Goal: Information Seeking & Learning: Learn about a topic

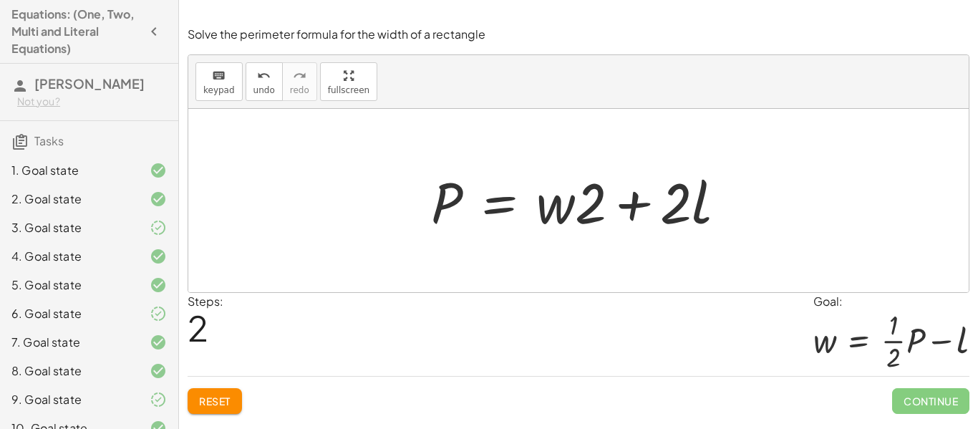
scroll to position [478, 0]
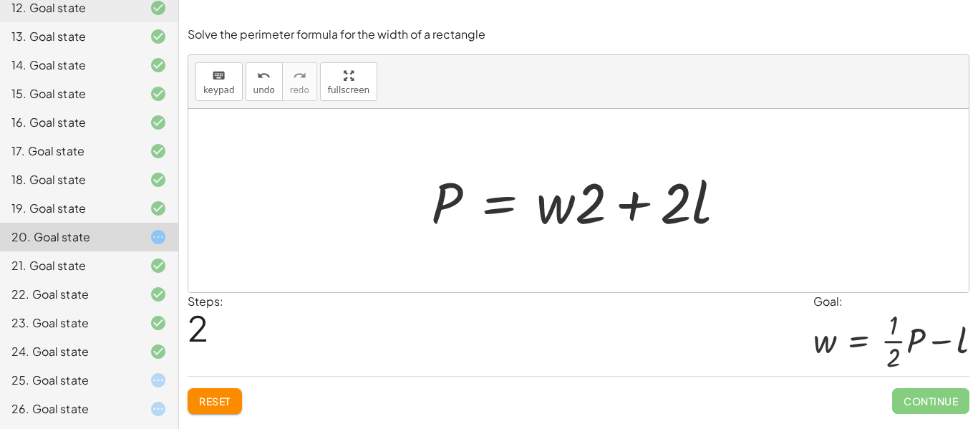
click at [0, 0] on div "Solve the perimeter formula for the width of a rectangle keyboard keypad undo u…" at bounding box center [0, 0] width 0 height 0
click at [214, 394] on span "Reset" at bounding box center [215, 400] width 32 height 13
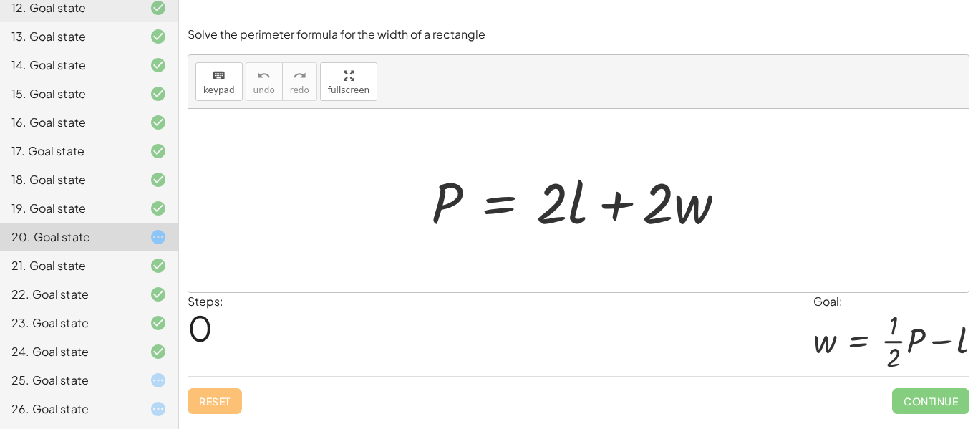
click at [69, 374] on div "25. Goal state" at bounding box center [68, 380] width 115 height 17
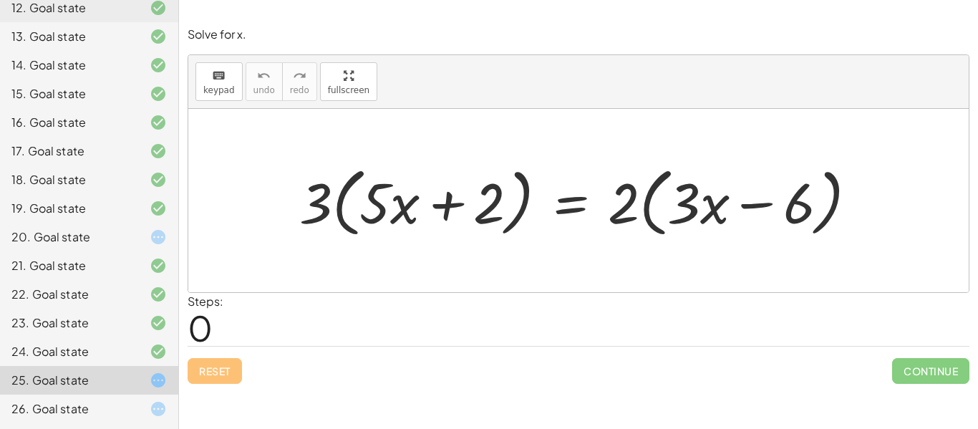
click at [67, 412] on div "26. Goal state" at bounding box center [68, 408] width 115 height 17
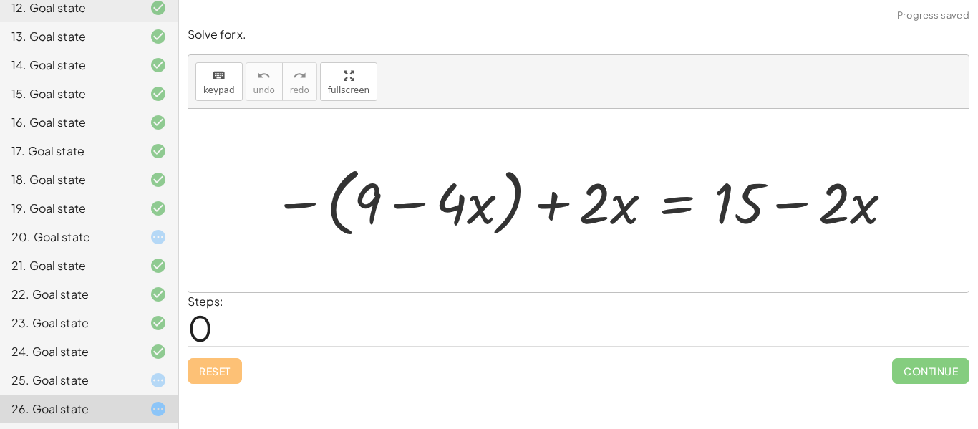
click at [142, 231] on div at bounding box center [147, 236] width 40 height 17
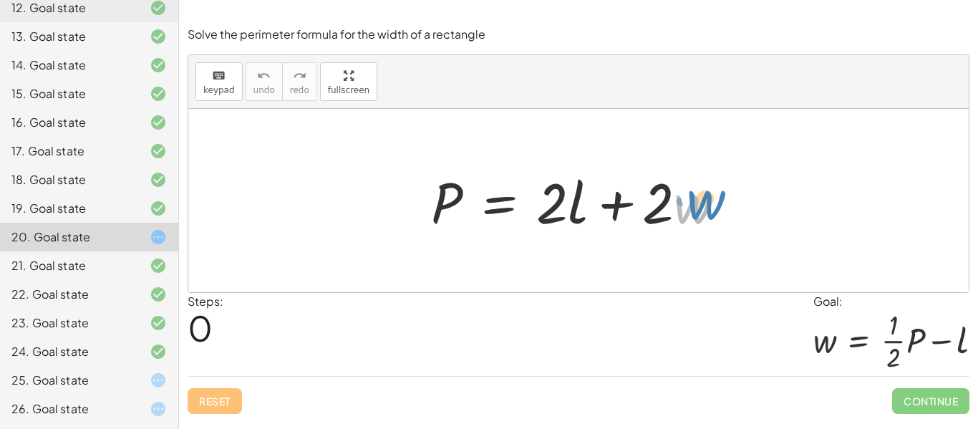
drag, startPoint x: 690, startPoint y: 210, endPoint x: 697, endPoint y: 204, distance: 9.2
click at [697, 204] on div at bounding box center [584, 201] width 321 height 74
drag, startPoint x: 581, startPoint y: 185, endPoint x: 566, endPoint y: 182, distance: 14.6
click at [566, 182] on div at bounding box center [584, 201] width 321 height 74
drag, startPoint x: 566, startPoint y: 195, endPoint x: 581, endPoint y: 189, distance: 16.1
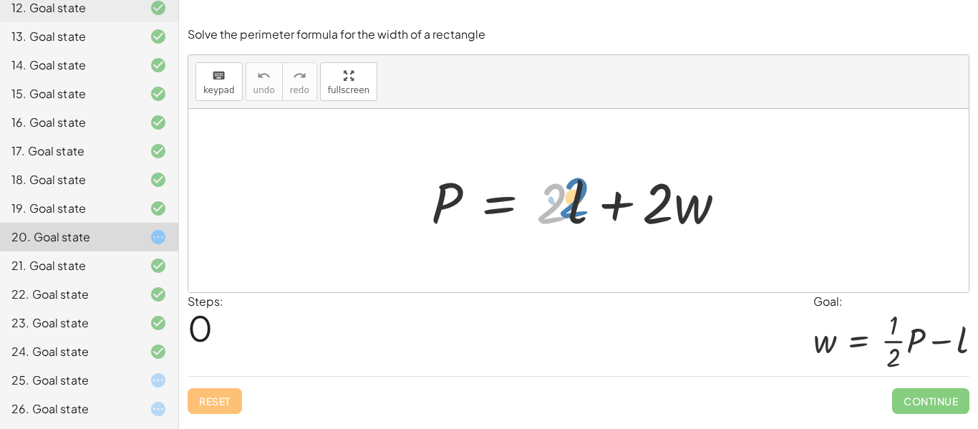
click at [581, 189] on div at bounding box center [584, 201] width 321 height 74
drag, startPoint x: 573, startPoint y: 201, endPoint x: 748, endPoint y: 204, distance: 174.7
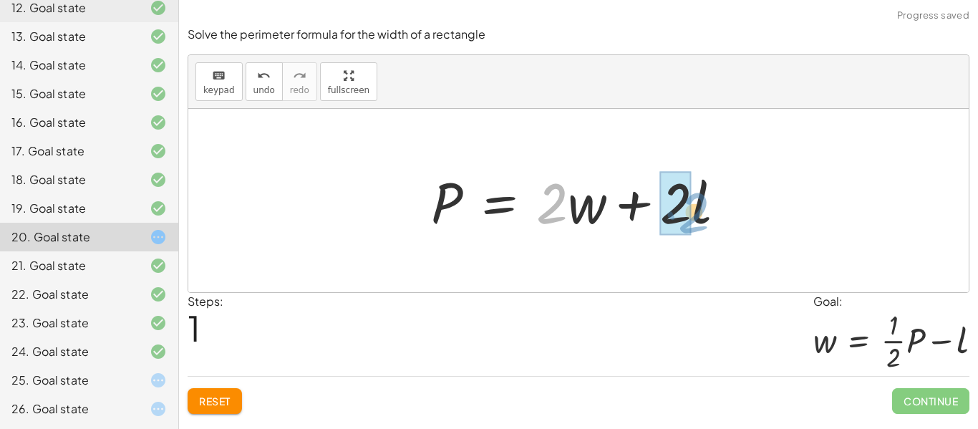
drag, startPoint x: 558, startPoint y: 200, endPoint x: 702, endPoint y: 208, distance: 143.4
click at [702, 208] on div at bounding box center [584, 201] width 321 height 74
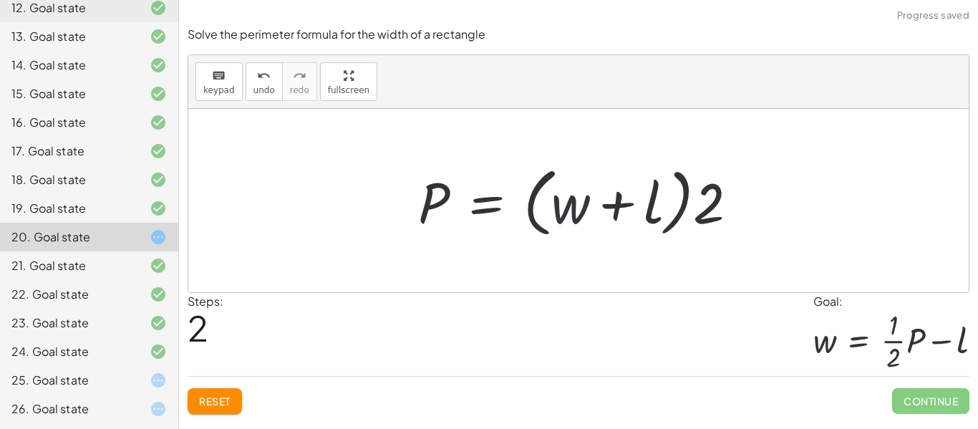
click at [572, 203] on div at bounding box center [584, 201] width 346 height 82
drag, startPoint x: 730, startPoint y: 193, endPoint x: 663, endPoint y: 210, distance: 68.9
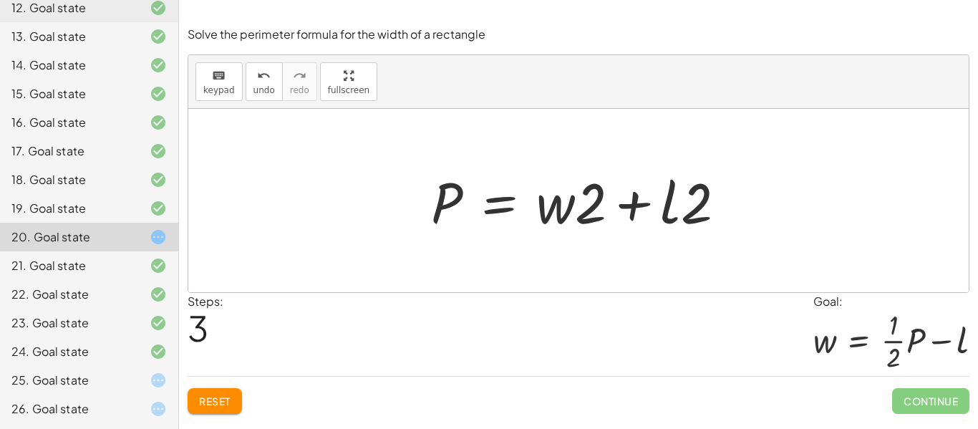
click at [255, 384] on div "Reset Continue" at bounding box center [579, 395] width 782 height 38
click at [234, 389] on button "Reset" at bounding box center [215, 401] width 54 height 26
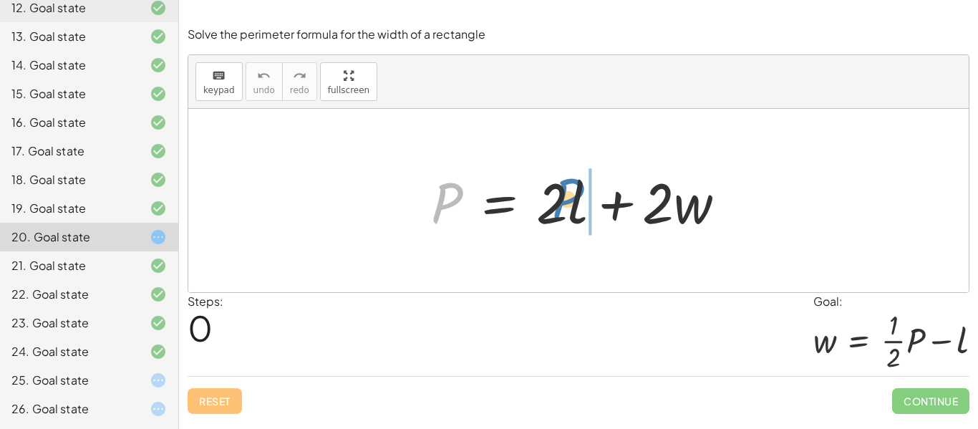
drag, startPoint x: 447, startPoint y: 203, endPoint x: 568, endPoint y: 199, distance: 121.1
click at [568, 199] on div at bounding box center [584, 201] width 321 height 74
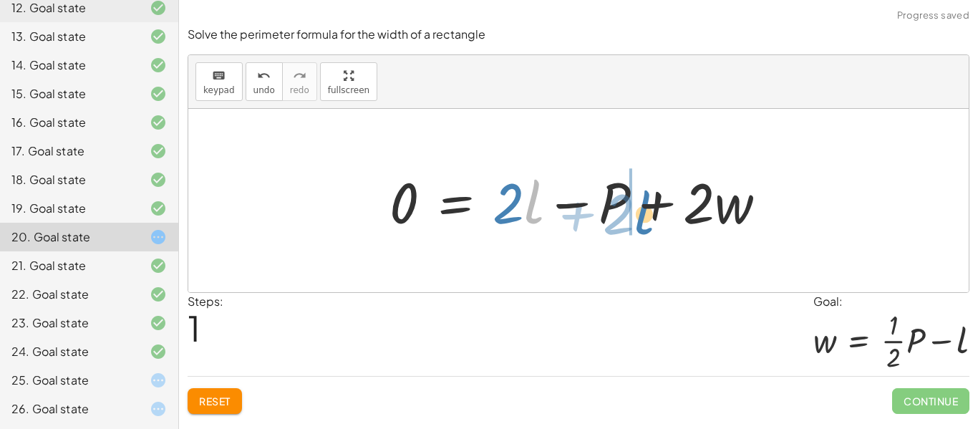
drag, startPoint x: 538, startPoint y: 199, endPoint x: 649, endPoint y: 210, distance: 111.5
click at [649, 210] on div at bounding box center [583, 201] width 402 height 74
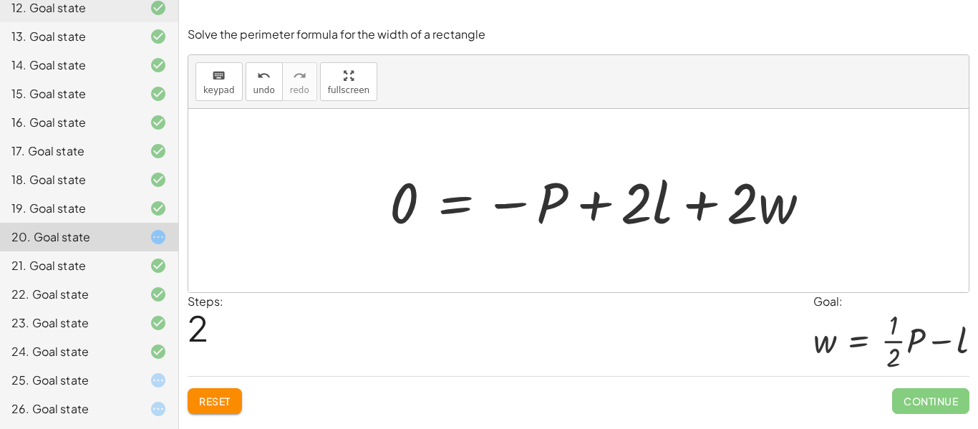
click at [400, 193] on div at bounding box center [605, 201] width 447 height 74
drag, startPoint x: 417, startPoint y: 207, endPoint x: 614, endPoint y: 178, distance: 198.2
click at [614, 178] on div at bounding box center [605, 201] width 447 height 74
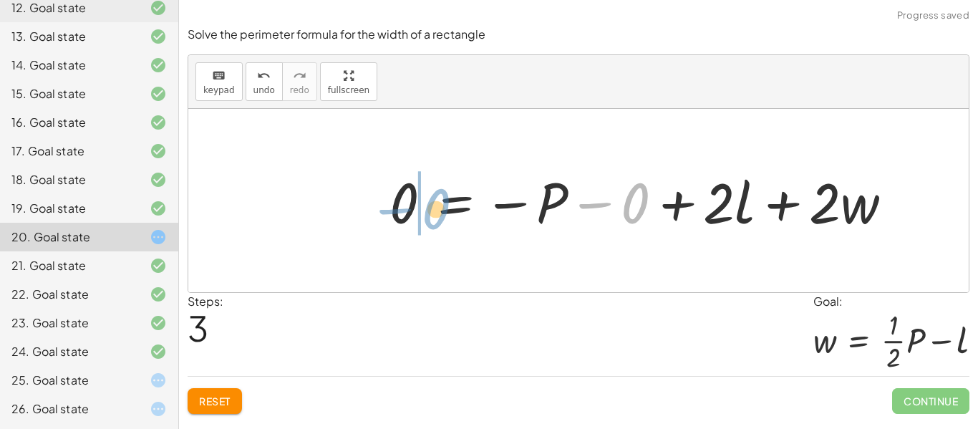
drag, startPoint x: 636, startPoint y: 193, endPoint x: 415, endPoint y: 207, distance: 221.0
click at [415, 207] on div at bounding box center [646, 201] width 528 height 74
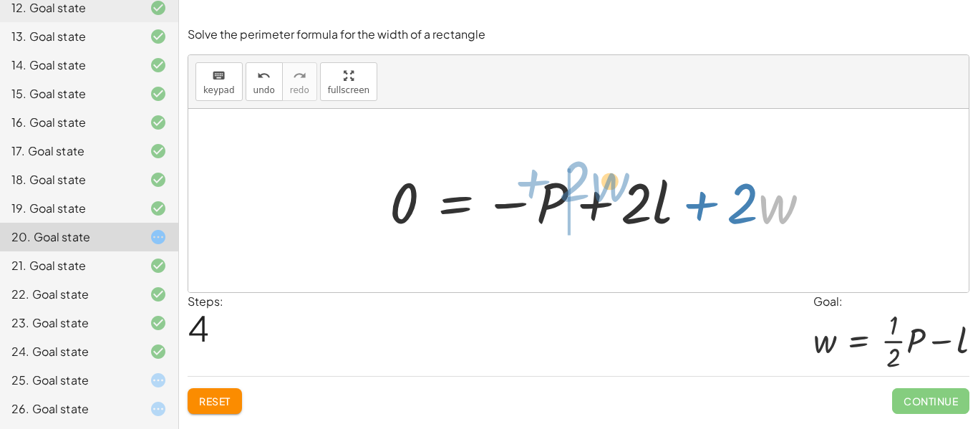
drag, startPoint x: 768, startPoint y: 213, endPoint x: 601, endPoint y: 192, distance: 168.9
click at [601, 192] on div at bounding box center [605, 201] width 447 height 74
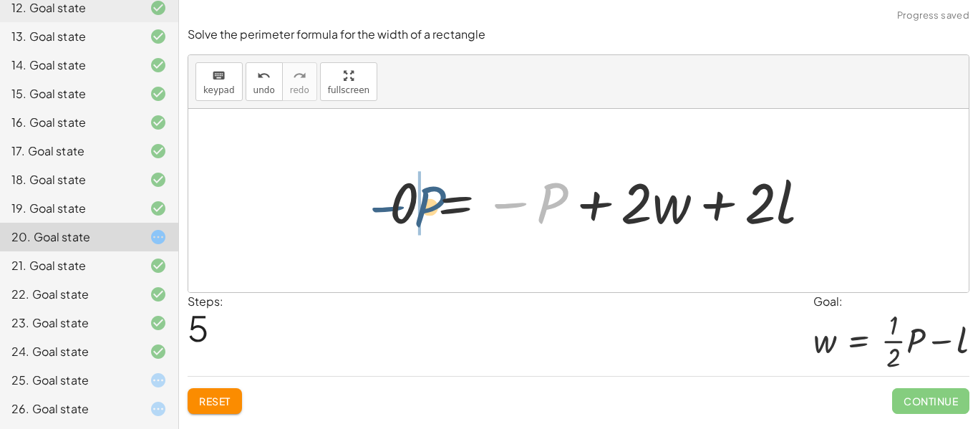
drag, startPoint x: 552, startPoint y: 205, endPoint x: 419, endPoint y: 207, distance: 133.2
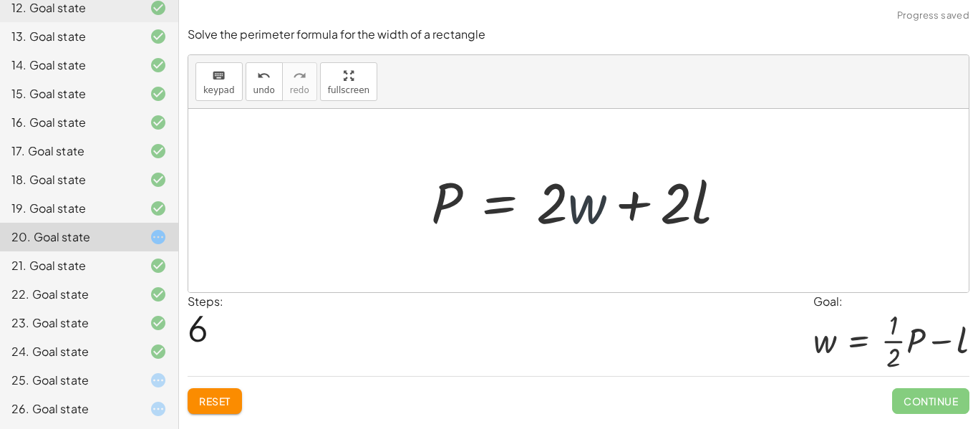
drag, startPoint x: 586, startPoint y: 217, endPoint x: 578, endPoint y: 216, distance: 7.2
click at [578, 216] on div at bounding box center [584, 201] width 321 height 74
drag, startPoint x: 553, startPoint y: 205, endPoint x: 415, endPoint y: 202, distance: 137.5
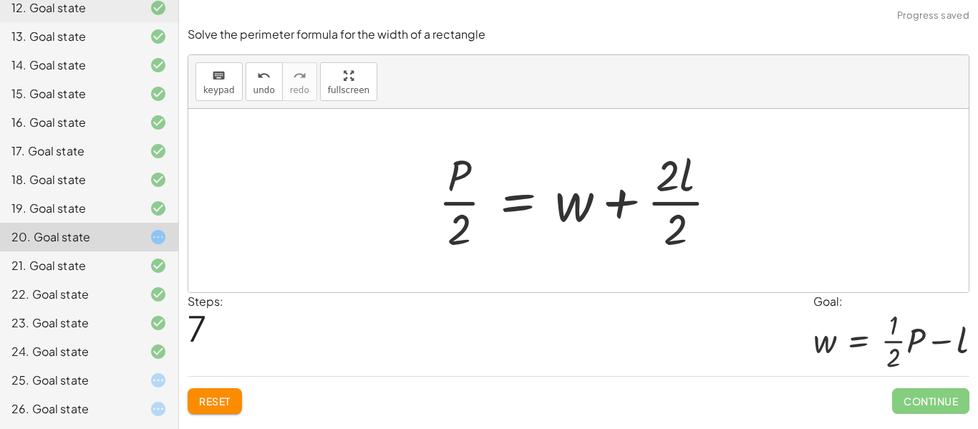
click at [218, 400] on span "Reset" at bounding box center [215, 400] width 32 height 13
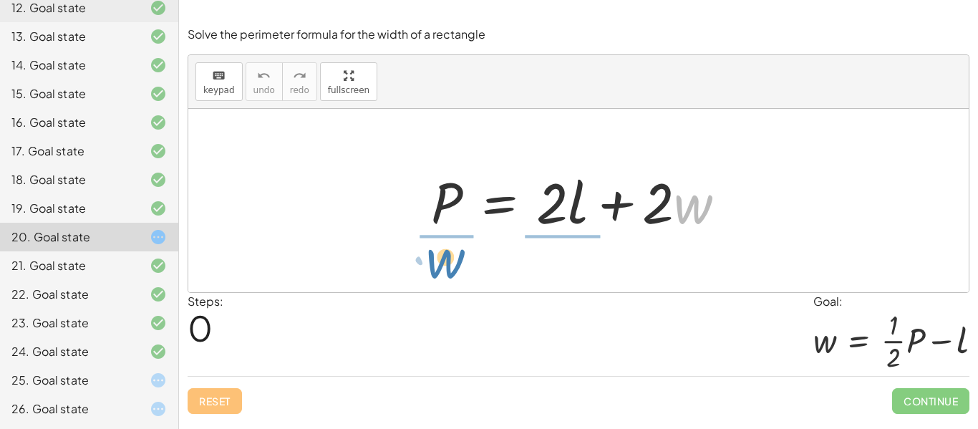
drag, startPoint x: 690, startPoint y: 209, endPoint x: 442, endPoint y: 264, distance: 253.8
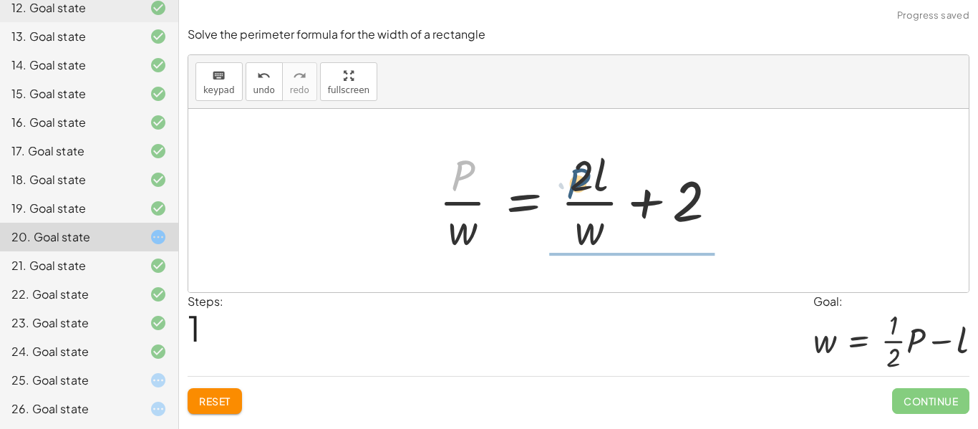
drag, startPoint x: 437, startPoint y: 176, endPoint x: 609, endPoint y: 200, distance: 173.4
click at [609, 200] on div at bounding box center [584, 200] width 304 height 110
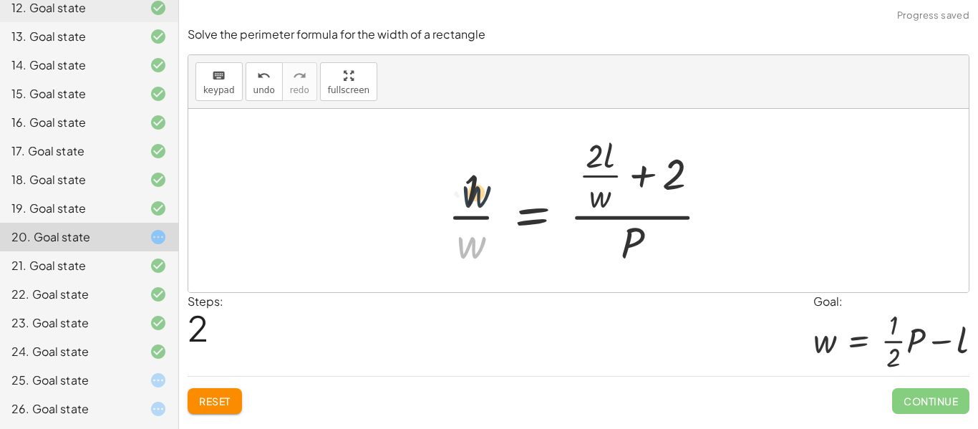
drag, startPoint x: 469, startPoint y: 245, endPoint x: 472, endPoint y: 187, distance: 58.1
click at [472, 187] on div at bounding box center [583, 201] width 287 height 138
drag, startPoint x: 472, startPoint y: 187, endPoint x: 482, endPoint y: 245, distance: 58.8
click at [482, 245] on div at bounding box center [583, 201] width 287 height 138
drag, startPoint x: 471, startPoint y: 198, endPoint x: 640, endPoint y: 201, distance: 169.0
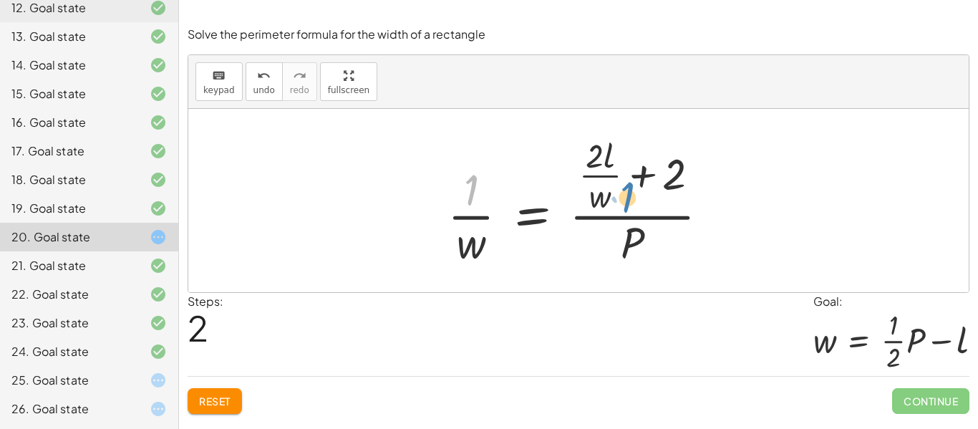
click at [640, 201] on div at bounding box center [583, 201] width 287 height 138
click at [215, 399] on span "Reset" at bounding box center [215, 400] width 32 height 13
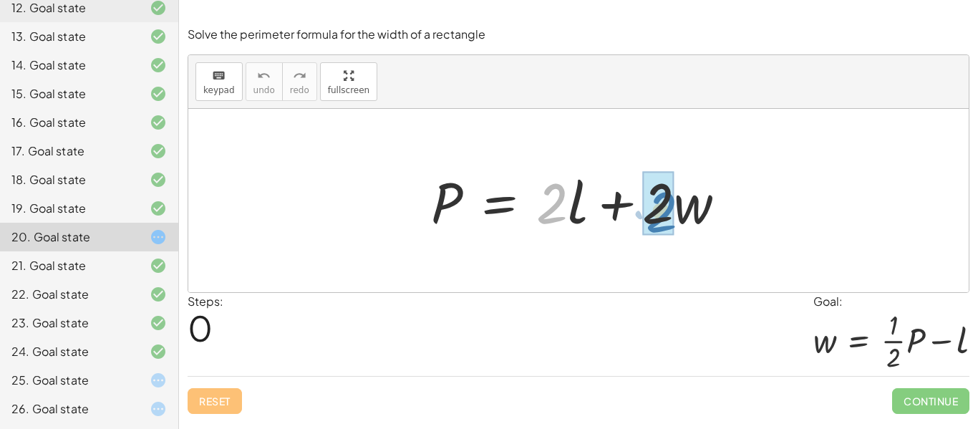
drag, startPoint x: 556, startPoint y: 208, endPoint x: 666, endPoint y: 214, distance: 109.7
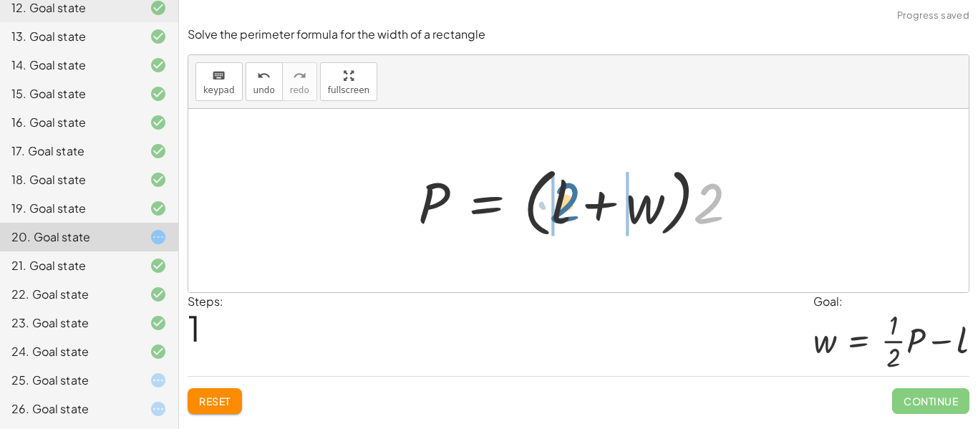
drag, startPoint x: 702, startPoint y: 209, endPoint x: 551, endPoint y: 208, distance: 151.1
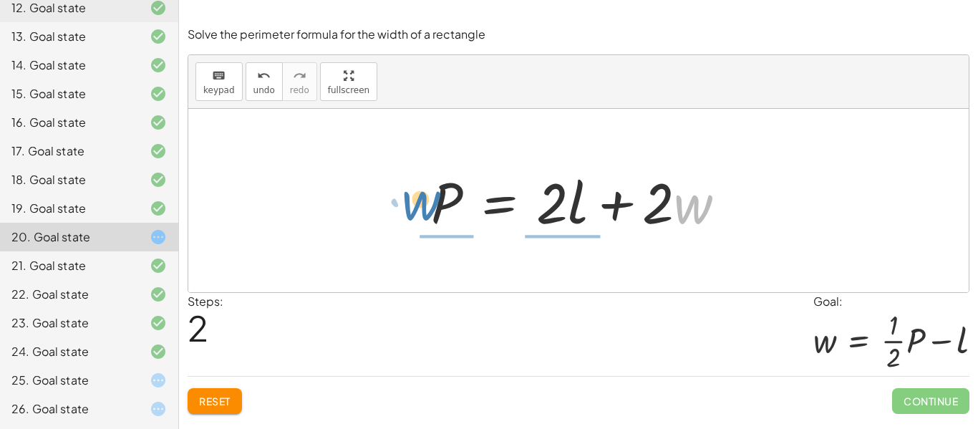
drag, startPoint x: 704, startPoint y: 211, endPoint x: 432, endPoint y: 208, distance: 272.1
click at [432, 208] on div at bounding box center [584, 201] width 321 height 74
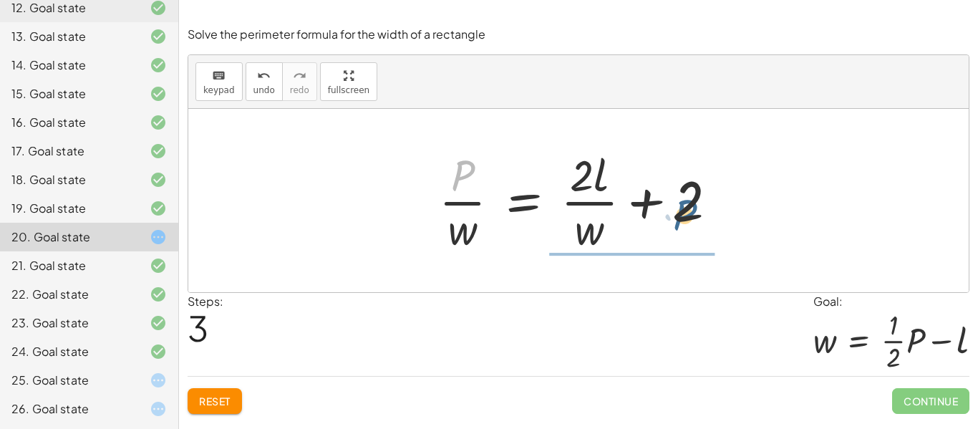
drag, startPoint x: 460, startPoint y: 172, endPoint x: 691, endPoint y: 212, distance: 234.0
click at [691, 212] on div at bounding box center [584, 200] width 304 height 110
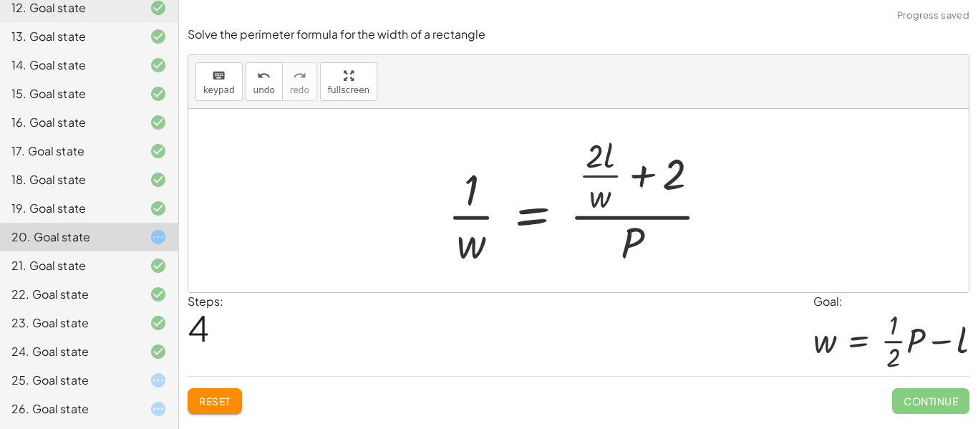
click at [226, 402] on span "Reset" at bounding box center [215, 400] width 32 height 13
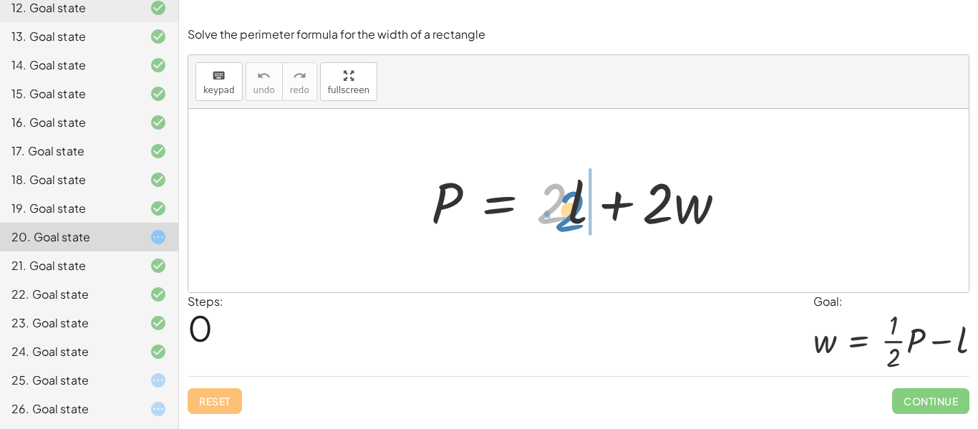
drag, startPoint x: 566, startPoint y: 183, endPoint x: 625, endPoint y: 184, distance: 59.4
click at [625, 184] on div at bounding box center [584, 201] width 321 height 74
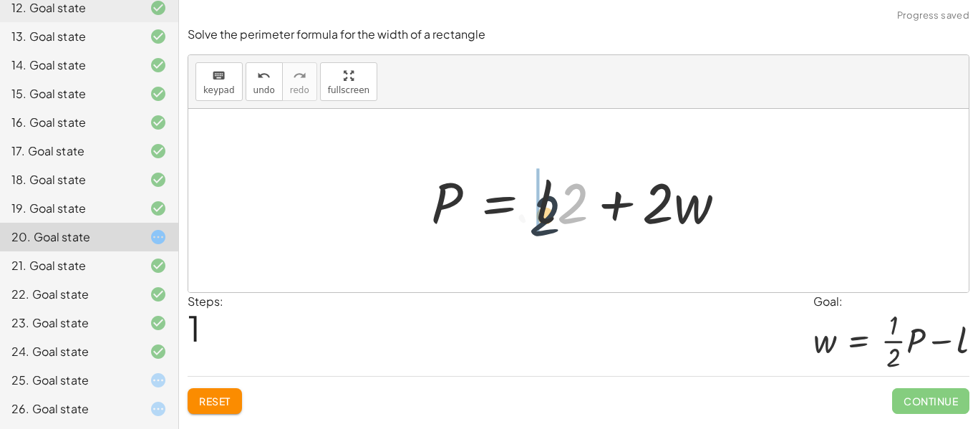
drag, startPoint x: 573, startPoint y: 197, endPoint x: 540, endPoint y: 199, distance: 33.0
click at [540, 199] on div at bounding box center [584, 201] width 321 height 74
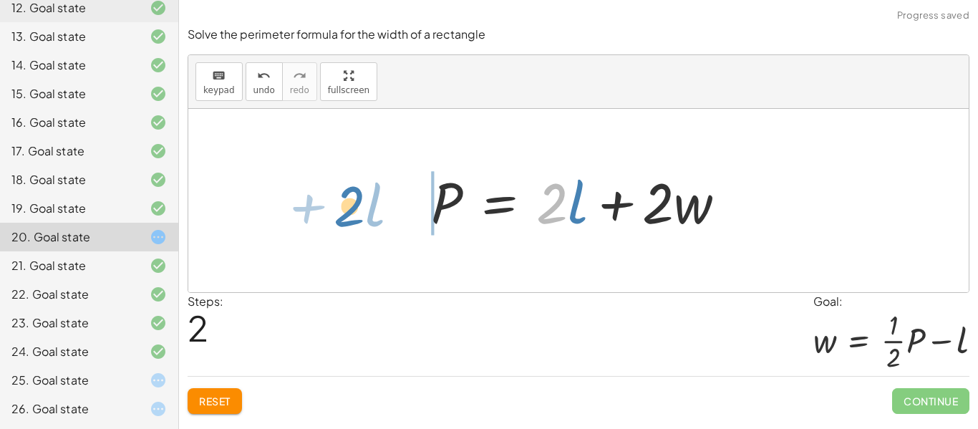
drag, startPoint x: 558, startPoint y: 179, endPoint x: 353, endPoint y: 182, distance: 204.8
click at [353, 182] on div "P = + · 2 · l + · 2 · w P = + · l · 2 + · 2 · w · 2 + · l P = + · 2 · l + · 2 ·…" at bounding box center [578, 200] width 780 height 183
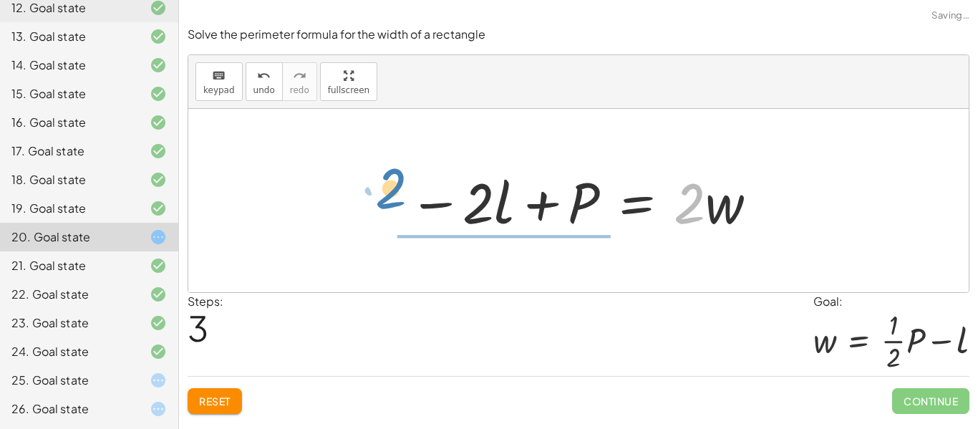
drag, startPoint x: 676, startPoint y: 192, endPoint x: 369, endPoint y: 175, distance: 307.6
click at [369, 175] on div "P = + · 2 · l + · 2 · w P = + · l · 2 + · 2 · w P = + · 2 · l + · 2 · w · 2 P =…" at bounding box center [578, 200] width 780 height 183
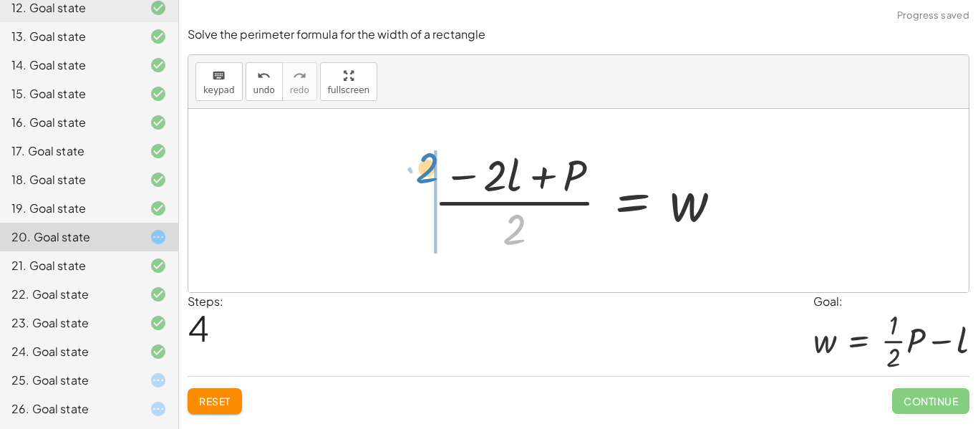
drag, startPoint x: 518, startPoint y: 234, endPoint x: 434, endPoint y: 172, distance: 105.0
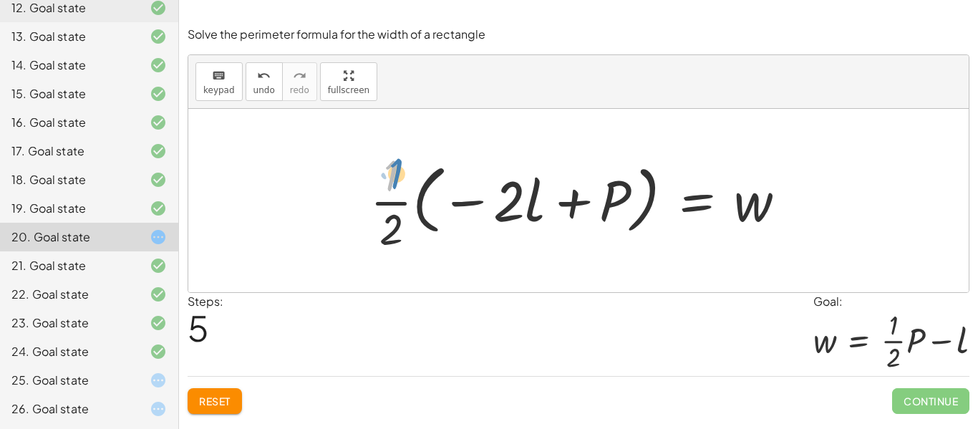
click at [392, 178] on div at bounding box center [584, 200] width 442 height 110
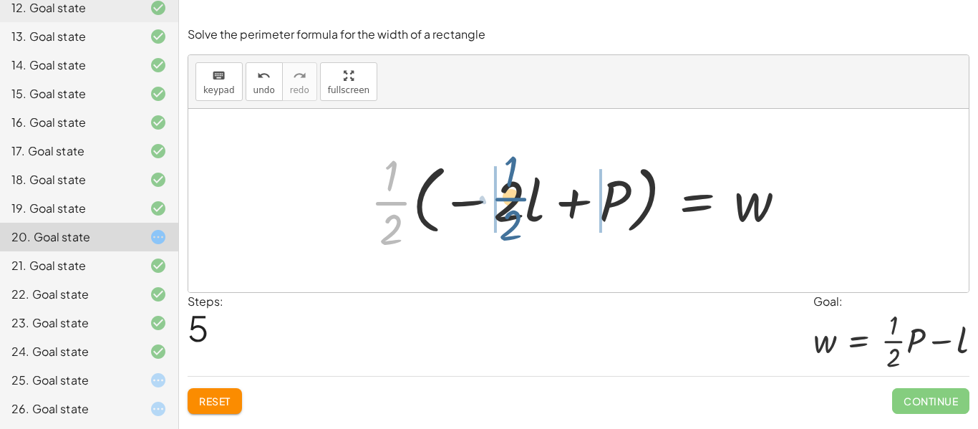
drag, startPoint x: 399, startPoint y: 203, endPoint x: 520, endPoint y: 199, distance: 121.1
click at [520, 199] on div at bounding box center [584, 200] width 442 height 110
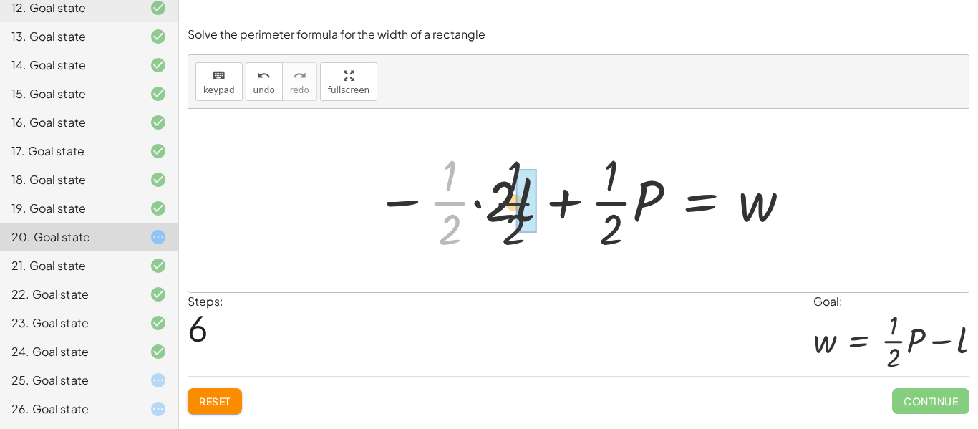
drag, startPoint x: 456, startPoint y: 204, endPoint x: 540, endPoint y: 203, distance: 83.8
click at [540, 203] on div at bounding box center [583, 200] width 431 height 110
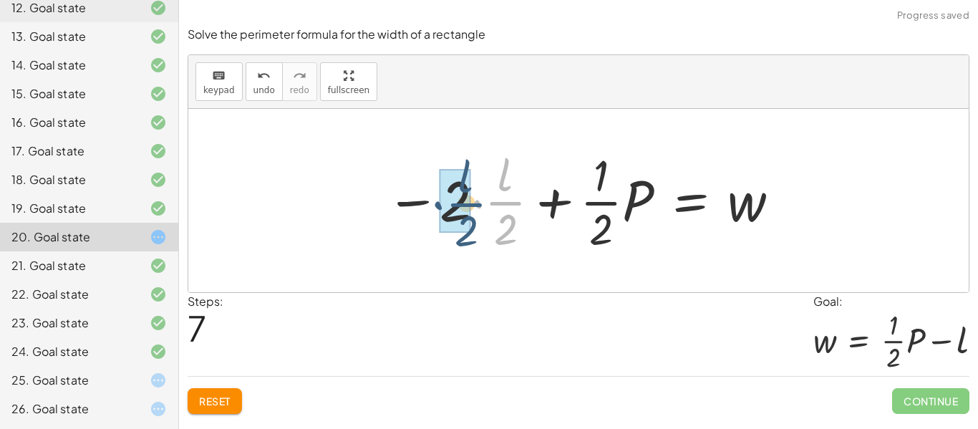
drag, startPoint x: 512, startPoint y: 205, endPoint x: 473, endPoint y: 207, distance: 39.4
click at [473, 207] on div at bounding box center [584, 200] width 410 height 110
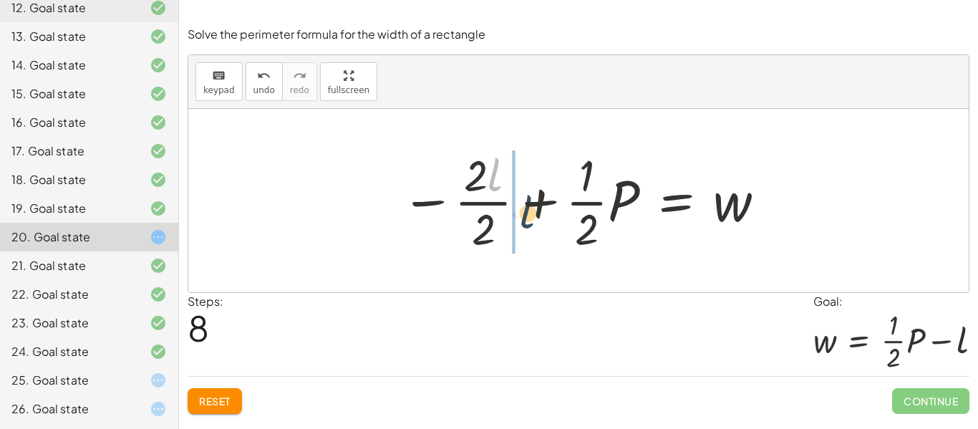
drag, startPoint x: 493, startPoint y: 176, endPoint x: 525, endPoint y: 214, distance: 50.2
click at [525, 214] on div at bounding box center [584, 200] width 381 height 110
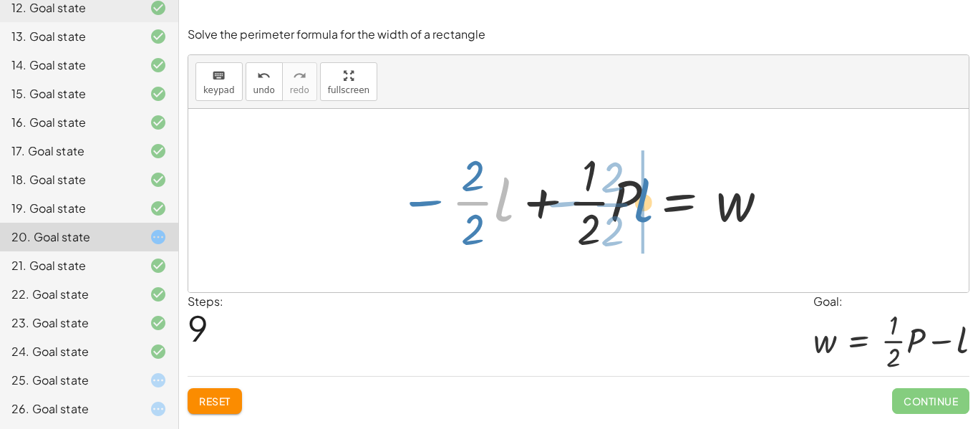
drag, startPoint x: 501, startPoint y: 206, endPoint x: 641, endPoint y: 208, distance: 139.6
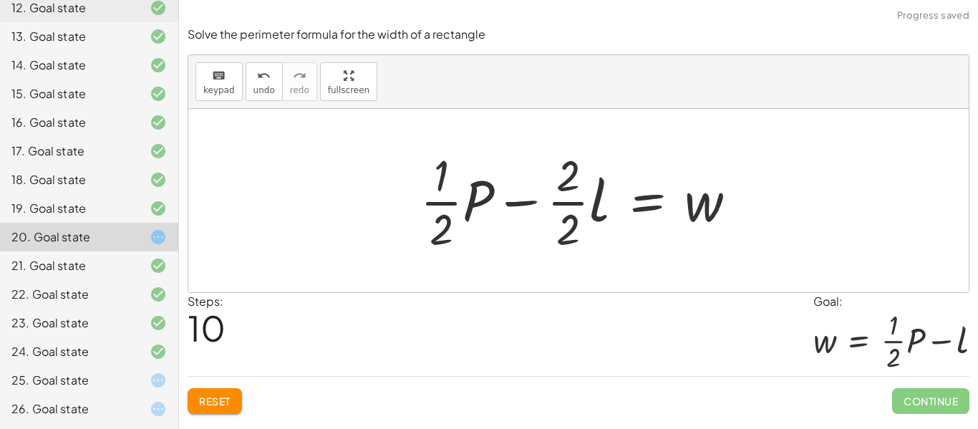
click at [570, 221] on div at bounding box center [584, 200] width 342 height 110
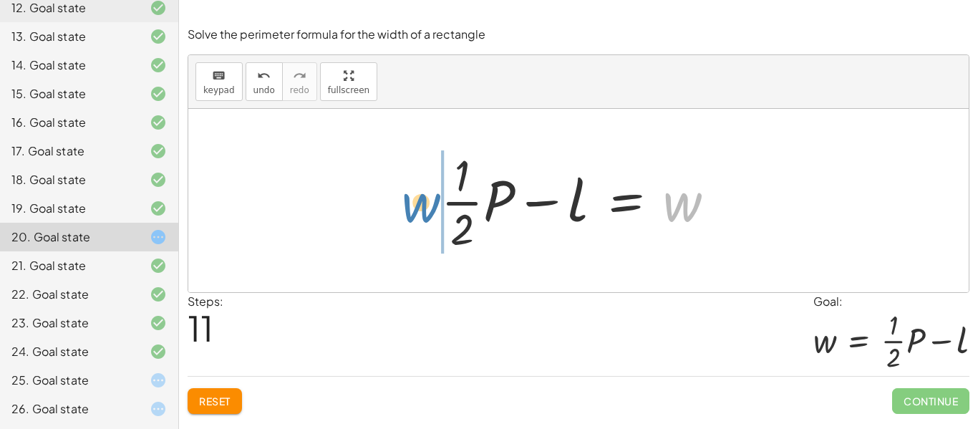
drag, startPoint x: 677, startPoint y: 208, endPoint x: 414, endPoint y: 208, distance: 262.7
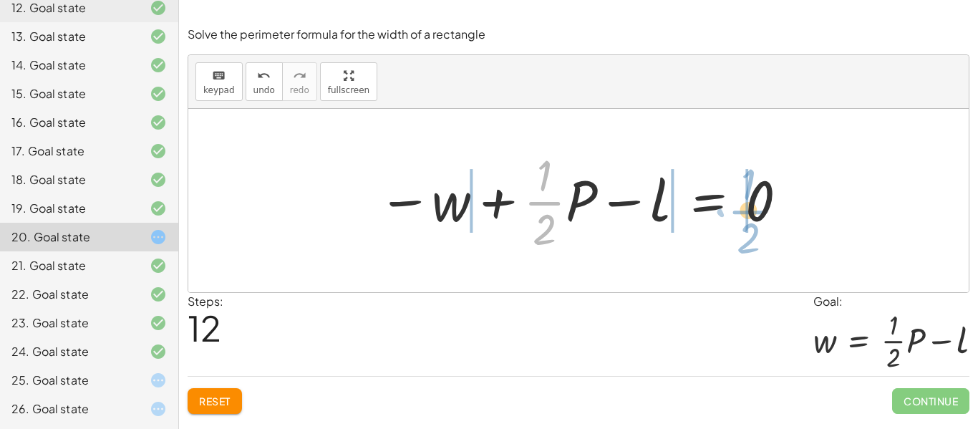
drag, startPoint x: 548, startPoint y: 200, endPoint x: 748, endPoint y: 205, distance: 199.8
click at [748, 205] on div at bounding box center [584, 200] width 426 height 110
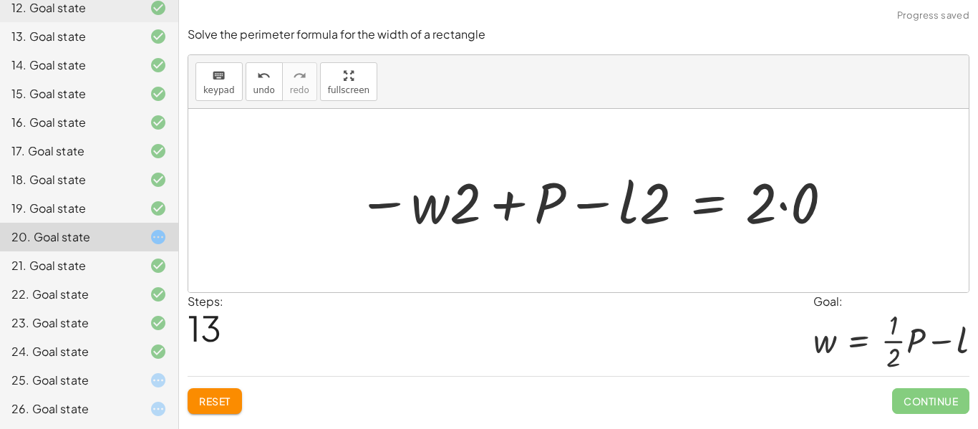
click at [216, 394] on span "Reset" at bounding box center [215, 400] width 32 height 13
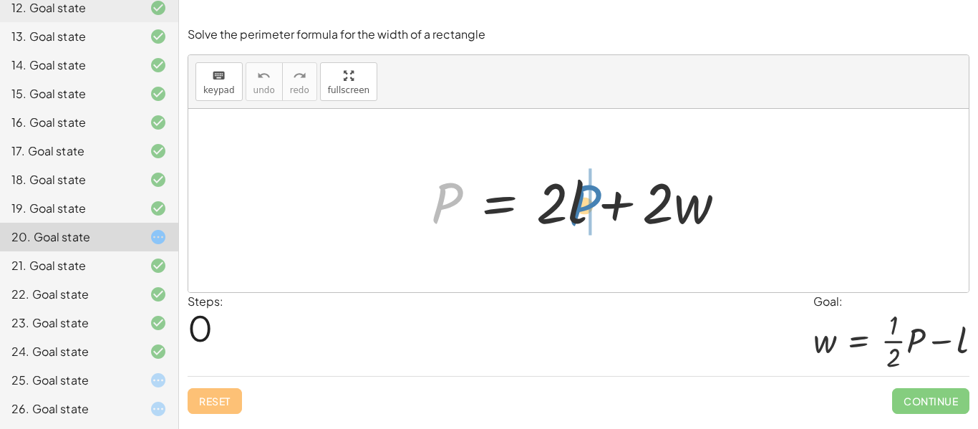
drag, startPoint x: 452, startPoint y: 191, endPoint x: 591, endPoint y: 193, distance: 138.9
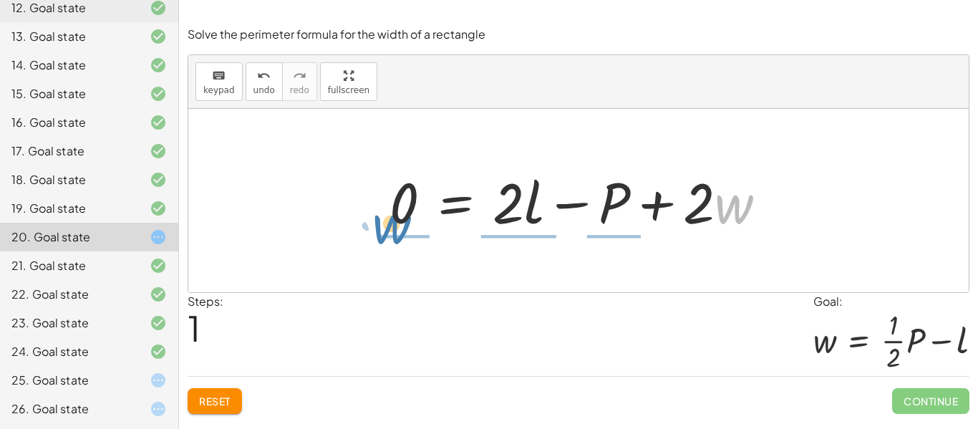
drag, startPoint x: 723, startPoint y: 221, endPoint x: 373, endPoint y: 236, distance: 350.4
click at [373, 236] on div "P = + · 2 · l + · 2 · w · w + · 2 P = + · 2 · l + · 2 · w 0 −" at bounding box center [578, 200] width 421 height 81
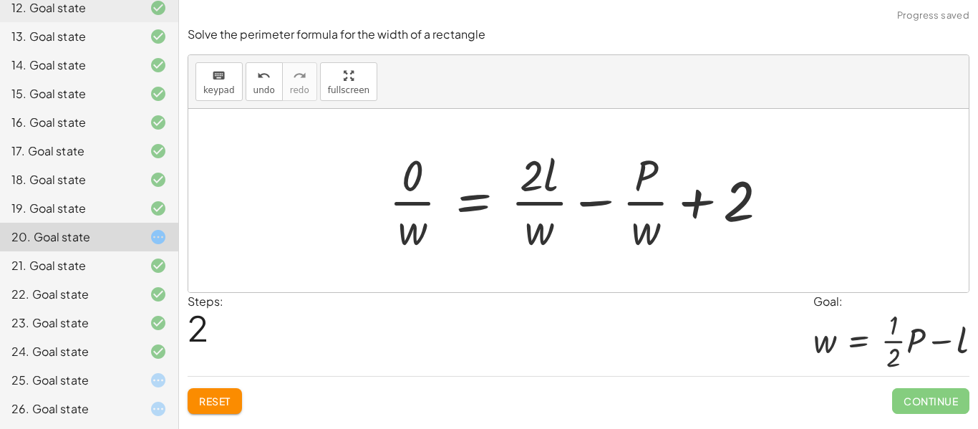
click at [226, 404] on span "Reset" at bounding box center [215, 400] width 32 height 13
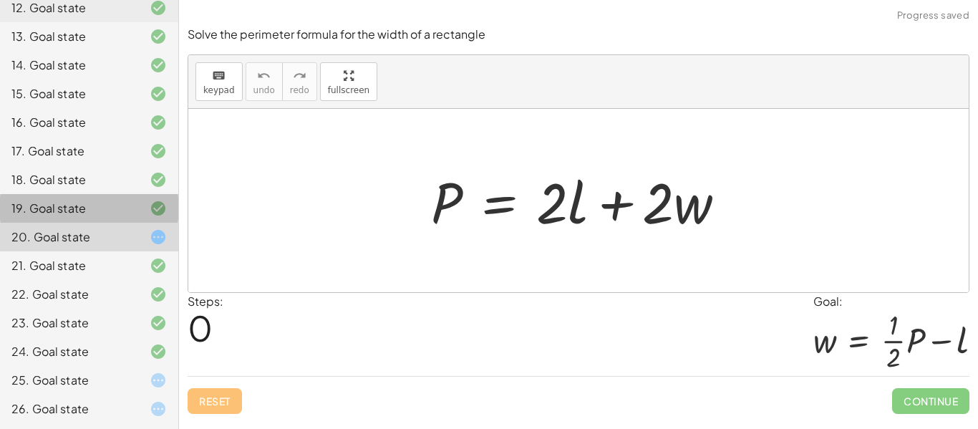
click at [145, 203] on div at bounding box center [147, 208] width 40 height 17
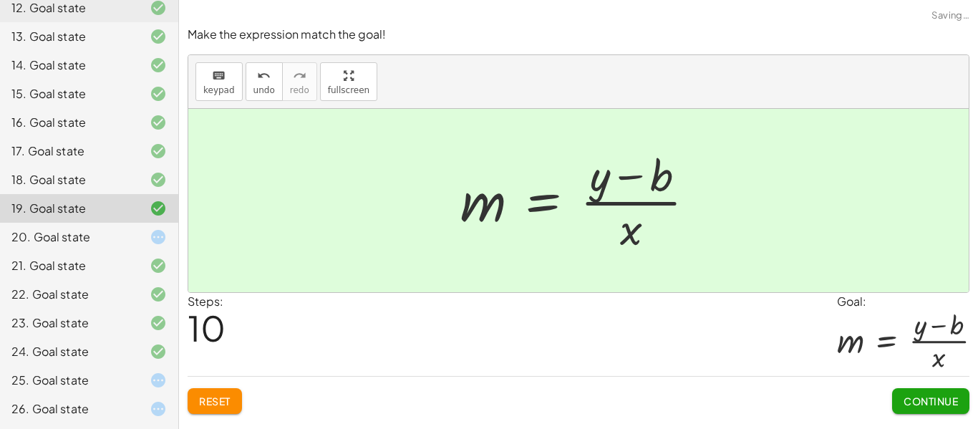
click at [103, 389] on div "25. Goal state" at bounding box center [89, 380] width 178 height 29
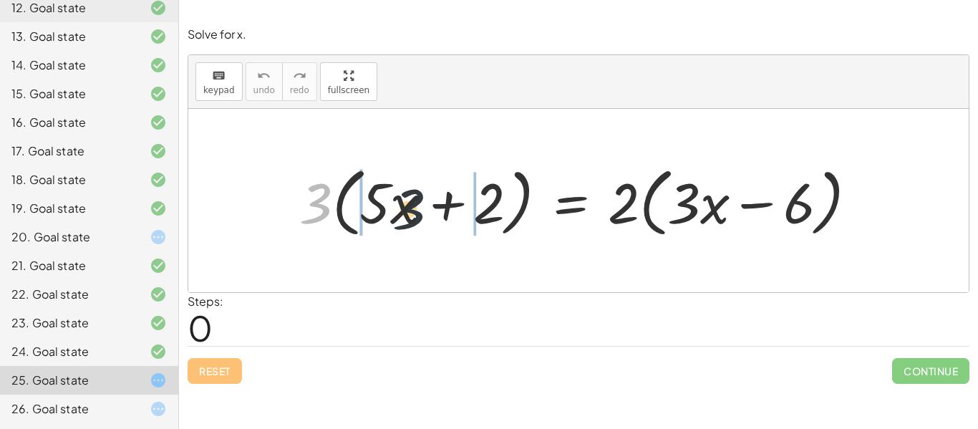
drag, startPoint x: 320, startPoint y: 190, endPoint x: 425, endPoint y: 197, distance: 104.8
click at [425, 197] on div at bounding box center [583, 201] width 583 height 82
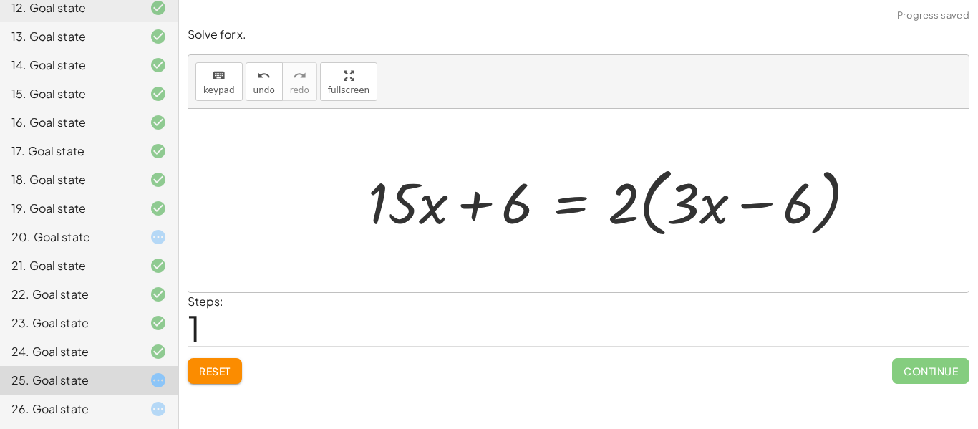
click at [643, 200] on div at bounding box center [618, 201] width 515 height 82
drag, startPoint x: 637, startPoint y: 199, endPoint x: 749, endPoint y: 200, distance: 111.7
click at [749, 200] on div at bounding box center [618, 201] width 515 height 82
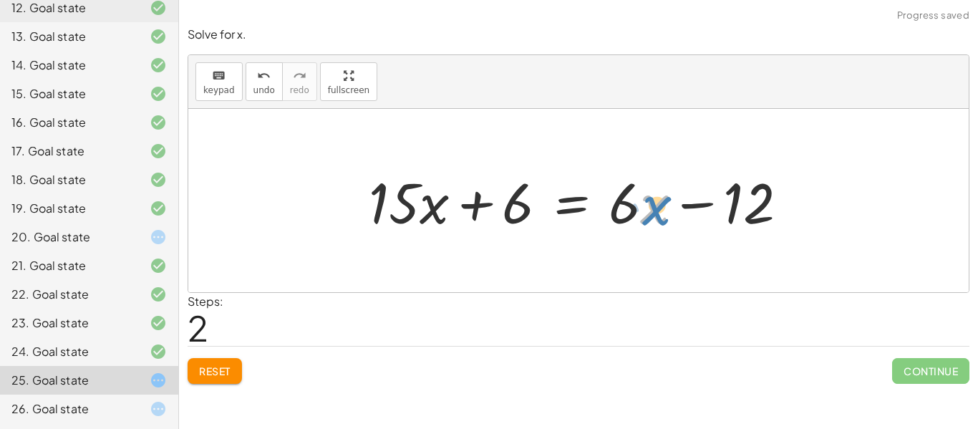
drag, startPoint x: 649, startPoint y: 200, endPoint x: 672, endPoint y: 200, distance: 22.2
click at [672, 200] on div at bounding box center [584, 201] width 445 height 74
drag, startPoint x: 647, startPoint y: 178, endPoint x: 662, endPoint y: 200, distance: 27.0
click at [662, 200] on div at bounding box center [584, 201] width 445 height 74
click at [625, 180] on div at bounding box center [584, 201] width 445 height 74
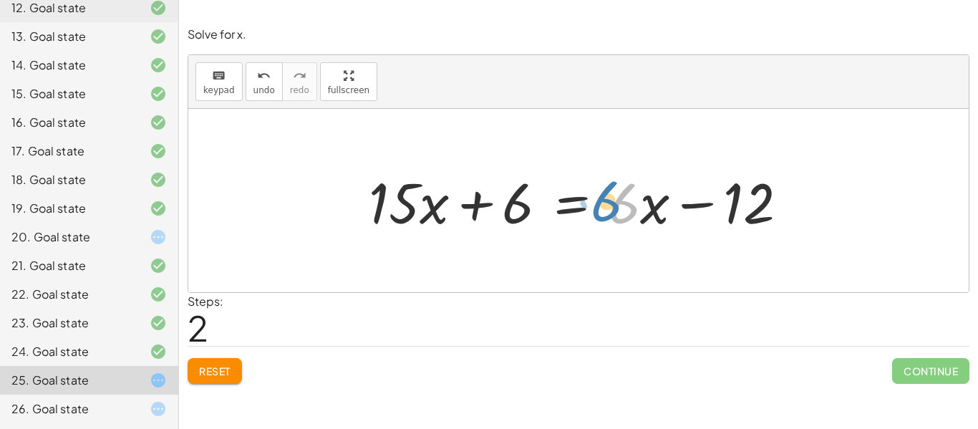
drag, startPoint x: 624, startPoint y: 172, endPoint x: 616, endPoint y: 169, distance: 7.7
click at [616, 169] on div at bounding box center [584, 201] width 445 height 74
click at [631, 193] on div at bounding box center [584, 201] width 445 height 74
click at [639, 178] on div at bounding box center [584, 201] width 445 height 74
drag, startPoint x: 663, startPoint y: 174, endPoint x: 663, endPoint y: 165, distance: 8.6
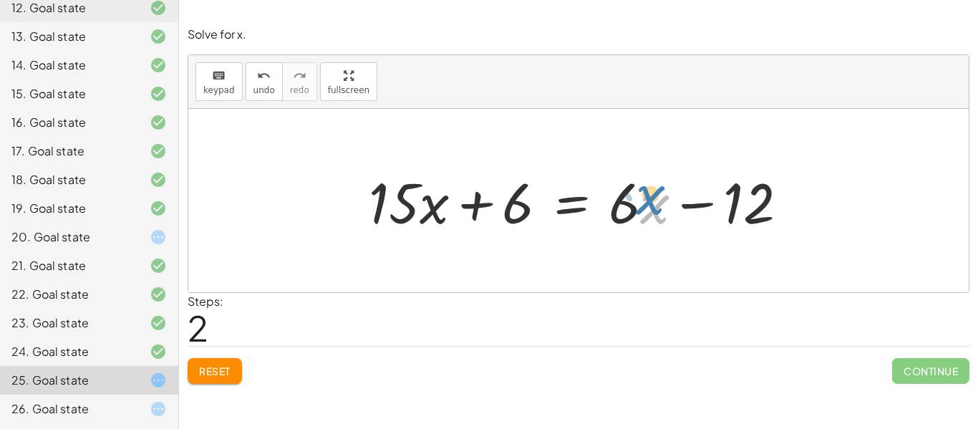
click at [663, 165] on div at bounding box center [584, 201] width 445 height 74
click at [643, 231] on div at bounding box center [584, 201] width 445 height 74
click at [635, 235] on div at bounding box center [584, 201] width 445 height 74
click at [666, 205] on div at bounding box center [584, 201] width 445 height 74
click at [648, 164] on div at bounding box center [584, 201] width 445 height 74
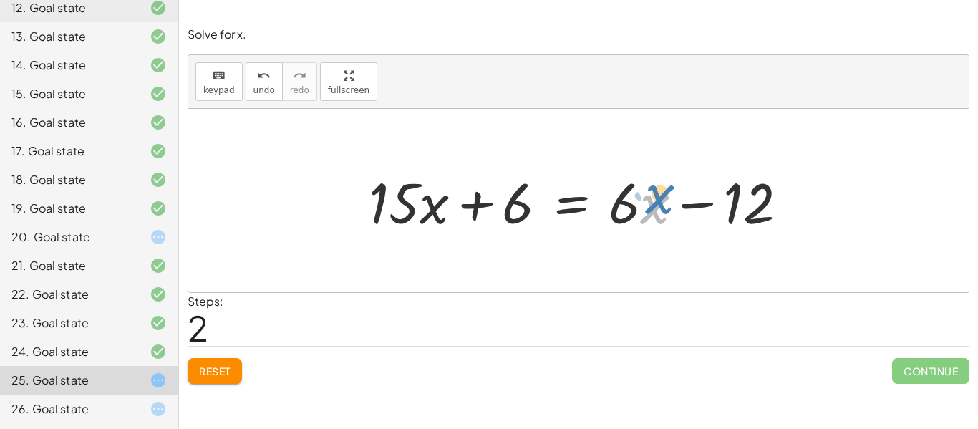
drag, startPoint x: 656, startPoint y: 183, endPoint x: 652, endPoint y: 172, distance: 12.0
click at [652, 172] on div at bounding box center [584, 201] width 445 height 74
drag, startPoint x: 407, startPoint y: 163, endPoint x: 420, endPoint y: 191, distance: 31.4
click at [420, 191] on div "· 3 · ( + · 5 · x + 2 ) = · 2 · ( + · 3 · x − 6 ) + · 3 · 5 · x + · 3 · 2 = · 2…" at bounding box center [578, 200] width 463 height 81
drag, startPoint x: 339, startPoint y: 199, endPoint x: 486, endPoint y: 188, distance: 147.2
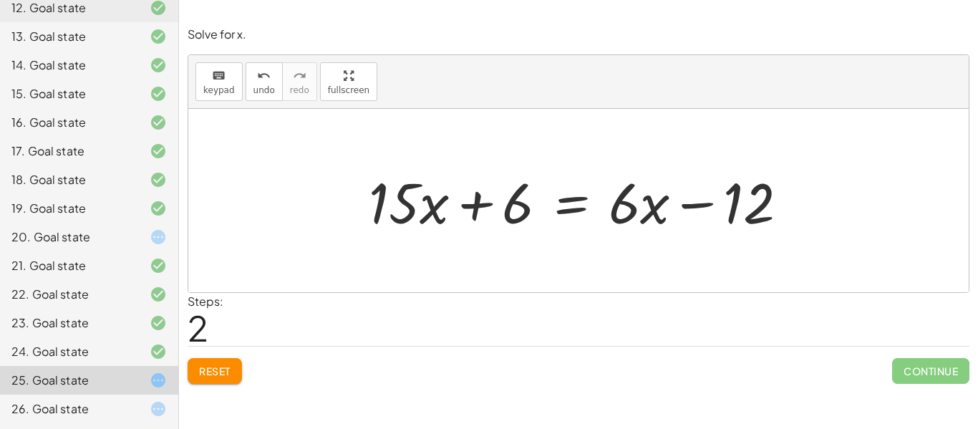
click at [486, 188] on div "· 3 · ( + · 5 · x + 2 ) = · 2 · ( + · 3 · x − 6 ) + · 3 · 5 · x + · 3 · 2 = · 2…" at bounding box center [578, 200] width 780 height 183
click at [110, 239] on div "20. Goal state" at bounding box center [68, 236] width 115 height 17
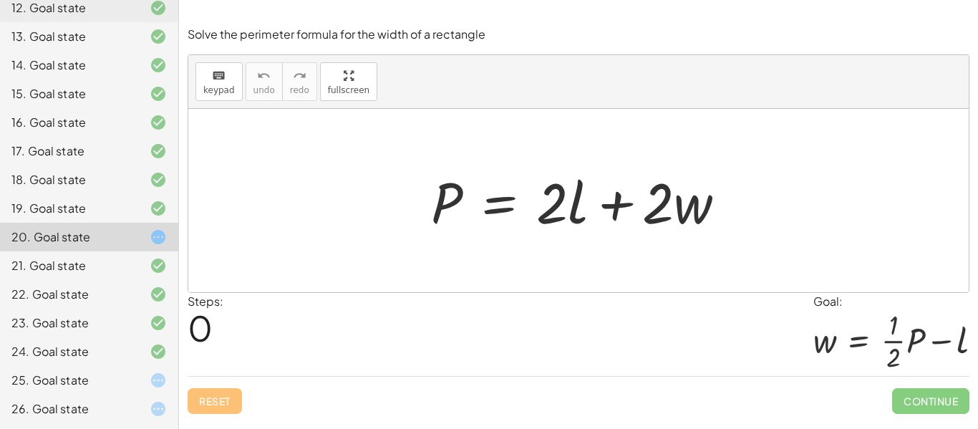
click at [26, 238] on div "20. Goal state" at bounding box center [68, 236] width 115 height 17
click at [37, 382] on div "25. Goal state" at bounding box center [68, 380] width 115 height 17
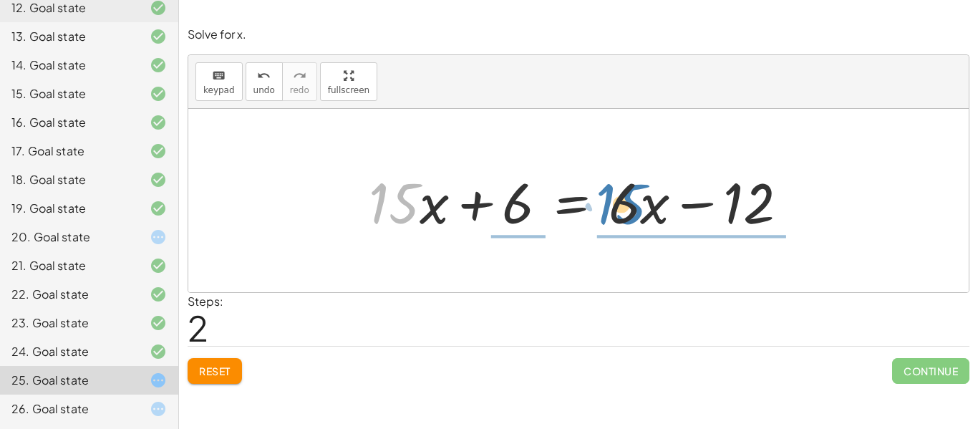
drag, startPoint x: 384, startPoint y: 205, endPoint x: 612, endPoint y: 205, distance: 227.7
click at [612, 205] on div at bounding box center [584, 201] width 445 height 74
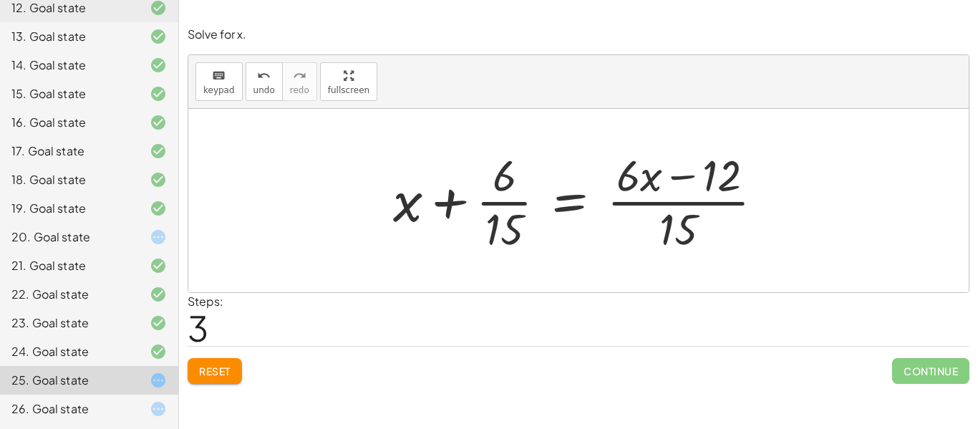
click at [219, 364] on span "Reset" at bounding box center [215, 370] width 32 height 13
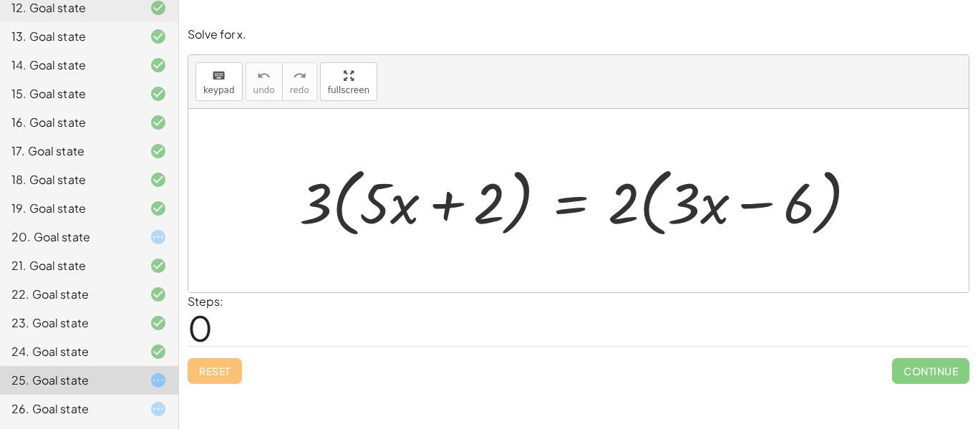
click at [219, 364] on div "Reset Continue" at bounding box center [579, 365] width 782 height 38
drag, startPoint x: 300, startPoint y: 196, endPoint x: 376, endPoint y: 185, distance: 76.6
click at [376, 185] on div at bounding box center [583, 201] width 583 height 82
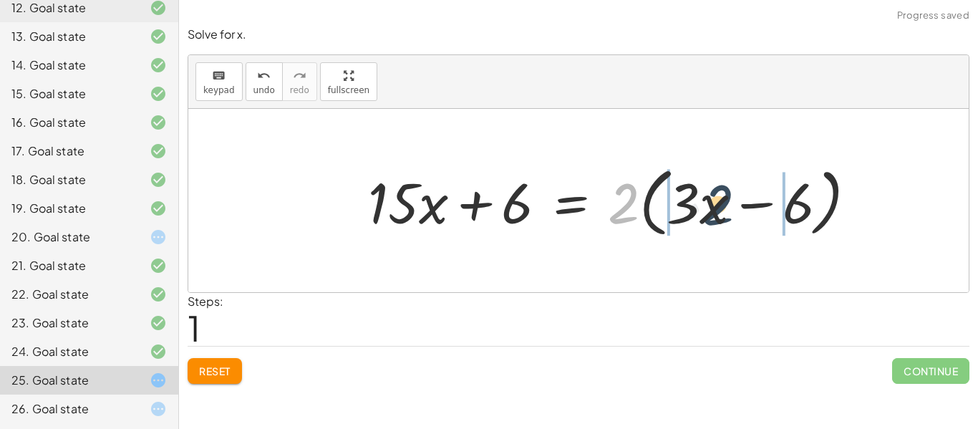
drag, startPoint x: 626, startPoint y: 188, endPoint x: 720, endPoint y: 188, distance: 94.5
click at [720, 188] on div at bounding box center [618, 201] width 515 height 82
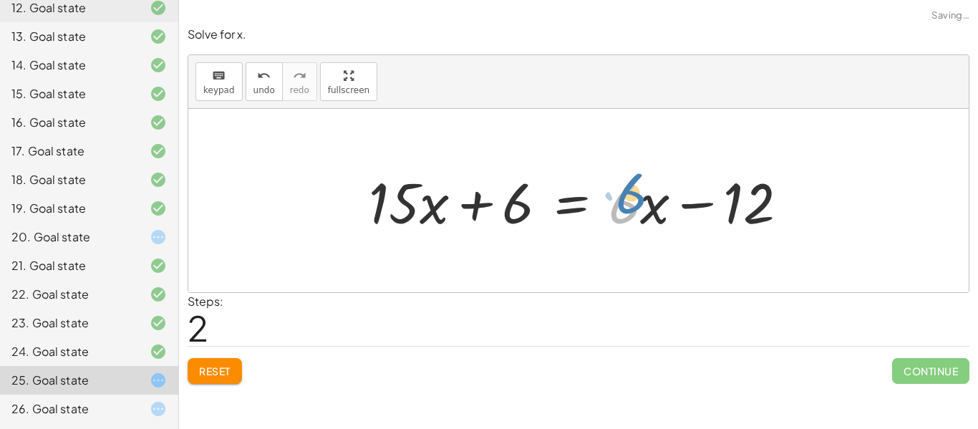
drag, startPoint x: 626, startPoint y: 180, endPoint x: 631, endPoint y: 169, distance: 12.2
click at [631, 169] on div at bounding box center [584, 201] width 445 height 74
drag, startPoint x: 403, startPoint y: 178, endPoint x: 385, endPoint y: 174, distance: 18.4
click at [385, 174] on div at bounding box center [584, 201] width 445 height 74
drag, startPoint x: 360, startPoint y: 171, endPoint x: 541, endPoint y: 161, distance: 181.4
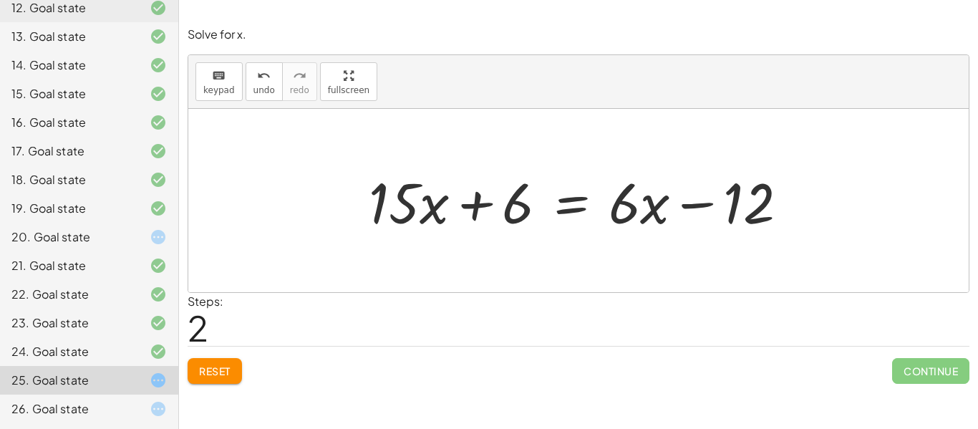
click at [541, 161] on div "· 3 · ( + · 5 · x + 2 ) = · 2 · ( + · 3 · x − 6 ) + · 3 · 5 · x + · 3 · 2 = · 2…" at bounding box center [578, 200] width 463 height 81
drag, startPoint x: 410, startPoint y: 170, endPoint x: 384, endPoint y: 164, distance: 26.4
click at [384, 164] on div at bounding box center [584, 201] width 445 height 74
drag, startPoint x: 505, startPoint y: 194, endPoint x: 724, endPoint y: 214, distance: 219.3
click at [724, 214] on div at bounding box center [584, 201] width 445 height 74
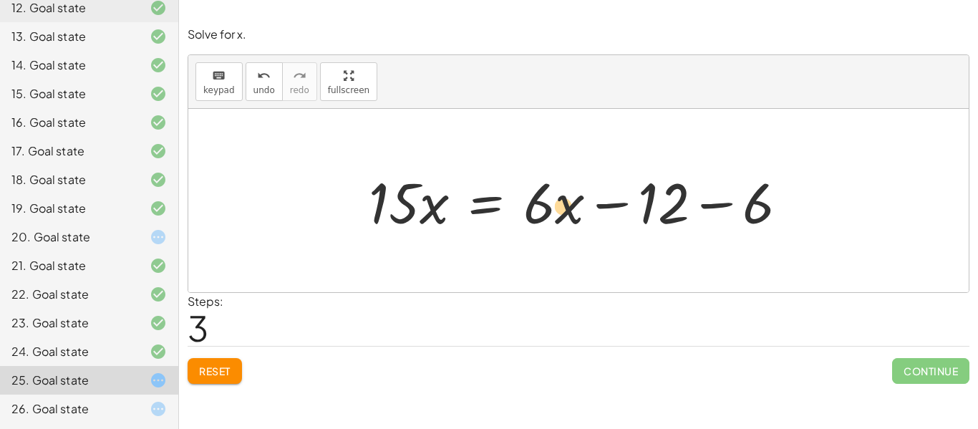
drag, startPoint x: 559, startPoint y: 177, endPoint x: 548, endPoint y: 179, distance: 11.0
click at [548, 179] on div at bounding box center [584, 201] width 445 height 74
drag, startPoint x: 417, startPoint y: 173, endPoint x: 410, endPoint y: 162, distance: 12.5
click at [410, 162] on div "· 3 · ( + · 5 · x + 2 ) = · 2 · ( + · 3 · x − 6 ) + · 3 · 5 · x + · 3 · 2 = · 2…" at bounding box center [578, 200] width 463 height 81
click at [409, 175] on div at bounding box center [584, 201] width 445 height 74
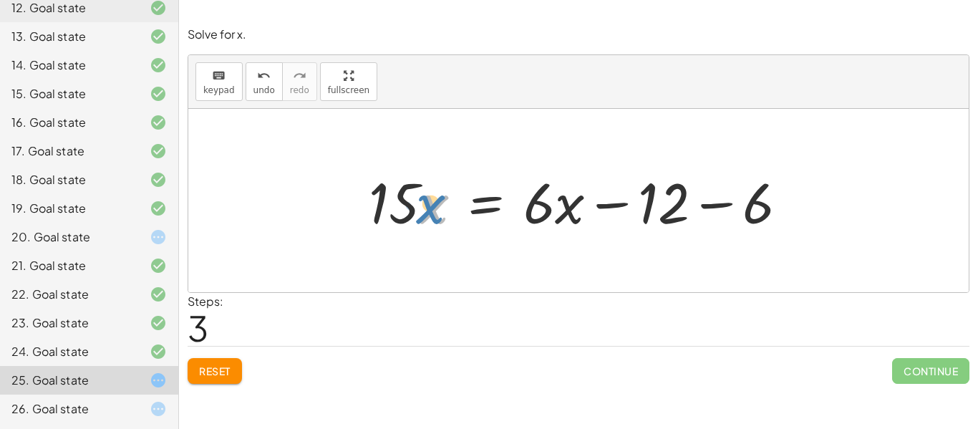
click at [426, 171] on div at bounding box center [584, 201] width 445 height 74
drag, startPoint x: 409, startPoint y: 230, endPoint x: 417, endPoint y: 228, distance: 8.0
click at [417, 228] on div at bounding box center [584, 201] width 445 height 74
drag, startPoint x: 425, startPoint y: 180, endPoint x: 402, endPoint y: 175, distance: 24.2
click at [402, 175] on div at bounding box center [584, 201] width 445 height 74
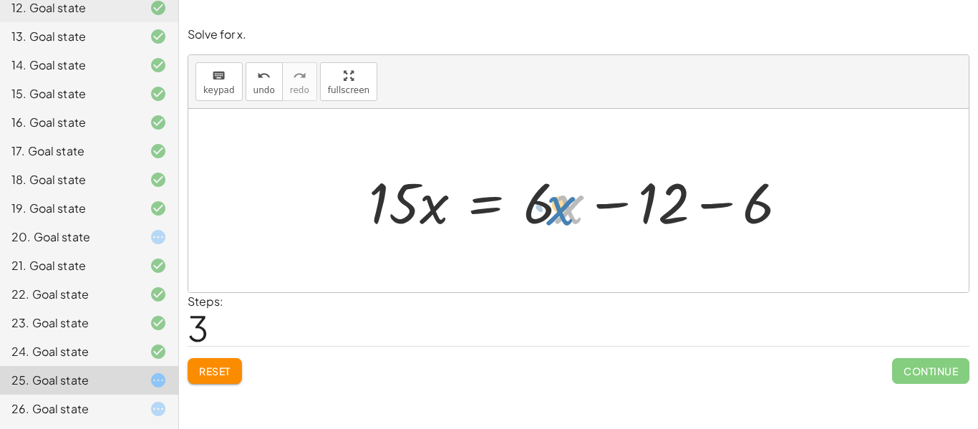
click at [561, 175] on div at bounding box center [584, 201] width 445 height 74
drag, startPoint x: 523, startPoint y: 238, endPoint x: 434, endPoint y: 270, distance: 94.2
click at [434, 270] on div "· 3 · ( + · 5 · x + 2 ) = · 2 · ( + · 3 · x − 6 ) + · 3 · 5 · x + · 3 · 2 = · 2…" at bounding box center [578, 200] width 780 height 183
drag, startPoint x: 523, startPoint y: 173, endPoint x: 515, endPoint y: 167, distance: 10.7
click at [515, 167] on div at bounding box center [584, 201] width 445 height 74
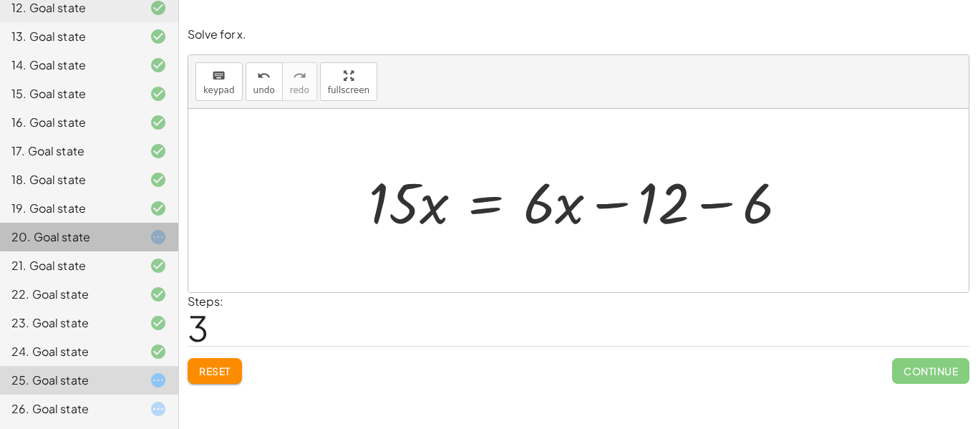
click at [37, 240] on div "20. Goal state" at bounding box center [68, 236] width 115 height 17
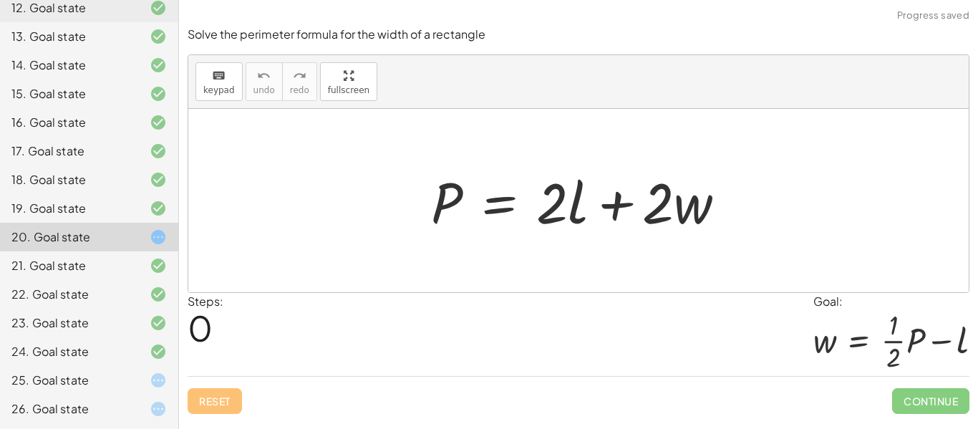
click at [49, 399] on div "26. Goal state" at bounding box center [89, 408] width 178 height 29
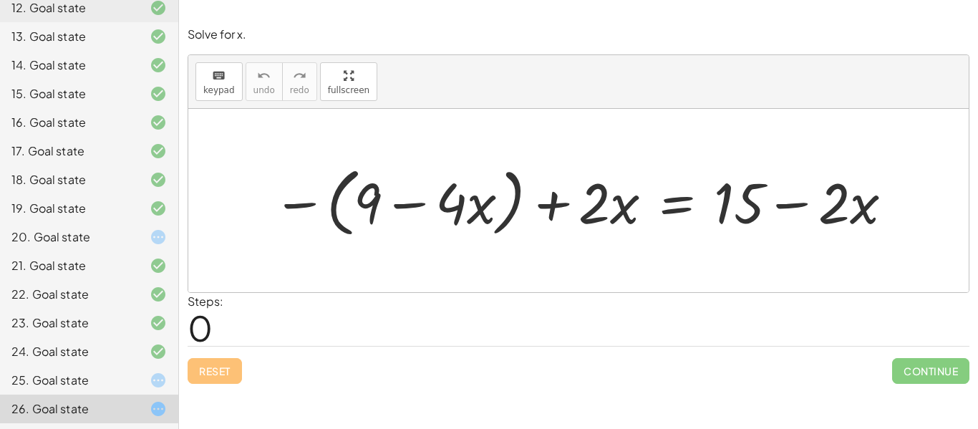
click at [84, 280] on div "20. Goal state" at bounding box center [89, 294] width 178 height 29
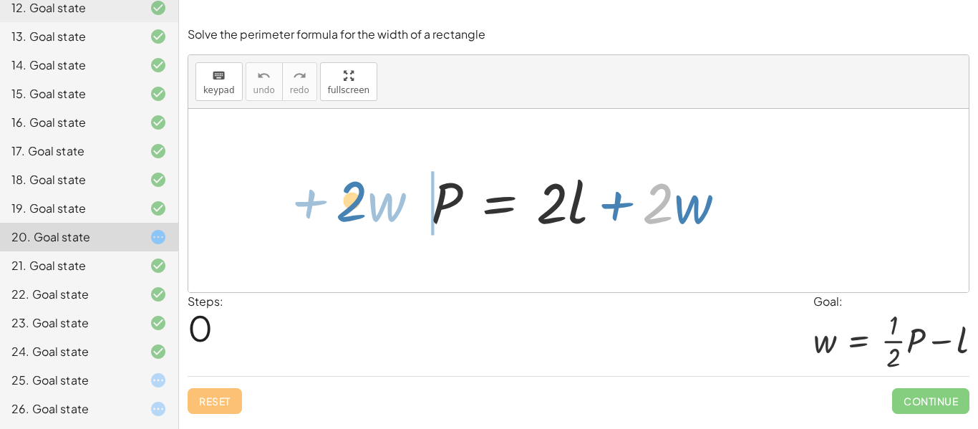
drag, startPoint x: 651, startPoint y: 187, endPoint x: 346, endPoint y: 185, distance: 305.0
click at [346, 185] on div "· 2 + · w P = + · 2 · l + · 2 · w" at bounding box center [578, 200] width 780 height 183
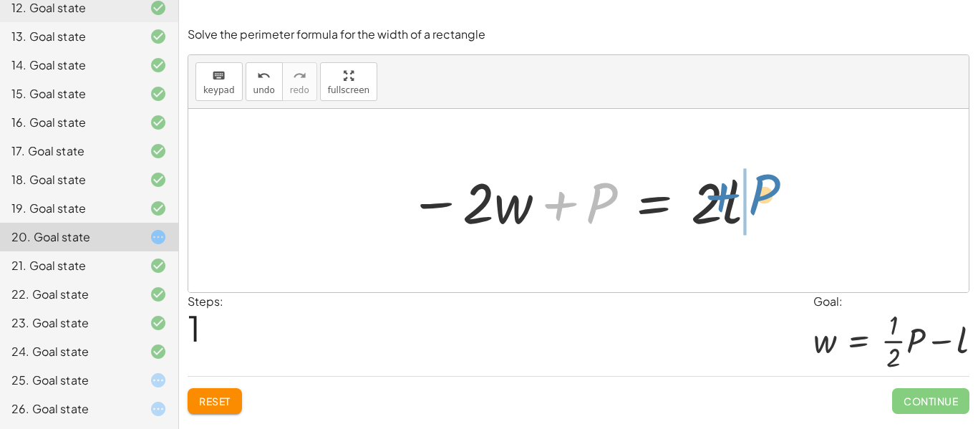
drag, startPoint x: 607, startPoint y: 193, endPoint x: 770, endPoint y: 184, distance: 163.5
click at [770, 184] on div "P = + · 2 · l + · 2 · w + P P = · 2 · l · 2 · w − +" at bounding box center [578, 200] width 780 height 183
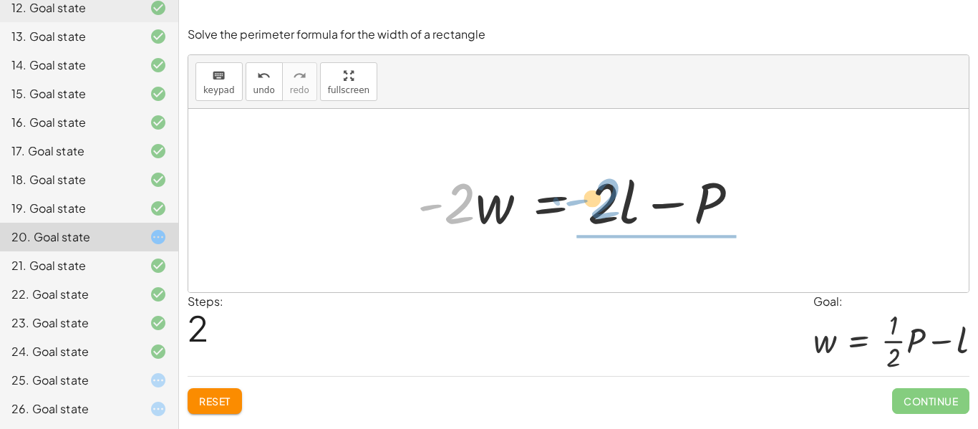
drag, startPoint x: 467, startPoint y: 193, endPoint x: 613, endPoint y: 188, distance: 146.1
click at [613, 188] on div at bounding box center [583, 201] width 347 height 74
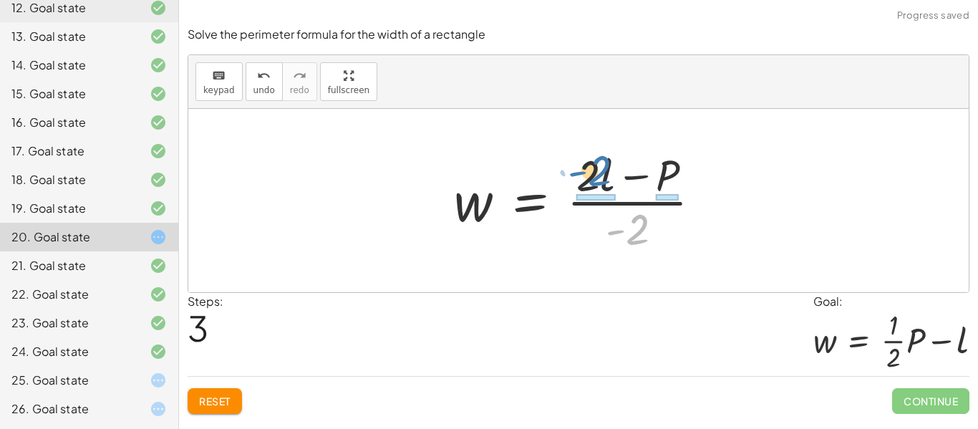
drag, startPoint x: 641, startPoint y: 233, endPoint x: 602, endPoint y: 173, distance: 71.9
click at [602, 173] on div at bounding box center [583, 200] width 273 height 110
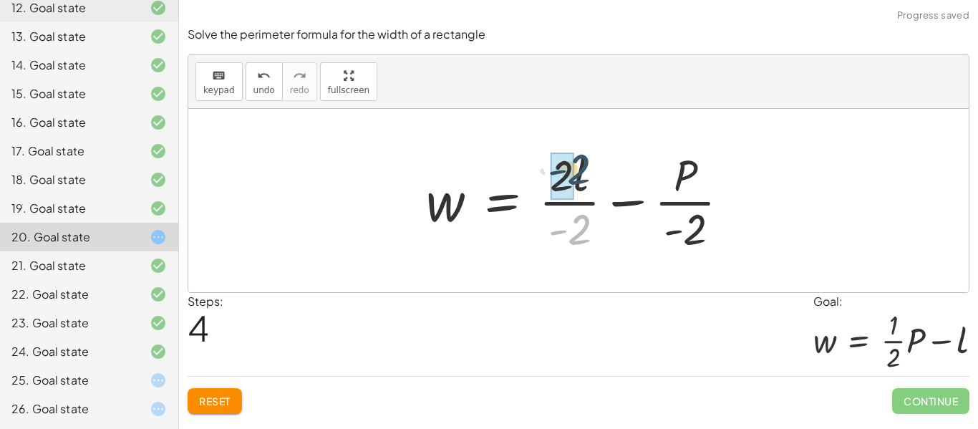
drag, startPoint x: 577, startPoint y: 225, endPoint x: 576, endPoint y: 163, distance: 61.6
click at [576, 163] on div at bounding box center [583, 200] width 329 height 110
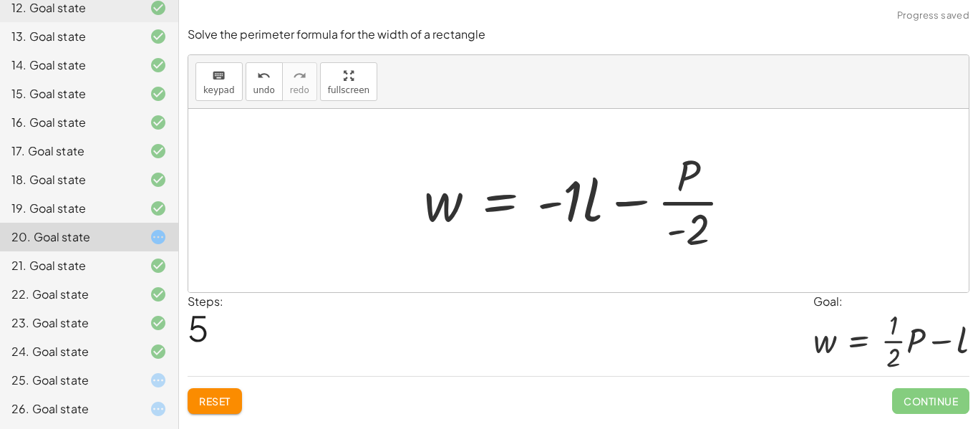
click at [570, 193] on div at bounding box center [584, 200] width 334 height 110
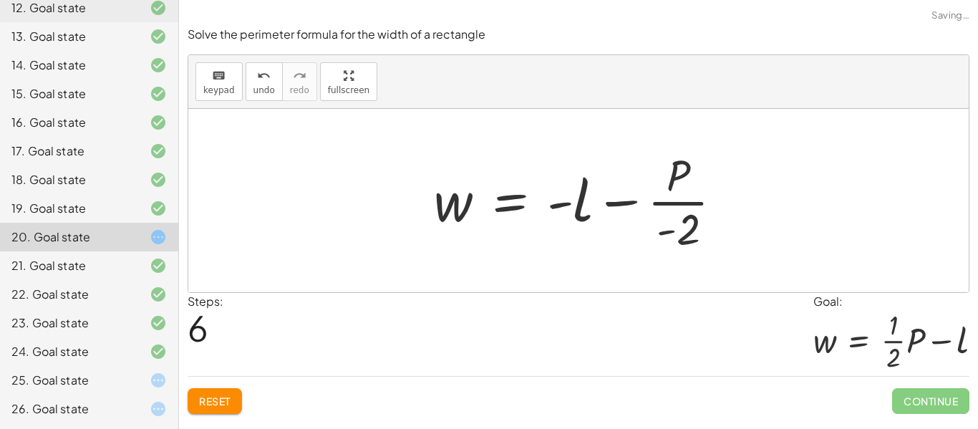
click at [565, 199] on div at bounding box center [584, 200] width 315 height 110
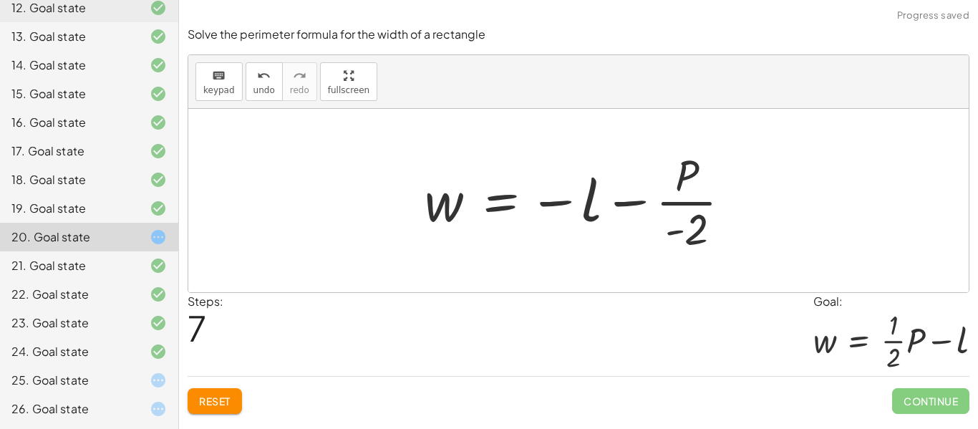
click at [565, 199] on div at bounding box center [583, 200] width 332 height 110
drag, startPoint x: 693, startPoint y: 227, endPoint x: 587, endPoint y: 237, distance: 106.4
click at [587, 237] on div at bounding box center [583, 200] width 332 height 110
drag, startPoint x: 589, startPoint y: 185, endPoint x: 763, endPoint y: 155, distance: 176.5
click at [763, 155] on div "P = + · 2 · l + · 2 · w − · 2 · w + P = · 2 · l · - 2 · w = + · 2 · l − P w = ·…" at bounding box center [578, 200] width 780 height 183
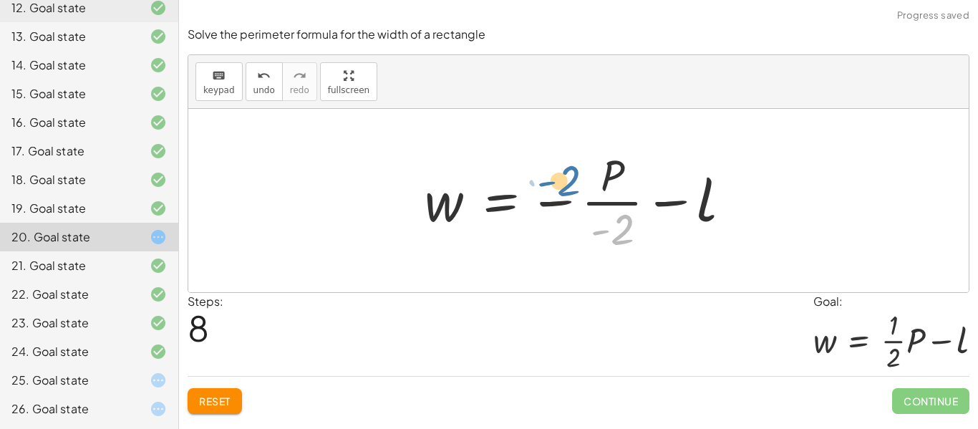
drag, startPoint x: 615, startPoint y: 227, endPoint x: 556, endPoint y: 173, distance: 80.0
click at [556, 173] on div at bounding box center [583, 200] width 332 height 110
drag, startPoint x: 629, startPoint y: 237, endPoint x: 564, endPoint y: 206, distance: 71.4
click at [564, 206] on div at bounding box center [583, 200] width 332 height 110
click at [548, 197] on div at bounding box center [583, 200] width 332 height 110
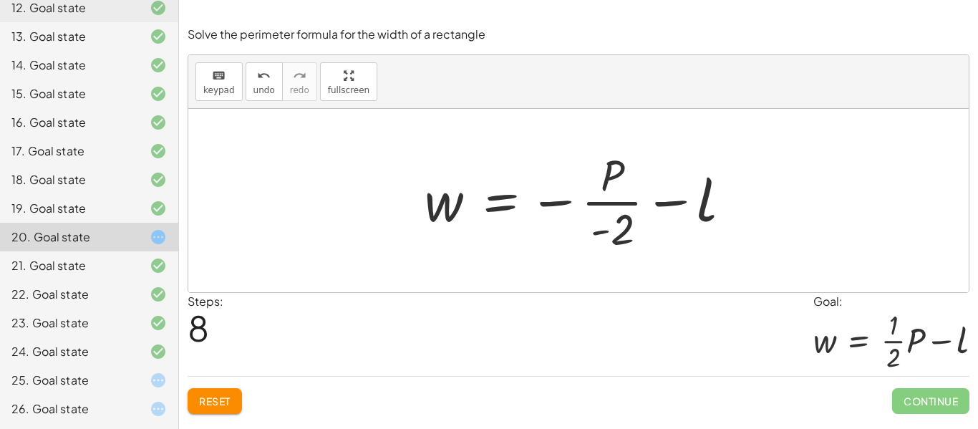
click at [548, 200] on div at bounding box center [583, 200] width 332 height 110
click at [610, 222] on div at bounding box center [583, 200] width 332 height 110
click at [268, 77] on div "undo" at bounding box center [263, 75] width 21 height 17
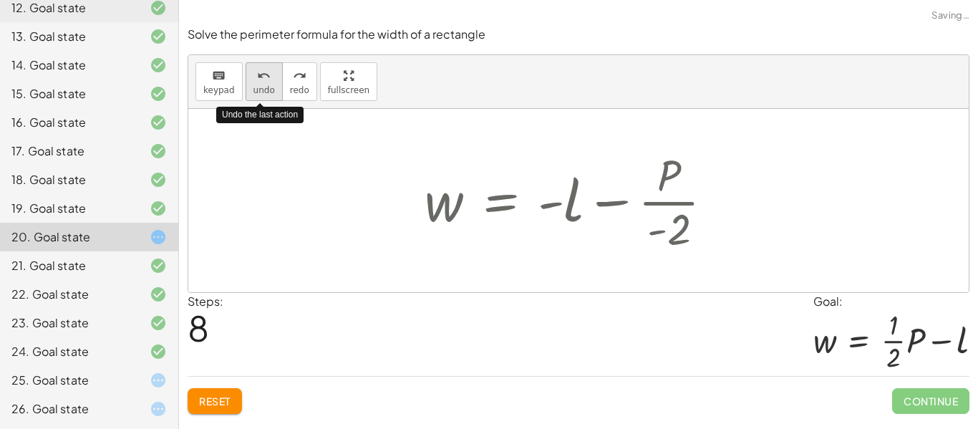
click at [269, 82] on div "undo" at bounding box center [263, 75] width 21 height 17
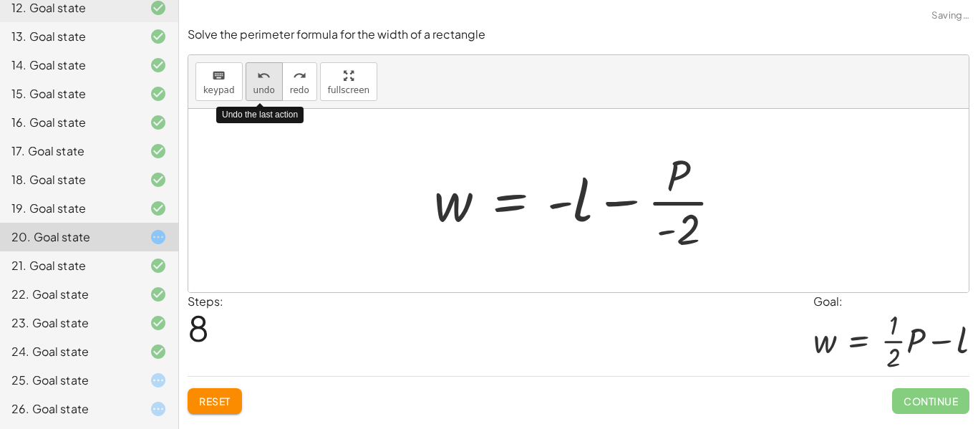
click at [268, 85] on span "undo" at bounding box center [263, 90] width 21 height 10
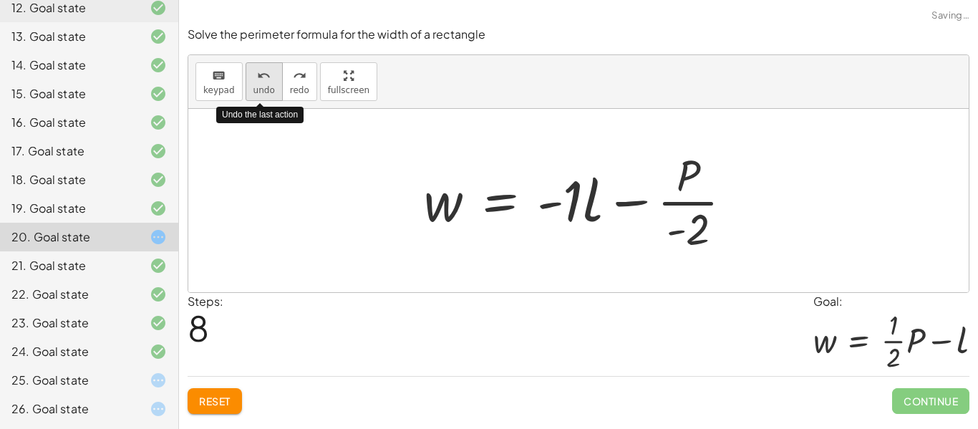
click at [271, 90] on button "undo undo" at bounding box center [264, 81] width 37 height 39
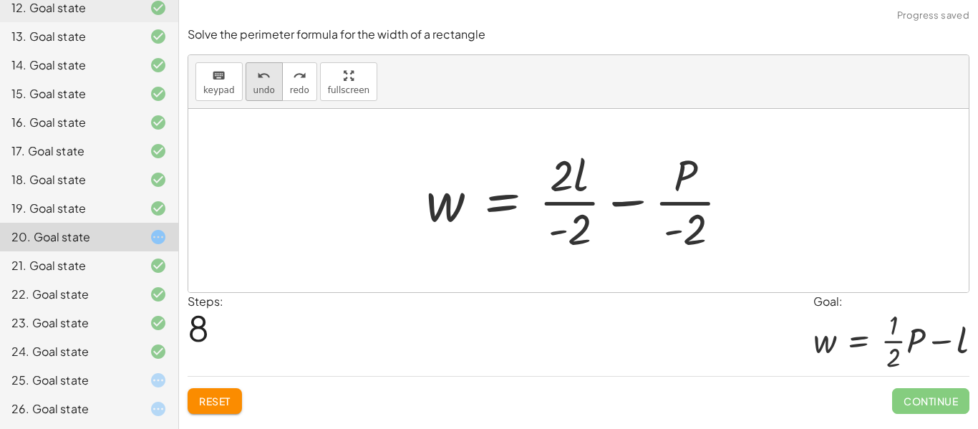
click at [256, 83] on button "undo undo" at bounding box center [264, 81] width 37 height 39
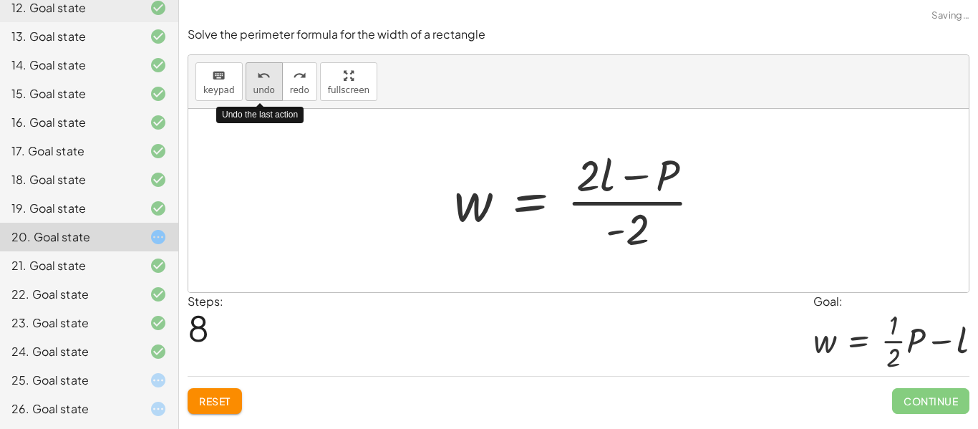
click at [256, 83] on button "undo undo" at bounding box center [264, 81] width 37 height 39
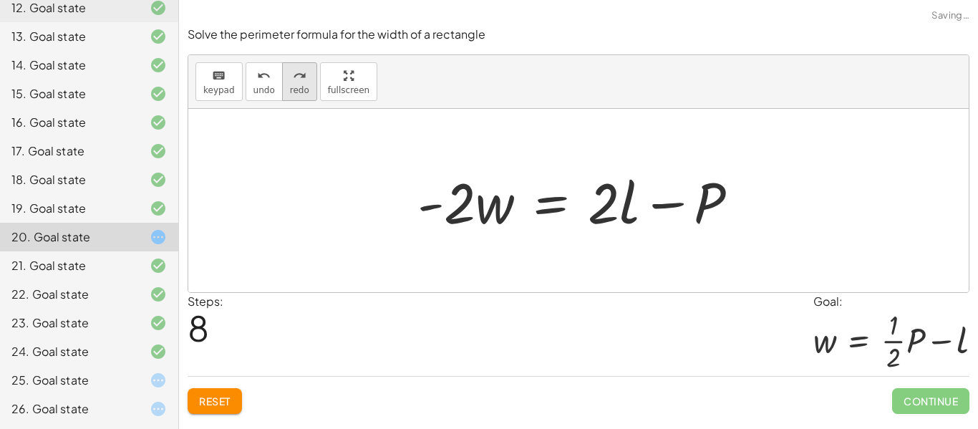
click at [291, 85] on span "redo" at bounding box center [299, 90] width 19 height 10
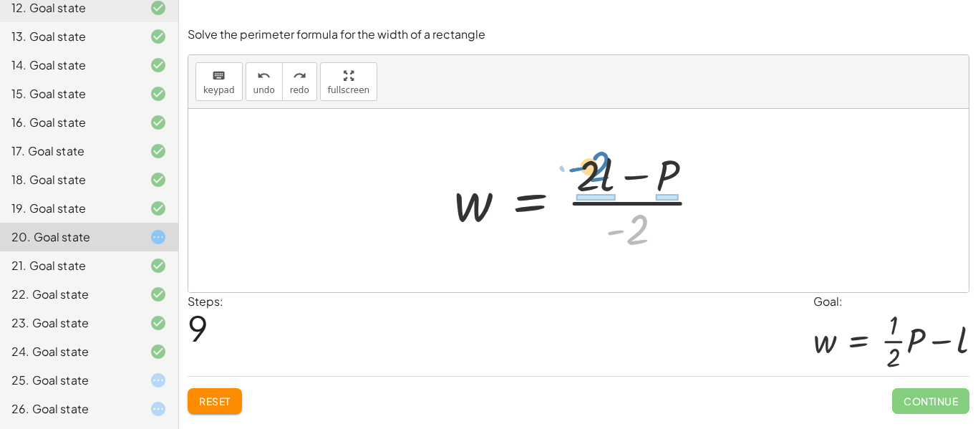
drag, startPoint x: 635, startPoint y: 220, endPoint x: 596, endPoint y: 157, distance: 73.9
click at [596, 157] on div at bounding box center [583, 200] width 273 height 110
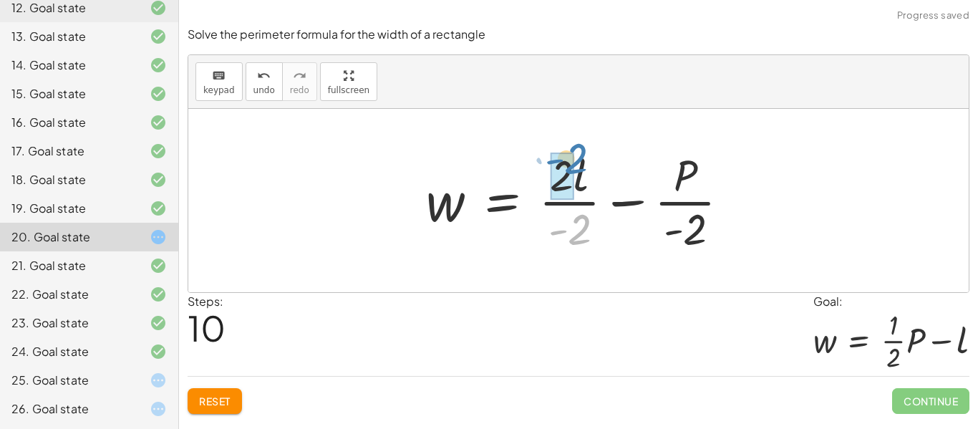
drag, startPoint x: 578, startPoint y: 223, endPoint x: 574, endPoint y: 152, distance: 71.0
click at [574, 152] on div at bounding box center [583, 200] width 329 height 110
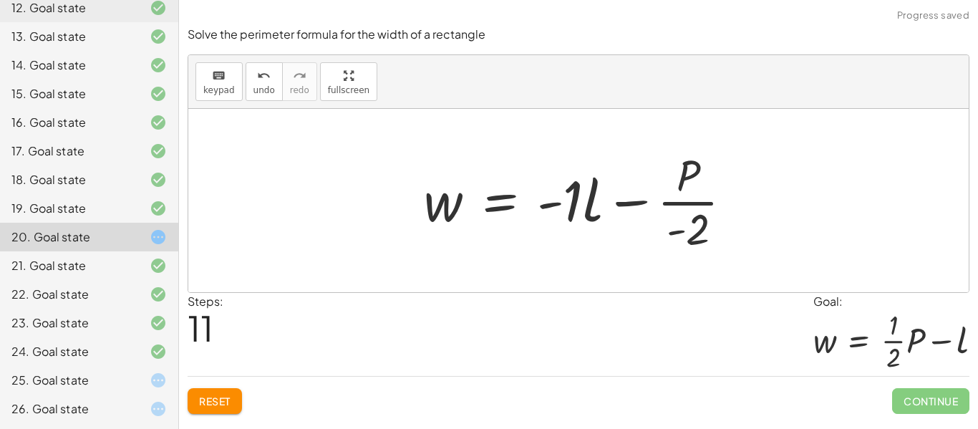
click at [570, 198] on div at bounding box center [584, 200] width 334 height 110
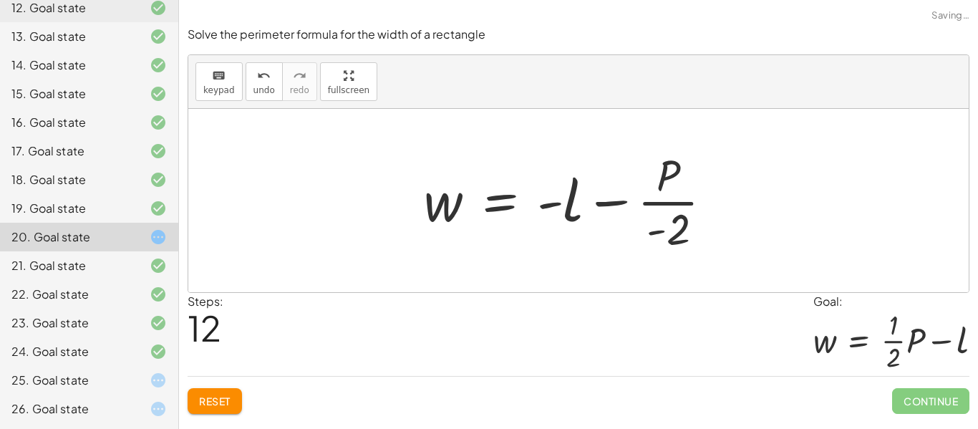
click at [552, 205] on div at bounding box center [574, 200] width 315 height 110
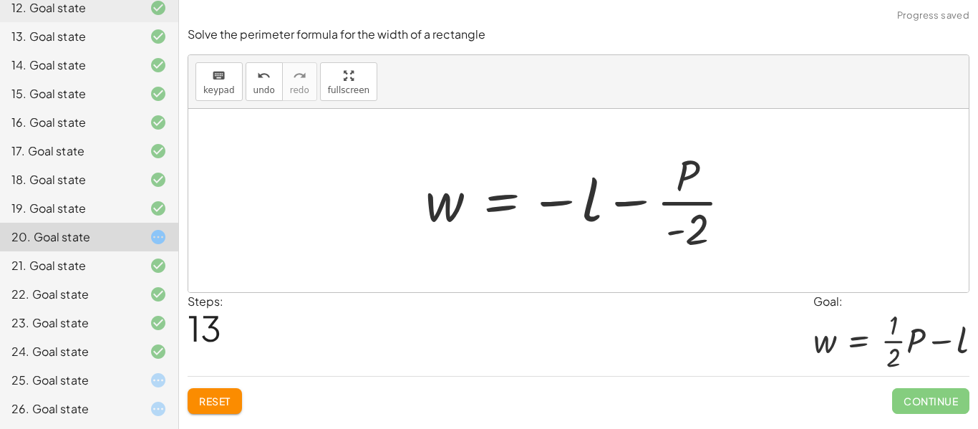
click at [566, 206] on div at bounding box center [584, 200] width 332 height 110
click at [563, 209] on div at bounding box center [583, 200] width 332 height 110
drag, startPoint x: 709, startPoint y: 235, endPoint x: 606, endPoint y: 210, distance: 105.2
click at [606, 210] on div at bounding box center [583, 200] width 332 height 110
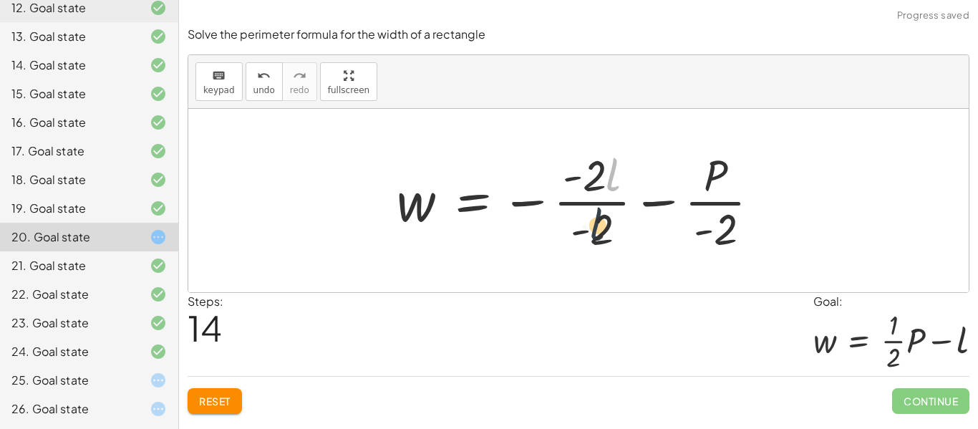
drag, startPoint x: 609, startPoint y: 185, endPoint x: 592, endPoint y: 238, distance: 55.5
click at [592, 238] on div at bounding box center [583, 200] width 389 height 110
drag, startPoint x: 592, startPoint y: 238, endPoint x: 613, endPoint y: 185, distance: 56.2
click at [613, 185] on div at bounding box center [583, 200] width 389 height 110
drag, startPoint x: 590, startPoint y: 223, endPoint x: 594, endPoint y: 185, distance: 38.1
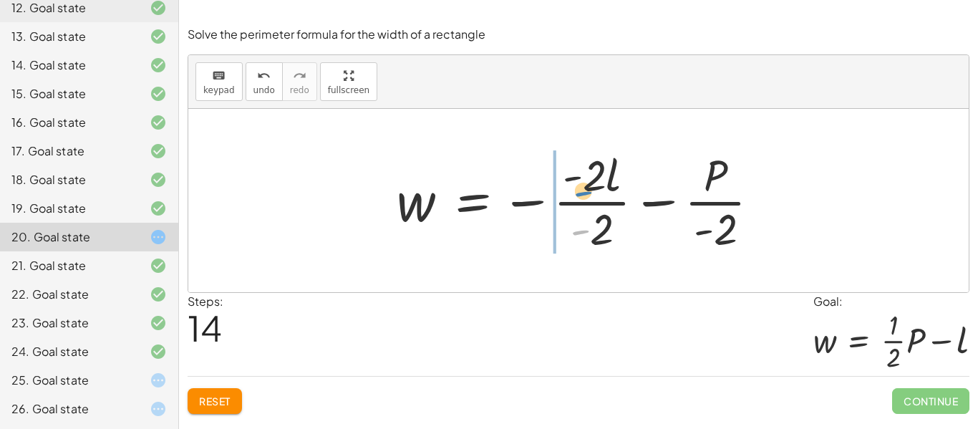
click at [594, 185] on div at bounding box center [583, 200] width 389 height 110
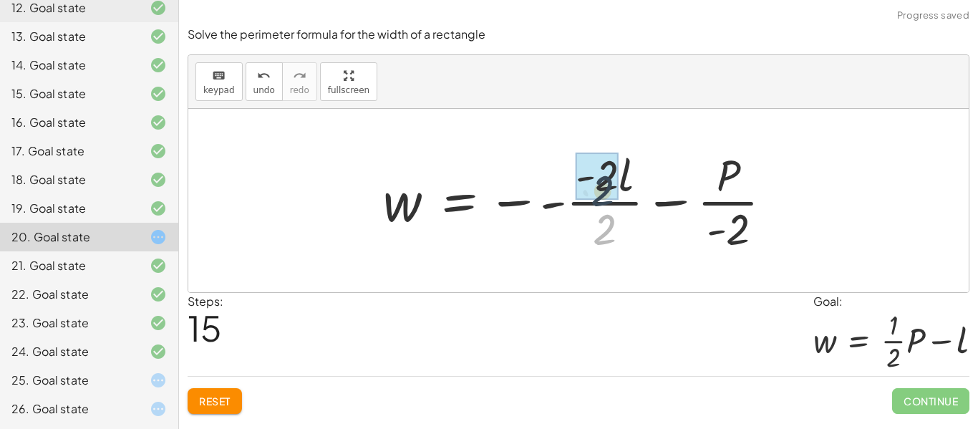
drag, startPoint x: 611, startPoint y: 228, endPoint x: 606, endPoint y: 202, distance: 26.3
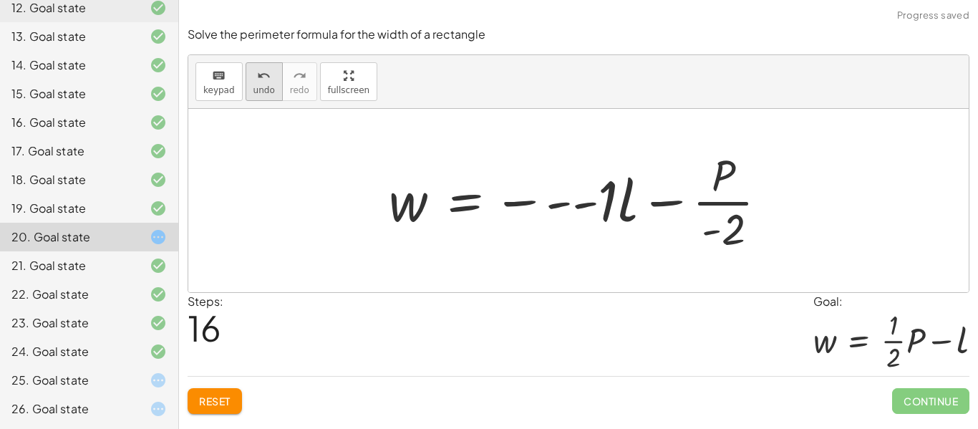
click at [261, 71] on icon "undo" at bounding box center [264, 75] width 14 height 17
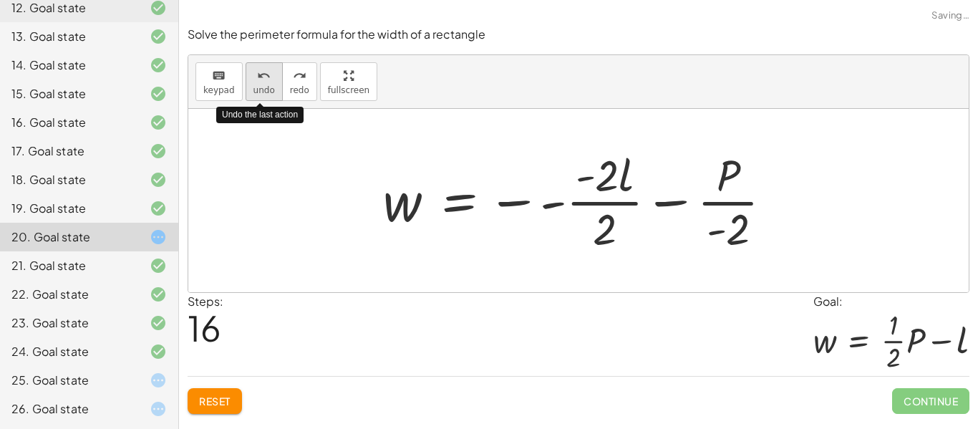
click at [261, 69] on icon "undo" at bounding box center [264, 75] width 14 height 17
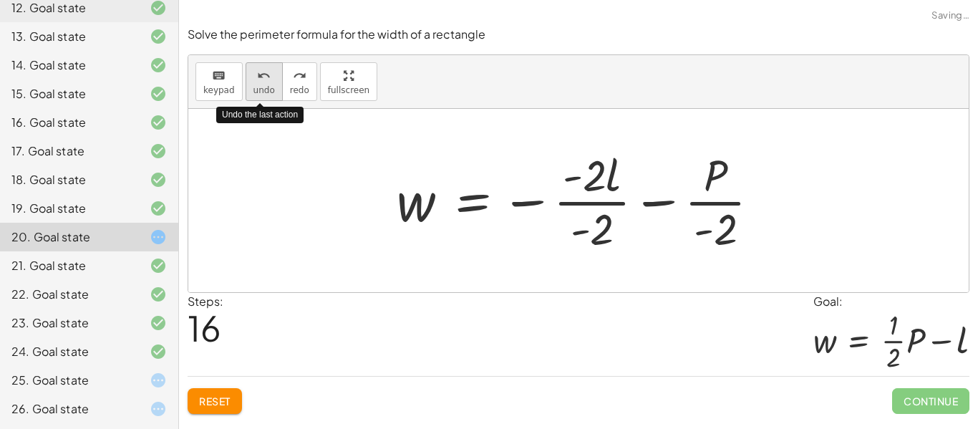
click at [266, 73] on icon "undo" at bounding box center [264, 75] width 14 height 17
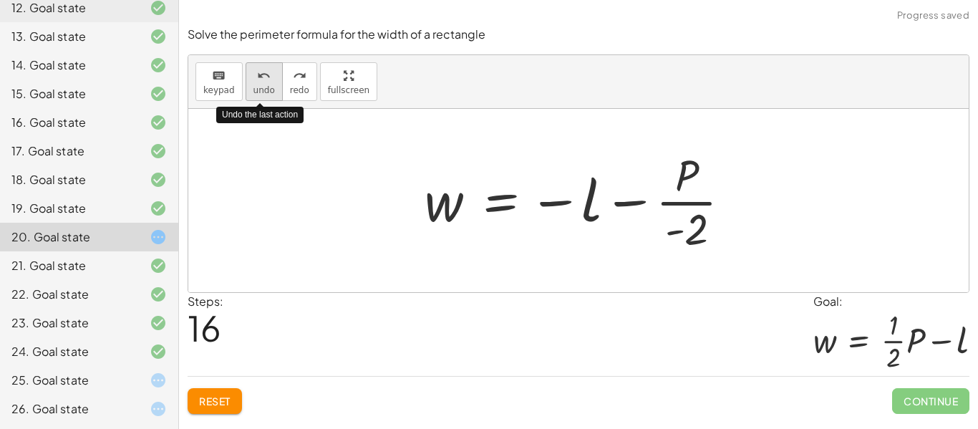
click at [266, 72] on icon "undo" at bounding box center [264, 75] width 14 height 17
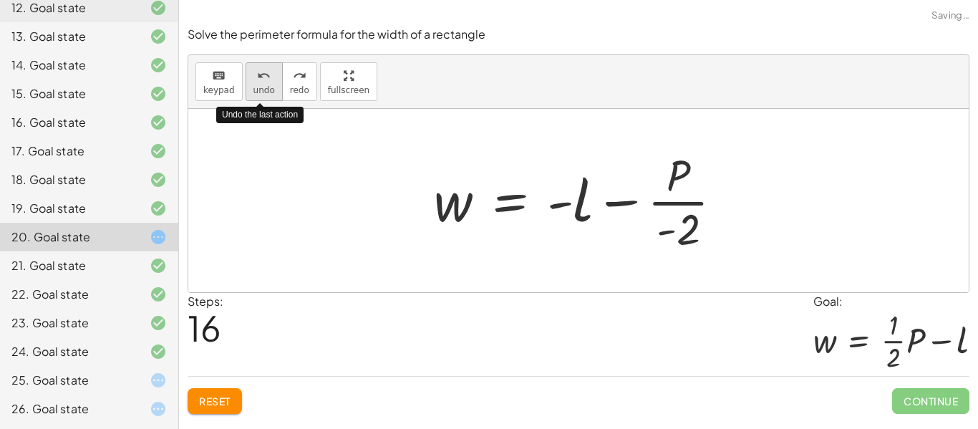
click at [266, 72] on icon "undo" at bounding box center [264, 75] width 14 height 17
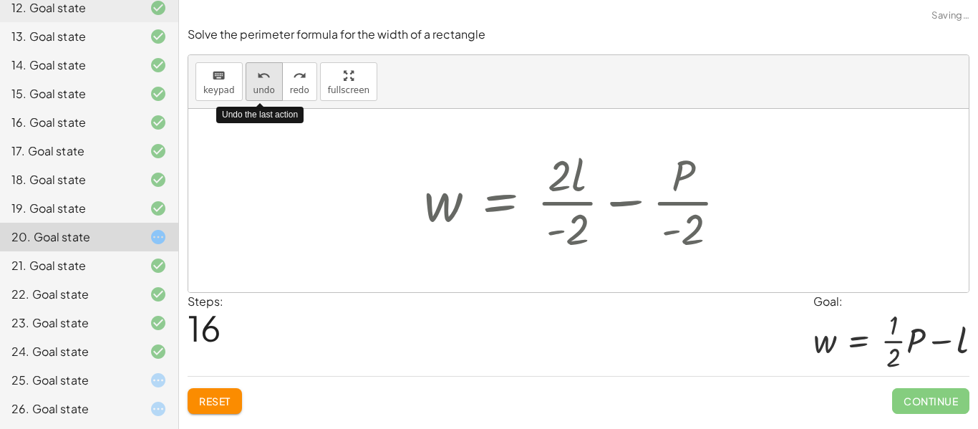
click at [266, 72] on icon "undo" at bounding box center [264, 75] width 14 height 17
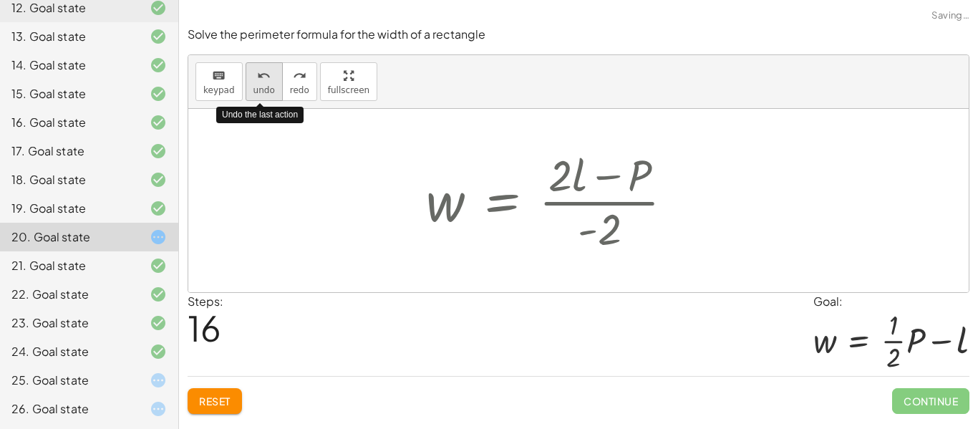
click at [266, 72] on icon "undo" at bounding box center [264, 75] width 14 height 17
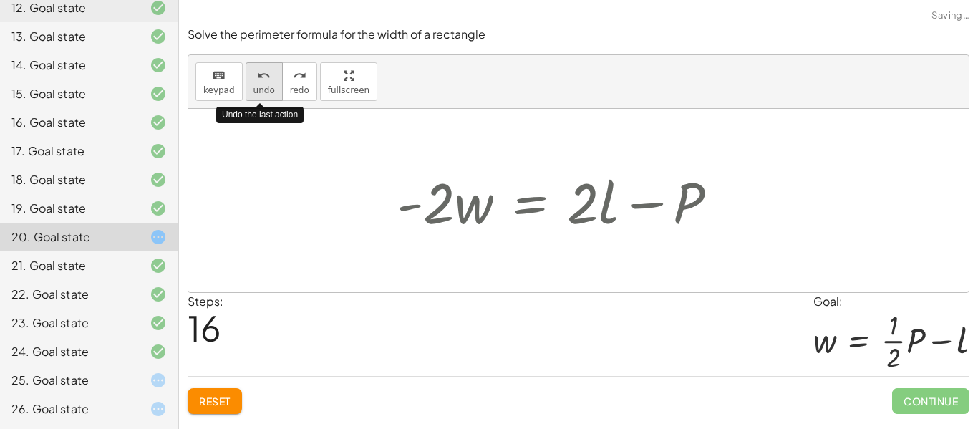
click at [266, 72] on icon "undo" at bounding box center [264, 75] width 14 height 17
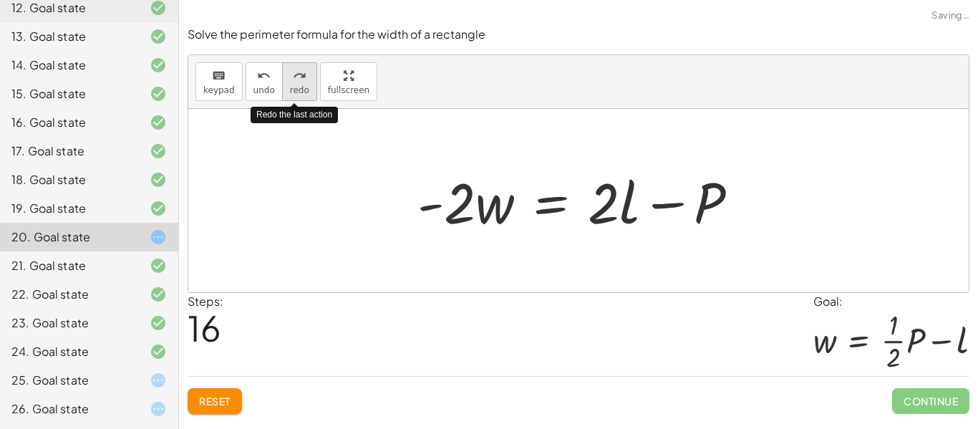
click at [298, 70] on icon "redo" at bounding box center [300, 75] width 14 height 17
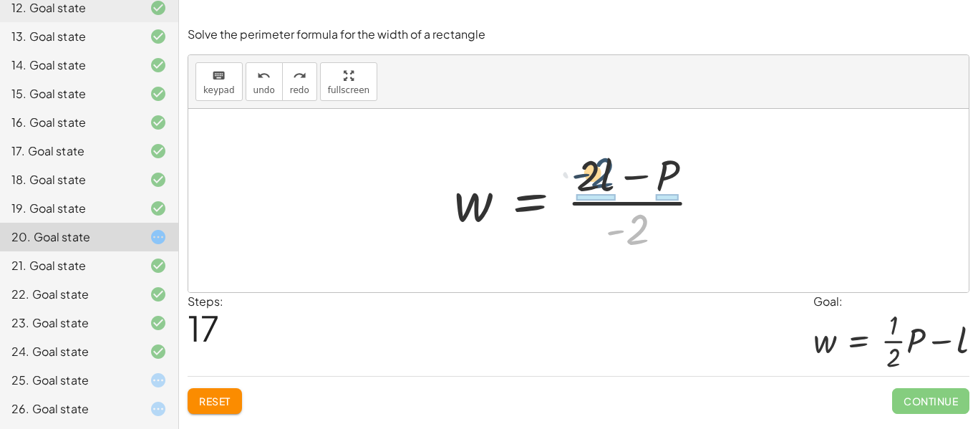
drag, startPoint x: 638, startPoint y: 238, endPoint x: 599, endPoint y: 175, distance: 74.9
click at [599, 175] on div at bounding box center [583, 200] width 273 height 110
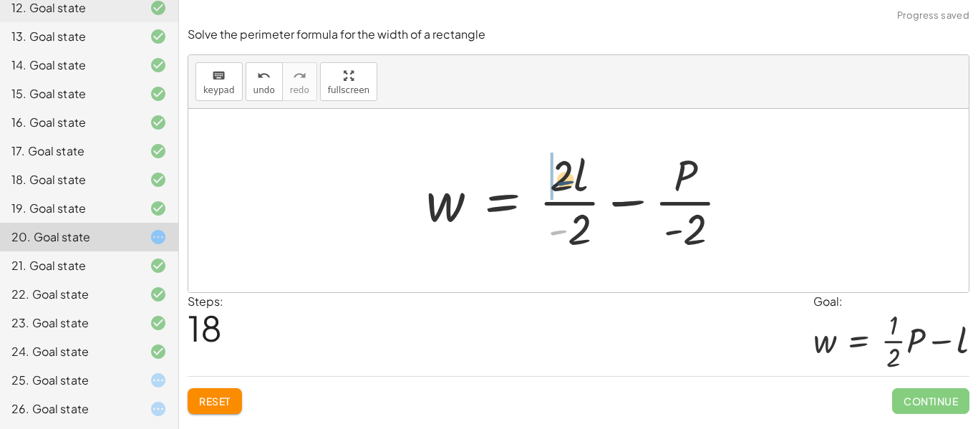
drag, startPoint x: 566, startPoint y: 218, endPoint x: 573, endPoint y: 166, distance: 52.1
click at [573, 166] on div at bounding box center [583, 200] width 329 height 110
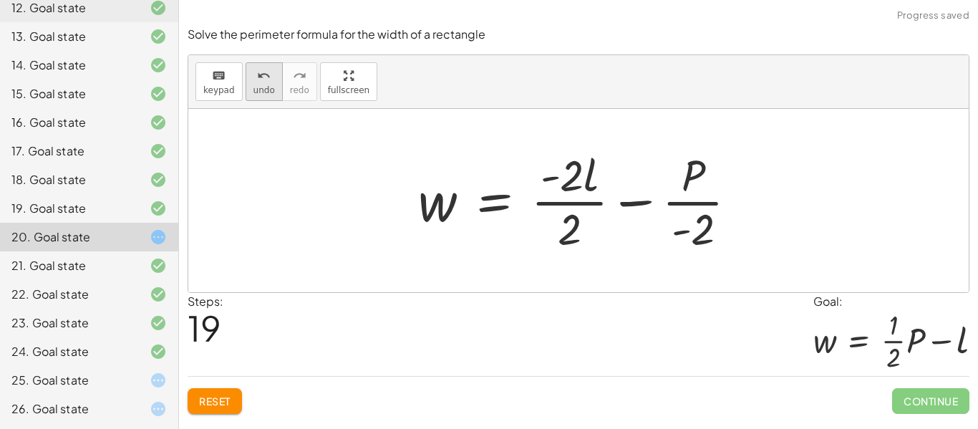
click at [248, 81] on button "undo undo" at bounding box center [264, 81] width 37 height 39
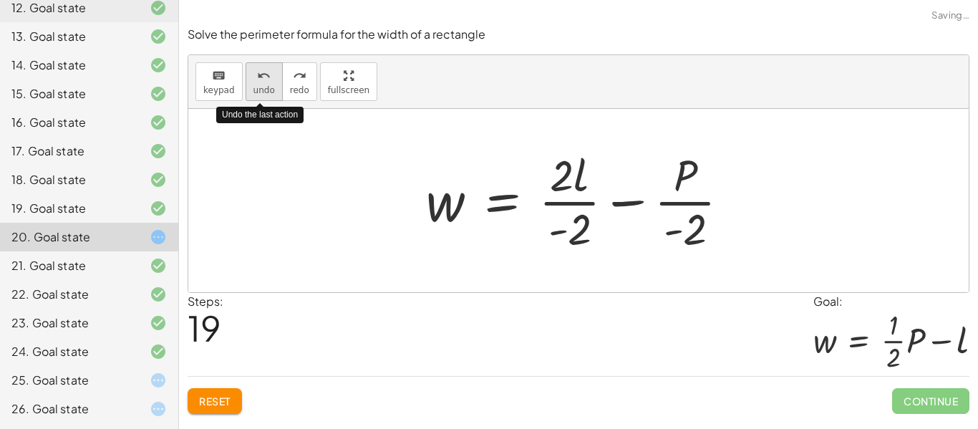
click at [248, 81] on button "undo undo" at bounding box center [264, 81] width 37 height 39
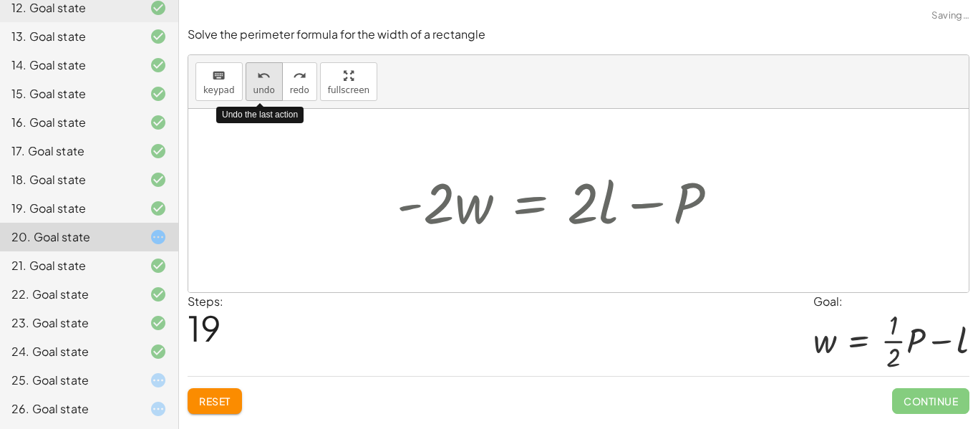
click at [248, 81] on button "undo undo" at bounding box center [264, 81] width 37 height 39
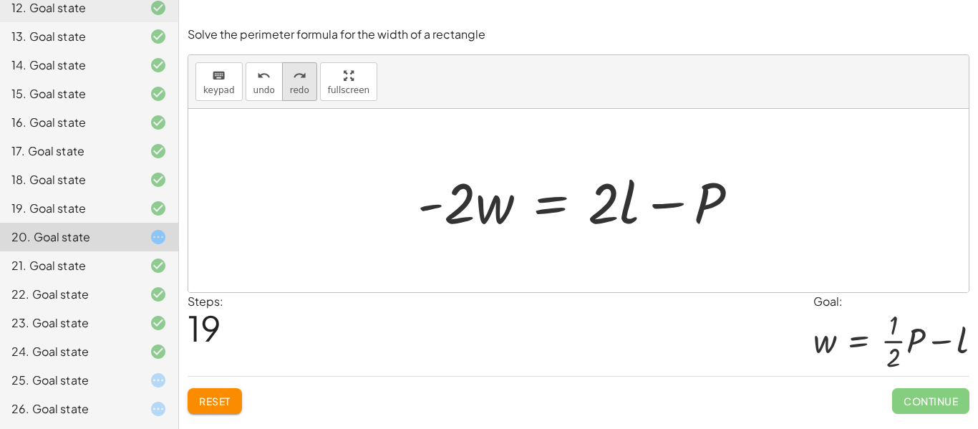
click at [310, 87] on button "redo redo" at bounding box center [299, 81] width 35 height 39
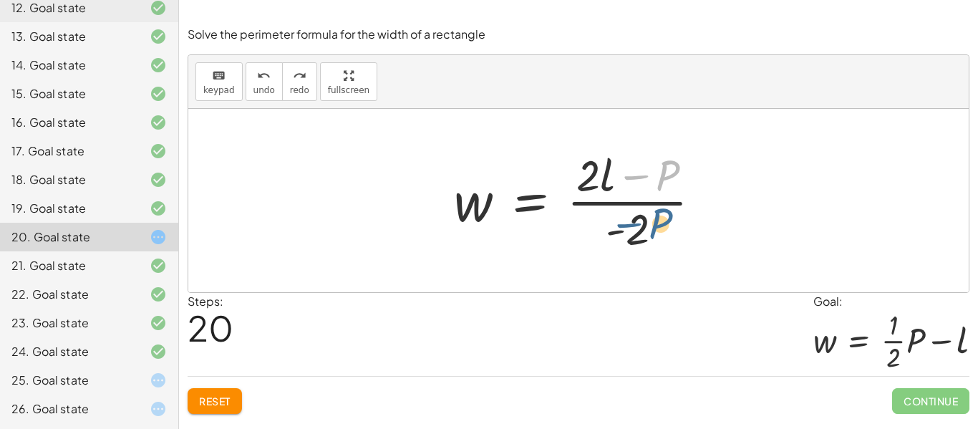
drag, startPoint x: 659, startPoint y: 177, endPoint x: 653, endPoint y: 226, distance: 49.7
click at [653, 226] on div at bounding box center [583, 200] width 273 height 110
drag, startPoint x: 634, startPoint y: 229, endPoint x: 601, endPoint y: 165, distance: 72.4
click at [601, 165] on div at bounding box center [583, 200] width 273 height 110
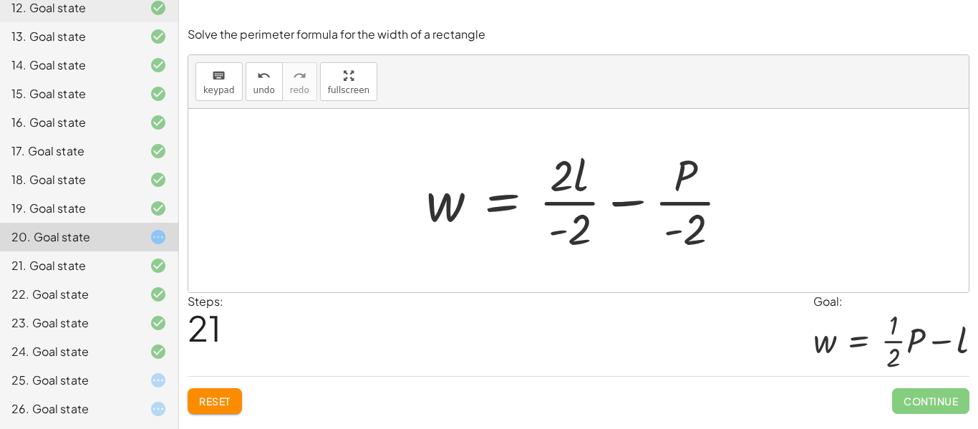
click at [167, 137] on div "15. Goal state" at bounding box center [89, 151] width 178 height 29
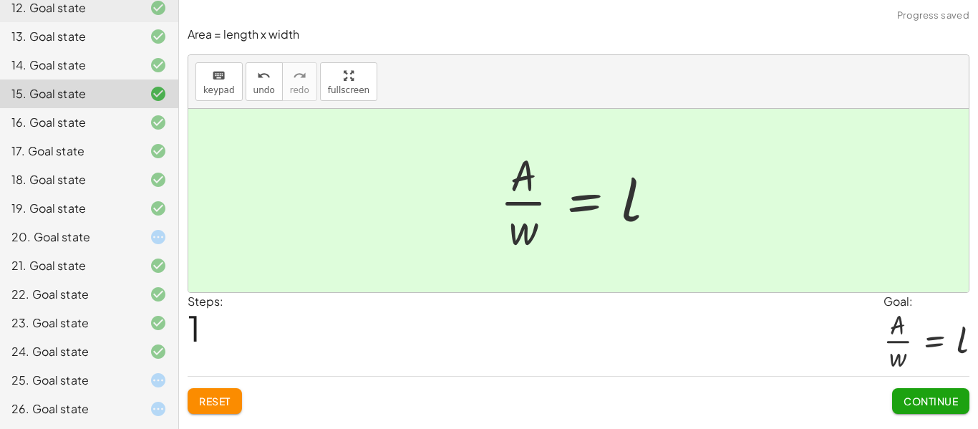
click at [0, 403] on div "26. Goal state" at bounding box center [89, 408] width 178 height 29
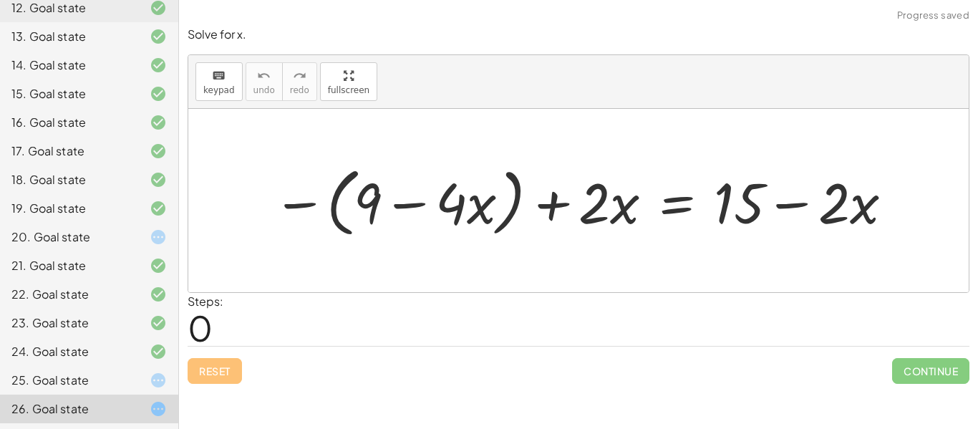
click at [112, 240] on div "20. Goal state" at bounding box center [68, 236] width 115 height 17
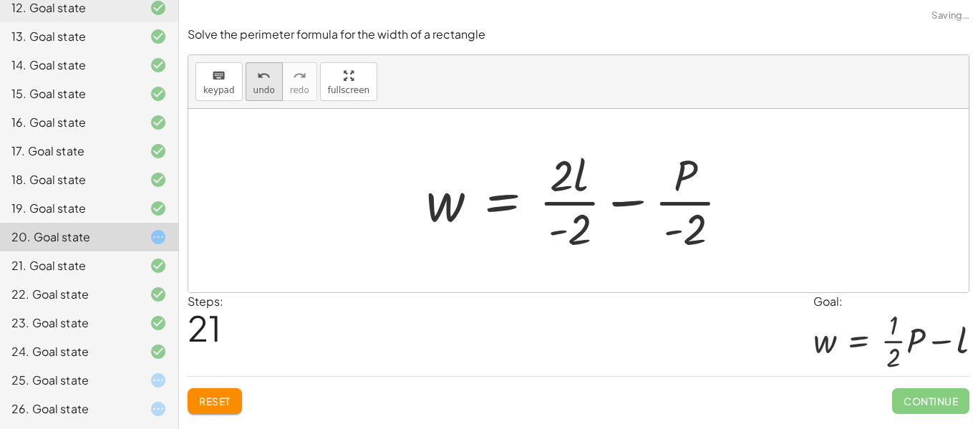
click at [260, 92] on span "undo" at bounding box center [263, 90] width 21 height 10
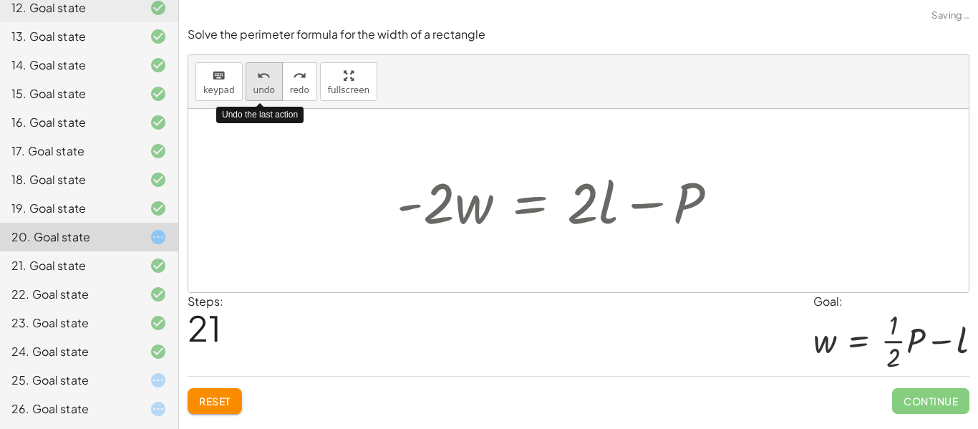
click at [260, 92] on span "undo" at bounding box center [263, 90] width 21 height 10
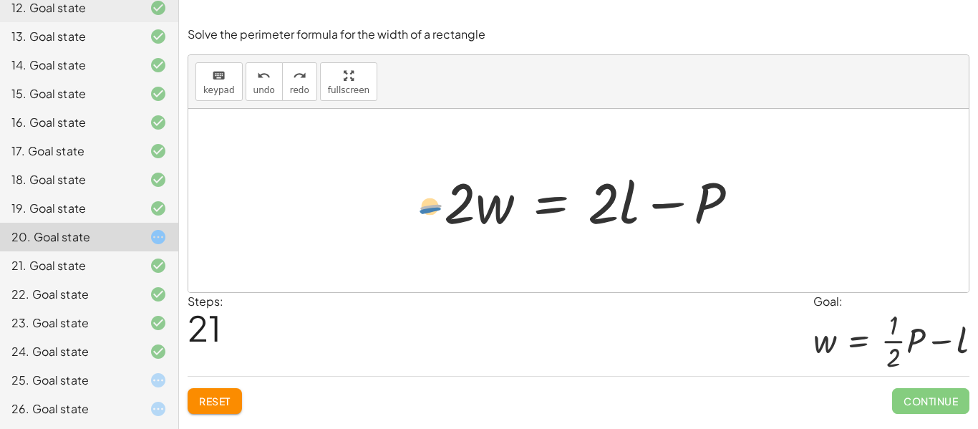
click at [433, 203] on div at bounding box center [583, 201] width 347 height 74
drag, startPoint x: 459, startPoint y: 193, endPoint x: 663, endPoint y: 234, distance: 208.1
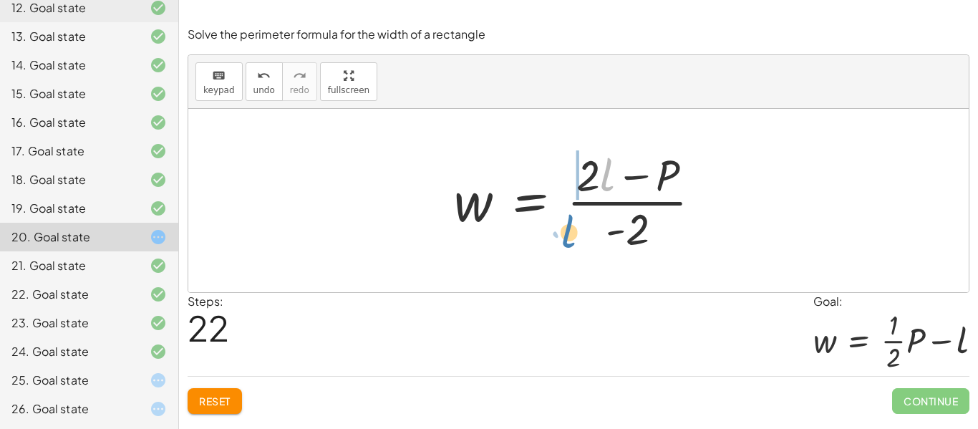
drag, startPoint x: 604, startPoint y: 173, endPoint x: 566, endPoint y: 230, distance: 68.5
click at [566, 230] on div at bounding box center [583, 200] width 273 height 110
drag, startPoint x: 583, startPoint y: 180, endPoint x: 591, endPoint y: 231, distance: 51.6
click at [591, 231] on div at bounding box center [583, 200] width 273 height 110
drag, startPoint x: 586, startPoint y: 177, endPoint x: 611, endPoint y: 185, distance: 26.9
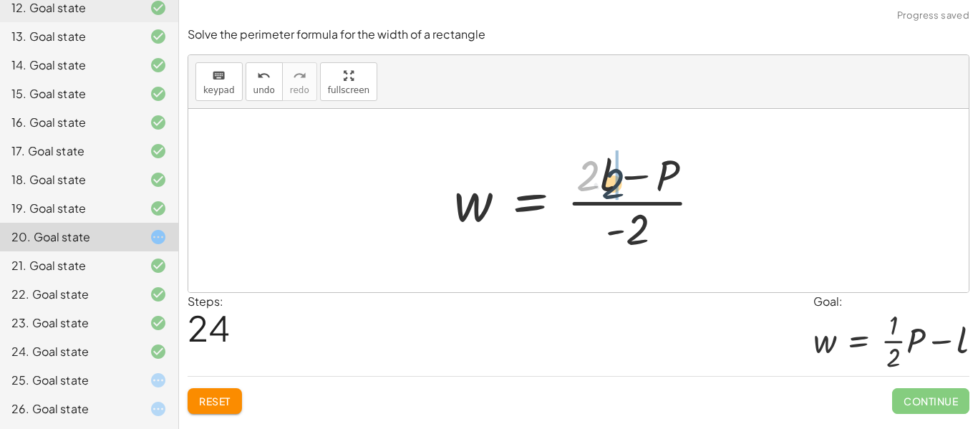
click at [611, 185] on div at bounding box center [583, 200] width 273 height 110
drag, startPoint x: 667, startPoint y: 173, endPoint x: 596, endPoint y: 218, distance: 83.8
click at [596, 218] on div at bounding box center [583, 200] width 273 height 110
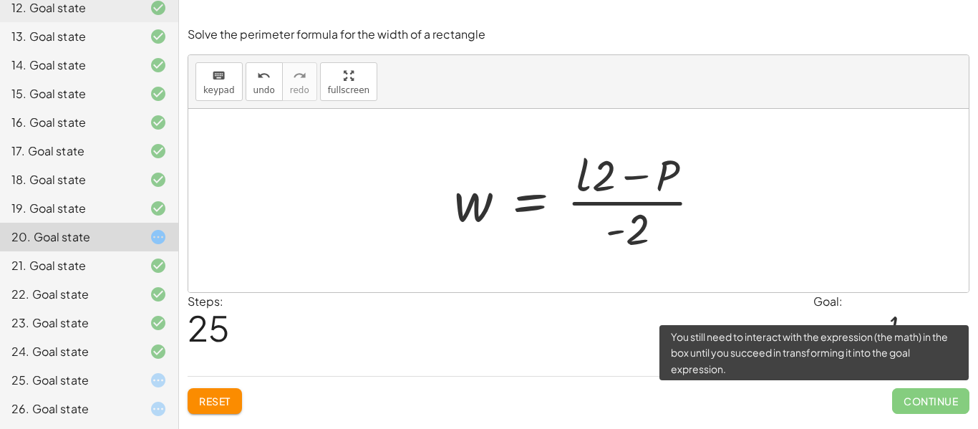
click at [922, 409] on span "Continue" at bounding box center [930, 401] width 77 height 26
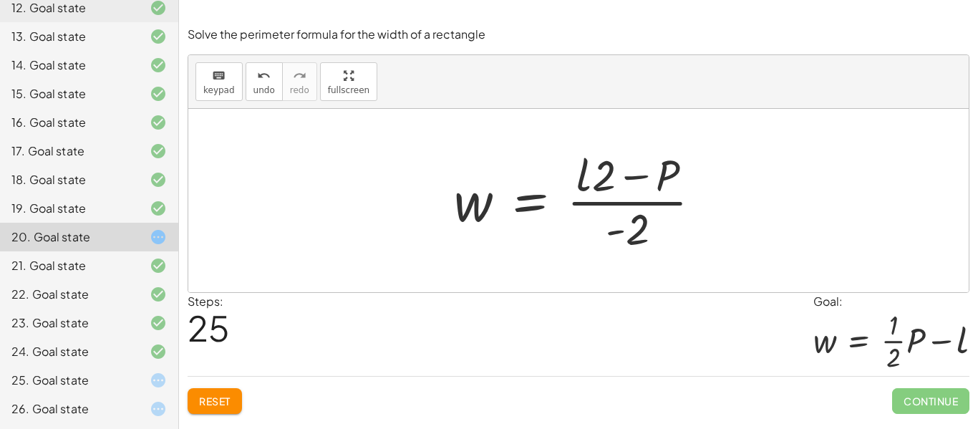
click at [836, 269] on div at bounding box center [578, 200] width 780 height 183
drag, startPoint x: 629, startPoint y: 238, endPoint x: 609, endPoint y: 188, distance: 53.7
click at [609, 188] on div at bounding box center [583, 200] width 273 height 110
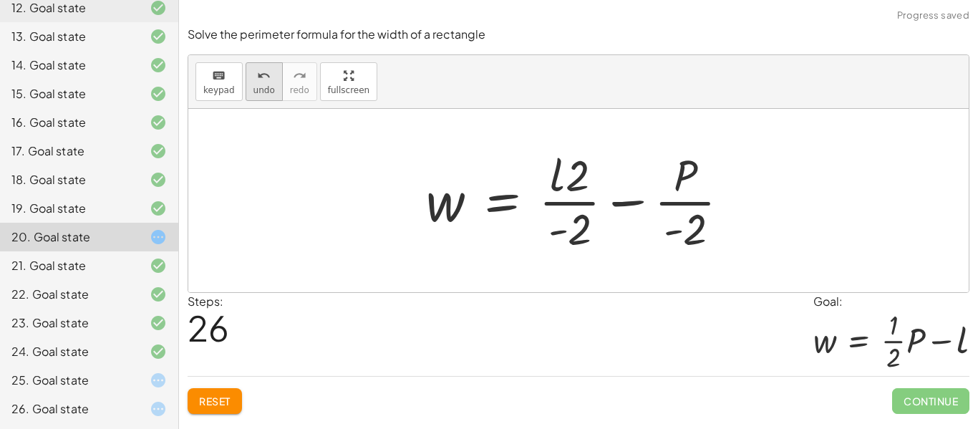
click at [269, 86] on span "undo" at bounding box center [263, 90] width 21 height 10
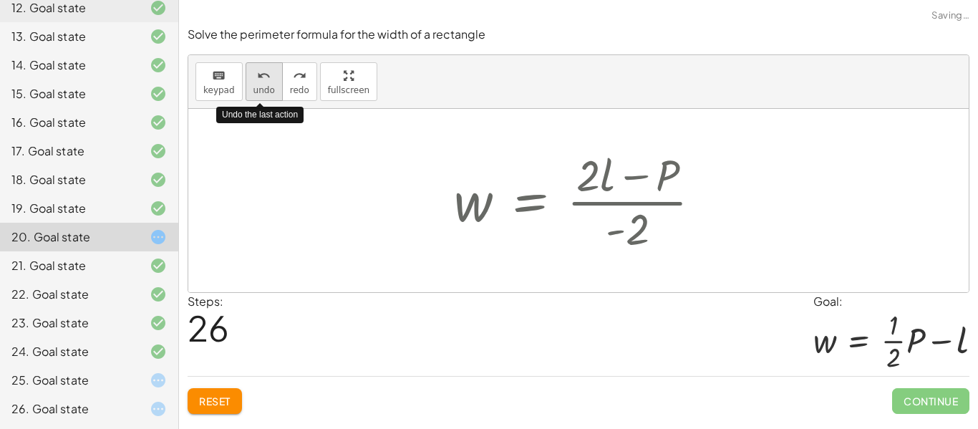
click at [270, 87] on span "undo" at bounding box center [263, 90] width 21 height 10
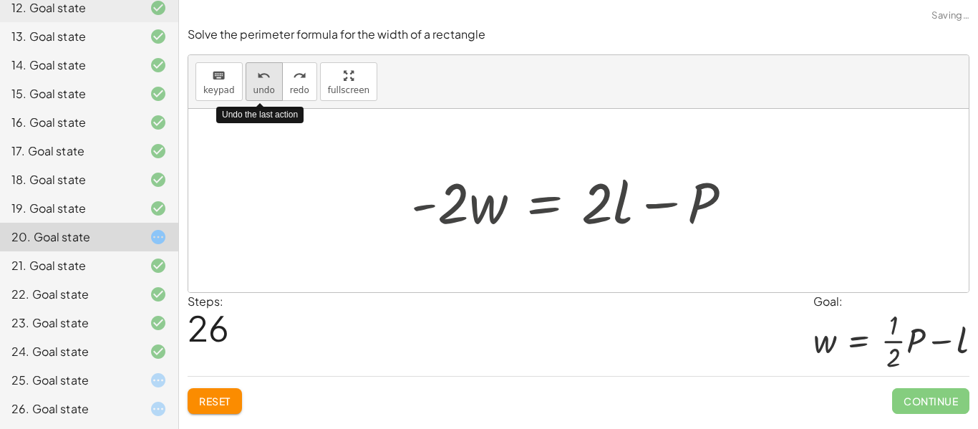
click at [270, 87] on span "undo" at bounding box center [263, 90] width 21 height 10
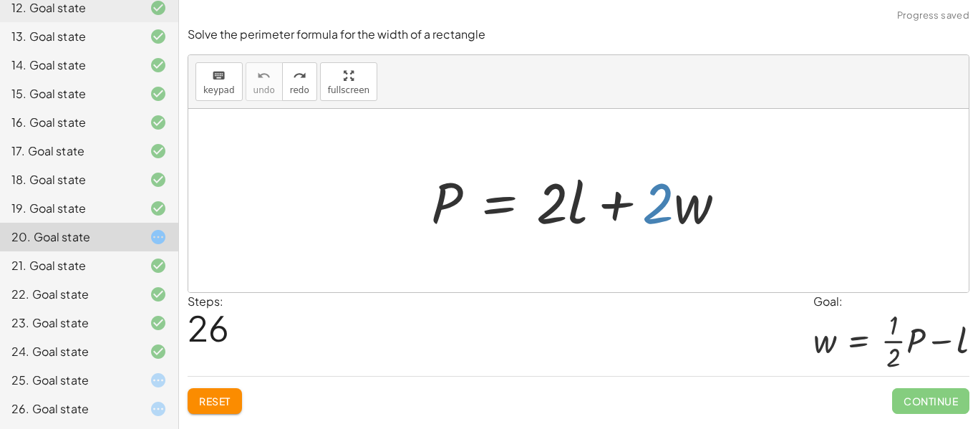
click at [219, 404] on span "Reset" at bounding box center [215, 400] width 32 height 13
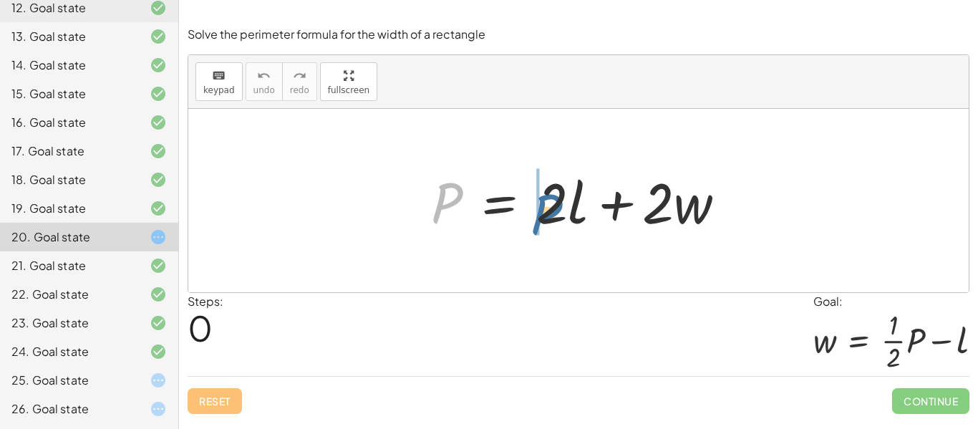
drag, startPoint x: 445, startPoint y: 205, endPoint x: 554, endPoint y: 217, distance: 110.1
click at [554, 217] on div at bounding box center [584, 201] width 321 height 74
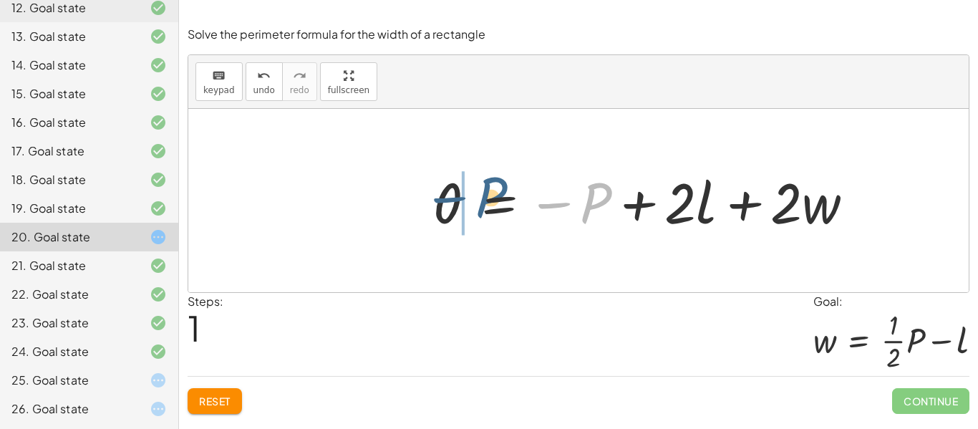
drag, startPoint x: 594, startPoint y: 215, endPoint x: 411, endPoint y: 212, distance: 182.6
click at [412, 212] on div "P = + · 2 · l + · 2 · w − P P = + · 2 · l + · 2 · w 0 −" at bounding box center [644, 200] width 465 height 81
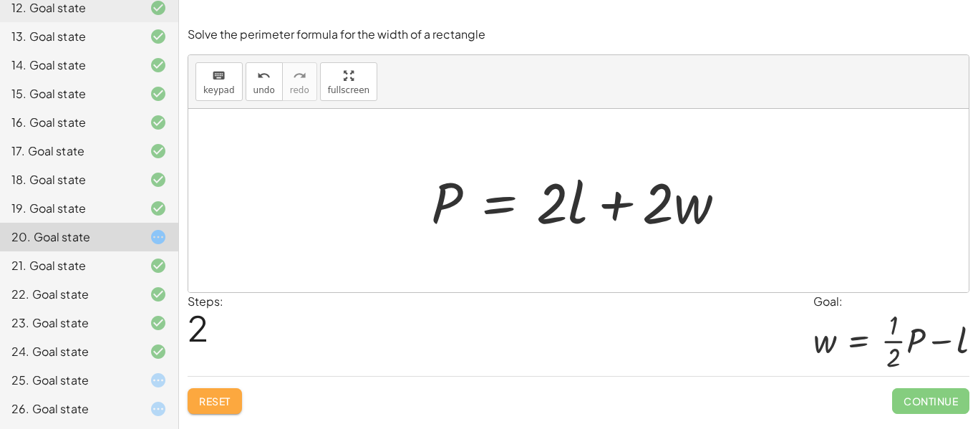
click at [204, 410] on button "Reset" at bounding box center [215, 401] width 54 height 26
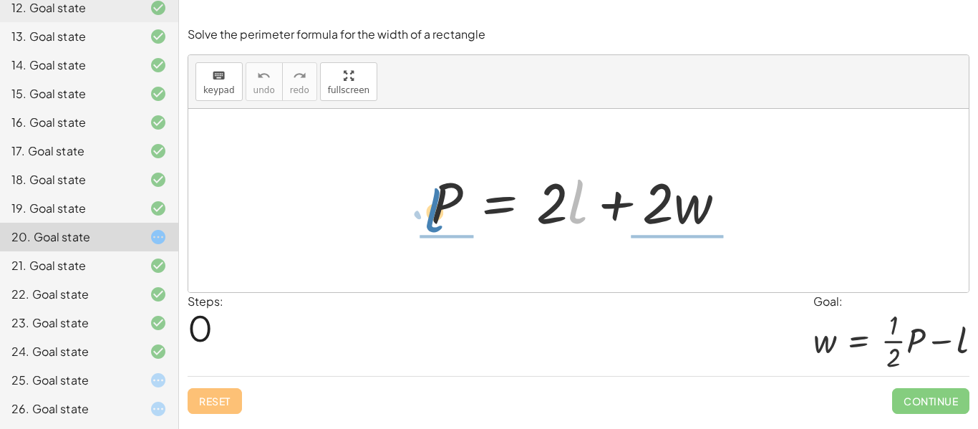
drag, startPoint x: 571, startPoint y: 210, endPoint x: 397, endPoint y: 205, distance: 173.3
click at [397, 205] on div "· l + · 2 P = + · 2 · l + · 2 · w" at bounding box center [578, 200] width 780 height 183
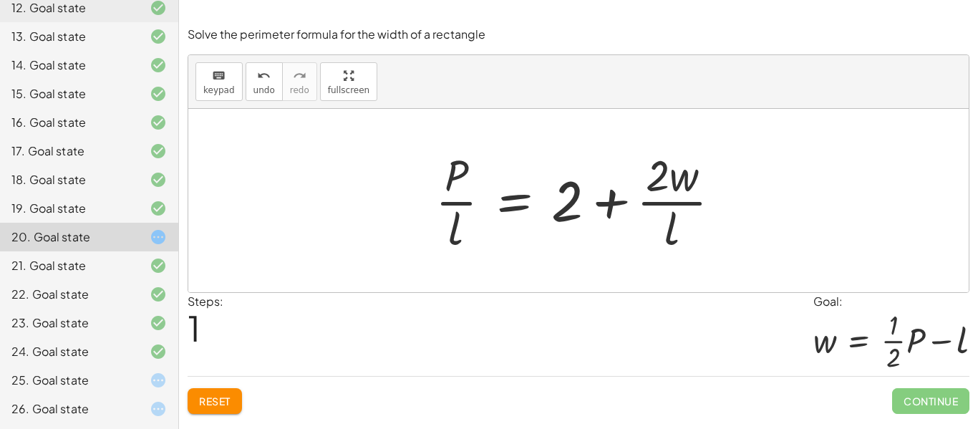
click at [212, 394] on span "Reset" at bounding box center [215, 400] width 32 height 13
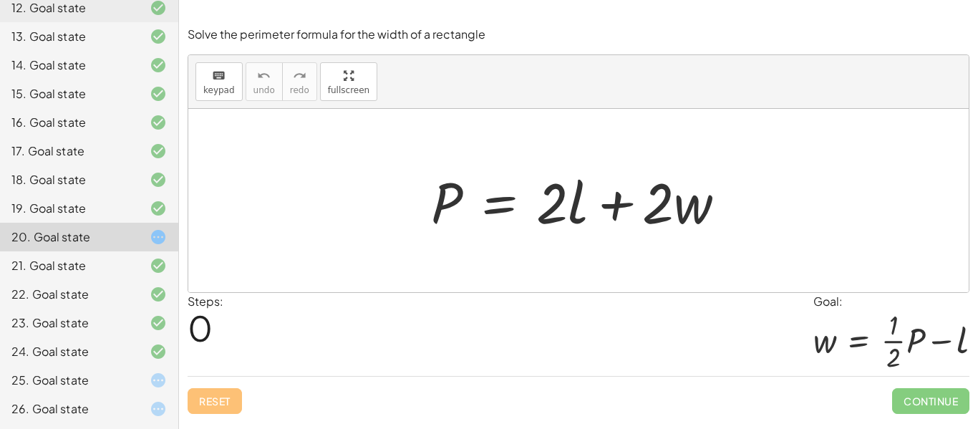
click at [122, 402] on div "26. Goal state" at bounding box center [68, 408] width 115 height 17
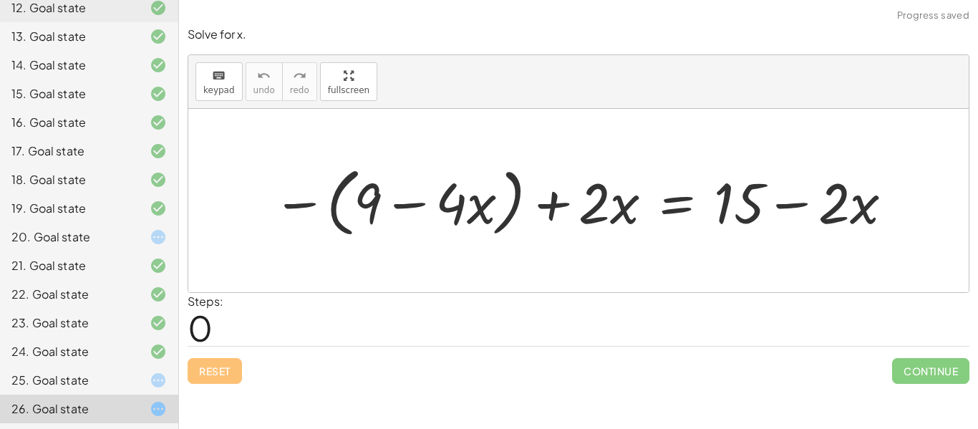
click at [115, 384] on div "25. Goal state" at bounding box center [68, 380] width 115 height 17
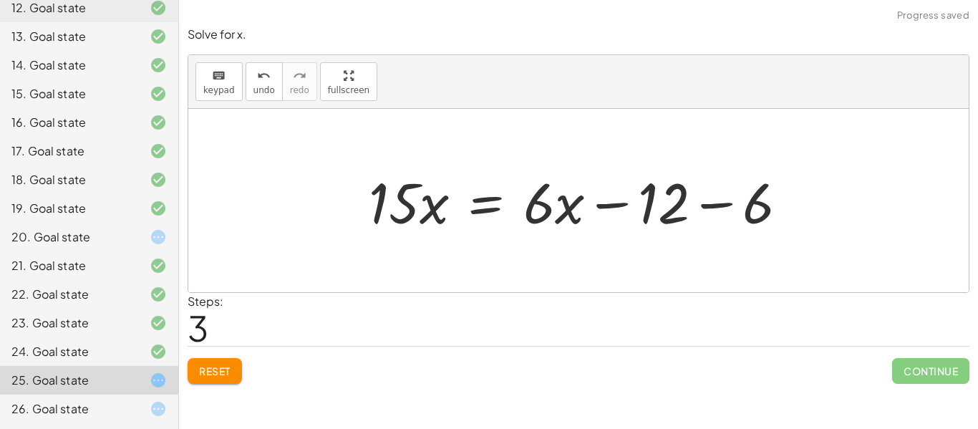
click at [76, 243] on div "20. Goal state" at bounding box center [68, 236] width 115 height 17
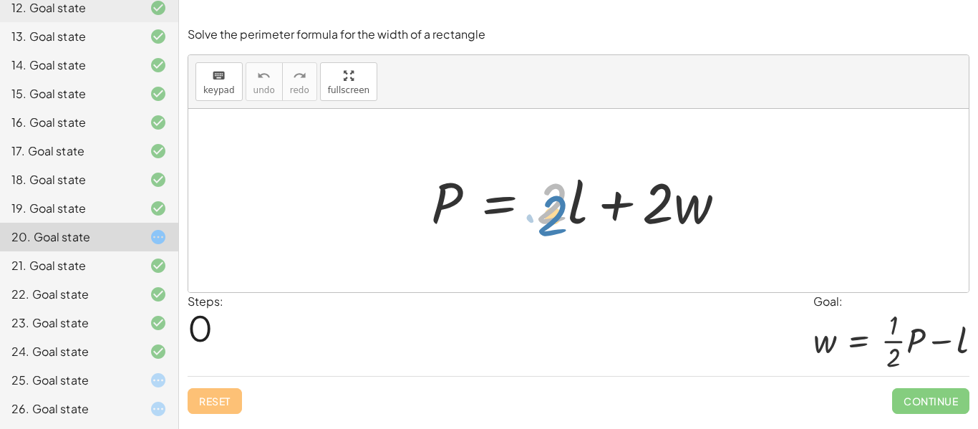
drag, startPoint x: 561, startPoint y: 193, endPoint x: 562, endPoint y: 201, distance: 7.9
click at [562, 201] on div at bounding box center [584, 201] width 321 height 74
drag, startPoint x: 556, startPoint y: 204, endPoint x: 587, endPoint y: 220, distance: 34.6
click at [587, 220] on div at bounding box center [584, 201] width 321 height 74
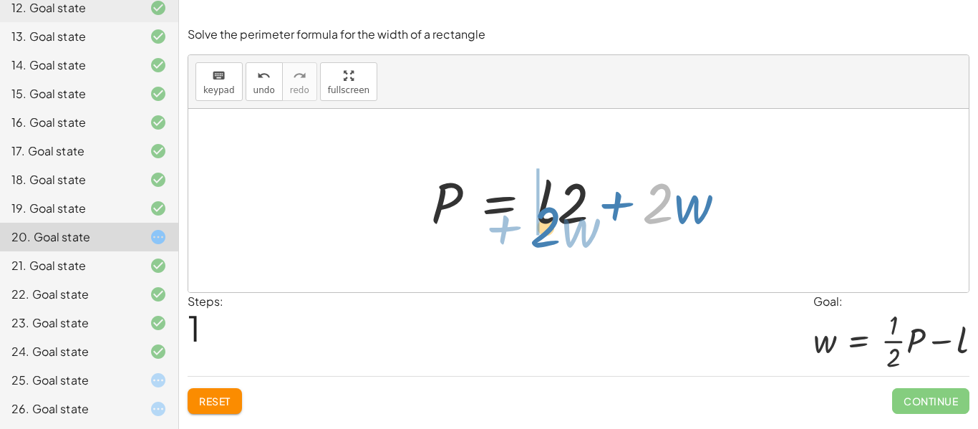
drag, startPoint x: 662, startPoint y: 203, endPoint x: 549, endPoint y: 226, distance: 114.7
click at [549, 226] on div at bounding box center [584, 201] width 321 height 74
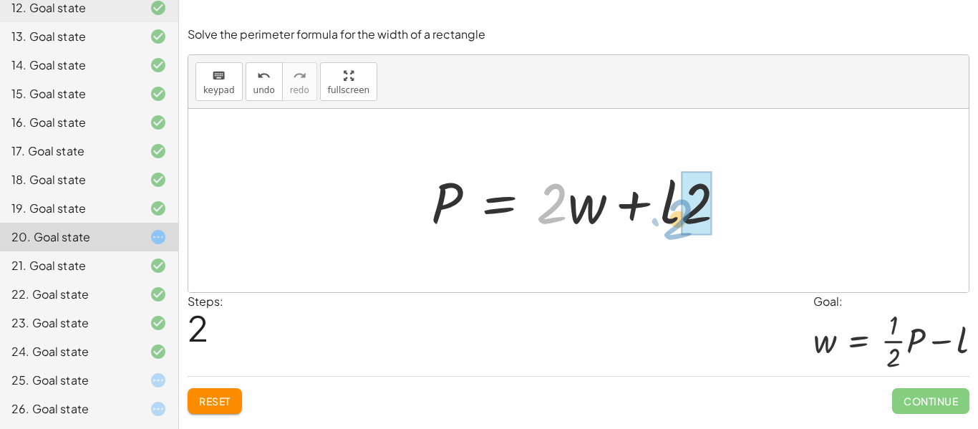
drag, startPoint x: 552, startPoint y: 205, endPoint x: 678, endPoint y: 220, distance: 126.9
click at [678, 220] on div at bounding box center [584, 201] width 321 height 74
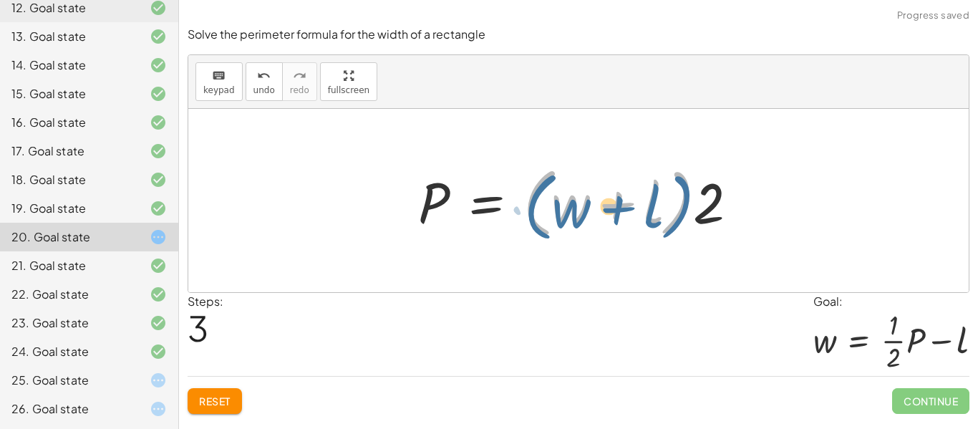
drag, startPoint x: 689, startPoint y: 209, endPoint x: 715, endPoint y: 215, distance: 26.6
click at [715, 215] on div at bounding box center [584, 201] width 346 height 82
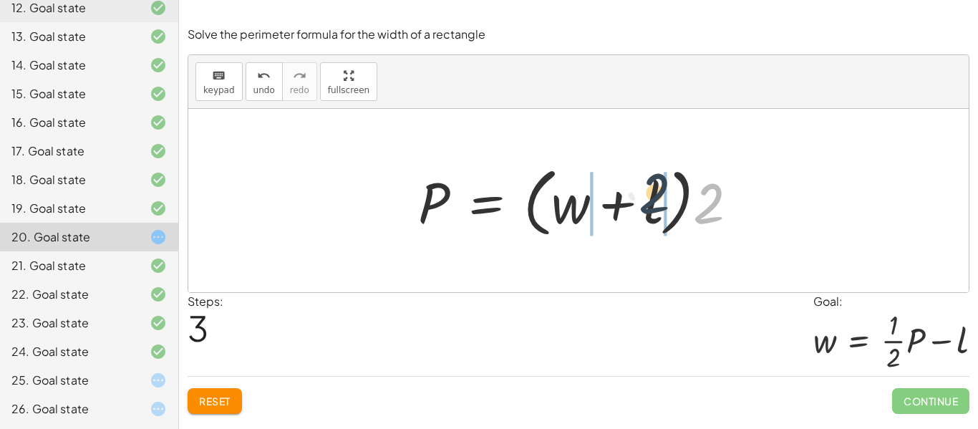
drag, startPoint x: 705, startPoint y: 210, endPoint x: 650, endPoint y: 199, distance: 56.2
click at [650, 199] on div at bounding box center [584, 201] width 346 height 82
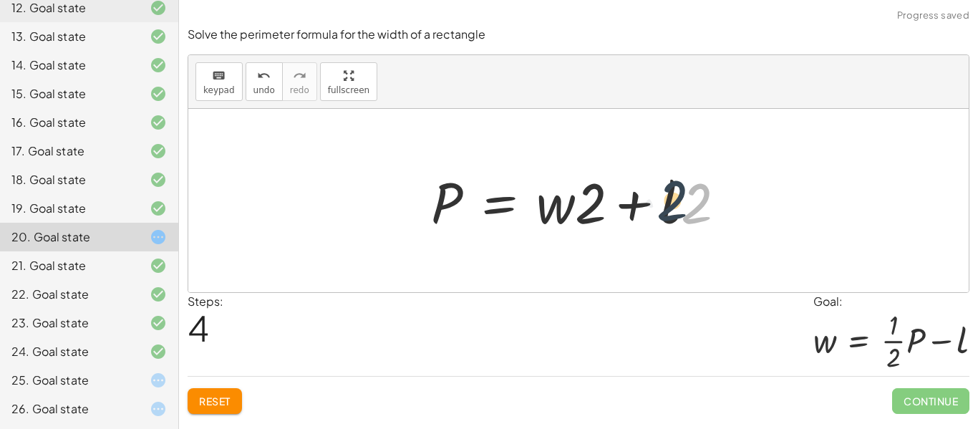
drag, startPoint x: 692, startPoint y: 203, endPoint x: 666, endPoint y: 200, distance: 25.9
click at [666, 200] on div at bounding box center [584, 201] width 321 height 74
click at [202, 397] on span "Reset" at bounding box center [215, 400] width 32 height 13
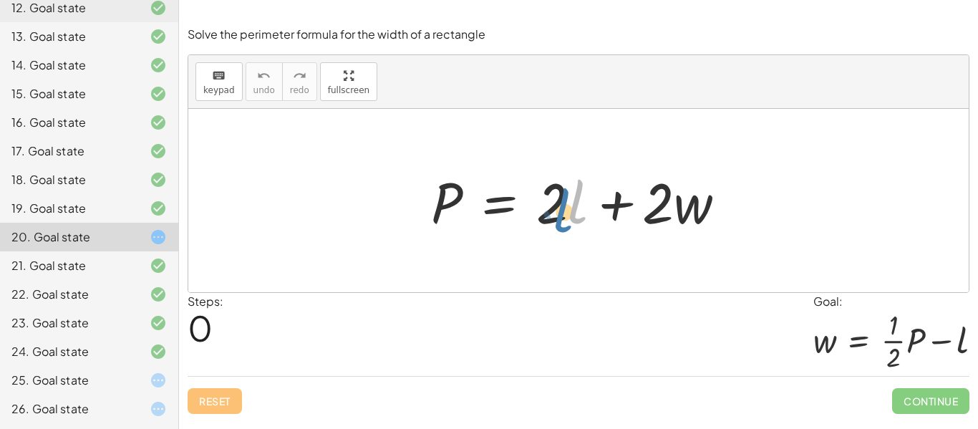
drag, startPoint x: 568, startPoint y: 206, endPoint x: 558, endPoint y: 211, distance: 11.2
click at [558, 211] on div at bounding box center [584, 201] width 321 height 74
click at [559, 190] on div at bounding box center [584, 201] width 321 height 74
click at [558, 193] on div at bounding box center [584, 201] width 321 height 74
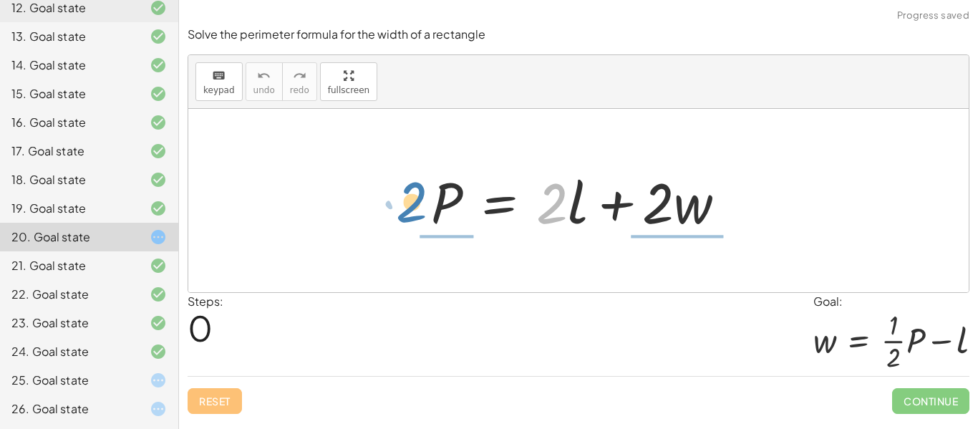
drag, startPoint x: 558, startPoint y: 193, endPoint x: 495, endPoint y: 213, distance: 66.1
click at [495, 213] on div at bounding box center [584, 201] width 321 height 74
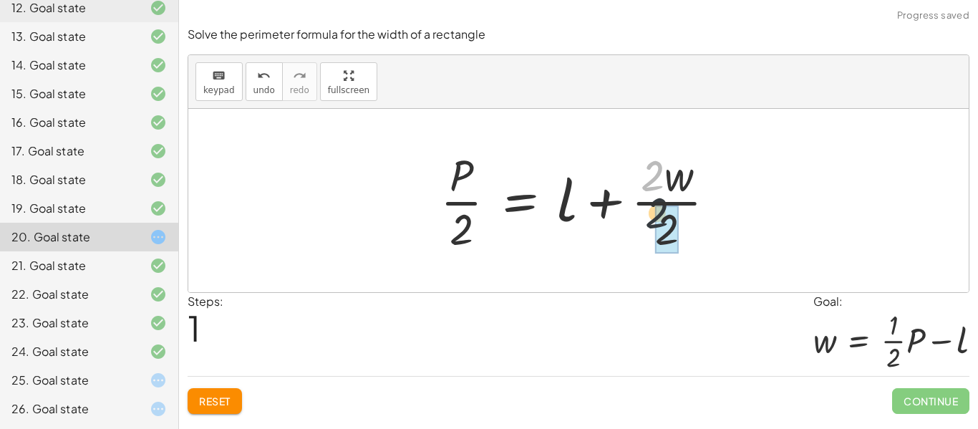
drag, startPoint x: 655, startPoint y: 169, endPoint x: 664, endPoint y: 236, distance: 67.2
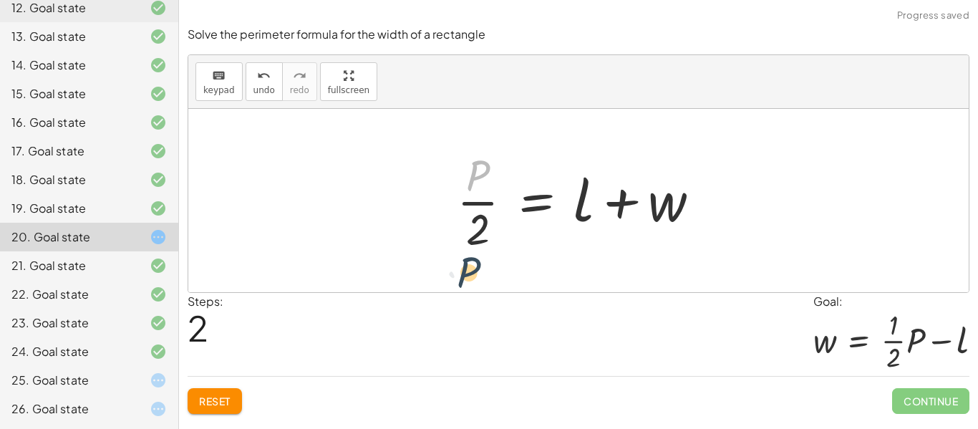
drag, startPoint x: 487, startPoint y: 167, endPoint x: 478, endPoint y: 264, distance: 97.8
click at [478, 264] on div "P = + · 2 · l + · 2 · w · P · 2 = + l + · 2 · w · 2 · P P = + l + w · · 2" at bounding box center [578, 200] width 780 height 183
drag, startPoint x: 482, startPoint y: 239, endPoint x: 483, endPoint y: 188, distance: 51.6
click at [483, 188] on div at bounding box center [584, 200] width 268 height 110
click at [483, 217] on div at bounding box center [584, 200] width 268 height 110
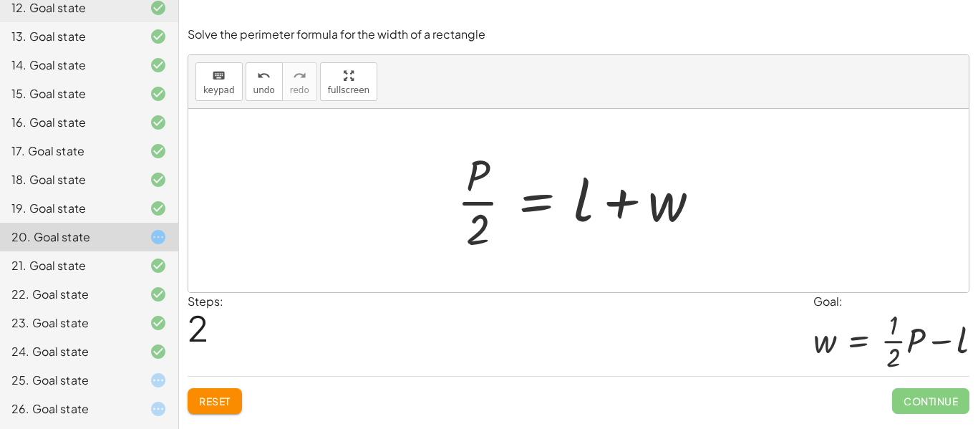
click at [478, 231] on div at bounding box center [584, 200] width 268 height 110
drag, startPoint x: 476, startPoint y: 231, endPoint x: 646, endPoint y: 194, distance: 173.7
click at [646, 194] on div at bounding box center [584, 200] width 268 height 110
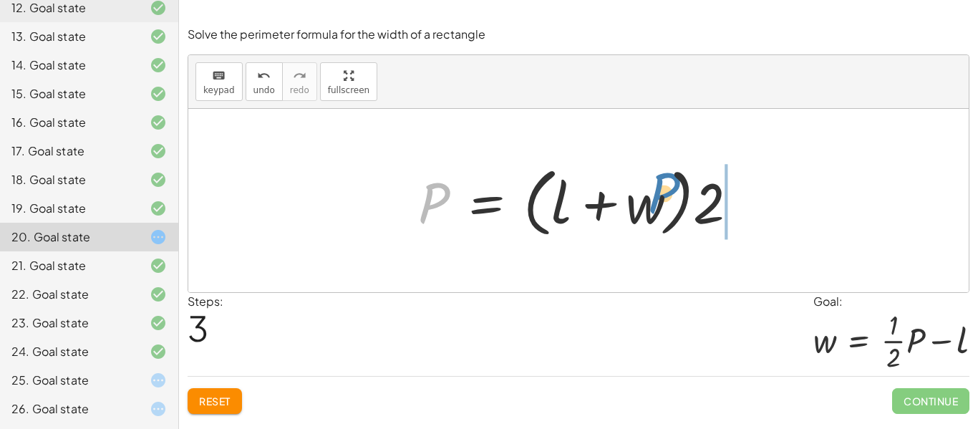
drag, startPoint x: 425, startPoint y: 202, endPoint x: 655, endPoint y: 192, distance: 230.7
click at [655, 192] on div at bounding box center [584, 201] width 346 height 82
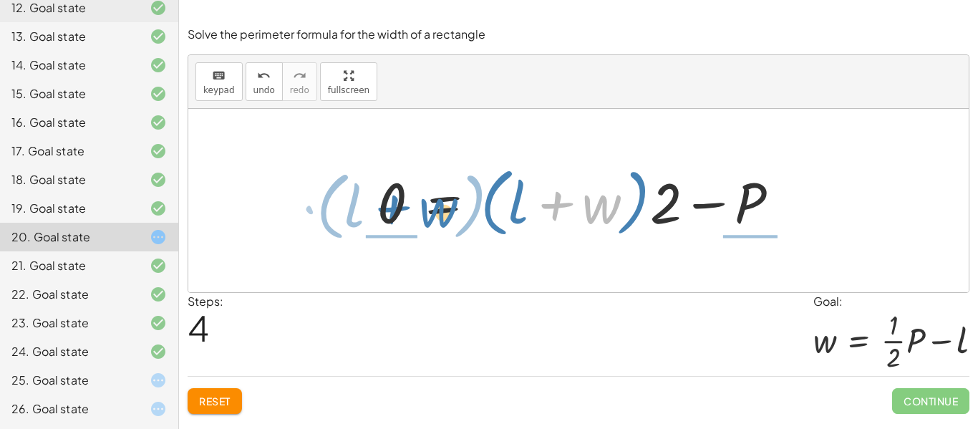
drag, startPoint x: 594, startPoint y: 208, endPoint x: 423, endPoint y: 197, distance: 171.4
click at [423, 197] on div at bounding box center [584, 201] width 428 height 82
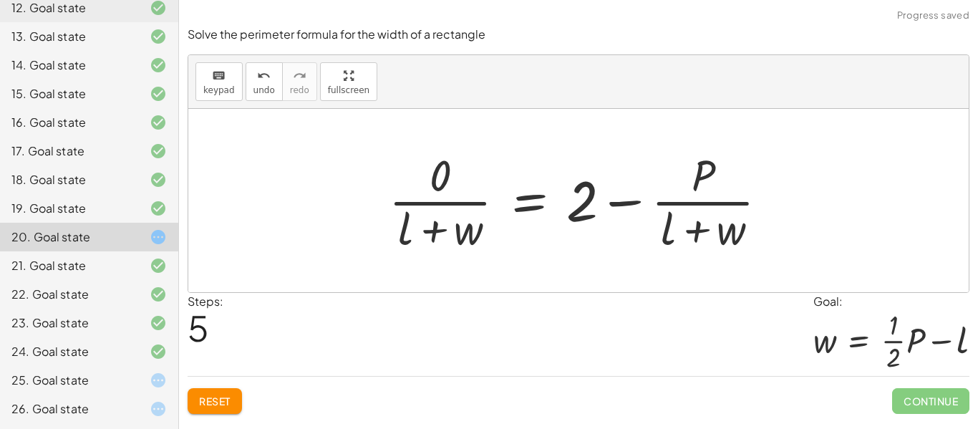
click at [439, 187] on div at bounding box center [584, 200] width 405 height 110
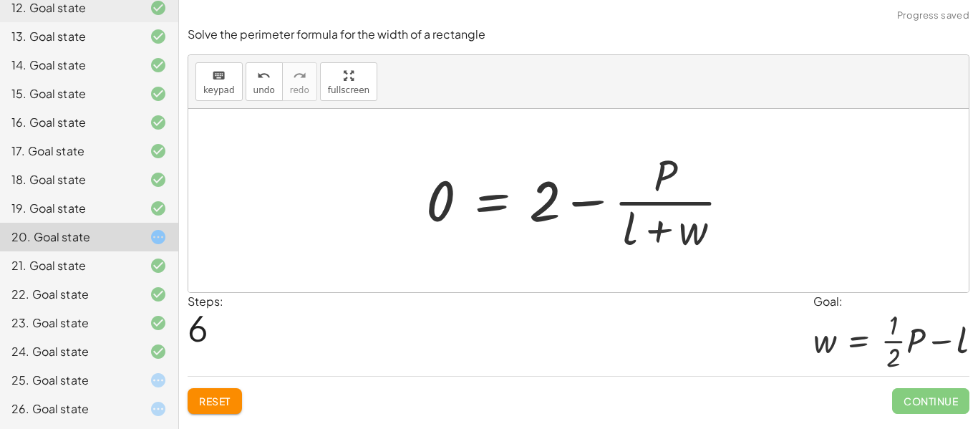
click at [204, 401] on span "Reset" at bounding box center [215, 400] width 32 height 13
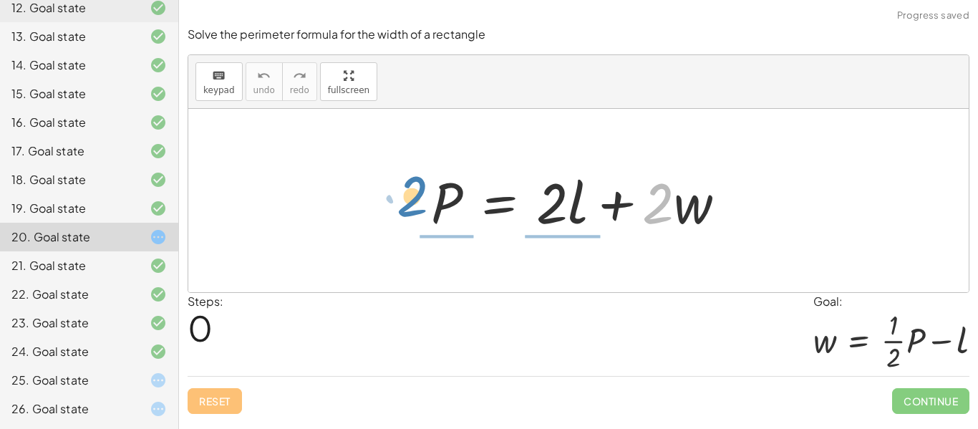
drag, startPoint x: 672, startPoint y: 201, endPoint x: 420, endPoint y: 193, distance: 252.8
click at [420, 193] on div "· 2 + · w P = + · 2 · l + · 2 · w" at bounding box center [579, 200] width 339 height 81
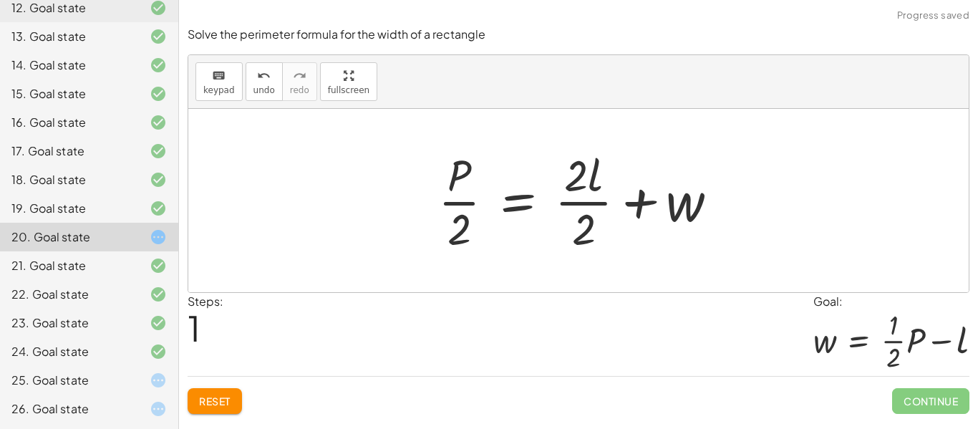
click at [210, 392] on button "Reset" at bounding box center [215, 401] width 54 height 26
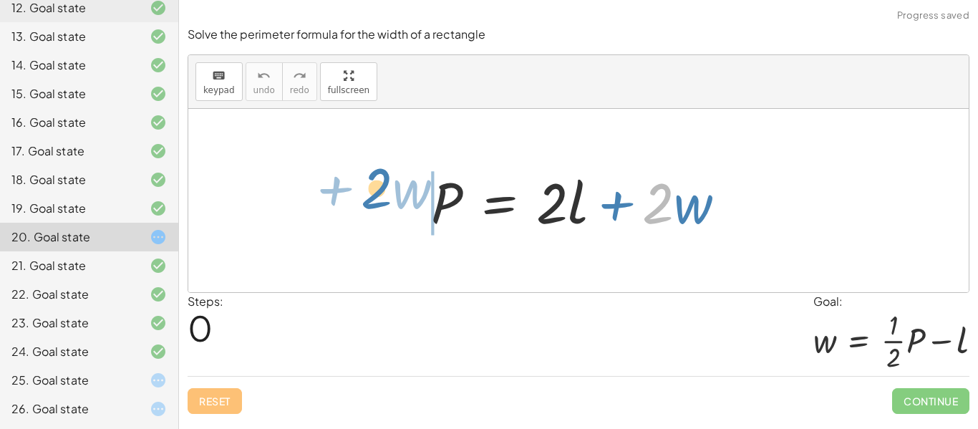
drag, startPoint x: 663, startPoint y: 198, endPoint x: 389, endPoint y: 183, distance: 273.9
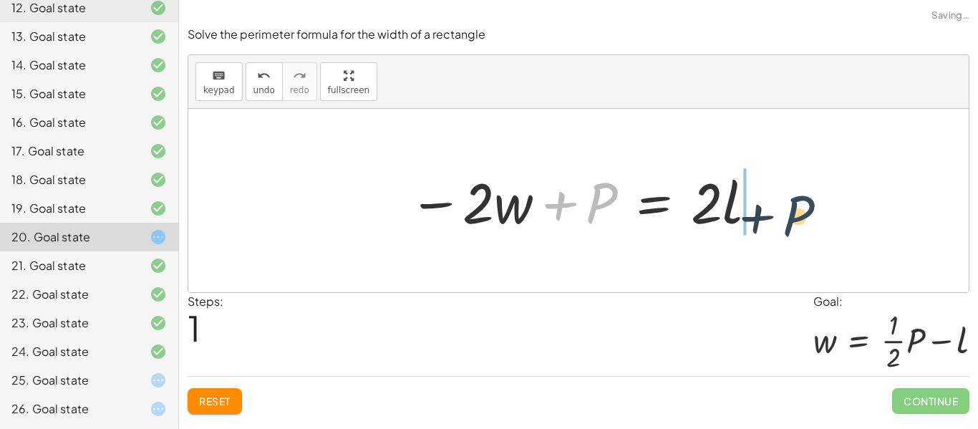
drag, startPoint x: 595, startPoint y: 193, endPoint x: 803, endPoint y: 203, distance: 207.9
click at [803, 203] on div "P = + · 2 · l + · 2 · w + P P = · 2 · l · 2 · w − +" at bounding box center [578, 200] width 780 height 183
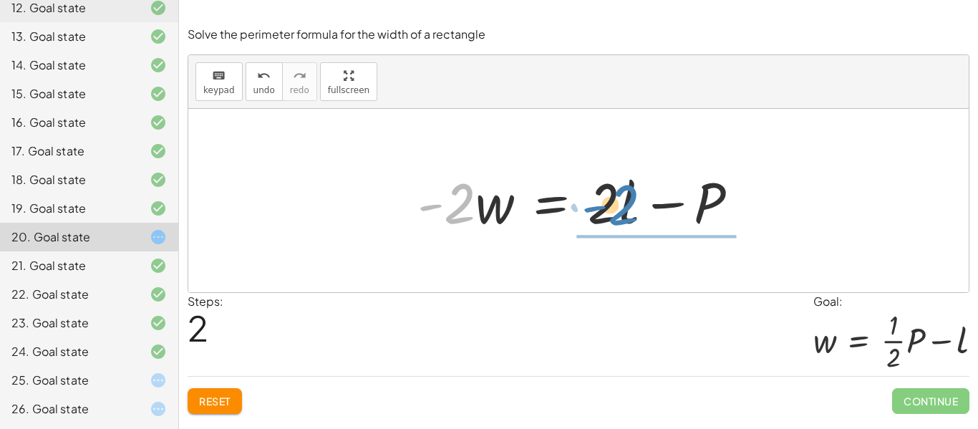
drag, startPoint x: 460, startPoint y: 203, endPoint x: 624, endPoint y: 204, distance: 164.0
click at [624, 204] on div at bounding box center [583, 201] width 347 height 74
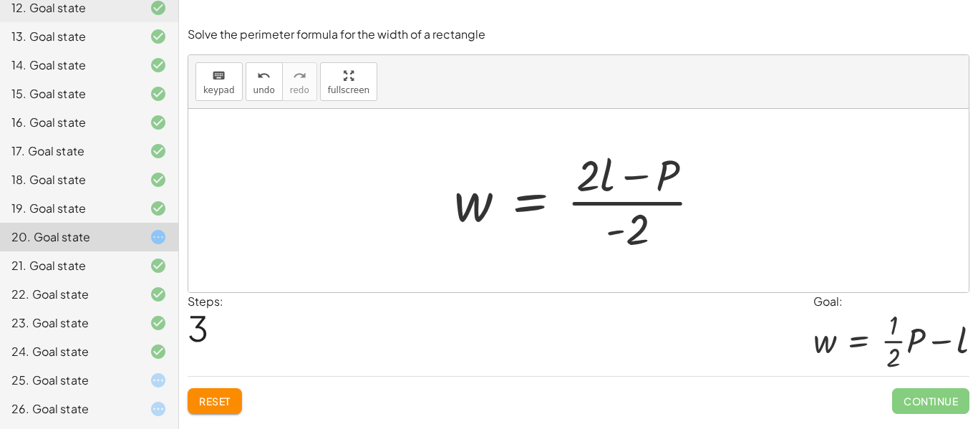
click at [221, 395] on span "Reset" at bounding box center [215, 400] width 32 height 13
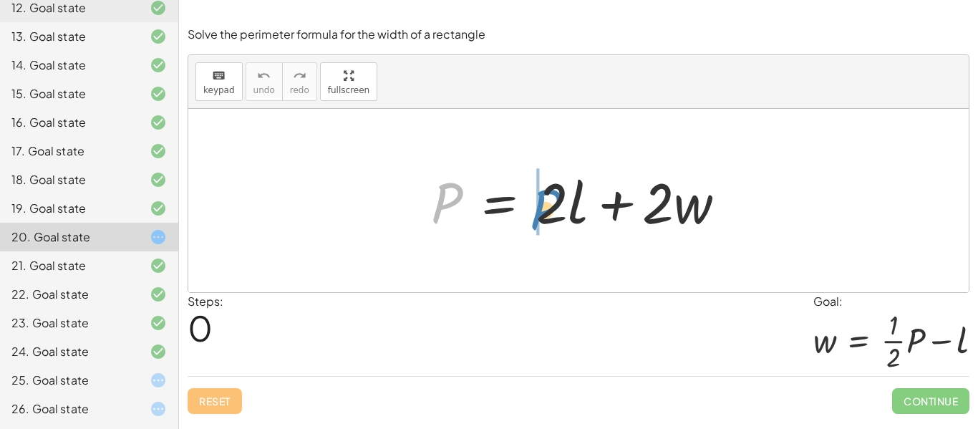
drag, startPoint x: 446, startPoint y: 208, endPoint x: 531, endPoint y: 214, distance: 85.4
click at [531, 214] on div at bounding box center [584, 201] width 321 height 74
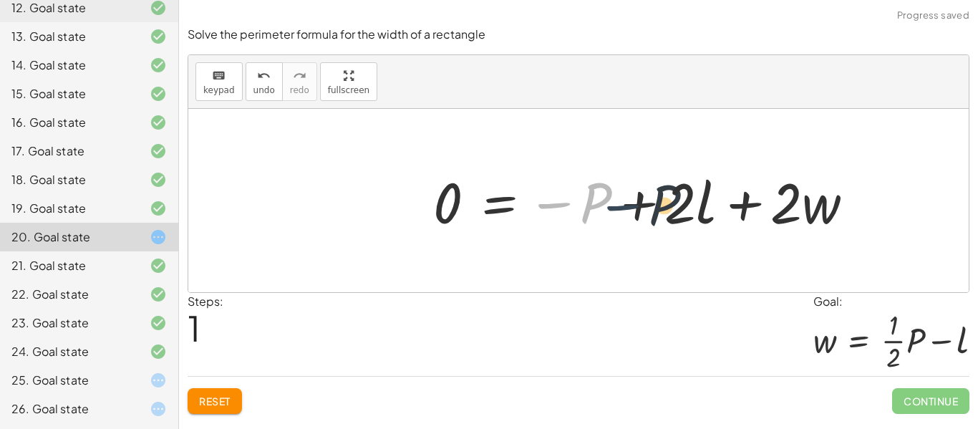
drag, startPoint x: 542, startPoint y: 202, endPoint x: 616, endPoint y: 204, distance: 74.5
click at [616, 204] on div at bounding box center [649, 201] width 447 height 74
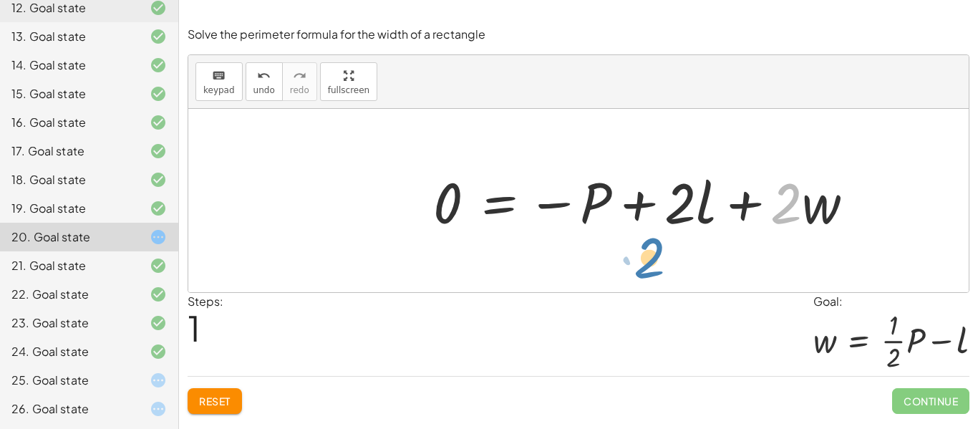
drag, startPoint x: 781, startPoint y: 195, endPoint x: 624, endPoint y: 241, distance: 163.8
drag, startPoint x: 788, startPoint y: 203, endPoint x: 660, endPoint y: 246, distance: 134.7
click at [660, 246] on div "P = + · 2 · l + · 2 · w · 2 + · w P = + · 2 · l + · 2 · w 0 −" at bounding box center [578, 200] width 780 height 183
drag, startPoint x: 777, startPoint y: 200, endPoint x: 628, endPoint y: 252, distance: 157.6
drag, startPoint x: 783, startPoint y: 200, endPoint x: 662, endPoint y: 242, distance: 128.2
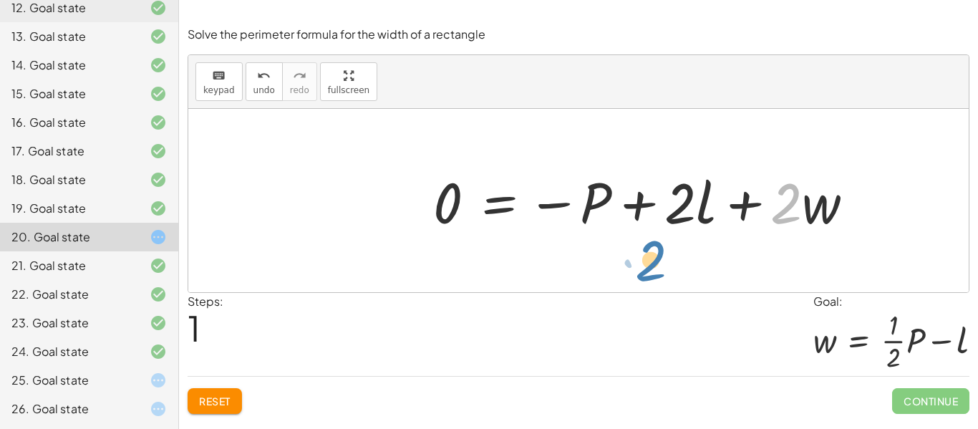
drag, startPoint x: 783, startPoint y: 203, endPoint x: 647, endPoint y: 259, distance: 147.3
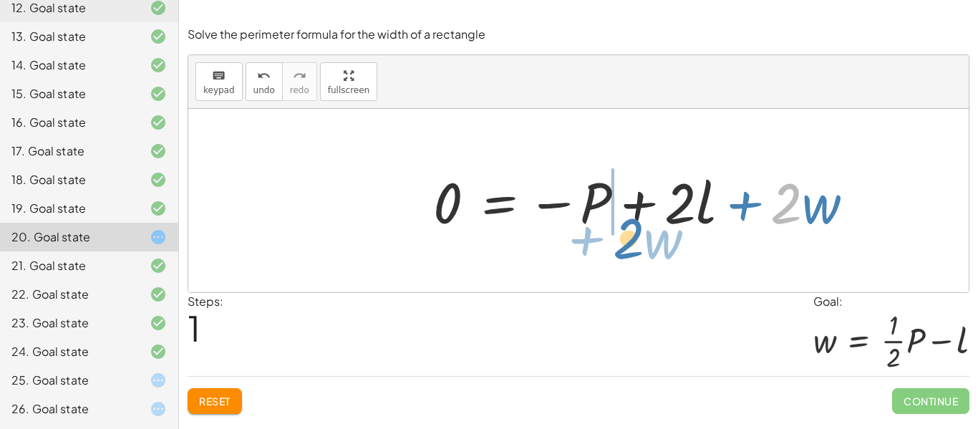
drag, startPoint x: 787, startPoint y: 213, endPoint x: 633, endPoint y: 250, distance: 158.4
click at [633, 250] on div "P = + · 2 · l + · 2 · w · 2 + · w P = + · 2 · l + · 2 · w 0 −" at bounding box center [578, 200] width 780 height 183
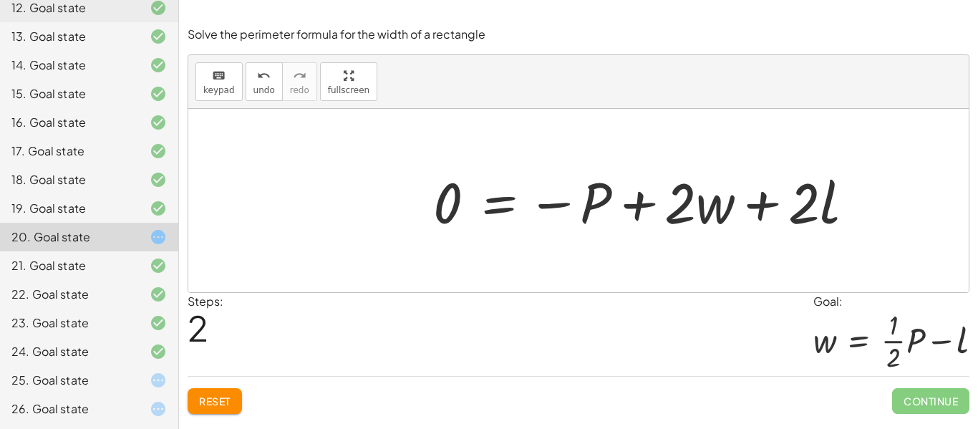
click at [217, 401] on span "Reset" at bounding box center [215, 400] width 32 height 13
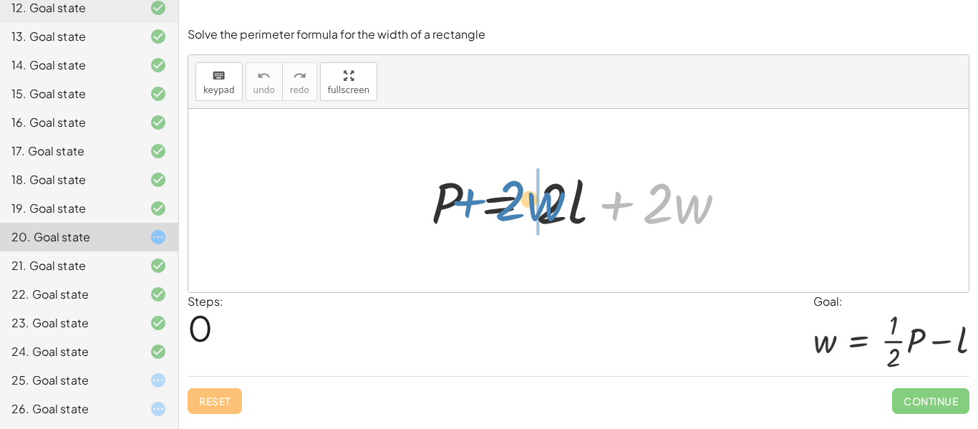
drag, startPoint x: 619, startPoint y: 202, endPoint x: 483, endPoint y: 198, distance: 135.4
click at [483, 198] on div at bounding box center [584, 201] width 321 height 74
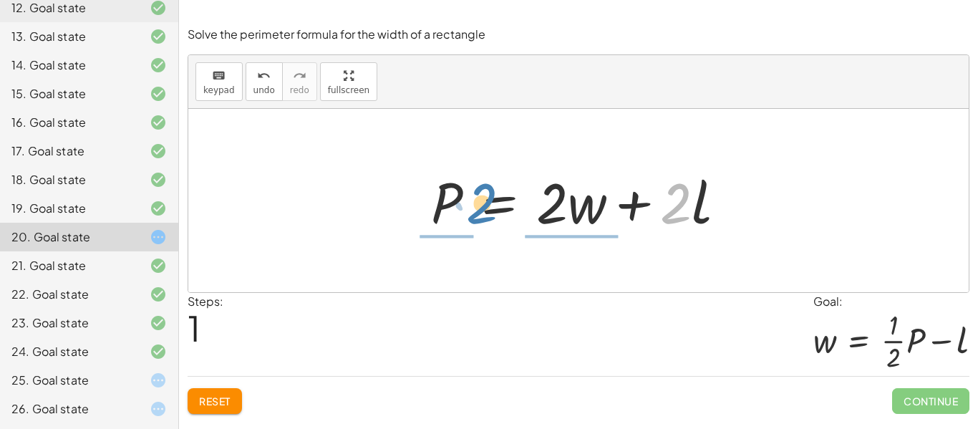
drag, startPoint x: 669, startPoint y: 205, endPoint x: 475, endPoint y: 205, distance: 194.0
click at [475, 205] on div at bounding box center [584, 201] width 321 height 74
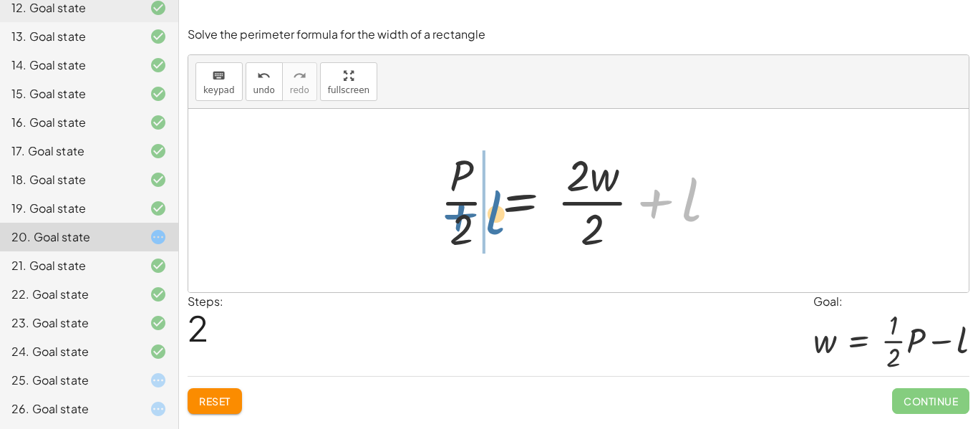
drag, startPoint x: 692, startPoint y: 206, endPoint x: 490, endPoint y: 214, distance: 201.3
click at [490, 214] on div at bounding box center [583, 200] width 301 height 110
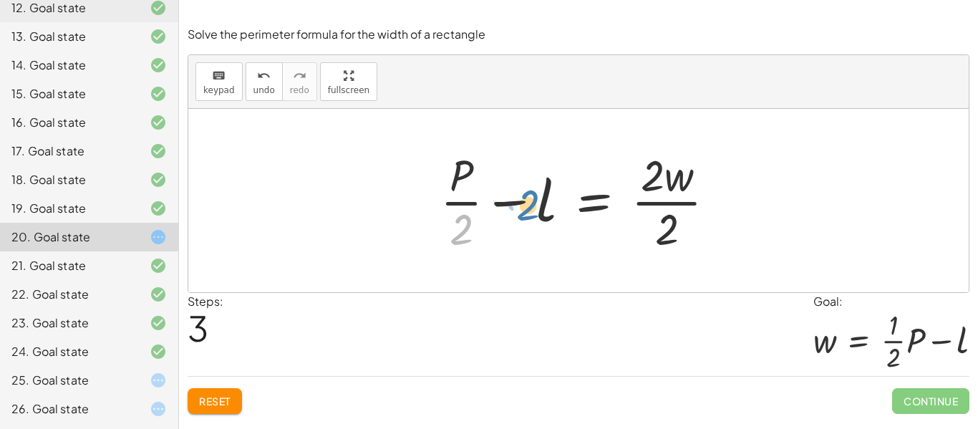
drag, startPoint x: 460, startPoint y: 229, endPoint x: 527, endPoint y: 205, distance: 71.6
click at [527, 205] on div at bounding box center [583, 200] width 301 height 110
drag, startPoint x: 463, startPoint y: 229, endPoint x: 536, endPoint y: 211, distance: 75.2
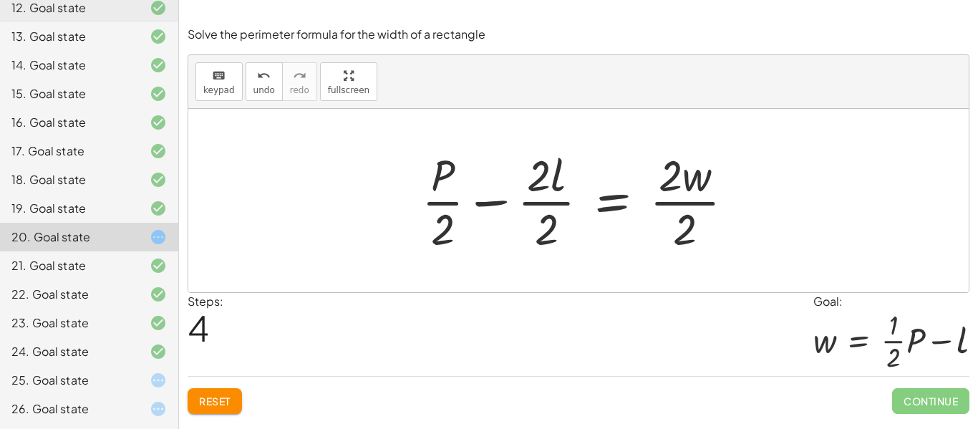
click at [690, 226] on div at bounding box center [584, 200] width 339 height 110
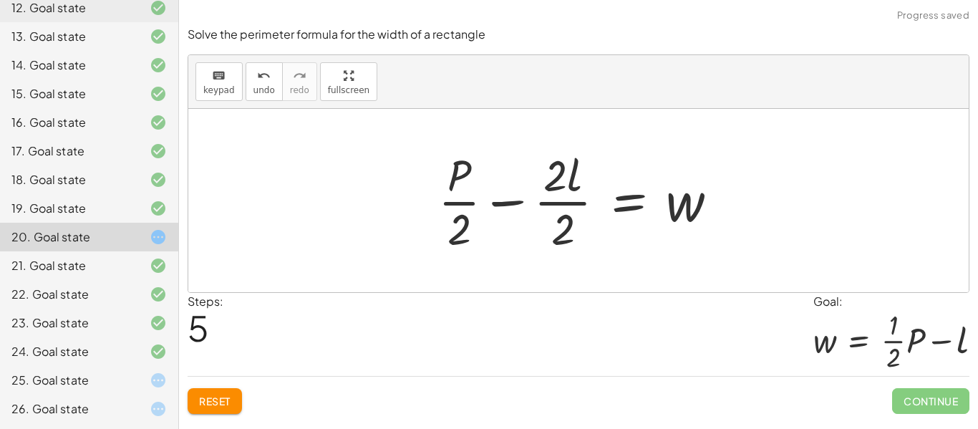
click at [558, 238] on div at bounding box center [584, 200] width 306 height 110
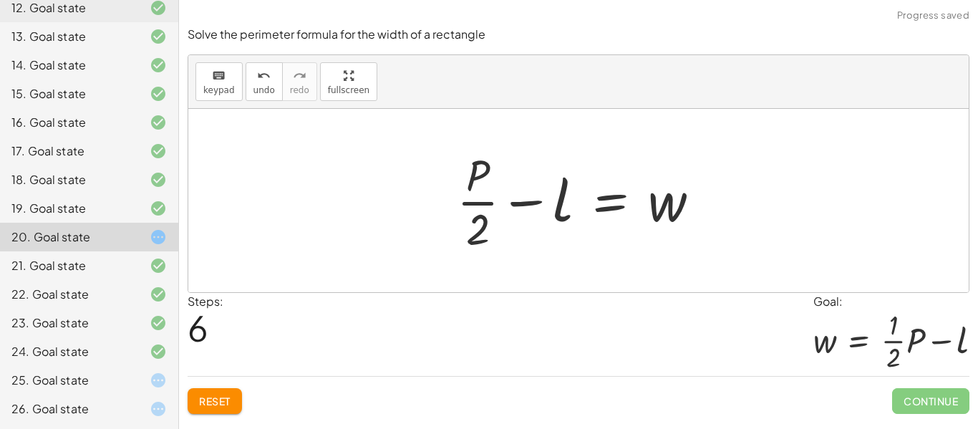
click at [470, 233] on div at bounding box center [584, 200] width 268 height 110
drag, startPoint x: 473, startPoint y: 233, endPoint x: 555, endPoint y: 217, distance: 83.1
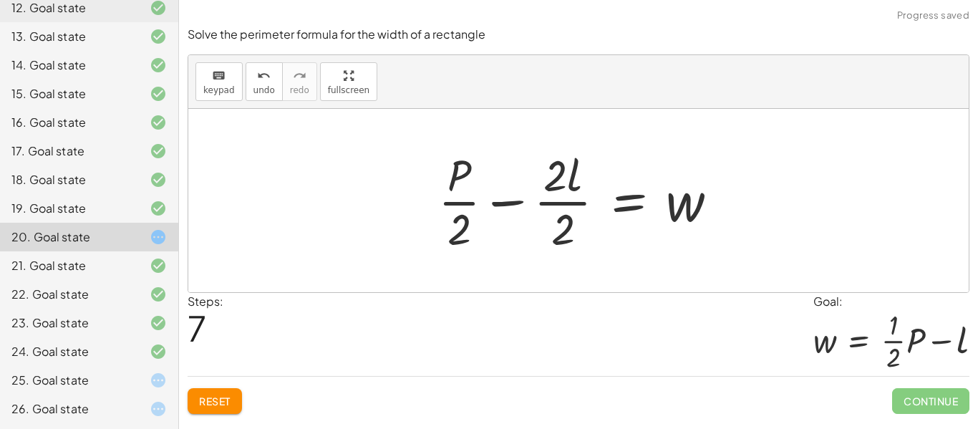
click at [458, 226] on div at bounding box center [584, 200] width 306 height 110
click at [462, 229] on div at bounding box center [584, 200] width 306 height 110
drag, startPoint x: 457, startPoint y: 186, endPoint x: 456, endPoint y: 205, distance: 18.6
click at [456, 205] on div at bounding box center [584, 200] width 306 height 110
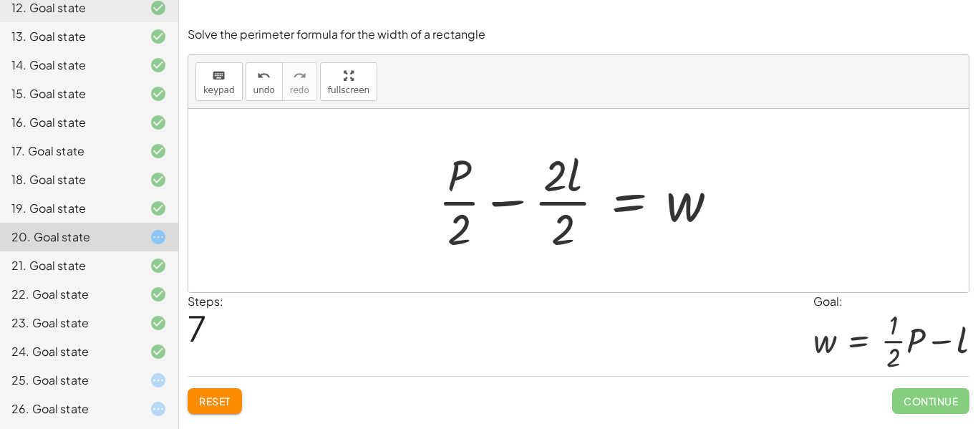
click at [565, 238] on div at bounding box center [584, 200] width 306 height 110
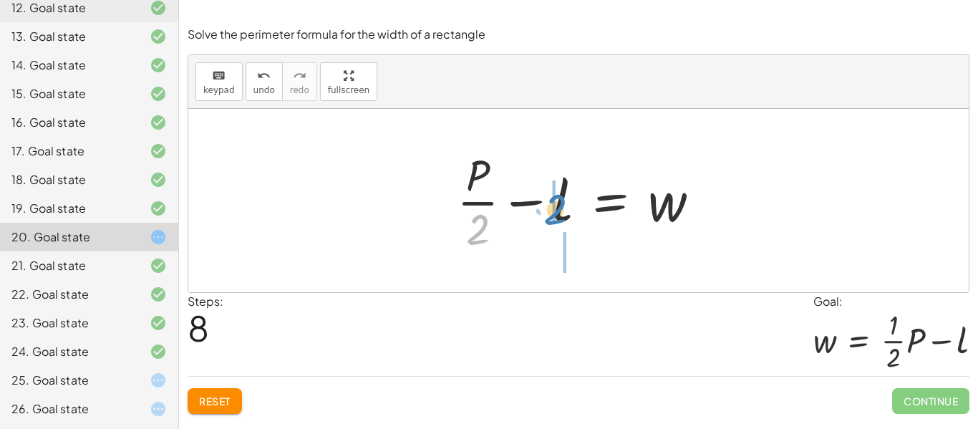
drag, startPoint x: 476, startPoint y: 240, endPoint x: 553, endPoint y: 221, distance: 79.0
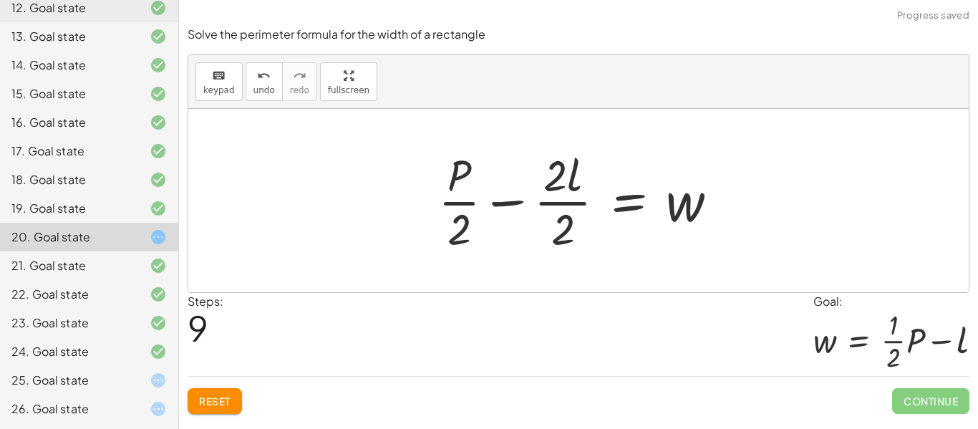
click at [465, 227] on div at bounding box center [584, 200] width 306 height 110
drag, startPoint x: 452, startPoint y: 170, endPoint x: 485, endPoint y: 211, distance: 52.6
click at [485, 211] on div at bounding box center [584, 200] width 306 height 110
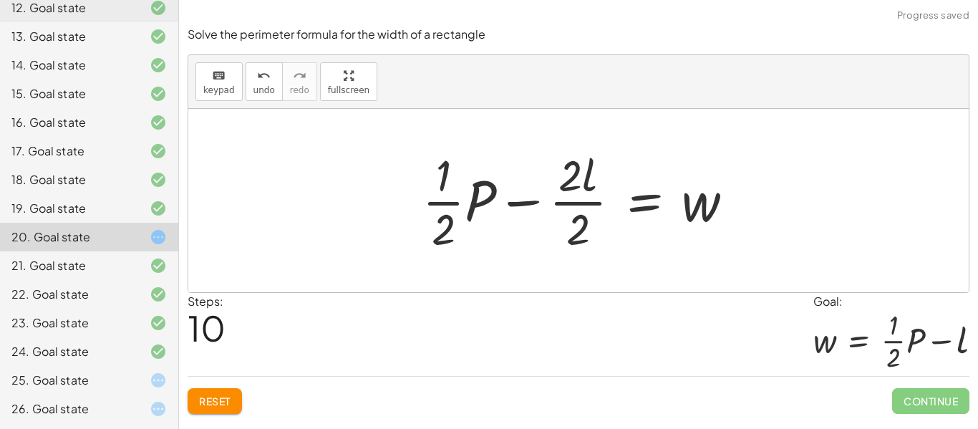
click at [586, 236] on div at bounding box center [583, 200] width 337 height 110
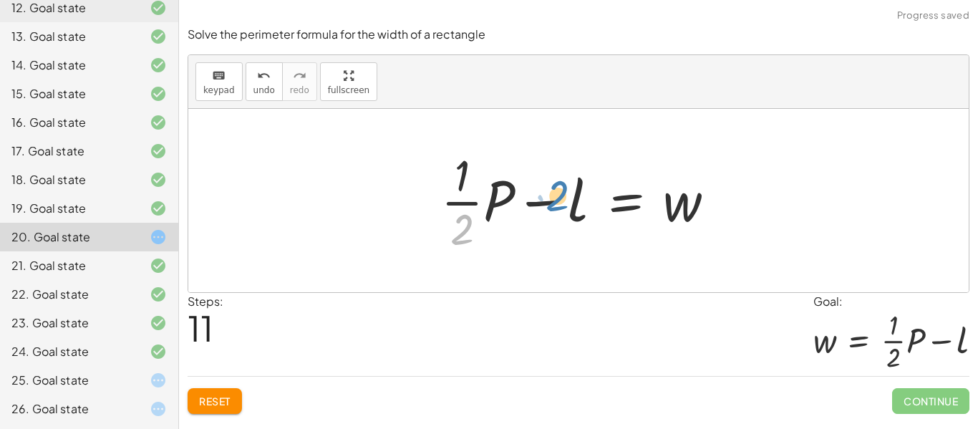
drag, startPoint x: 467, startPoint y: 228, endPoint x: 561, endPoint y: 195, distance: 100.1
click at [561, 195] on div at bounding box center [584, 200] width 300 height 110
click at [468, 173] on div at bounding box center [584, 200] width 300 height 110
click at [467, 174] on div at bounding box center [584, 200] width 300 height 110
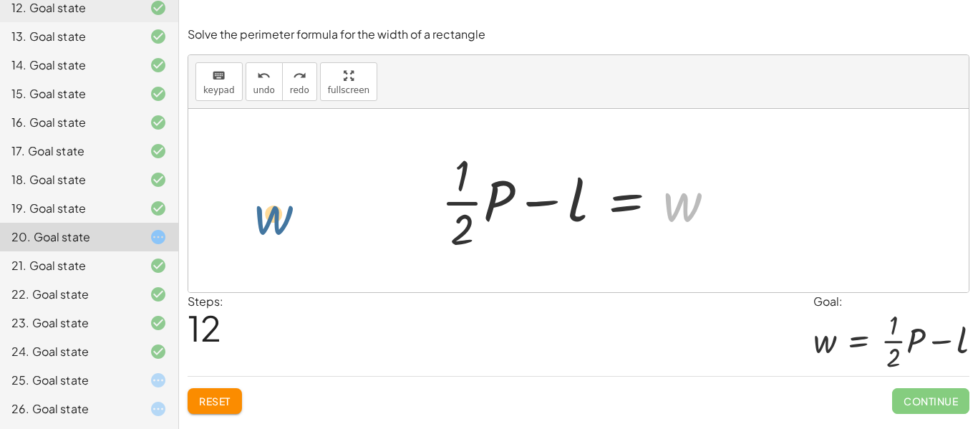
drag, startPoint x: 688, startPoint y: 197, endPoint x: 276, endPoint y: 210, distance: 412.6
click at [498, 208] on div at bounding box center [584, 200] width 300 height 110
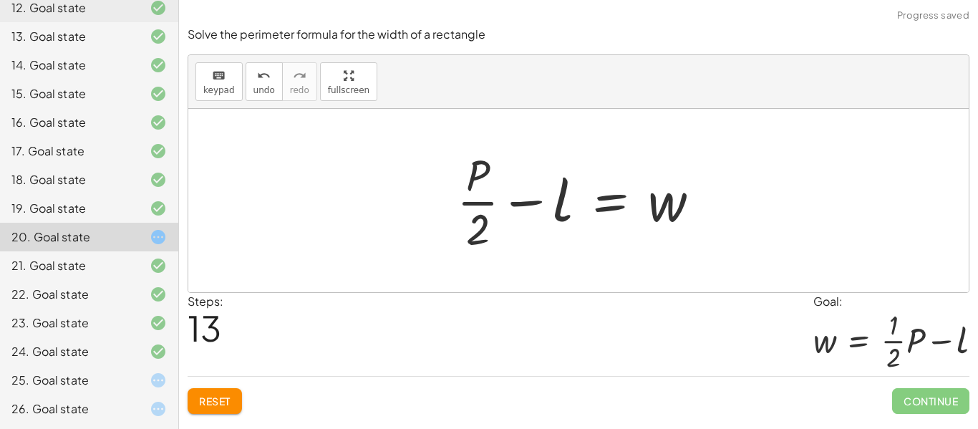
click at [490, 182] on div at bounding box center [584, 200] width 268 height 110
drag, startPoint x: 480, startPoint y: 176, endPoint x: 509, endPoint y: 216, distance: 49.3
click at [509, 216] on div at bounding box center [584, 200] width 268 height 110
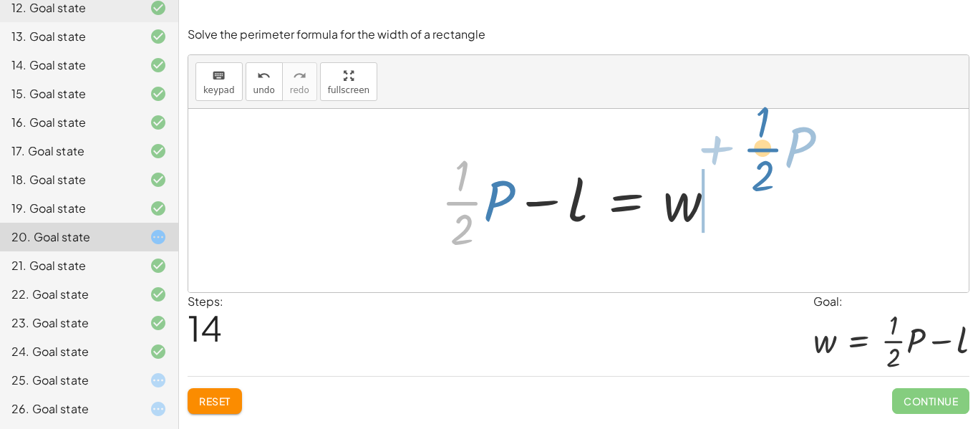
drag, startPoint x: 468, startPoint y: 203, endPoint x: 776, endPoint y: 152, distance: 312.0
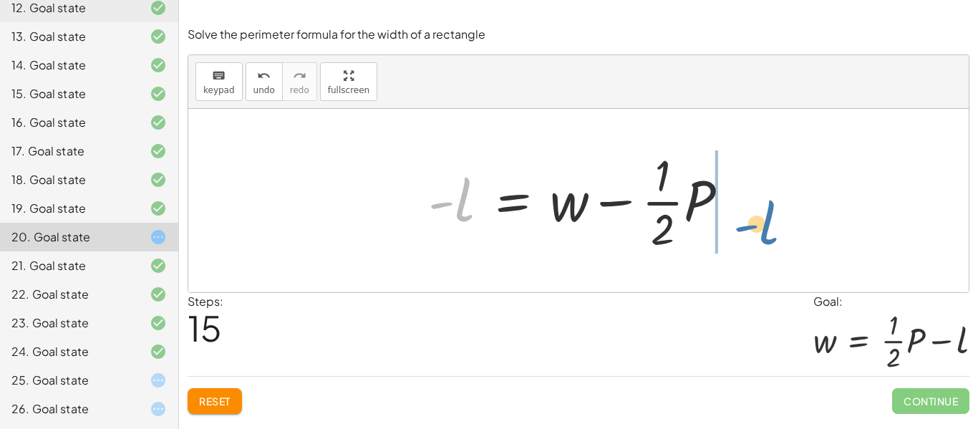
drag, startPoint x: 462, startPoint y: 199, endPoint x: 768, endPoint y: 215, distance: 306.1
click at [768, 215] on div "P = + · 2 · l + · 2 · w P = + · 2 · w + · 2 · l · P · 2 = + · 2 · w · 2 + l + ·…" at bounding box center [578, 200] width 780 height 183
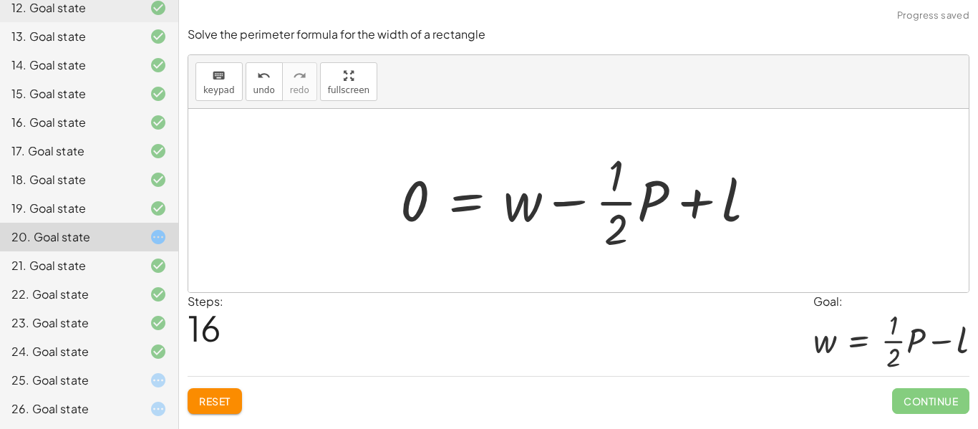
click at [422, 208] on div at bounding box center [584, 200] width 382 height 110
drag, startPoint x: 520, startPoint y: 209, endPoint x: 407, endPoint y: 203, distance: 113.3
click at [407, 203] on div at bounding box center [584, 200] width 382 height 110
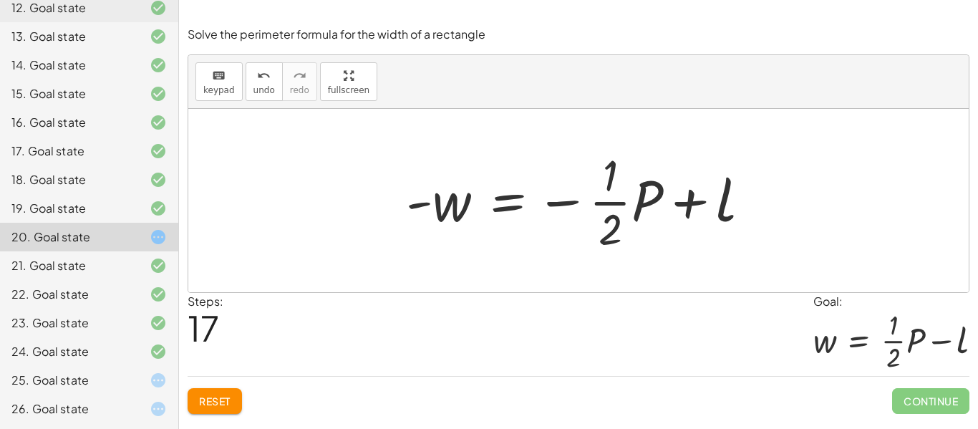
click at [684, 203] on div at bounding box center [584, 200] width 370 height 110
click at [679, 208] on div at bounding box center [584, 200] width 370 height 110
click at [685, 200] on div at bounding box center [584, 200] width 370 height 110
drag, startPoint x: 420, startPoint y: 200, endPoint x: 692, endPoint y: 193, distance: 272.1
click at [692, 193] on div at bounding box center [584, 200] width 370 height 110
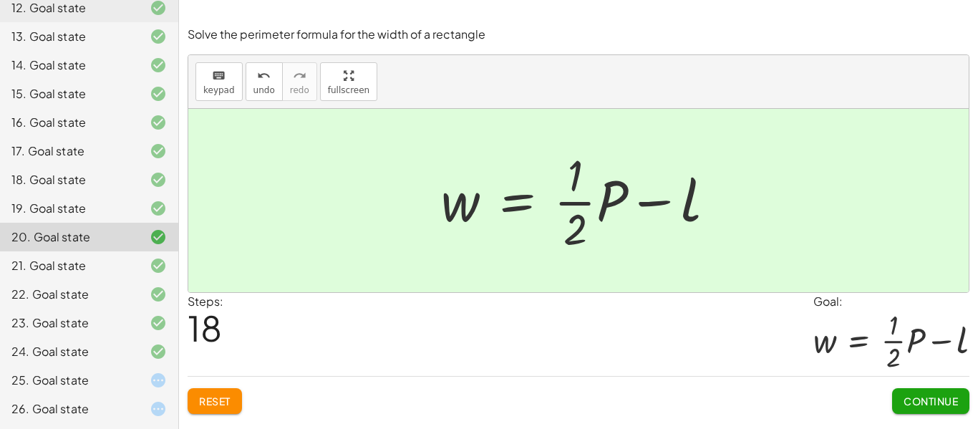
click at [917, 402] on span "Continue" at bounding box center [930, 400] width 54 height 13
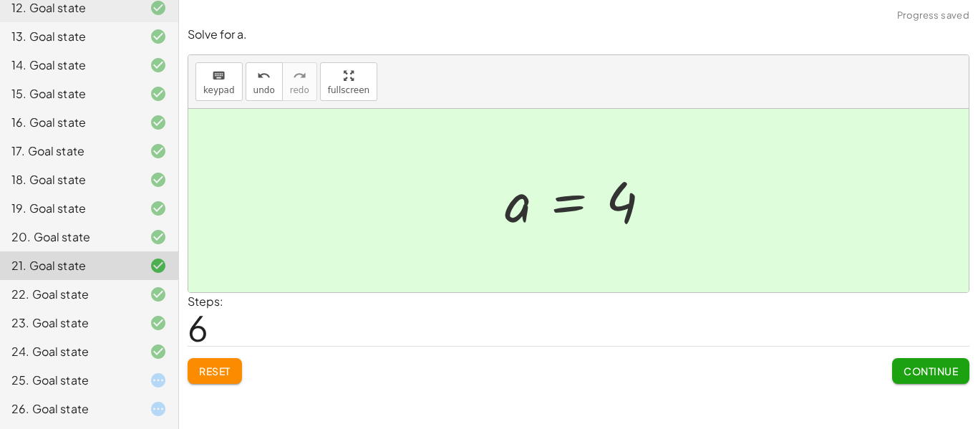
click at [154, 373] on icon at bounding box center [158, 380] width 17 height 17
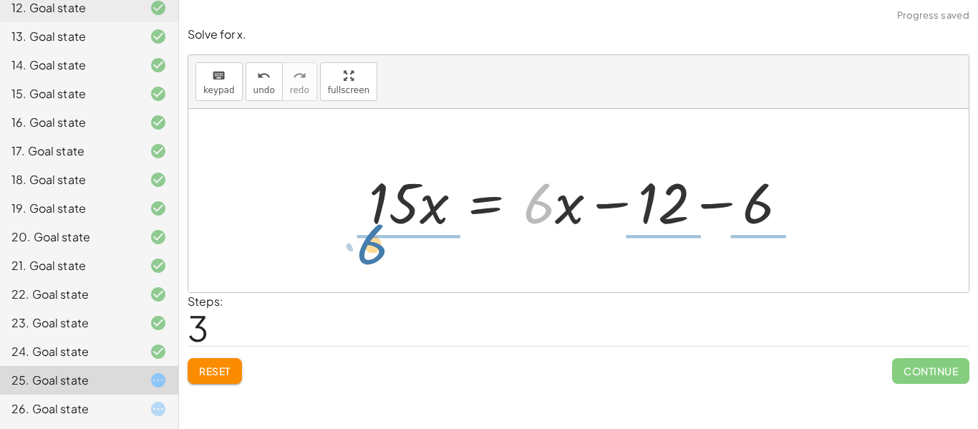
drag, startPoint x: 541, startPoint y: 173, endPoint x: 375, endPoint y: 213, distance: 170.9
click at [375, 213] on div at bounding box center [584, 201] width 445 height 74
click at [375, 213] on div at bounding box center [577, 200] width 428 height 110
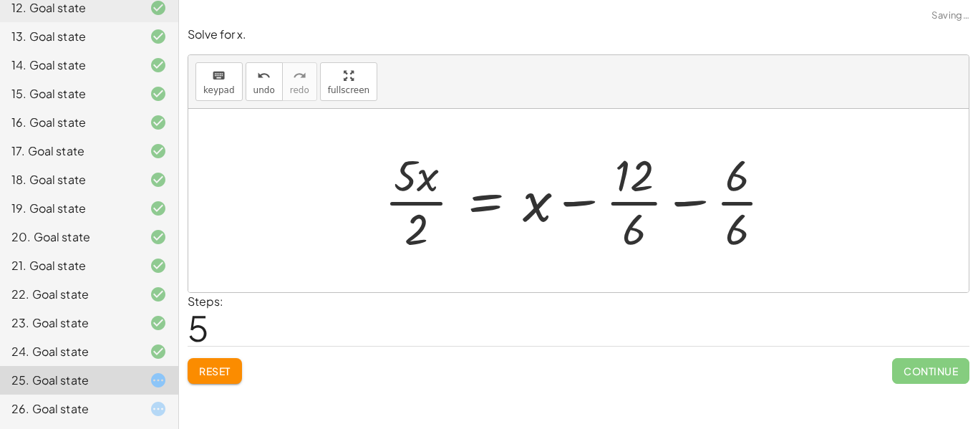
click at [226, 369] on span "Reset" at bounding box center [215, 370] width 32 height 13
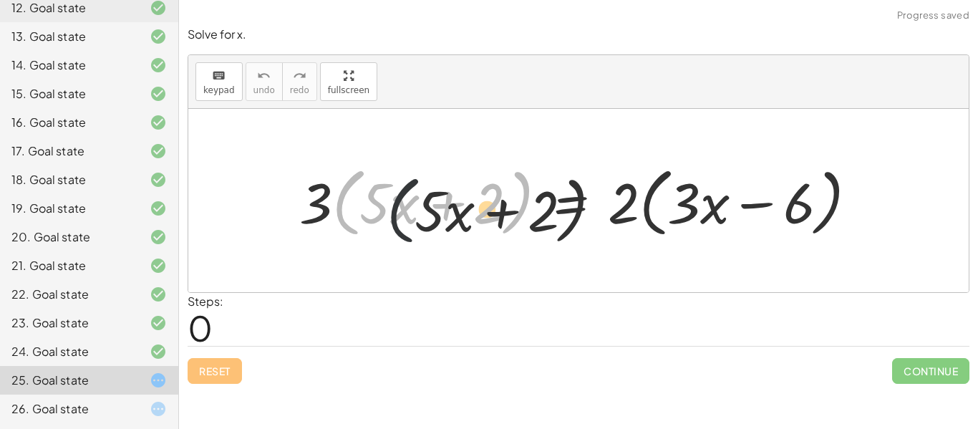
drag, startPoint x: 332, startPoint y: 205, endPoint x: 479, endPoint y: 226, distance: 148.3
click at [479, 226] on div at bounding box center [583, 201] width 583 height 82
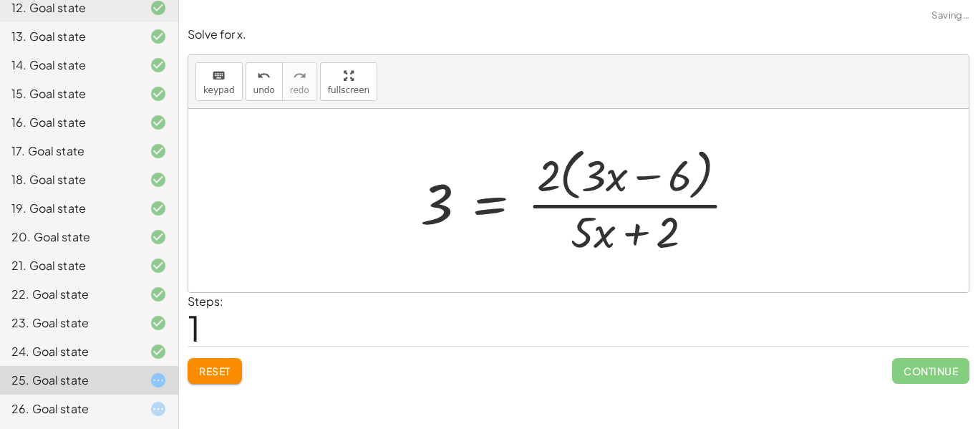
click at [203, 375] on span "Reset" at bounding box center [215, 370] width 32 height 13
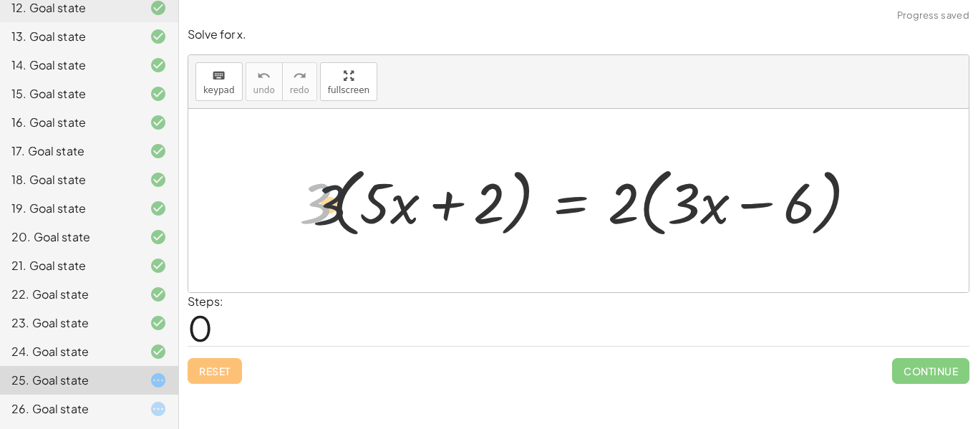
drag, startPoint x: 323, startPoint y: 202, endPoint x: 371, endPoint y: 203, distance: 48.0
click at [371, 203] on div at bounding box center [583, 201] width 583 height 82
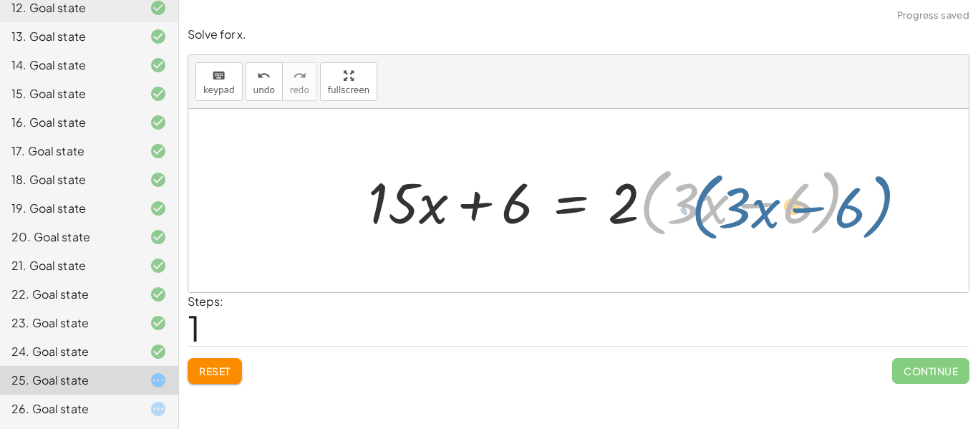
drag, startPoint x: 639, startPoint y: 197, endPoint x: 637, endPoint y: 211, distance: 14.5
click at [637, 211] on div at bounding box center [618, 201] width 515 height 82
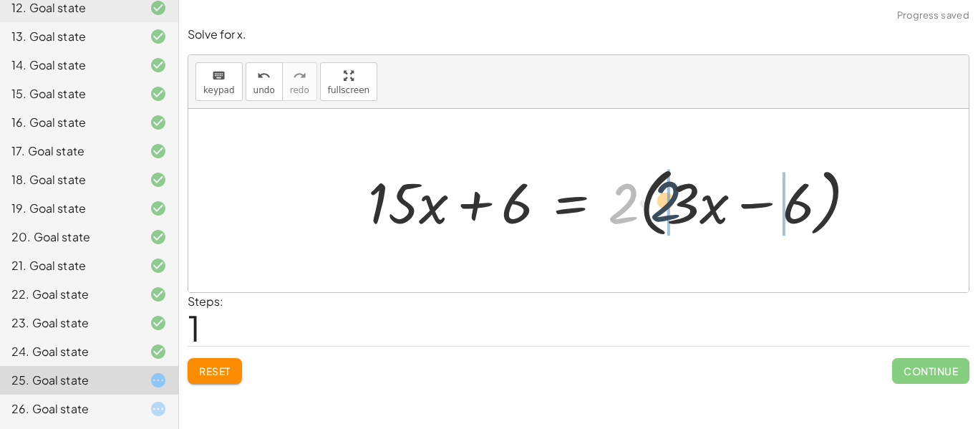
drag, startPoint x: 617, startPoint y: 195, endPoint x: 669, endPoint y: 190, distance: 52.6
click at [669, 190] on div at bounding box center [618, 201] width 515 height 82
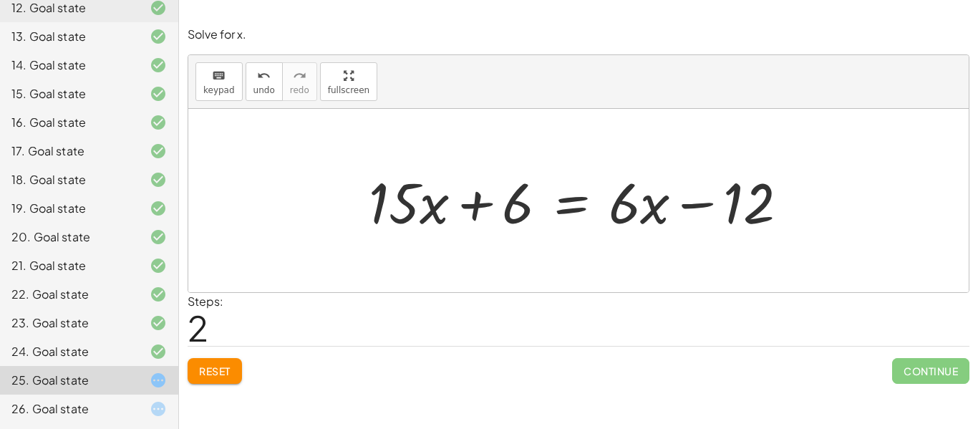
drag, startPoint x: 644, startPoint y: 146, endPoint x: 623, endPoint y: 215, distance: 72.7
click at [623, 215] on div "· 3 · ( + · 5 · x + 2 ) = · 2 · ( + · 3 · x − 6 ) + · 3 · 5 · x + · 3 · 2 = · 2…" at bounding box center [578, 200] width 780 height 183
drag, startPoint x: 639, startPoint y: 179, endPoint x: 692, endPoint y: 155, distance: 57.4
click at [692, 155] on div "· 3 · ( + · 5 · x + 2 ) = · 2 · ( + · 3 · x − 6 ) + · 3 · 5 · x + · 3 · 2 = · 2…" at bounding box center [578, 200] width 780 height 183
drag, startPoint x: 654, startPoint y: 202, endPoint x: 613, endPoint y: 195, distance: 41.3
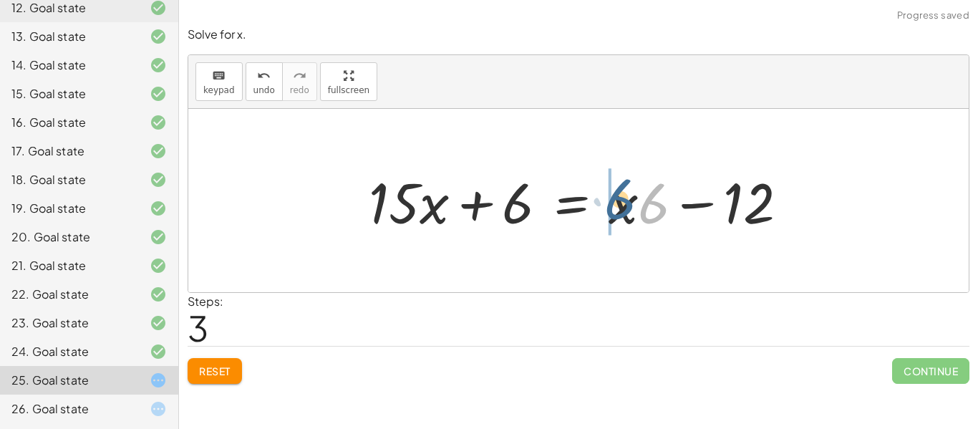
click at [613, 195] on div at bounding box center [584, 201] width 445 height 74
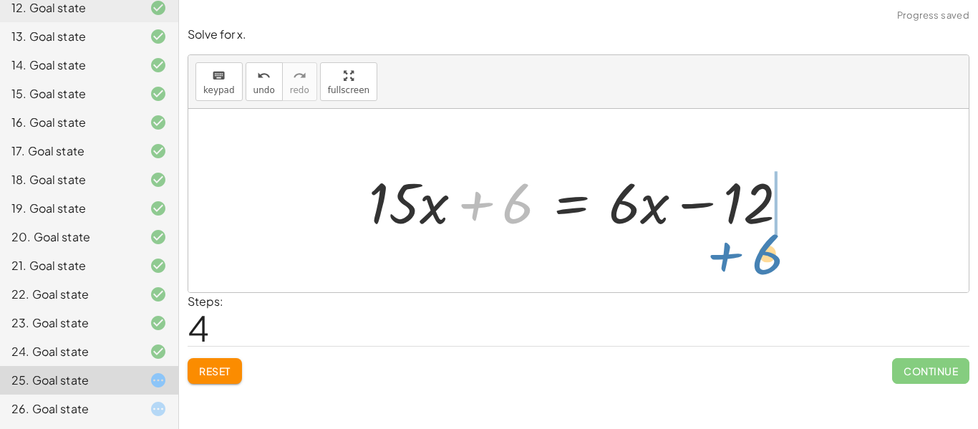
drag, startPoint x: 520, startPoint y: 201, endPoint x: 771, endPoint y: 251, distance: 255.5
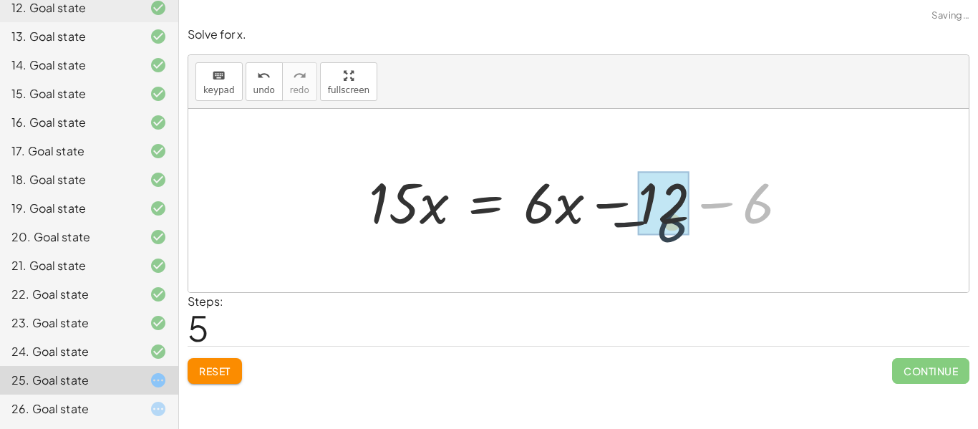
drag, startPoint x: 755, startPoint y: 210, endPoint x: 642, endPoint y: 226, distance: 113.6
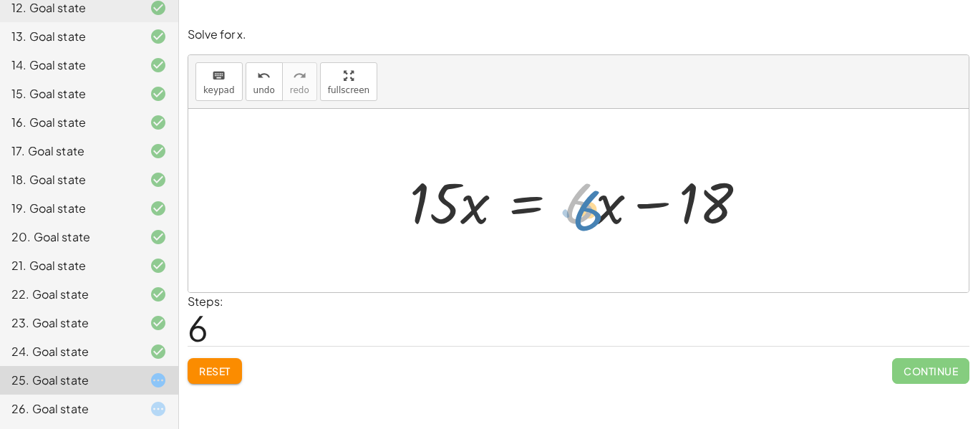
drag, startPoint x: 587, startPoint y: 195, endPoint x: 594, endPoint y: 200, distance: 8.7
click at [594, 200] on div at bounding box center [583, 201] width 363 height 74
drag, startPoint x: 593, startPoint y: 162, endPoint x: 549, endPoint y: 197, distance: 56.0
click at [549, 197] on div "· 3 · ( + · 5 · x + 2 ) = · 2 · ( + · 3 · x − 6 ) + · 3 · 5 · x + · 3 · 2 = · 2…" at bounding box center [578, 200] width 381 height 81
drag, startPoint x: 568, startPoint y: 170, endPoint x: 592, endPoint y: 163, distance: 24.9
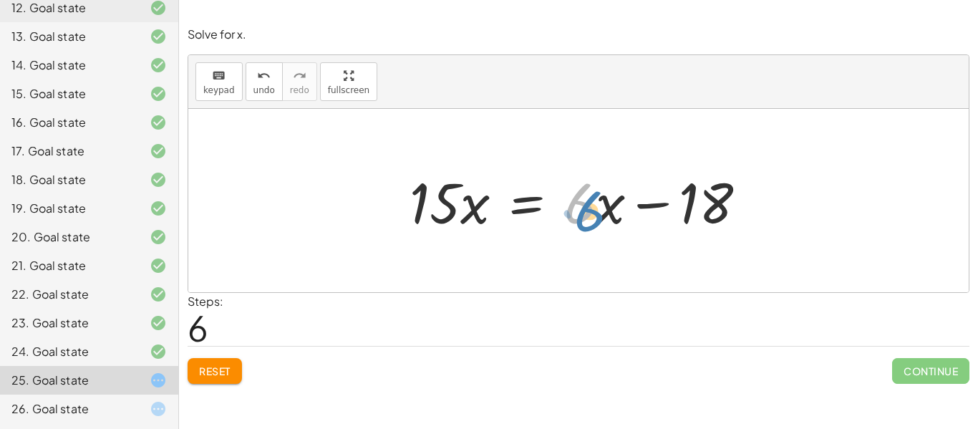
click at [592, 163] on div "· 3 · ( + · 5 · x + 2 ) = · 2 · ( + · 3 · x − 6 ) + · 3 · 5 · x + · 3 · 2 = · 2…" at bounding box center [578, 200] width 381 height 81
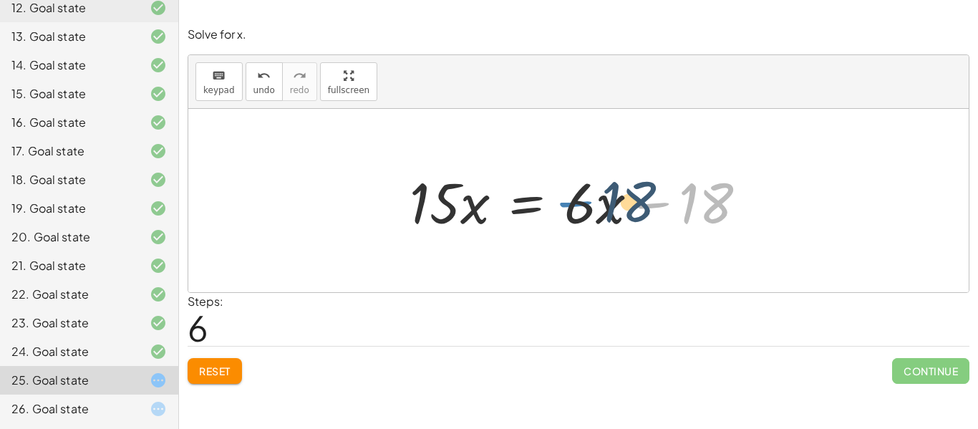
drag, startPoint x: 634, startPoint y: 228, endPoint x: 554, endPoint y: 228, distance: 79.5
click at [554, 228] on div at bounding box center [583, 201] width 363 height 74
click at [624, 203] on div at bounding box center [583, 201] width 363 height 74
drag, startPoint x: 624, startPoint y: 203, endPoint x: 634, endPoint y: 196, distance: 12.9
click at [634, 196] on div at bounding box center [583, 201] width 363 height 74
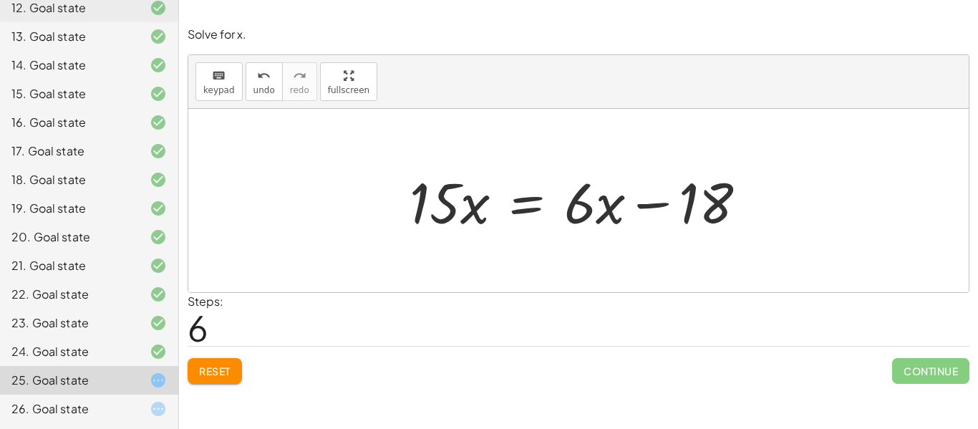
drag, startPoint x: 605, startPoint y: 244, endPoint x: 564, endPoint y: 187, distance: 70.3
click at [564, 187] on div "· 3 · ( + · 5 · x + 2 ) = · 2 · ( + · 3 · x − 6 ) + · 3 · 5 · x + · 3 · 2 = · 2…" at bounding box center [578, 200] width 780 height 183
drag, startPoint x: 564, startPoint y: 187, endPoint x: 558, endPoint y: 168, distance: 20.2
click at [558, 168] on div at bounding box center [583, 201] width 363 height 74
drag, startPoint x: 602, startPoint y: 183, endPoint x: 561, endPoint y: 155, distance: 50.0
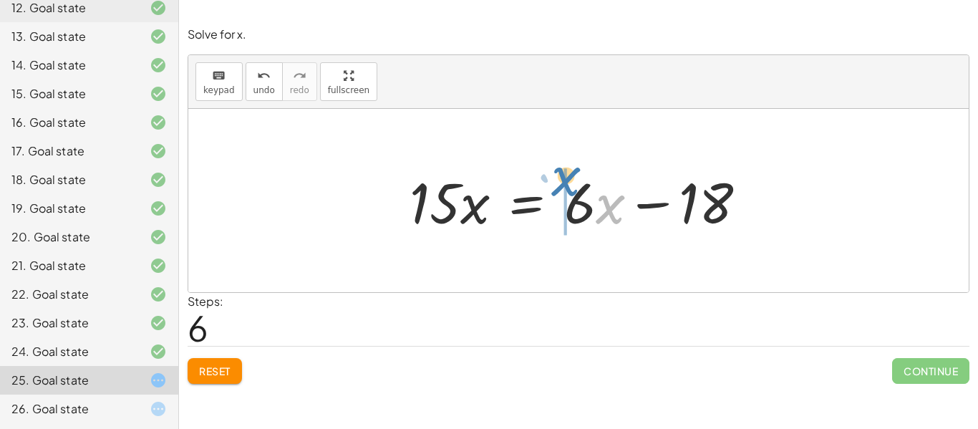
click at [561, 155] on div "· 3 · ( + · 5 · x + 2 ) = · 2 · ( + · 3 · x − 6 ) + · 3 · 5 · x + · 3 · 2 = · 2…" at bounding box center [578, 200] width 780 height 183
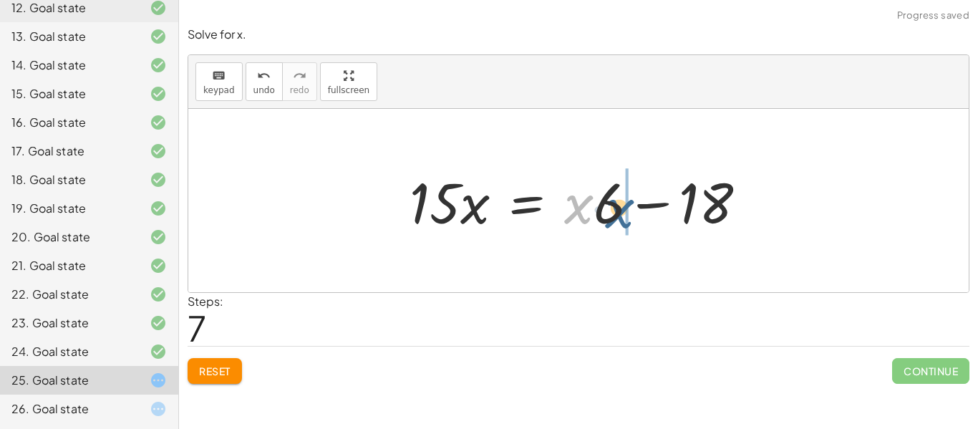
drag, startPoint x: 583, startPoint y: 205, endPoint x: 625, endPoint y: 208, distance: 41.7
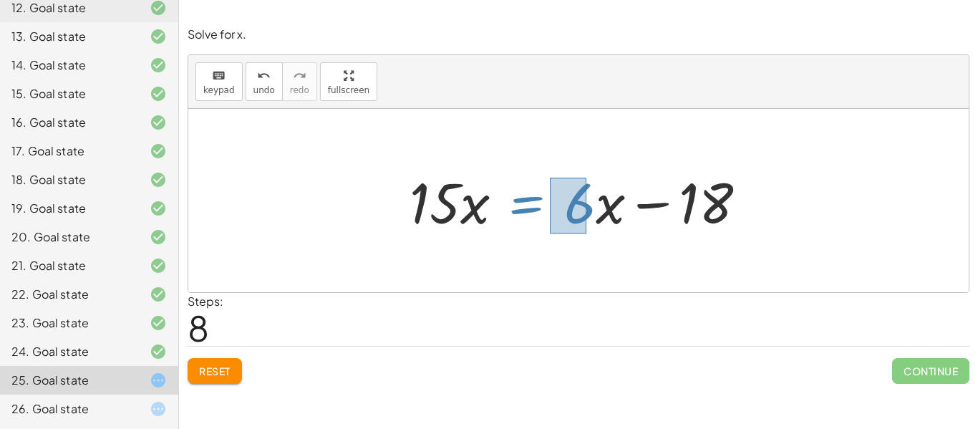
drag, startPoint x: 586, startPoint y: 178, endPoint x: 553, endPoint y: 228, distance: 60.6
click at [553, 228] on div at bounding box center [583, 201] width 363 height 74
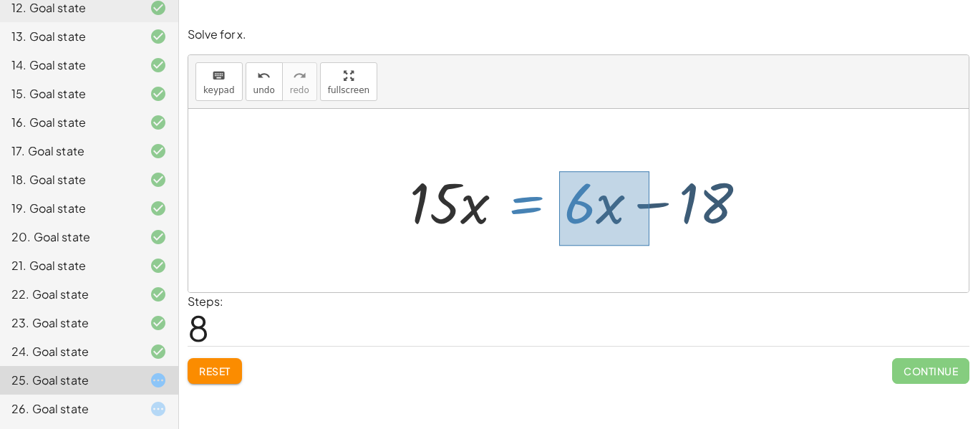
drag, startPoint x: 559, startPoint y: 171, endPoint x: 646, endPoint y: 245, distance: 113.8
click at [646, 245] on div "· 3 · ( + · 5 · x + 2 ) = · 2 · ( + · 3 · x − 6 ) + · 3 · 5 · x + · 3 · 2 = · 2…" at bounding box center [578, 200] width 780 height 183
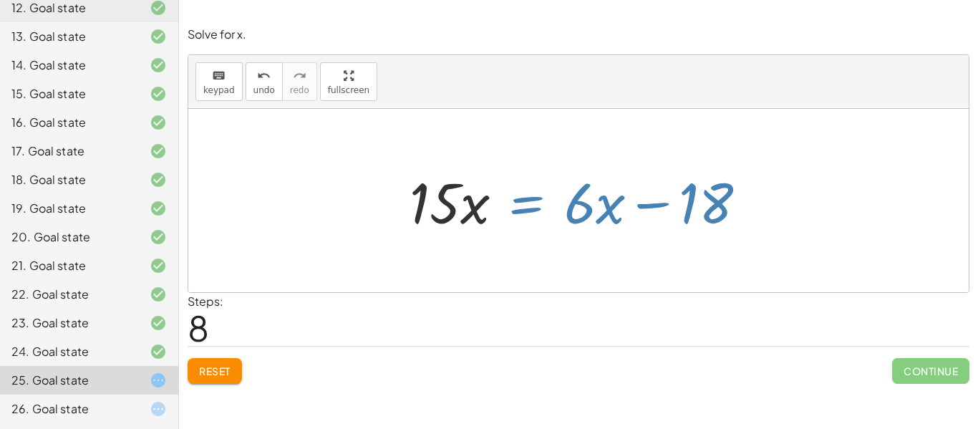
click at [619, 218] on div at bounding box center [583, 201] width 363 height 74
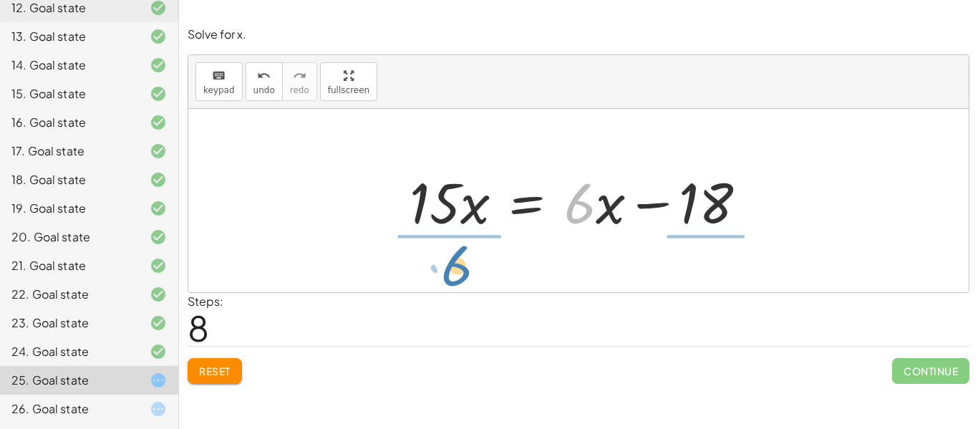
drag, startPoint x: 581, startPoint y: 200, endPoint x: 447, endPoint y: 263, distance: 147.3
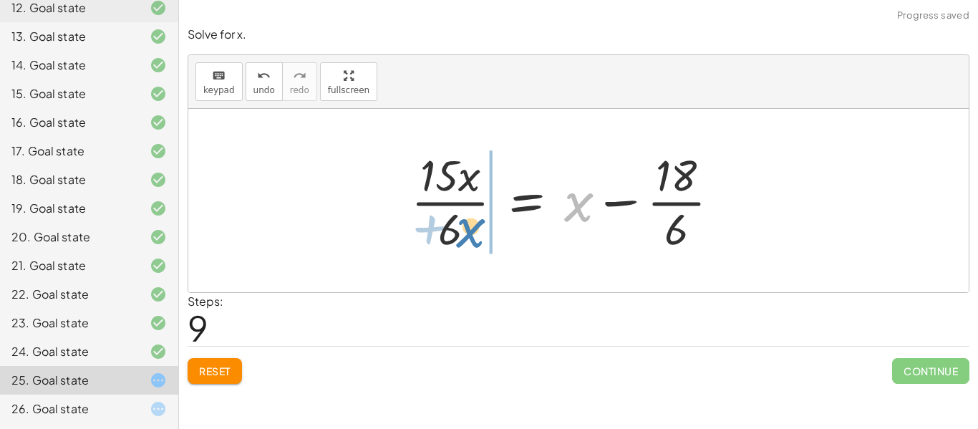
drag, startPoint x: 576, startPoint y: 204, endPoint x: 470, endPoint y: 228, distance: 108.7
click at [470, 228] on div at bounding box center [583, 200] width 363 height 110
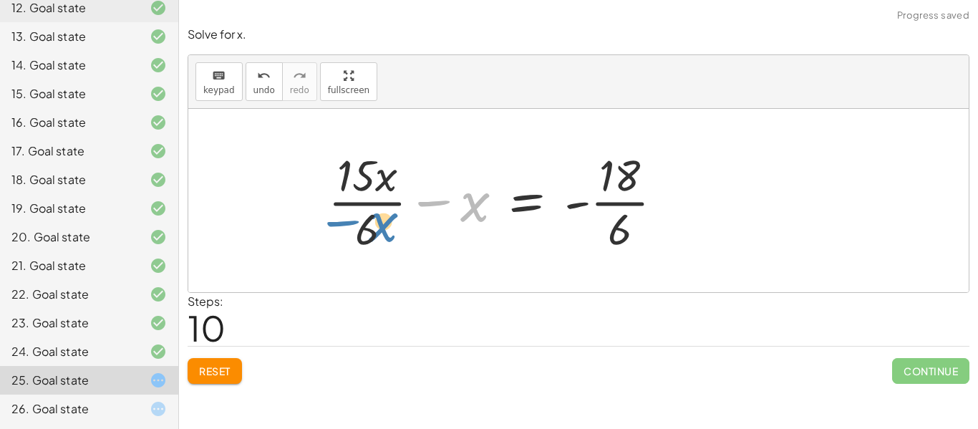
drag, startPoint x: 475, startPoint y: 212, endPoint x: 382, endPoint y: 232, distance: 94.5
click at [382, 232] on div "· 3 · ( + · 5 · x + 2 ) = · 2 · ( + · 3 · x − 6 ) + · 3 · 5 · x + · 3 · 2 = · 2…" at bounding box center [578, 200] width 780 height 183
click at [263, 79] on icon "undo" at bounding box center [264, 75] width 14 height 17
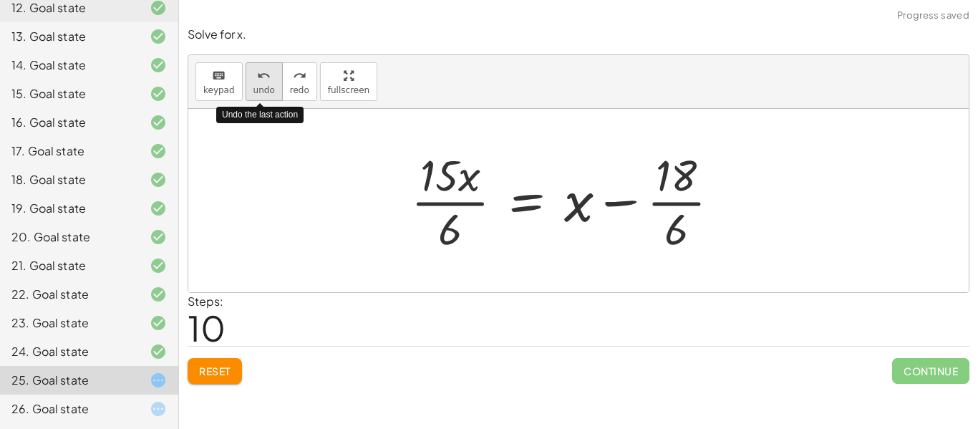
click at [264, 85] on span "undo" at bounding box center [263, 90] width 21 height 10
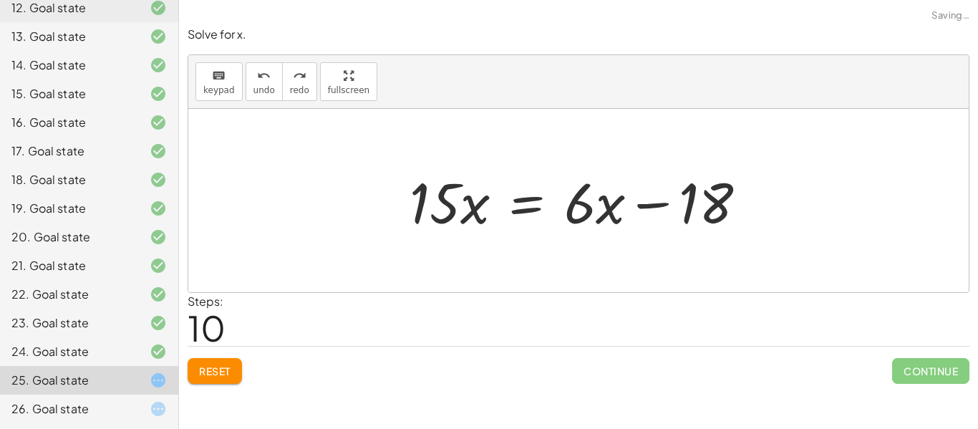
drag, startPoint x: 585, startPoint y: 150, endPoint x: 458, endPoint y: 214, distance: 141.8
click at [458, 214] on div "· 3 · ( + · 5 · x + 2 ) = · 2 · ( + · 3 · x − 6 ) + · 3 · 5 · x + · 3 · 2 = · 2…" at bounding box center [578, 200] width 780 height 183
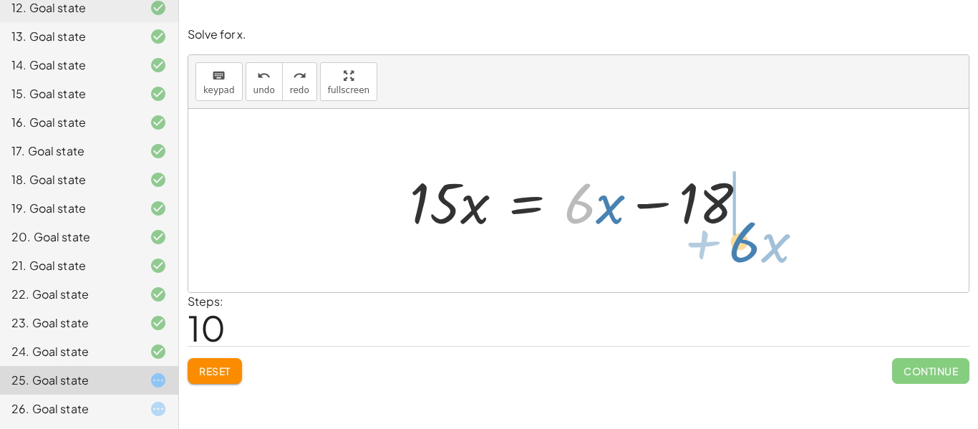
drag, startPoint x: 591, startPoint y: 165, endPoint x: 742, endPoint y: 193, distance: 153.5
click at [742, 193] on div at bounding box center [596, 201] width 391 height 74
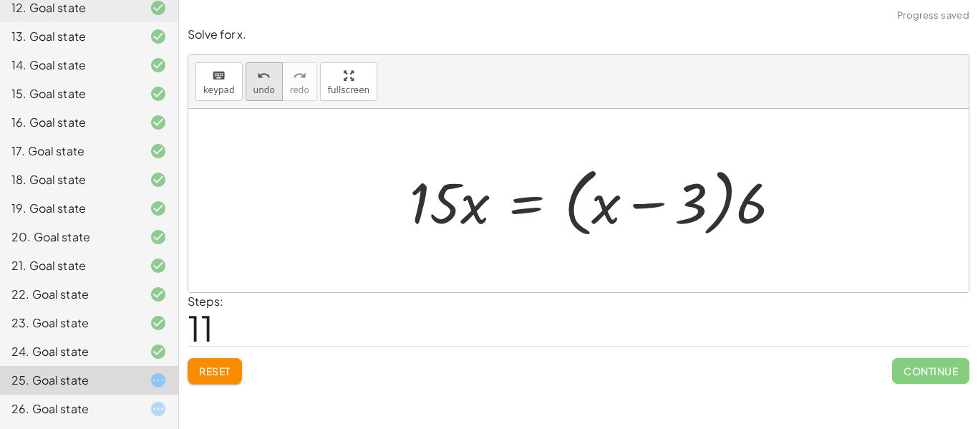
click at [271, 88] on button "undo undo" at bounding box center [264, 81] width 37 height 39
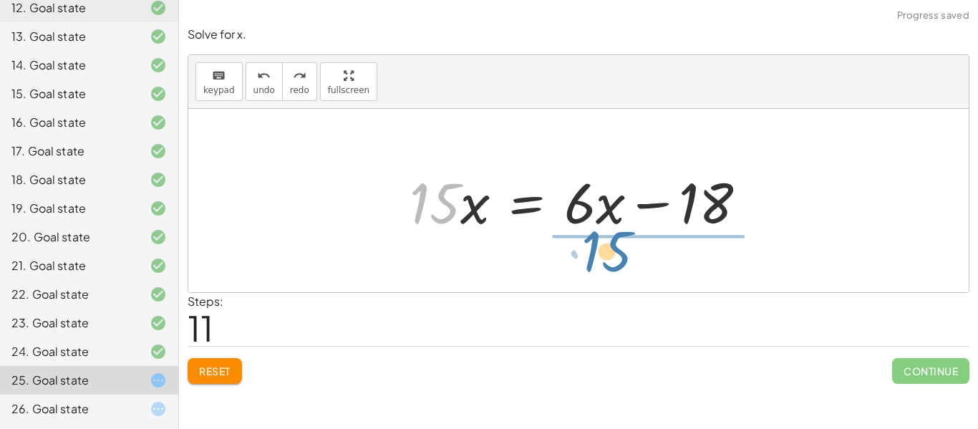
drag, startPoint x: 447, startPoint y: 174, endPoint x: 619, endPoint y: 221, distance: 178.0
click at [619, 221] on div at bounding box center [571, 201] width 339 height 74
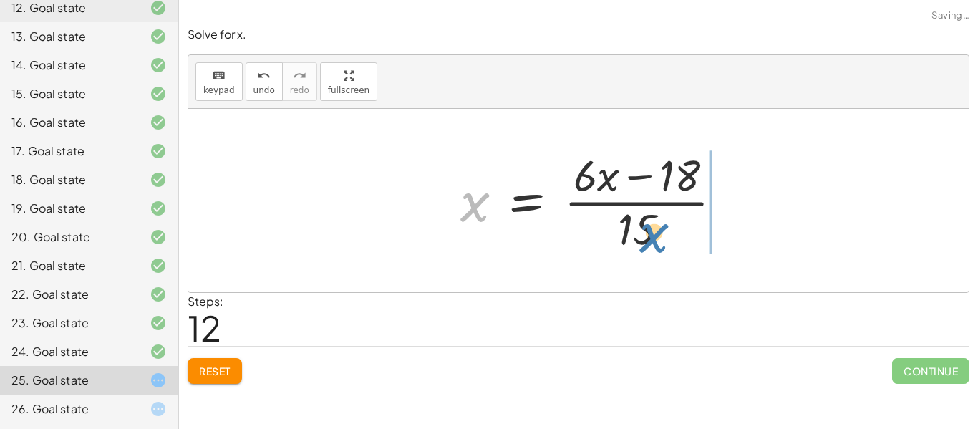
drag, startPoint x: 476, startPoint y: 205, endPoint x: 666, endPoint y: 213, distance: 189.9
click at [666, 213] on div at bounding box center [583, 200] width 363 height 110
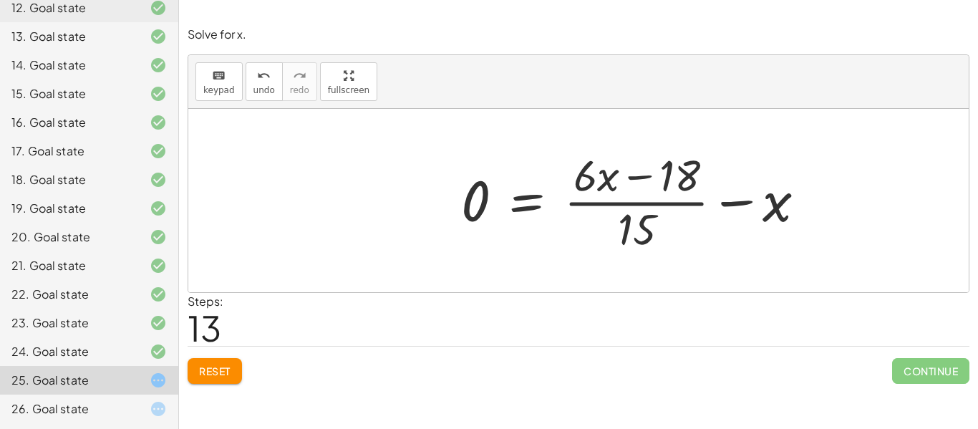
click at [197, 377] on button "Reset" at bounding box center [215, 371] width 54 height 26
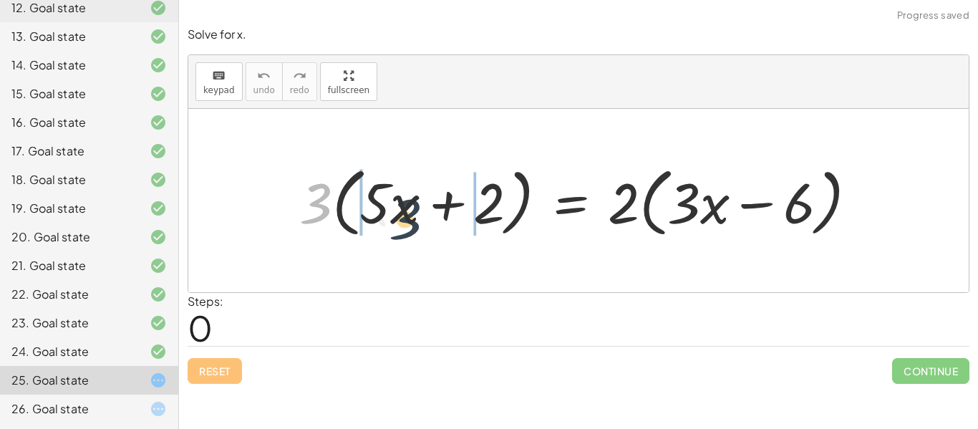
drag, startPoint x: 312, startPoint y: 208, endPoint x: 405, endPoint y: 223, distance: 94.3
click at [405, 223] on div at bounding box center [583, 201] width 583 height 82
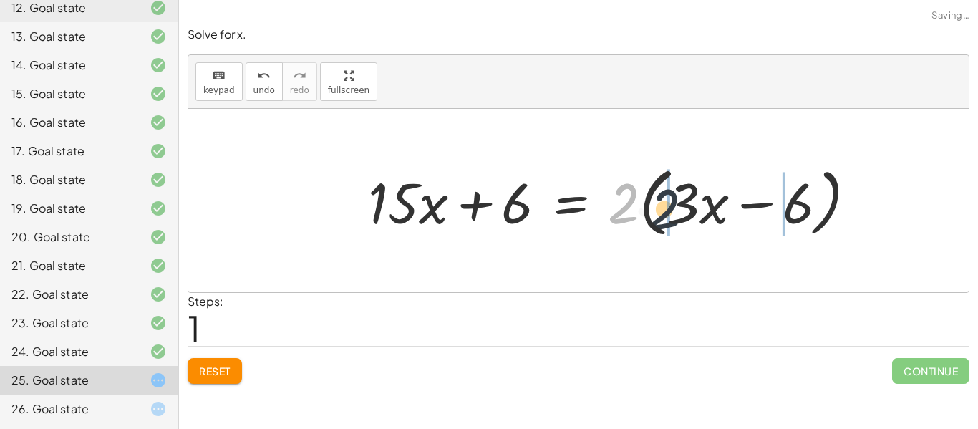
drag, startPoint x: 615, startPoint y: 196, endPoint x: 677, endPoint y: 199, distance: 62.4
click at [677, 199] on div at bounding box center [618, 201] width 515 height 82
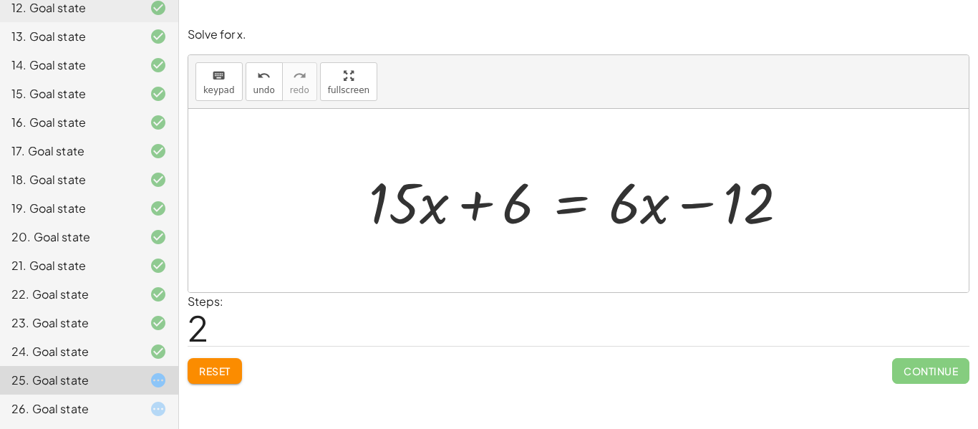
drag, startPoint x: 631, startPoint y: 158, endPoint x: 453, endPoint y: 225, distance: 189.6
click at [453, 225] on div "· 3 · ( + · 5 · x + 2 ) = · 2 · ( + · 3 · x − 6 ) + · 3 · 5 · x + · 3 · 2 = · 2…" at bounding box center [578, 200] width 780 height 183
drag, startPoint x: 655, startPoint y: 158, endPoint x: 485, endPoint y: 218, distance: 180.5
click at [485, 218] on div "· 3 · ( + · 5 · x + 2 ) = · 2 · ( + · 3 · x − 6 ) + · 3 · 5 · x + · 3 · 2 = · 2…" at bounding box center [578, 200] width 780 height 183
drag, startPoint x: 651, startPoint y: 188, endPoint x: 669, endPoint y: 178, distance: 20.3
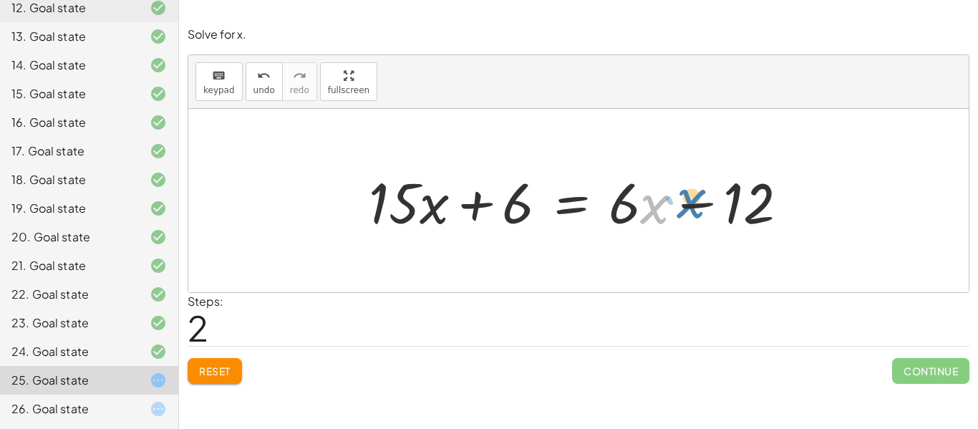
click at [669, 178] on div at bounding box center [584, 201] width 445 height 74
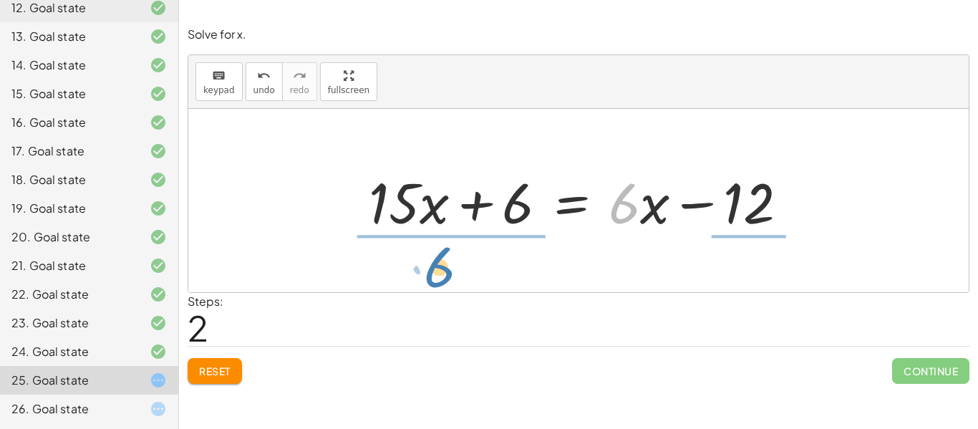
drag, startPoint x: 639, startPoint y: 164, endPoint x: 454, endPoint y: 225, distance: 195.2
click at [454, 225] on div at bounding box center [584, 201] width 445 height 74
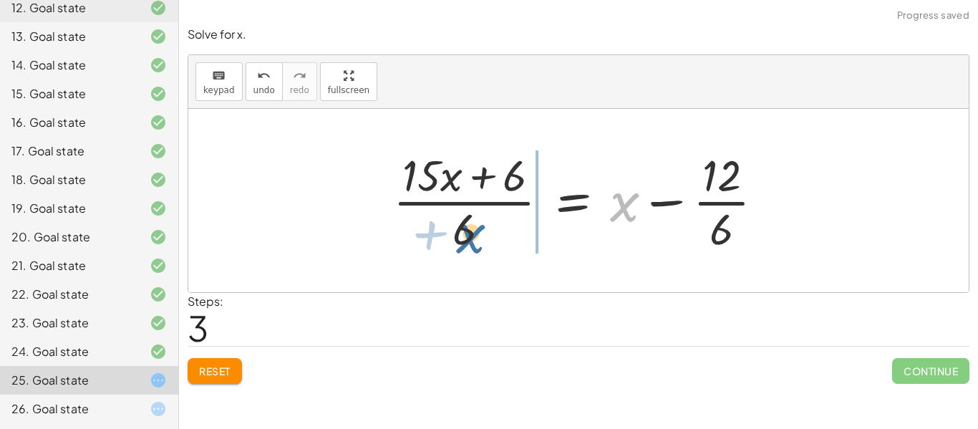
drag, startPoint x: 623, startPoint y: 205, endPoint x: 469, endPoint y: 236, distance: 157.0
click at [469, 236] on div at bounding box center [584, 200] width 397 height 110
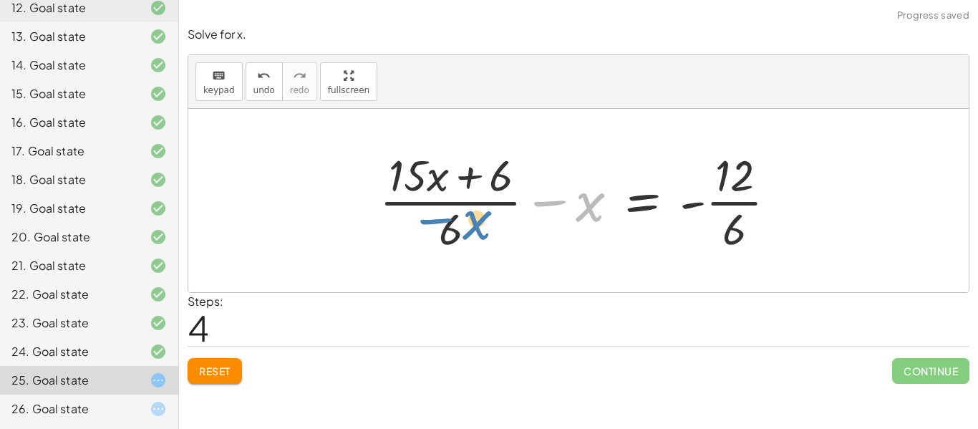
drag, startPoint x: 586, startPoint y: 205, endPoint x: 469, endPoint y: 221, distance: 118.5
click at [469, 221] on div at bounding box center [583, 200] width 422 height 110
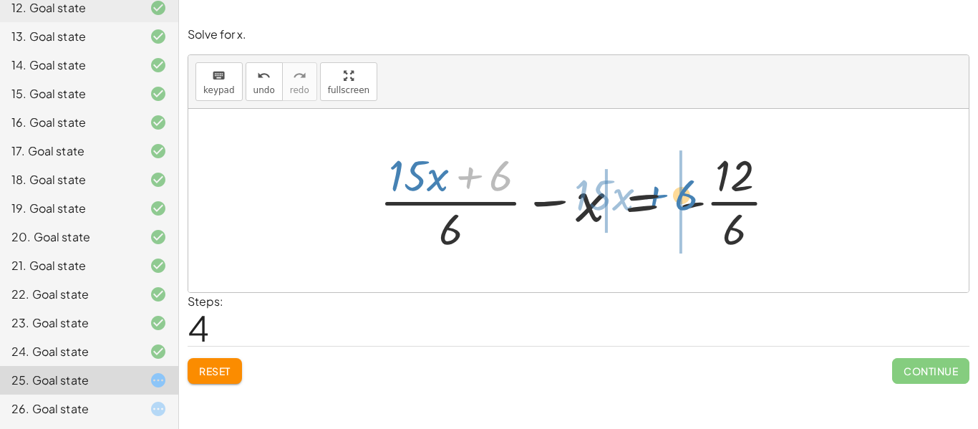
drag, startPoint x: 488, startPoint y: 178, endPoint x: 709, endPoint y: 200, distance: 222.3
click at [709, 200] on div at bounding box center [583, 200] width 422 height 110
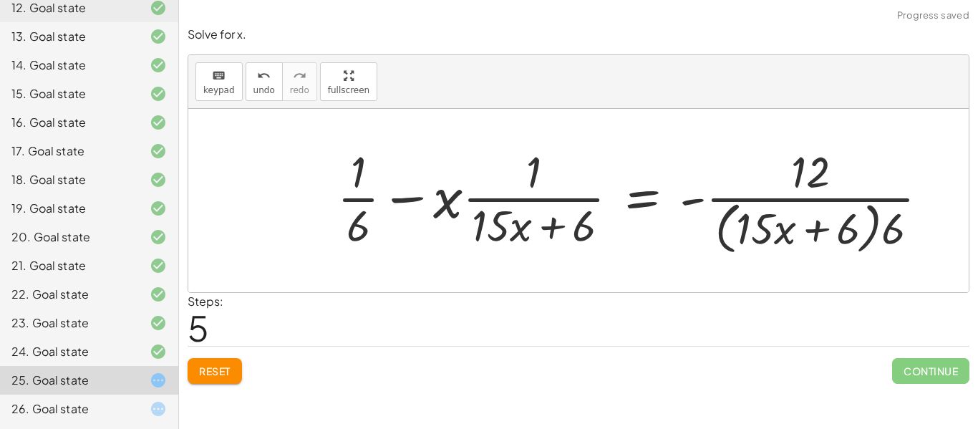
click at [232, 367] on button "Reset" at bounding box center [215, 371] width 54 height 26
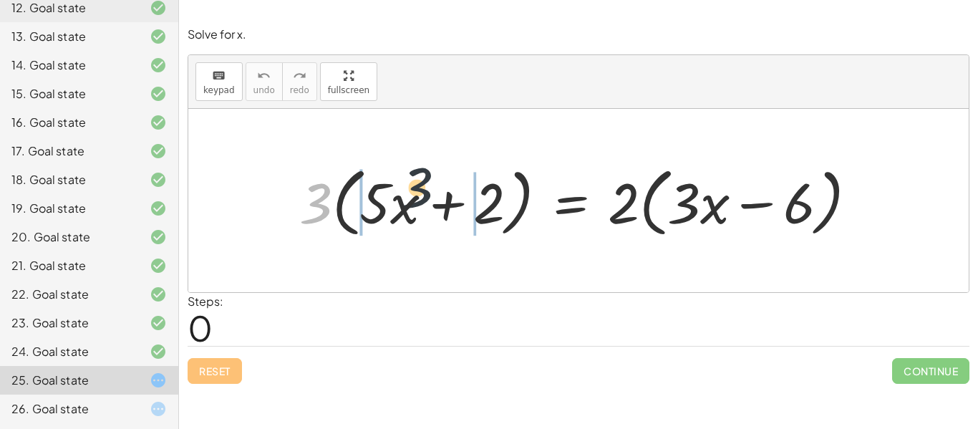
drag, startPoint x: 316, startPoint y: 228, endPoint x: 430, endPoint y: 210, distance: 114.5
click at [430, 210] on div at bounding box center [583, 201] width 583 height 82
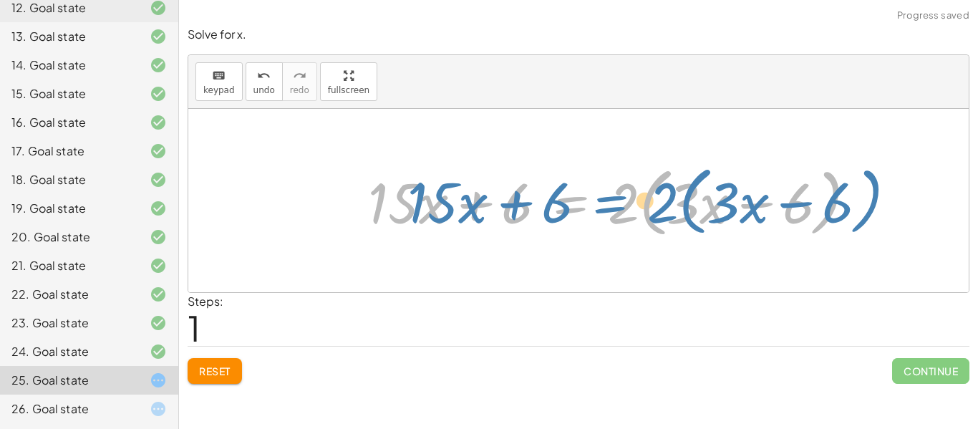
drag, startPoint x: 606, startPoint y: 213, endPoint x: 632, endPoint y: 212, distance: 26.5
click at [632, 212] on div at bounding box center [618, 201] width 515 height 82
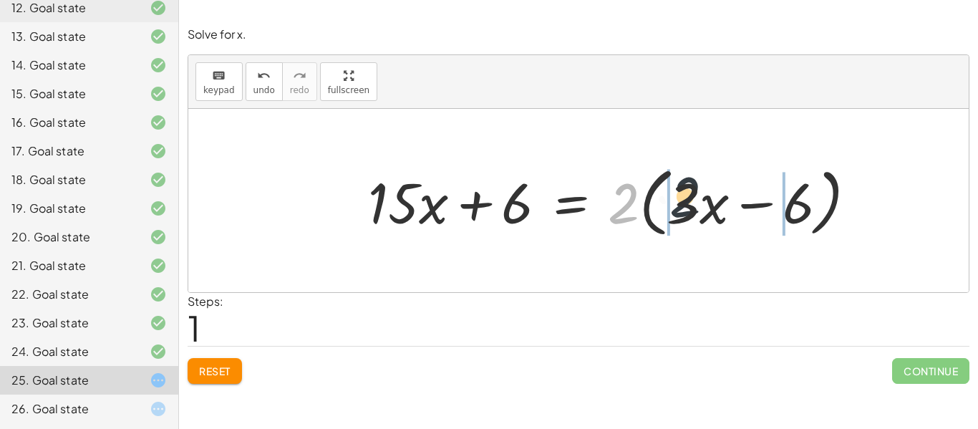
drag, startPoint x: 629, startPoint y: 210, endPoint x: 693, endPoint y: 203, distance: 64.8
click at [693, 203] on div at bounding box center [618, 201] width 515 height 82
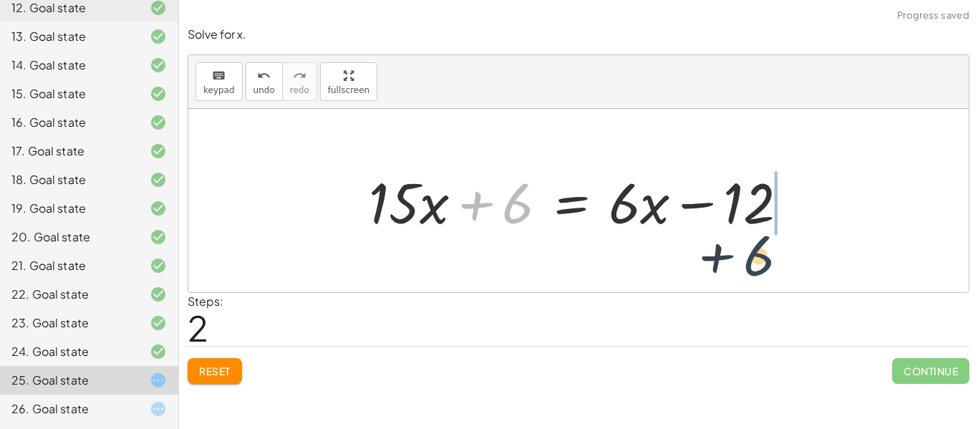
drag, startPoint x: 510, startPoint y: 200, endPoint x: 772, endPoint y: 252, distance: 267.8
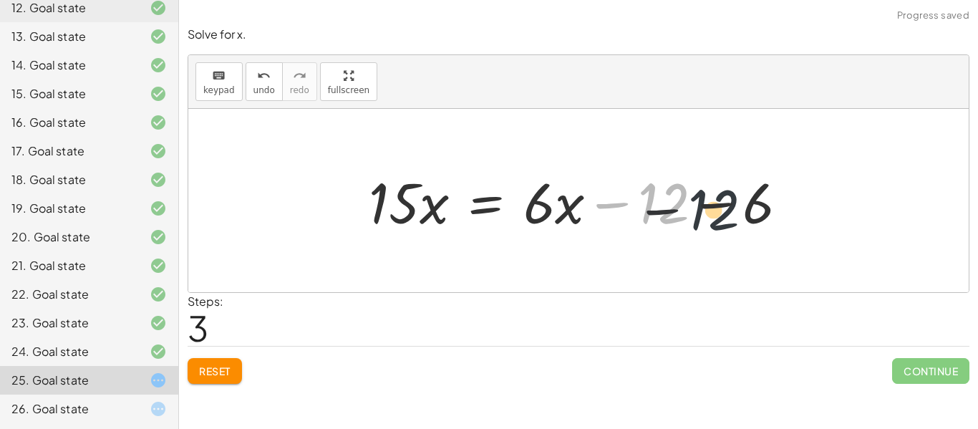
drag, startPoint x: 662, startPoint y: 193, endPoint x: 735, endPoint y: 198, distance: 73.9
click at [735, 198] on div at bounding box center [584, 201] width 445 height 74
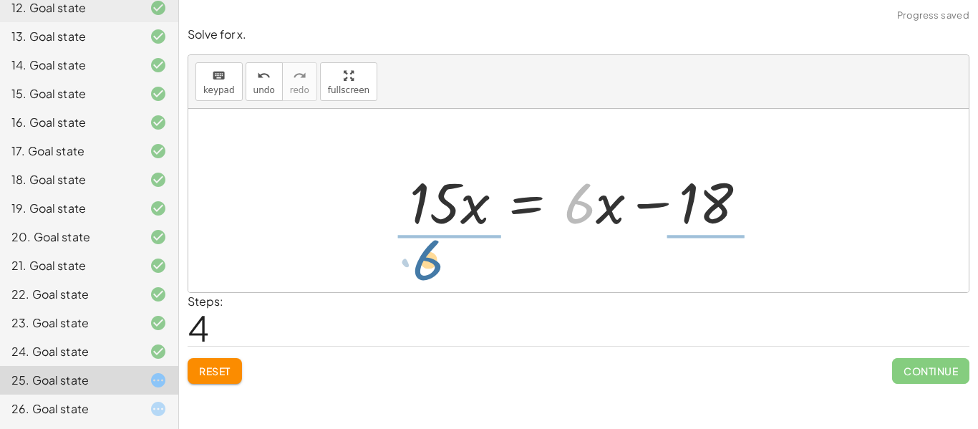
drag, startPoint x: 588, startPoint y: 188, endPoint x: 436, endPoint y: 243, distance: 161.2
click at [436, 243] on div "· 3 · ( + · 5 · x + 2 ) = · 2 · ( + · 3 · x − 6 ) + · 3 · 5 · x + · 3 · 2 = · 2…" at bounding box center [578, 200] width 780 height 183
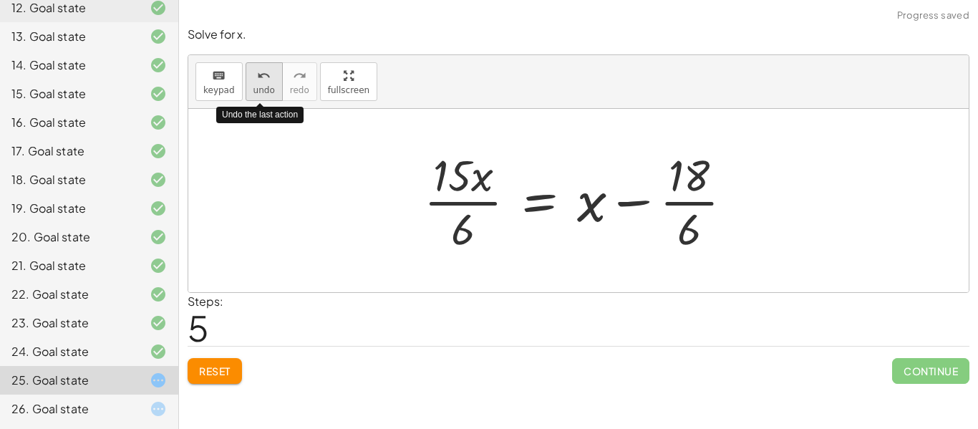
click at [253, 80] on div "undo" at bounding box center [263, 75] width 21 height 17
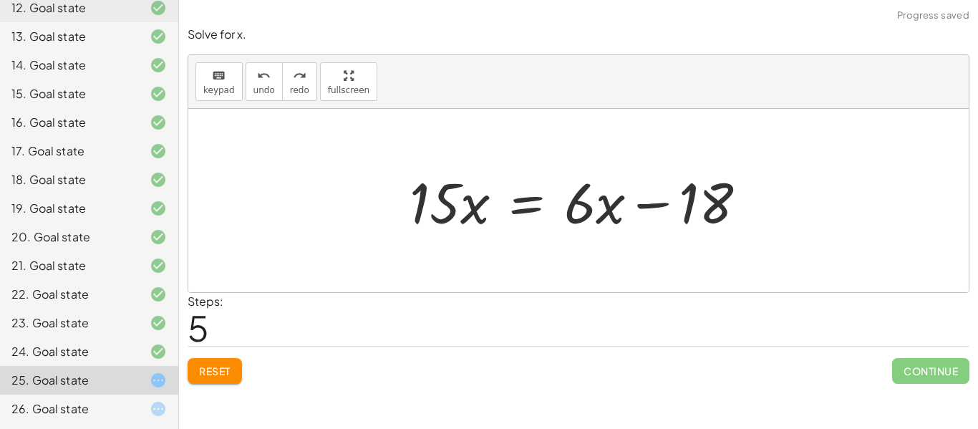
drag, startPoint x: 592, startPoint y: 157, endPoint x: 444, endPoint y: 228, distance: 164.6
click at [444, 228] on div "· 3 · ( + · 5 · x + 2 ) = · 2 · ( + · 3 · x − 6 ) + · 3 · 5 · x + · 3 · 2 = · 2…" at bounding box center [578, 200] width 780 height 183
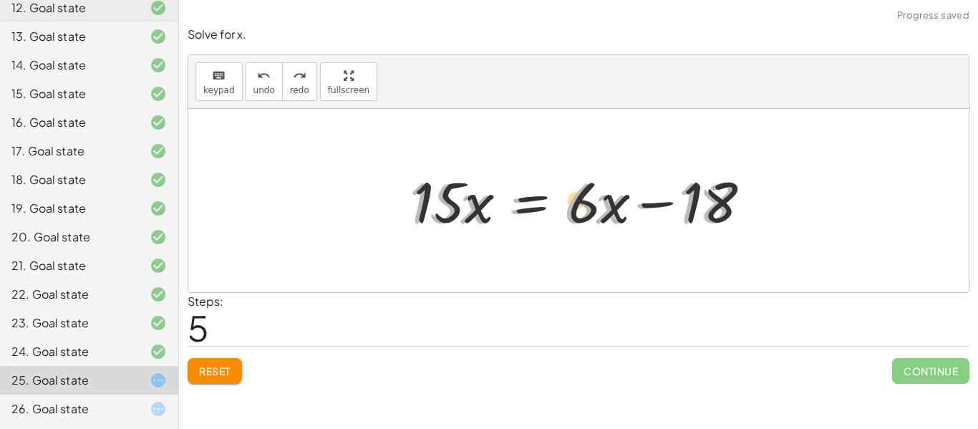
click at [583, 172] on div at bounding box center [583, 201] width 363 height 74
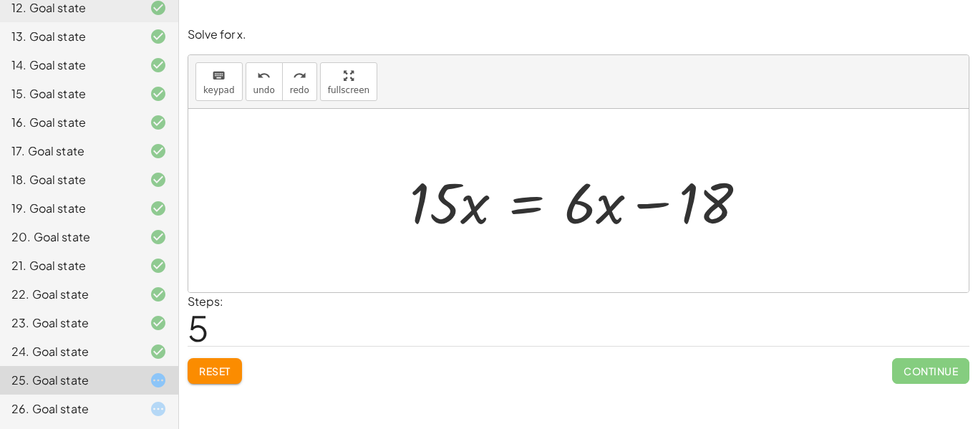
drag, startPoint x: 641, startPoint y: 157, endPoint x: 392, endPoint y: 230, distance: 259.6
click at [392, 230] on div "· 3 · ( + · 5 · x + 2 ) = · 2 · ( + · 3 · x − 6 ) + · 3 · 5 · x + · 3 · 2 = · 2…" at bounding box center [578, 200] width 780 height 183
drag, startPoint x: 613, startPoint y: 239, endPoint x: 378, endPoint y: 269, distance: 236.7
click at [378, 269] on div "· 3 · ( + · 5 · x + 2 ) = · 2 · ( + · 3 · x − 6 ) + · 3 · 5 · x + · 3 · 2 = · 2…" at bounding box center [578, 200] width 780 height 183
click at [378, 269] on div at bounding box center [578, 200] width 780 height 183
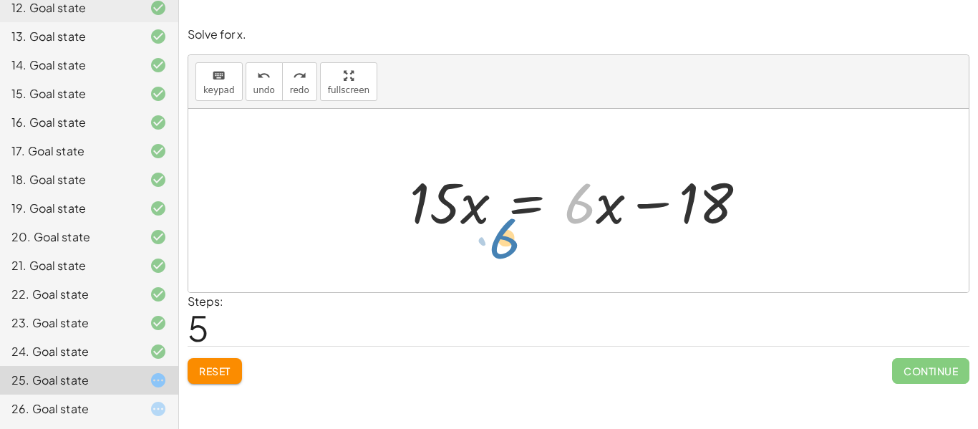
drag, startPoint x: 573, startPoint y: 182, endPoint x: 666, endPoint y: 122, distance: 110.4
click at [666, 122] on div "· 3 · ( + · 5 · x + 2 ) = · 2 · ( + · 3 · x − 6 ) + · 3 · 5 · x + · 3 · 2 = · 2…" at bounding box center [578, 200] width 780 height 183
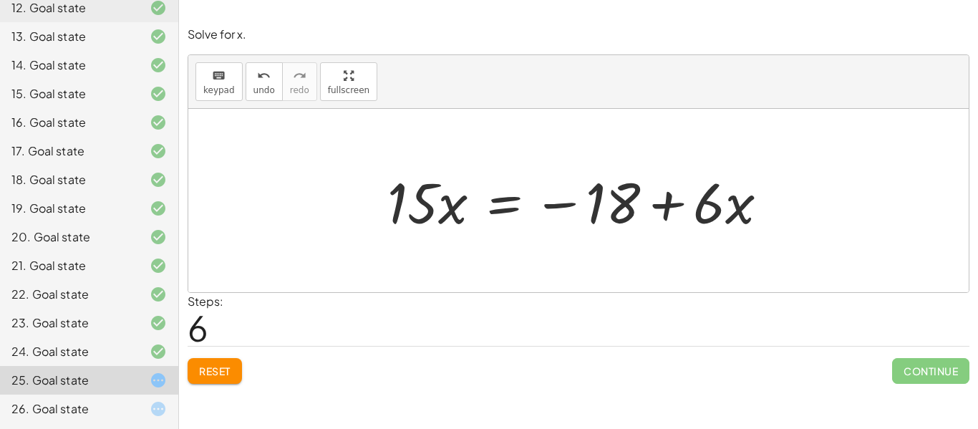
drag, startPoint x: 404, startPoint y: 160, endPoint x: 465, endPoint y: 168, distance: 61.5
click at [465, 168] on div "· 3 · ( + · 5 · x + 2 ) = · 2 · ( + · 3 · x − 6 ) + · 3 · 5 · x + · 3 · 2 = · 2…" at bounding box center [578, 200] width 425 height 81
drag, startPoint x: 387, startPoint y: 167, endPoint x: 392, endPoint y: 178, distance: 11.9
click at [392, 178] on div at bounding box center [583, 201] width 407 height 74
drag, startPoint x: 363, startPoint y: 226, endPoint x: 468, endPoint y: 223, distance: 105.3
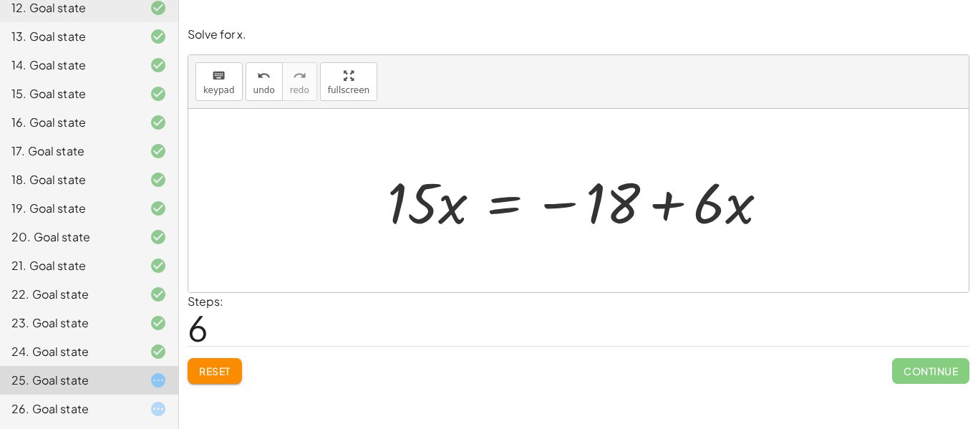
click at [468, 223] on div "· 3 · ( + · 5 · x + 2 ) = · 2 · ( + · 3 · x − 6 ) + · 3 · 5 · x + · 3 · 2 = · 2…" at bounding box center [578, 200] width 780 height 183
drag, startPoint x: 410, startPoint y: 228, endPoint x: 420, endPoint y: 233, distance: 11.2
click at [420, 233] on div at bounding box center [583, 201] width 407 height 74
click at [397, 165] on div at bounding box center [583, 201] width 407 height 74
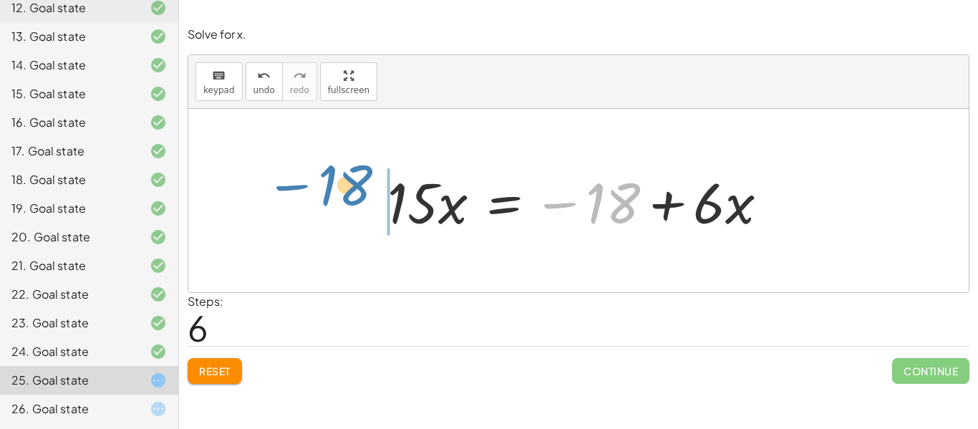
drag, startPoint x: 612, startPoint y: 169, endPoint x: 296, endPoint y: 146, distance: 316.6
click at [296, 146] on div "· 3 · ( + · 5 · x + 2 ) = · 2 · ( + · 3 · x − 6 ) + · 3 · 5 · x + · 3 · 2 = · 2…" at bounding box center [578, 200] width 780 height 183
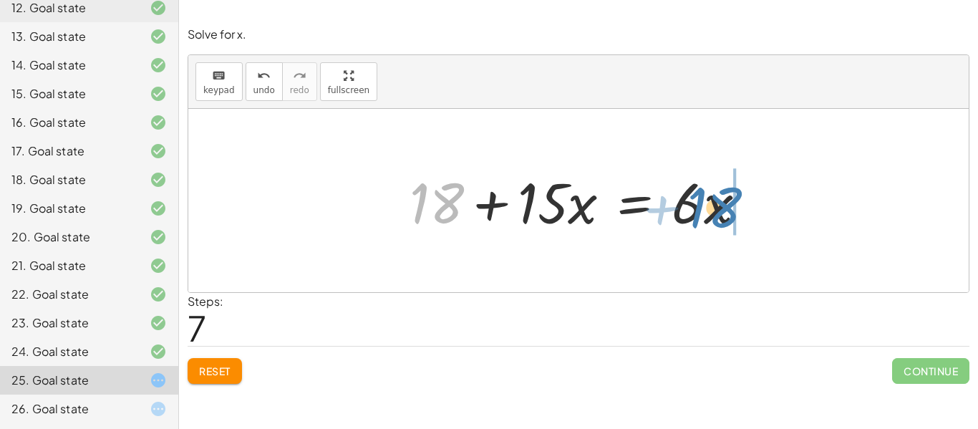
drag, startPoint x: 440, startPoint y: 212, endPoint x: 717, endPoint y: 215, distance: 277.8
click at [717, 215] on div at bounding box center [583, 201] width 363 height 74
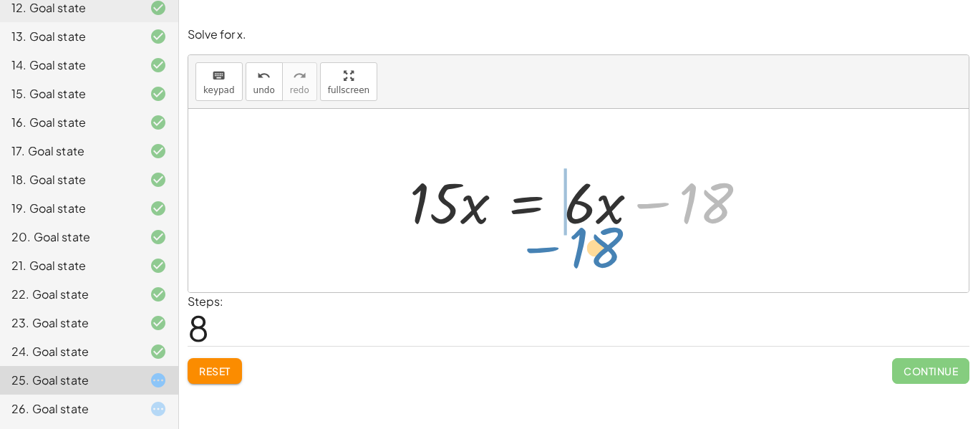
drag, startPoint x: 716, startPoint y: 203, endPoint x: 607, endPoint y: 251, distance: 118.6
click at [607, 251] on div "· 3 · ( + · 5 · x + 2 ) = · 2 · ( + · 3 · x − 6 ) + · 3 · 5 · x + · 3 · 2 = · 2…" at bounding box center [578, 200] width 780 height 183
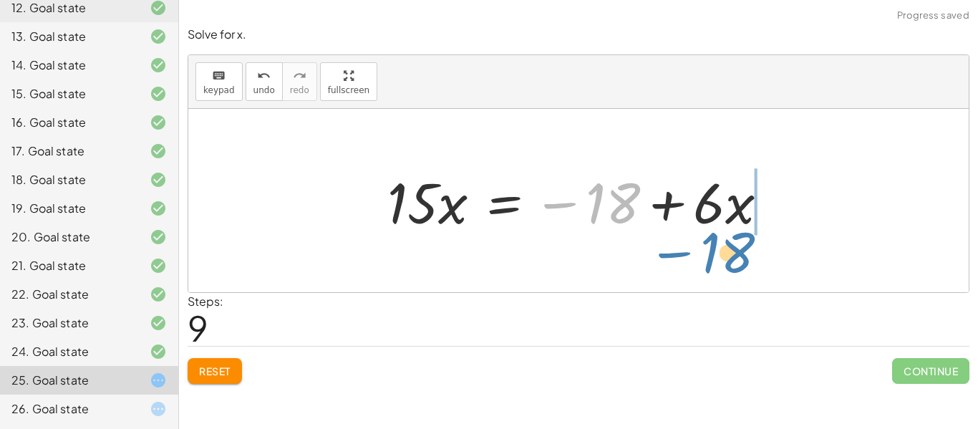
drag, startPoint x: 607, startPoint y: 205, endPoint x: 717, endPoint y: 256, distance: 120.5
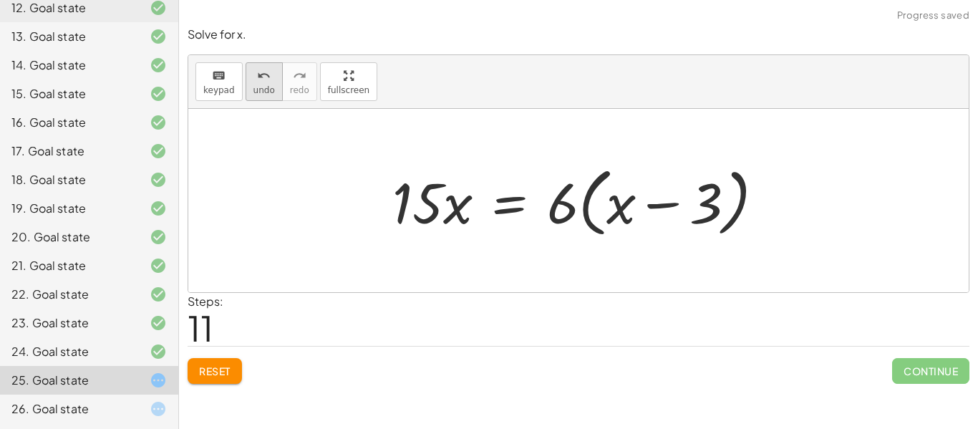
click at [263, 83] on button "undo undo" at bounding box center [264, 81] width 37 height 39
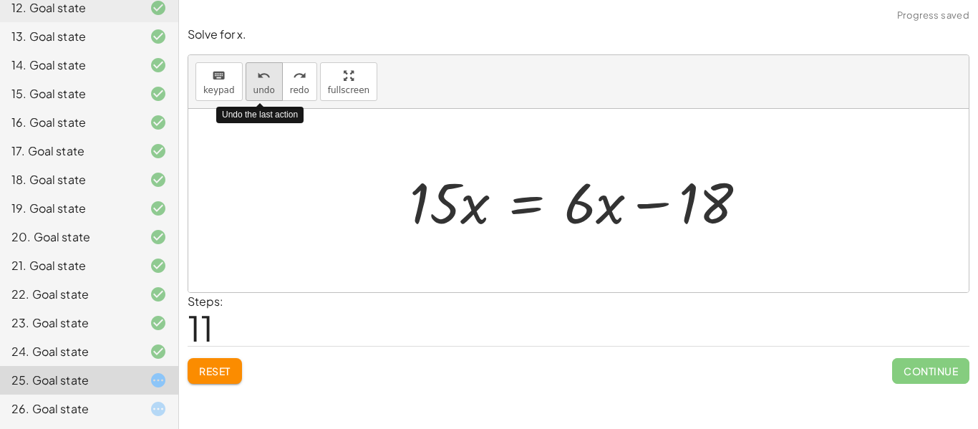
click at [263, 83] on button "undo undo" at bounding box center [264, 81] width 37 height 39
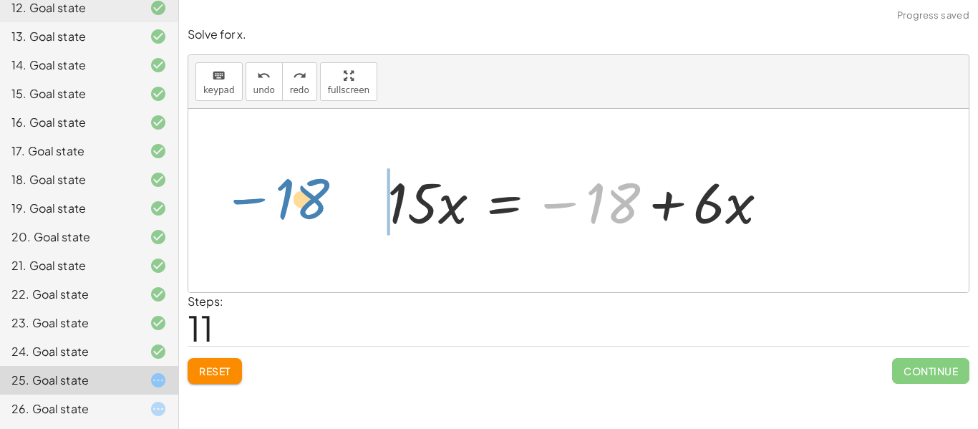
drag, startPoint x: 622, startPoint y: 195, endPoint x: 316, endPoint y: 190, distance: 305.7
click at [316, 190] on div "· 3 · ( + · 5 · x + 2 ) = · 2 · ( + · 3 · x − 6 ) + · 3 · 5 · x + · 3 · 2 = · 2…" at bounding box center [578, 200] width 780 height 183
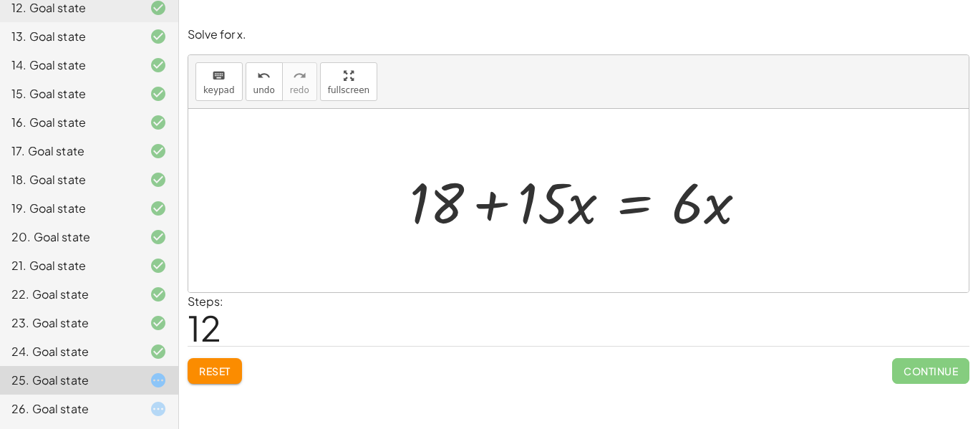
drag, startPoint x: 437, startPoint y: 139, endPoint x: 537, endPoint y: 147, distance: 99.9
click at [537, 147] on div at bounding box center [578, 200] width 780 height 183
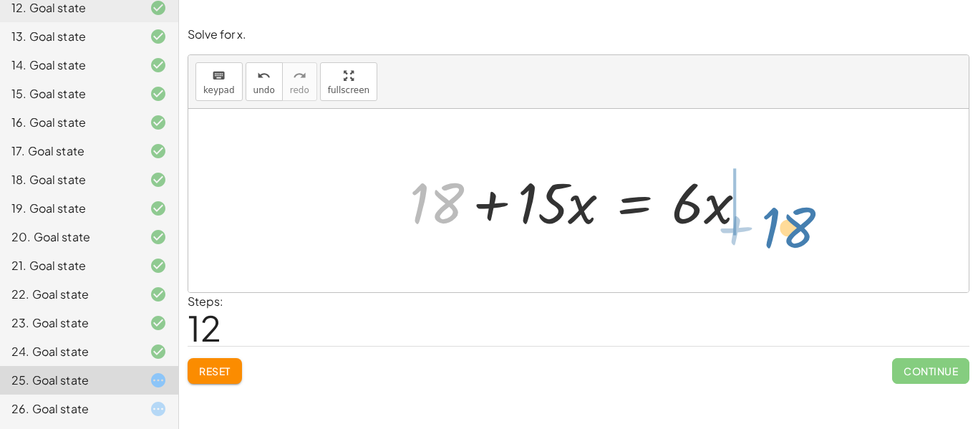
drag, startPoint x: 432, startPoint y: 184, endPoint x: 783, endPoint y: 198, distance: 350.4
click at [783, 198] on div "· 3 · ( + · 5 · x + 2 ) = · 2 · ( + · 3 · x − 6 ) + · 3 · 5 · x + · 3 · 2 = · 2…" at bounding box center [578, 200] width 780 height 183
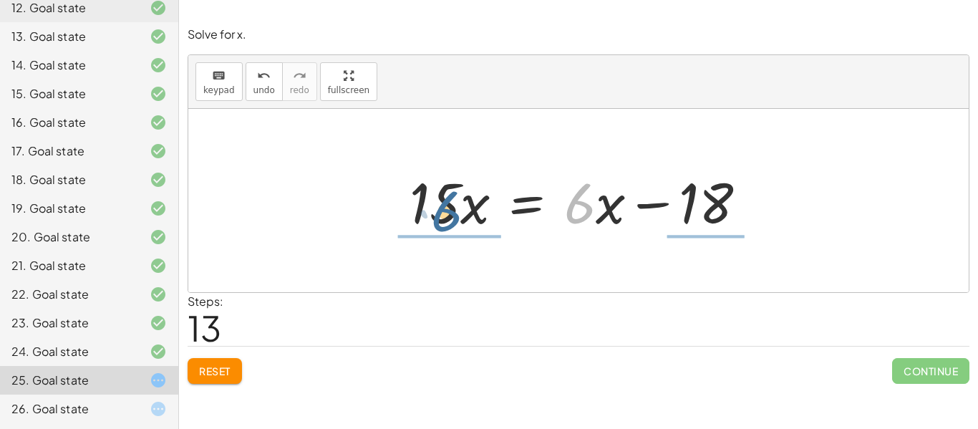
drag, startPoint x: 594, startPoint y: 168, endPoint x: 457, endPoint y: 176, distance: 137.0
click at [457, 176] on div at bounding box center [583, 201] width 363 height 74
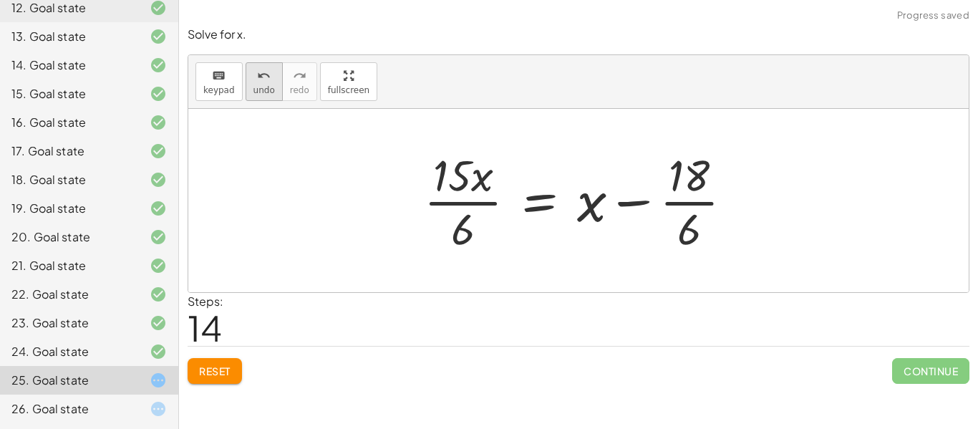
click at [271, 85] on button "undo undo" at bounding box center [264, 81] width 37 height 39
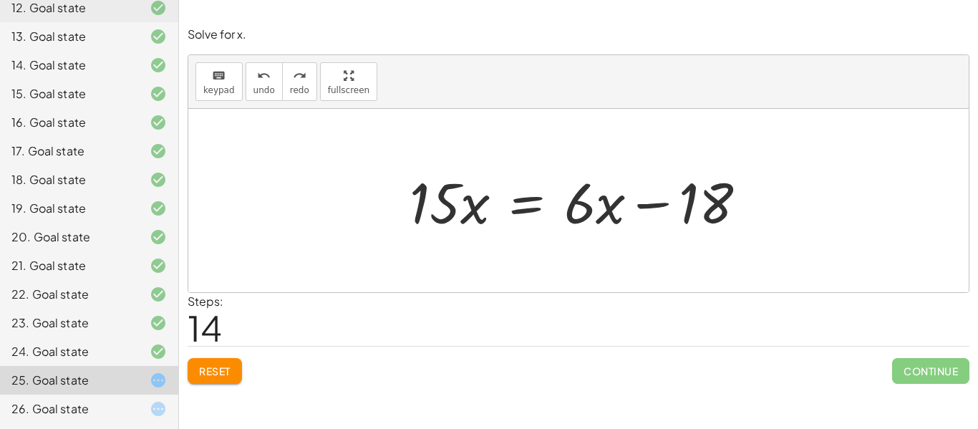
click at [210, 372] on span "Reset" at bounding box center [215, 370] width 32 height 13
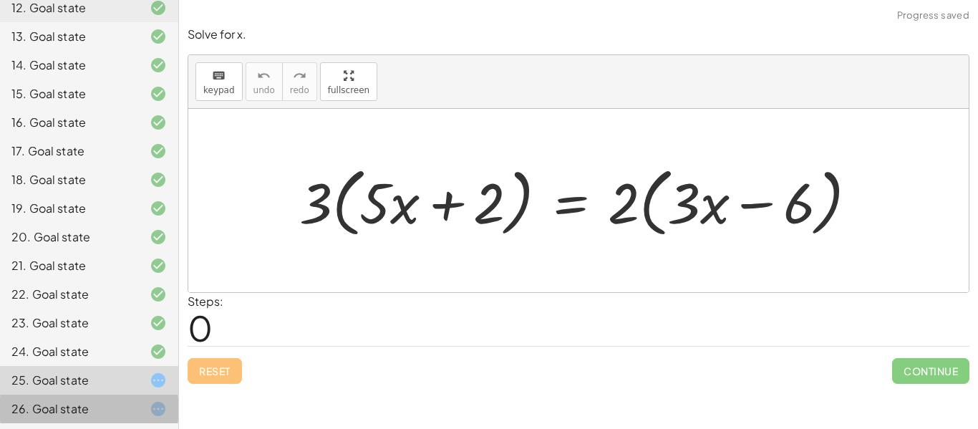
click at [107, 408] on div "26. Goal state" at bounding box center [68, 408] width 115 height 17
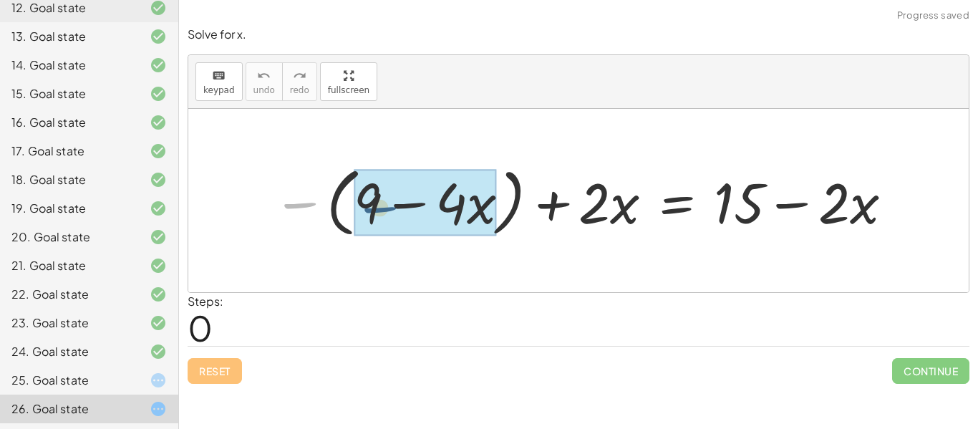
drag, startPoint x: 277, startPoint y: 211, endPoint x: 351, endPoint y: 215, distance: 73.9
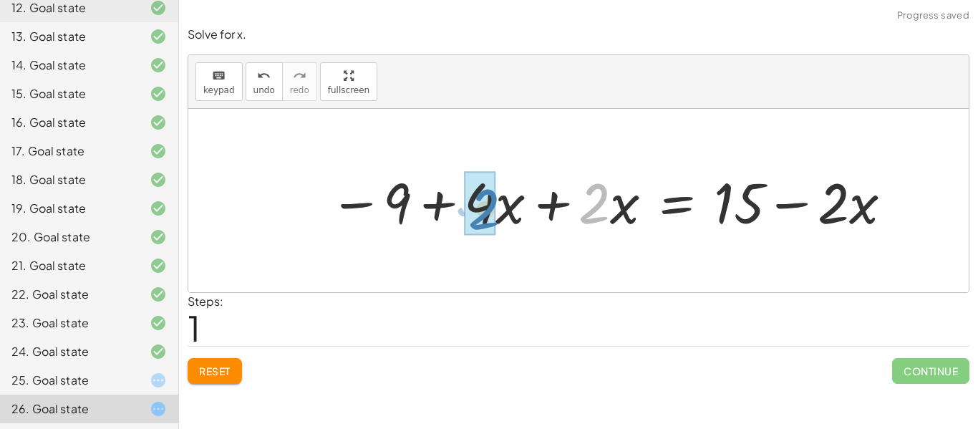
drag, startPoint x: 605, startPoint y: 219, endPoint x: 494, endPoint y: 222, distance: 111.0
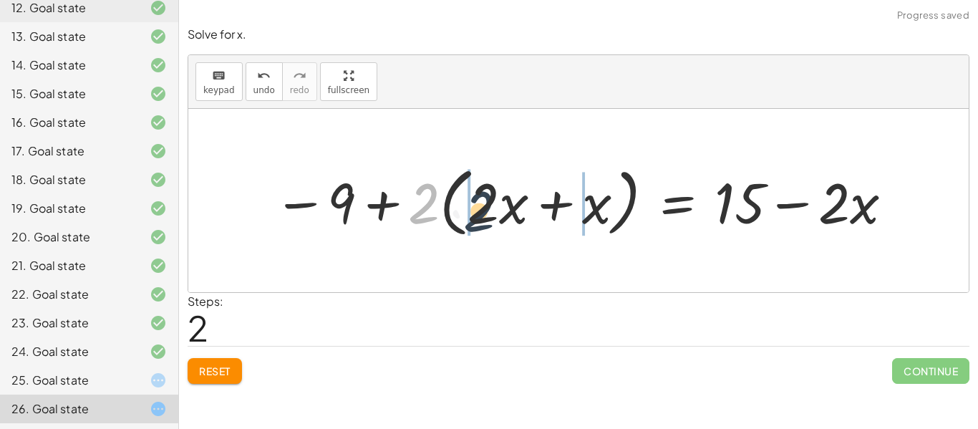
drag, startPoint x: 431, startPoint y: 213, endPoint x: 490, endPoint y: 222, distance: 59.3
click at [490, 222] on div at bounding box center [584, 201] width 636 height 82
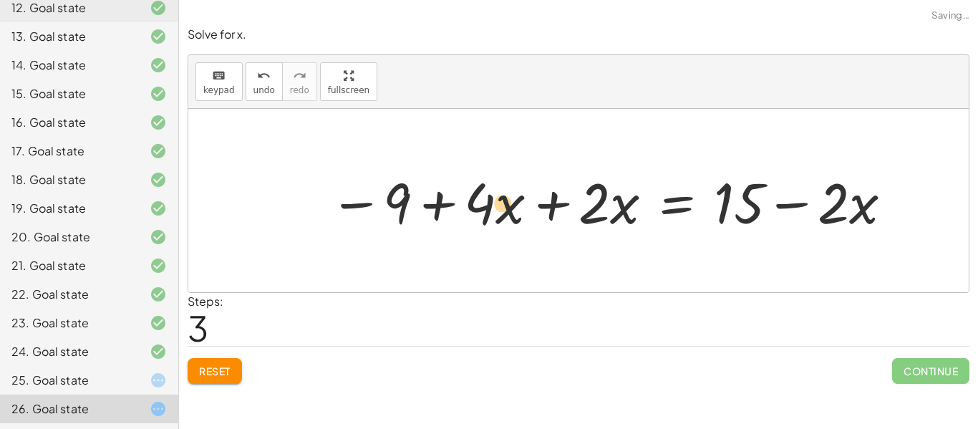
drag, startPoint x: 495, startPoint y: 213, endPoint x: 514, endPoint y: 212, distance: 19.4
click at [514, 212] on div at bounding box center [611, 201] width 579 height 74
drag, startPoint x: 475, startPoint y: 158, endPoint x: 543, endPoint y: 177, distance: 70.0
click at [543, 177] on div "− ( + 9 − · 4 · x ) + · 2 · x = + 15 − · 2 · x − 9 + · 4 · x + · 2 · x = + 15 −…" at bounding box center [578, 200] width 780 height 183
drag, startPoint x: 500, startPoint y: 228, endPoint x: 602, endPoint y: 231, distance: 101.7
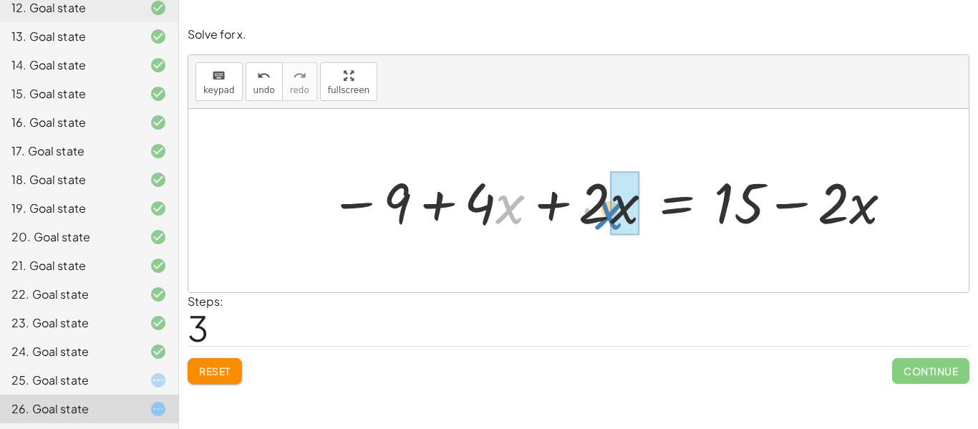
click at [602, 231] on div at bounding box center [611, 201] width 579 height 74
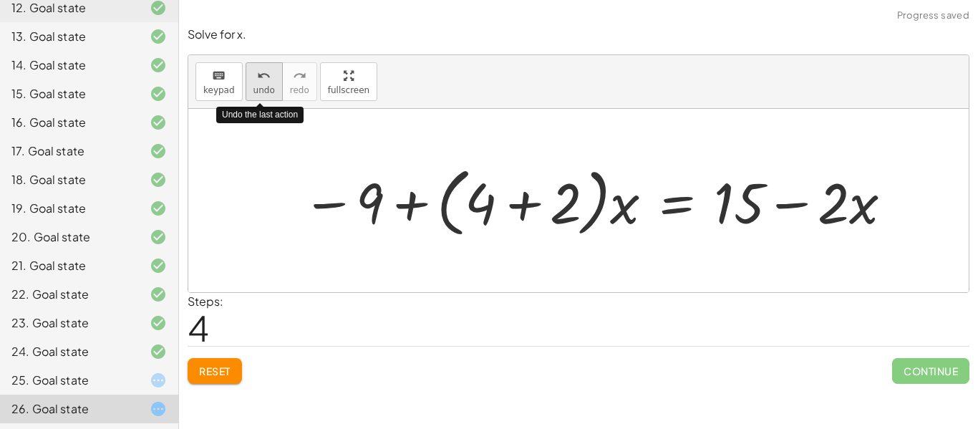
click at [252, 83] on button "undo undo" at bounding box center [264, 81] width 37 height 39
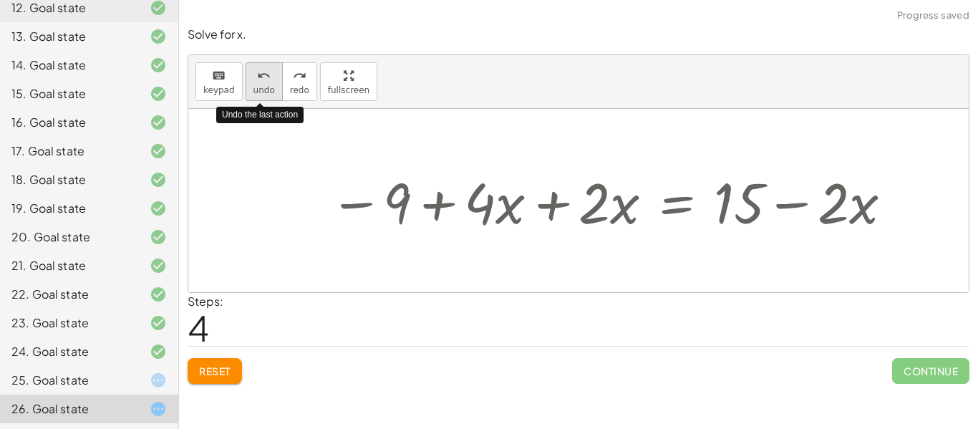
click at [253, 82] on div "undo" at bounding box center [263, 75] width 21 height 17
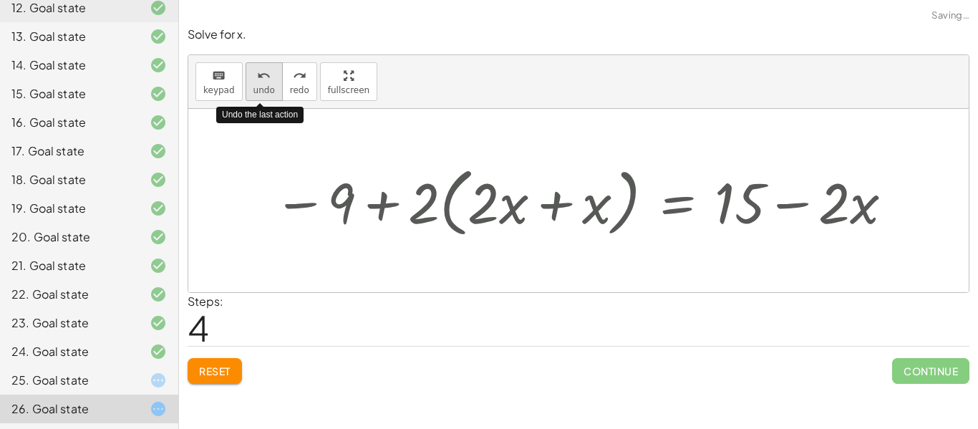
click at [253, 82] on div "undo" at bounding box center [263, 75] width 21 height 17
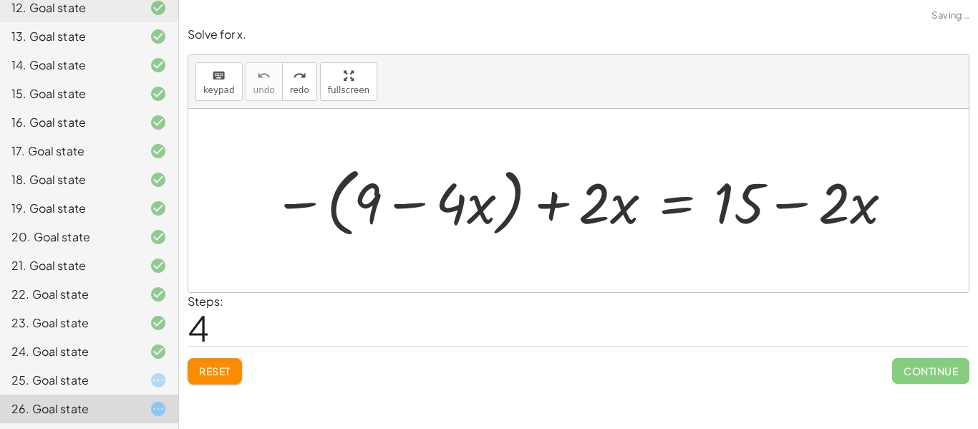
click at [229, 374] on span "Reset" at bounding box center [215, 370] width 32 height 13
click at [234, 354] on div "Reset Continue" at bounding box center [579, 365] width 782 height 38
click at [224, 371] on div "Reset Continue" at bounding box center [579, 365] width 782 height 38
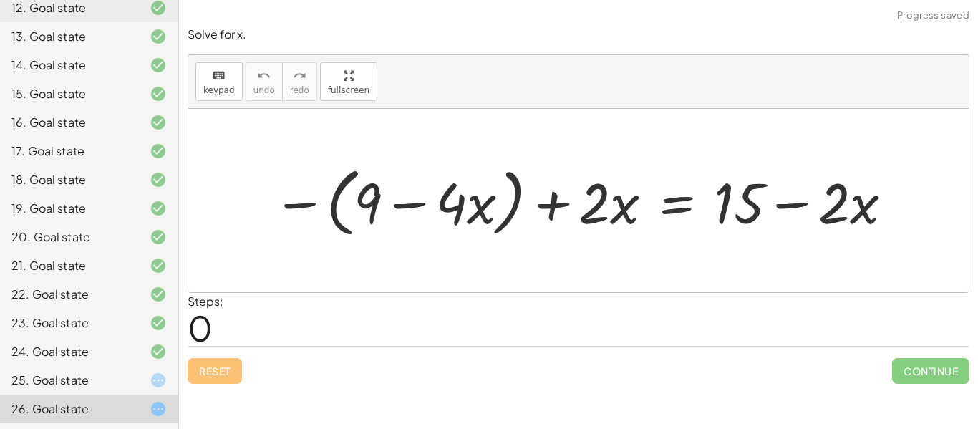
click at [224, 371] on div "Reset Continue" at bounding box center [579, 365] width 782 height 38
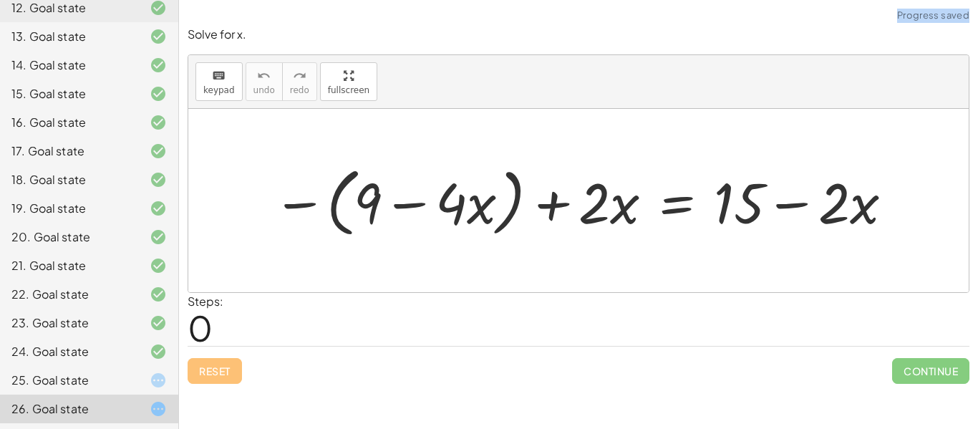
click at [224, 371] on div "Reset Continue" at bounding box center [579, 365] width 782 height 38
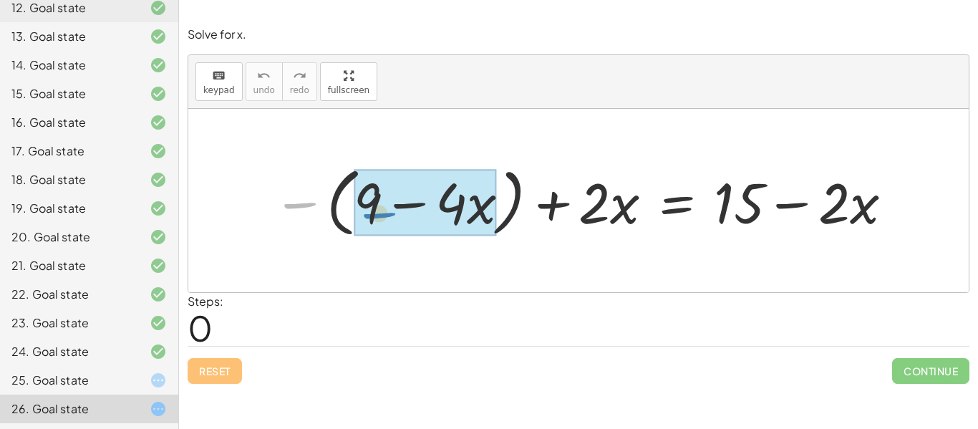
drag, startPoint x: 304, startPoint y: 219, endPoint x: 382, endPoint y: 228, distance: 79.2
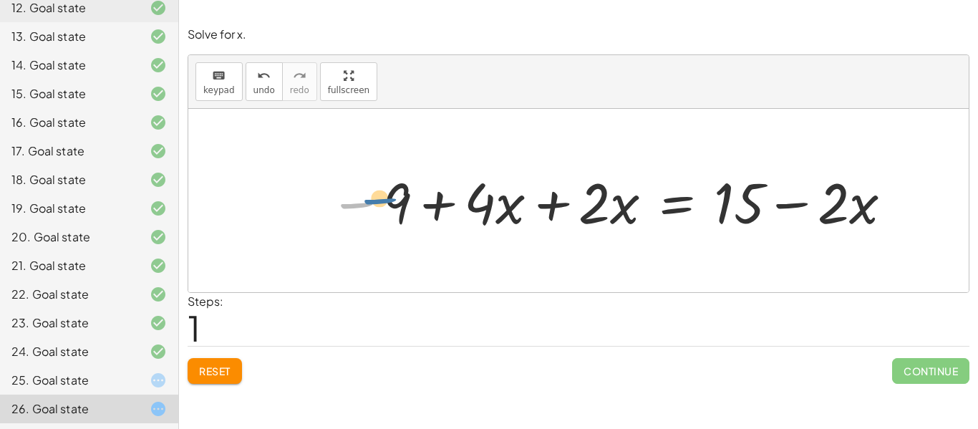
drag, startPoint x: 355, startPoint y: 221, endPoint x: 382, endPoint y: 215, distance: 27.0
click at [382, 215] on div at bounding box center [611, 201] width 579 height 74
drag, startPoint x: 474, startPoint y: 237, endPoint x: 457, endPoint y: 250, distance: 21.5
click at [457, 250] on div "− ( + 9 − · 4 · x ) + · 2 · x = + 15 − · 2 · x · 4 9 · 4 · x + · 2 · x = + 15 −…" at bounding box center [578, 200] width 780 height 183
drag, startPoint x: 455, startPoint y: 241, endPoint x: 523, endPoint y: 243, distance: 68.1
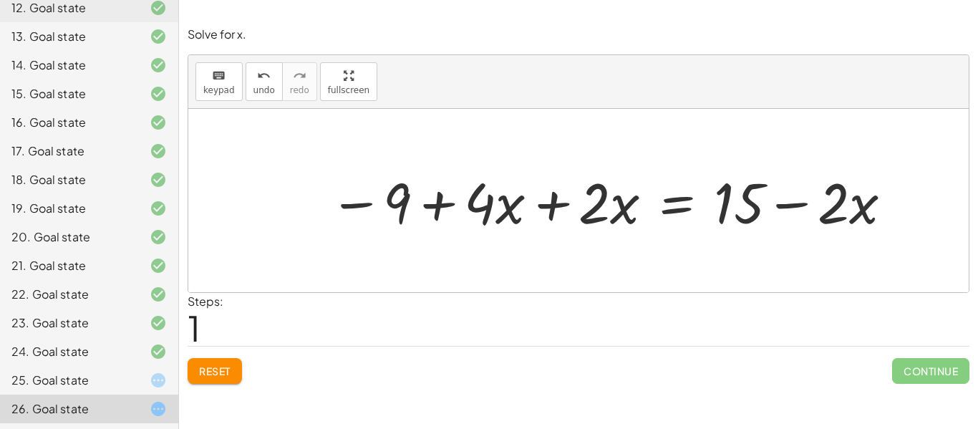
click at [523, 243] on div at bounding box center [578, 200] width 780 height 183
drag, startPoint x: 432, startPoint y: 247, endPoint x: 536, endPoint y: 243, distance: 103.9
click at [536, 243] on div at bounding box center [578, 200] width 780 height 183
drag, startPoint x: 443, startPoint y: 141, endPoint x: 487, endPoint y: 155, distance: 46.0
click at [487, 155] on div at bounding box center [578, 200] width 780 height 183
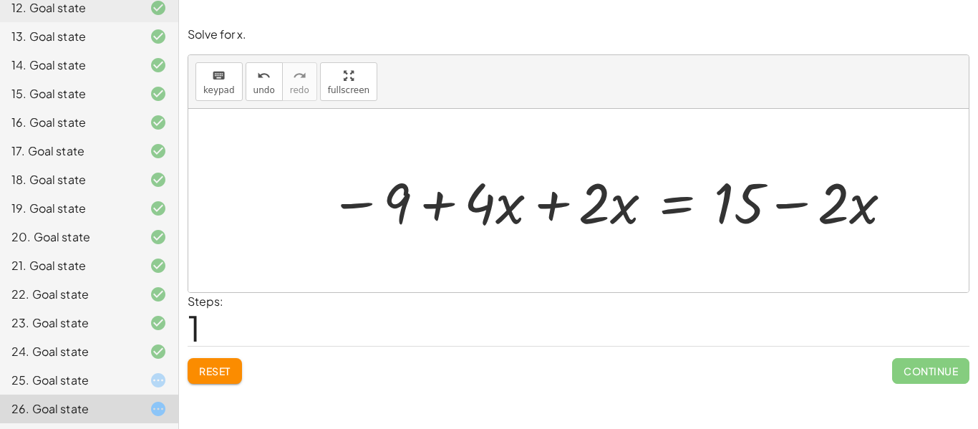
drag, startPoint x: 422, startPoint y: 160, endPoint x: 509, endPoint y: 175, distance: 88.5
click at [509, 175] on div "− ( + 9 − · 4 · x ) + · 2 · x = + 15 − · 2 · x 9 · 4 · x + · 2 · x = + 15 − · 2…" at bounding box center [606, 200] width 597 height 81
click at [478, 238] on div "− ( + 9 − · 4 · x ) + · 2 · x = + 15 − · 2 · x · 4 9 · 4 · x + · 2 · x = + 15 −…" at bounding box center [606, 200] width 597 height 81
drag, startPoint x: 457, startPoint y: 286, endPoint x: 566, endPoint y: 289, distance: 108.9
click at [566, 289] on div at bounding box center [578, 200] width 780 height 183
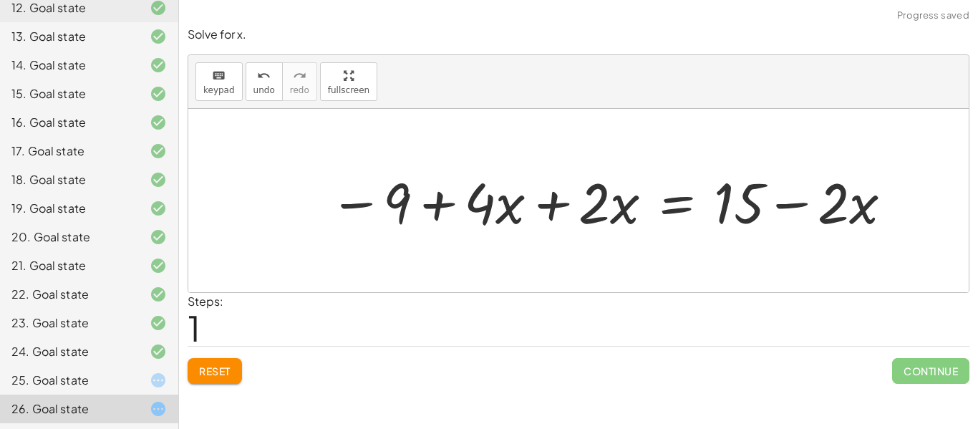
drag, startPoint x: 430, startPoint y: 241, endPoint x: 879, endPoint y: 203, distance: 451.1
click at [879, 203] on div "− ( + 9 − · 4 · x ) + · 2 · x = + 15 − · 2 · x 9 · 4 · x + · 2 · x = + 15 − · 2…" at bounding box center [606, 200] width 597 height 81
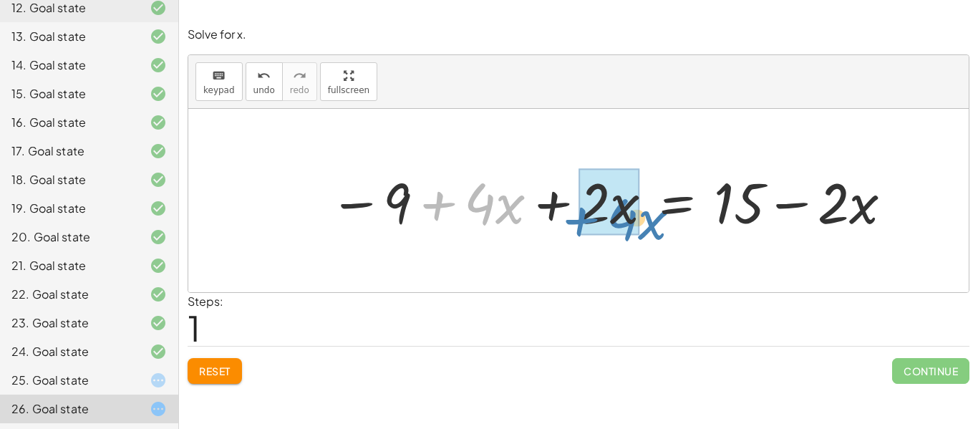
drag, startPoint x: 450, startPoint y: 163, endPoint x: 587, endPoint y: 179, distance: 137.6
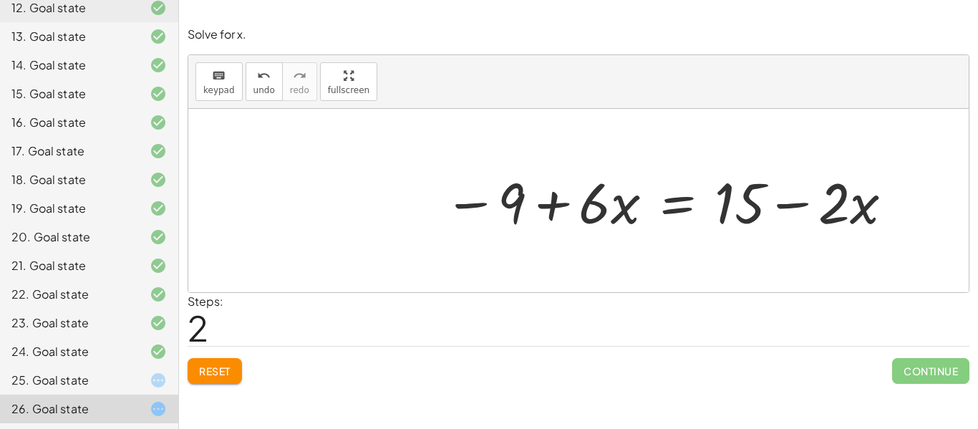
click at [752, 173] on div at bounding box center [669, 201] width 465 height 74
drag, startPoint x: 752, startPoint y: 173, endPoint x: 462, endPoint y: 168, distance: 290.7
click at [462, 168] on div at bounding box center [669, 201] width 465 height 74
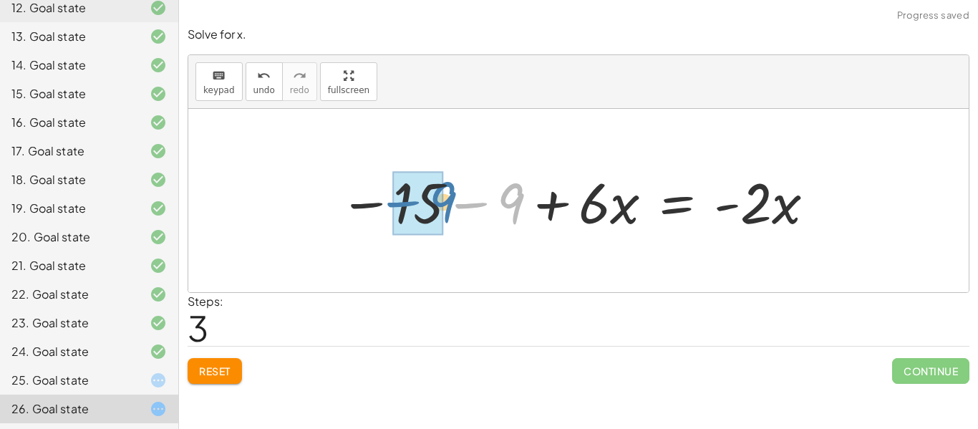
drag, startPoint x: 510, startPoint y: 195, endPoint x: 433, endPoint y: 193, distance: 76.6
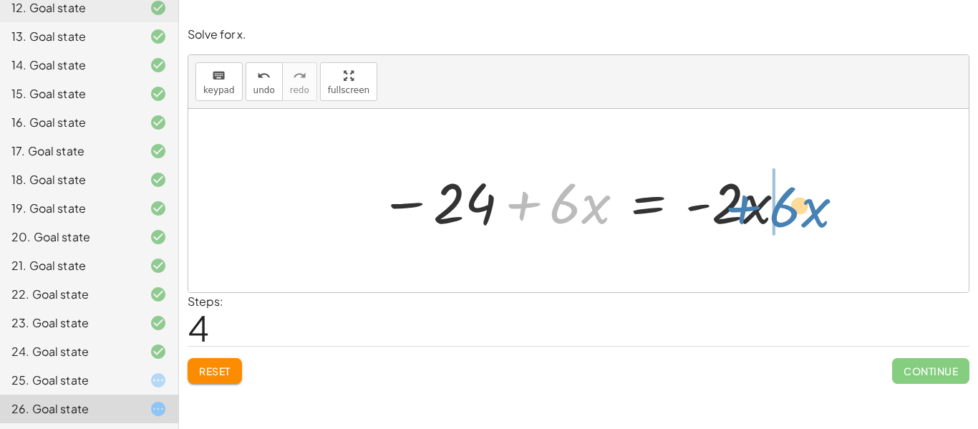
drag, startPoint x: 541, startPoint y: 185, endPoint x: 760, endPoint y: 190, distance: 219.1
click at [760, 190] on div at bounding box center [583, 201] width 422 height 74
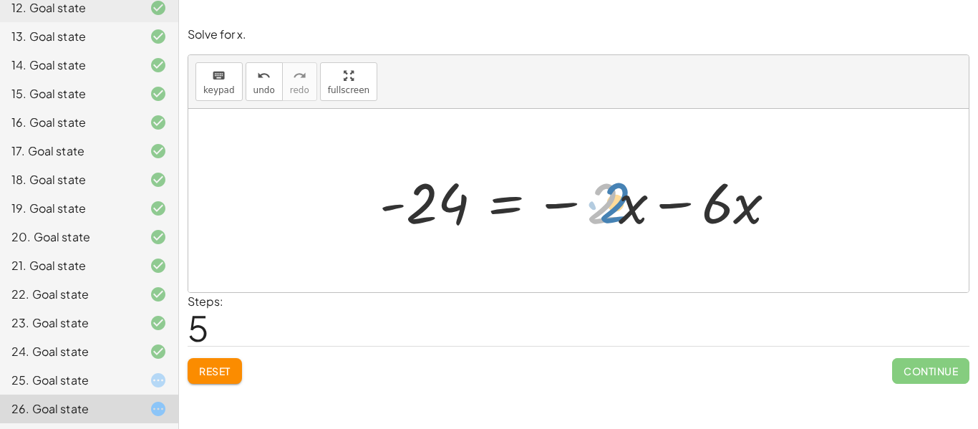
click at [617, 195] on div at bounding box center [583, 201] width 422 height 74
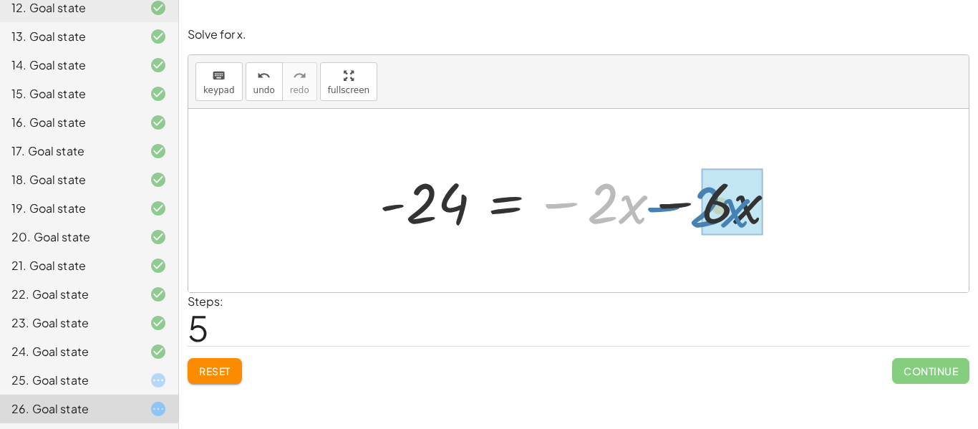
drag, startPoint x: 569, startPoint y: 166, endPoint x: 675, endPoint y: 170, distance: 106.0
click at [675, 170] on div at bounding box center [583, 201] width 422 height 74
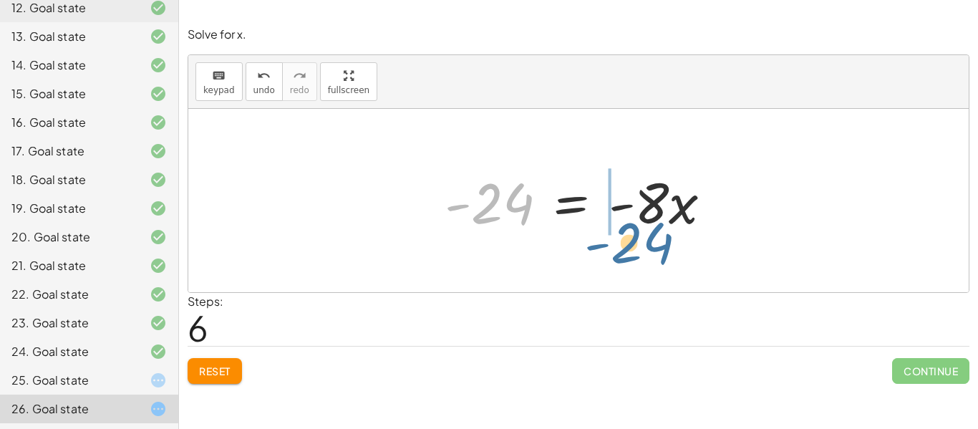
drag, startPoint x: 503, startPoint y: 184, endPoint x: 654, endPoint y: 225, distance: 156.5
click at [654, 225] on div at bounding box center [584, 201] width 294 height 74
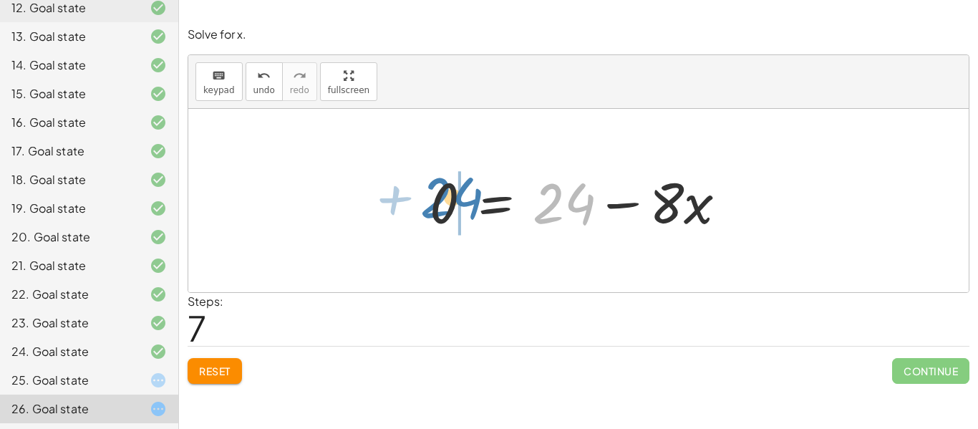
drag, startPoint x: 564, startPoint y: 198, endPoint x: 449, endPoint y: 190, distance: 115.5
click at [449, 190] on div at bounding box center [583, 201] width 323 height 74
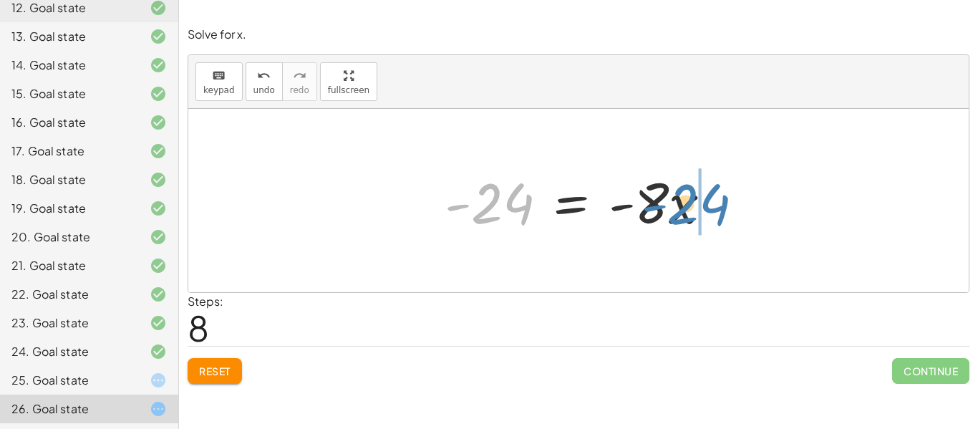
drag, startPoint x: 501, startPoint y: 180, endPoint x: 732, endPoint y: 175, distance: 230.6
click at [732, 175] on div "− ( + 9 − · 4 · x ) + · 2 · x = + 15 − · 2 · x − 9 + · 4 · x + · 2 · x = + 15 −…" at bounding box center [578, 200] width 311 height 81
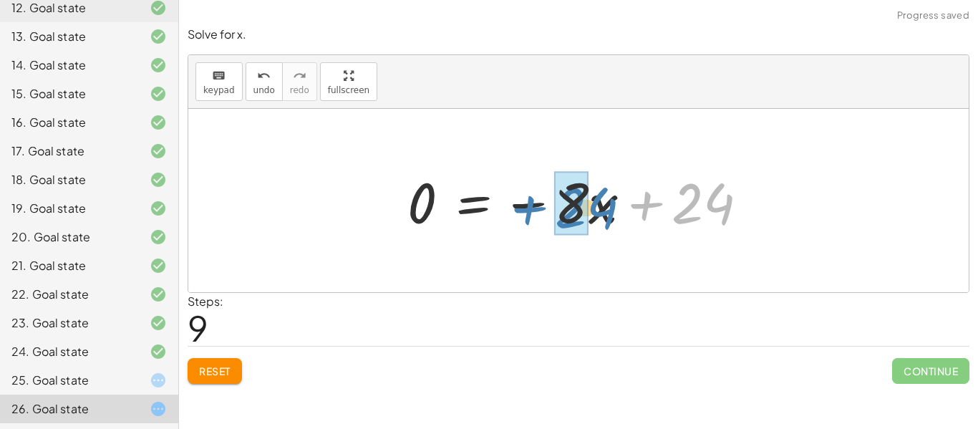
drag, startPoint x: 711, startPoint y: 190, endPoint x: 594, endPoint y: 194, distance: 116.8
click at [594, 194] on div at bounding box center [583, 201] width 367 height 74
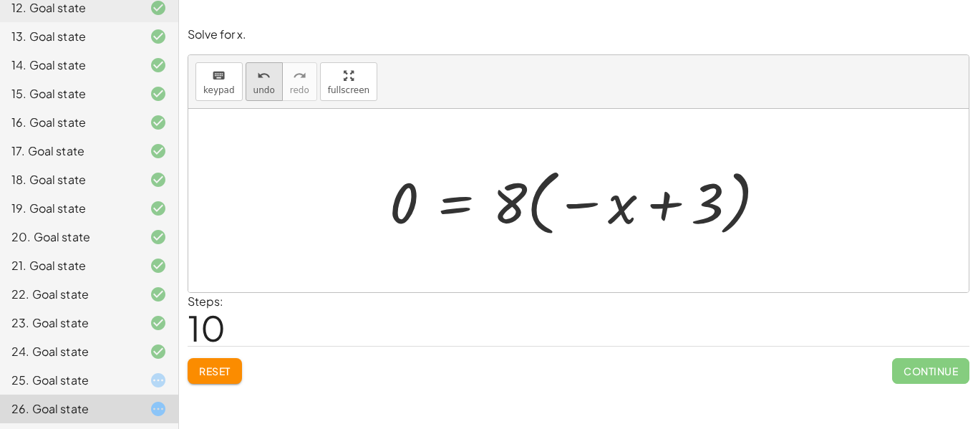
click at [254, 92] on span "undo" at bounding box center [263, 90] width 21 height 10
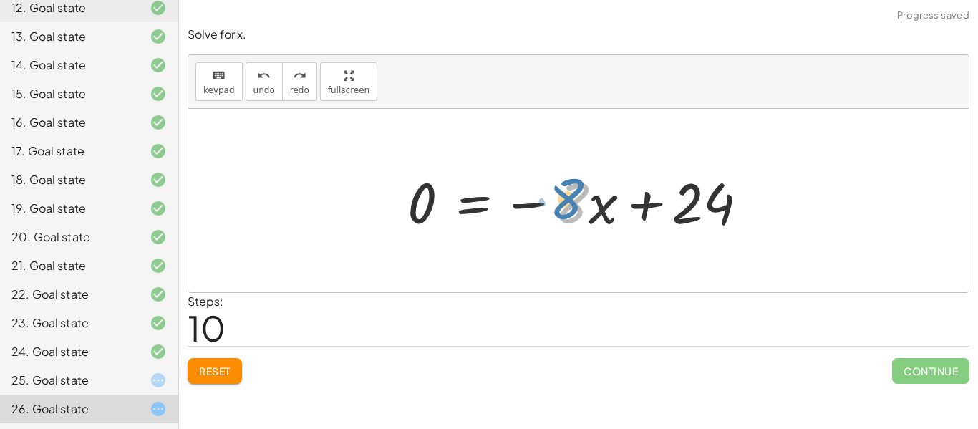
drag, startPoint x: 588, startPoint y: 207, endPoint x: 581, endPoint y: 202, distance: 8.2
click at [581, 202] on div at bounding box center [583, 201] width 367 height 74
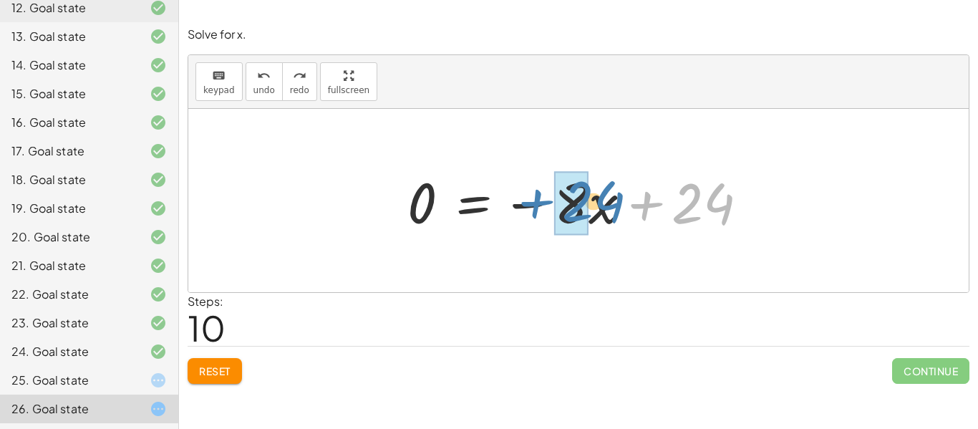
drag, startPoint x: 710, startPoint y: 180, endPoint x: 600, endPoint y: 178, distance: 110.3
click at [600, 178] on div at bounding box center [583, 201] width 367 height 74
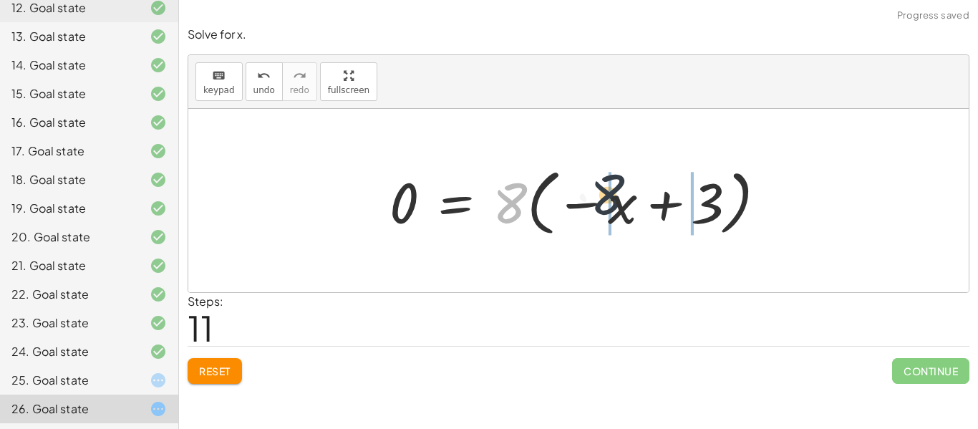
drag, startPoint x: 506, startPoint y: 205, endPoint x: 611, endPoint y: 197, distance: 104.9
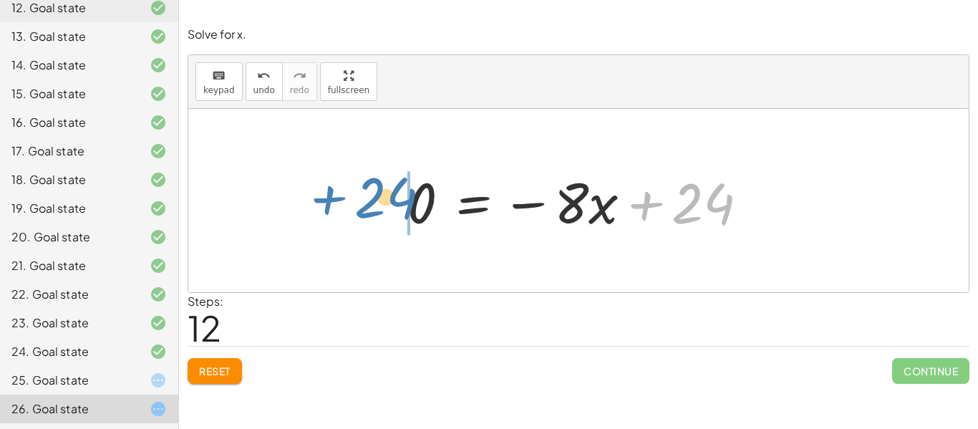
drag, startPoint x: 699, startPoint y: 201, endPoint x: 374, endPoint y: 193, distance: 325.1
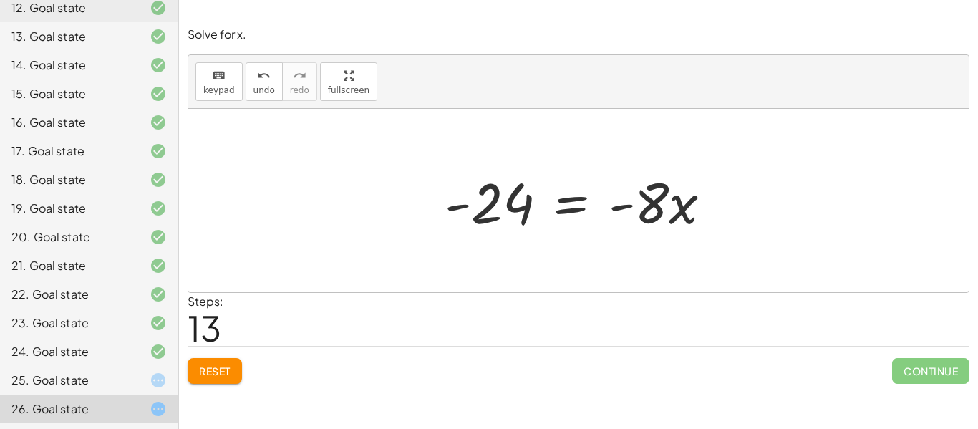
click at [469, 141] on div at bounding box center [578, 200] width 780 height 183
drag, startPoint x: 643, startPoint y: 193, endPoint x: 577, endPoint y: 166, distance: 71.3
click at [686, 199] on div at bounding box center [584, 201] width 294 height 74
drag, startPoint x: 667, startPoint y: 206, endPoint x: 609, endPoint y: 213, distance: 58.3
click at [609, 213] on div at bounding box center [584, 201] width 294 height 74
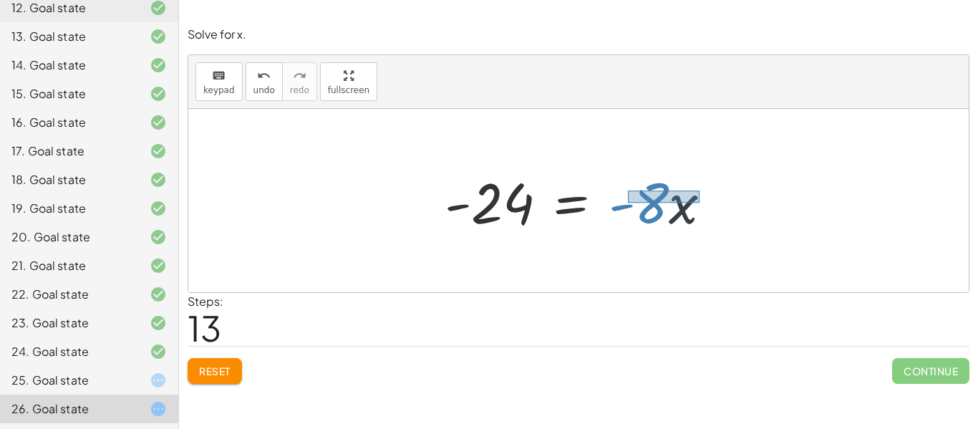
drag, startPoint x: 699, startPoint y: 203, endPoint x: 624, endPoint y: 189, distance: 76.4
drag, startPoint x: 624, startPoint y: 189, endPoint x: 546, endPoint y: 168, distance: 81.6
click at [652, 201] on div at bounding box center [584, 201] width 294 height 74
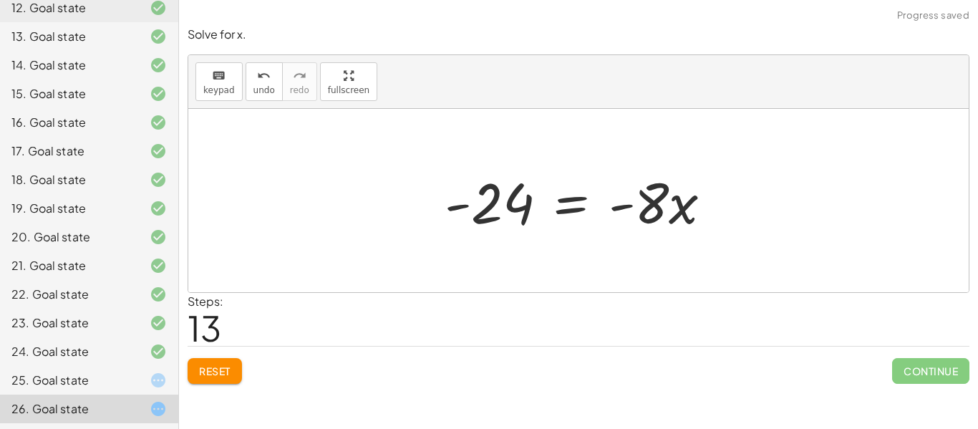
click at [675, 217] on div at bounding box center [584, 201] width 294 height 74
drag, startPoint x: 699, startPoint y: 228, endPoint x: 643, endPoint y: 186, distance: 70.6
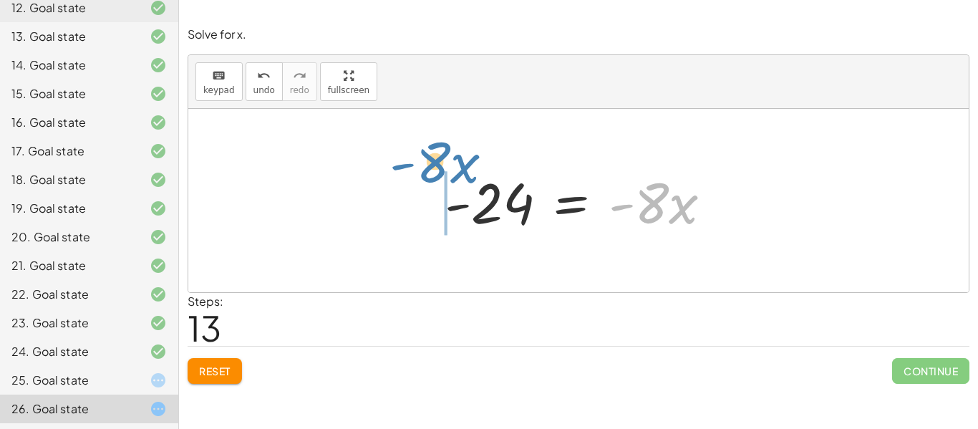
drag, startPoint x: 658, startPoint y: 192, endPoint x: 440, endPoint y: 151, distance: 222.1
click at [440, 151] on div "− ( + 9 − · 4 · x ) + · 2 · x = + 15 − · 2 · x − 9 + · 4 · x + · 2 · x = + 15 −…" at bounding box center [578, 200] width 780 height 183
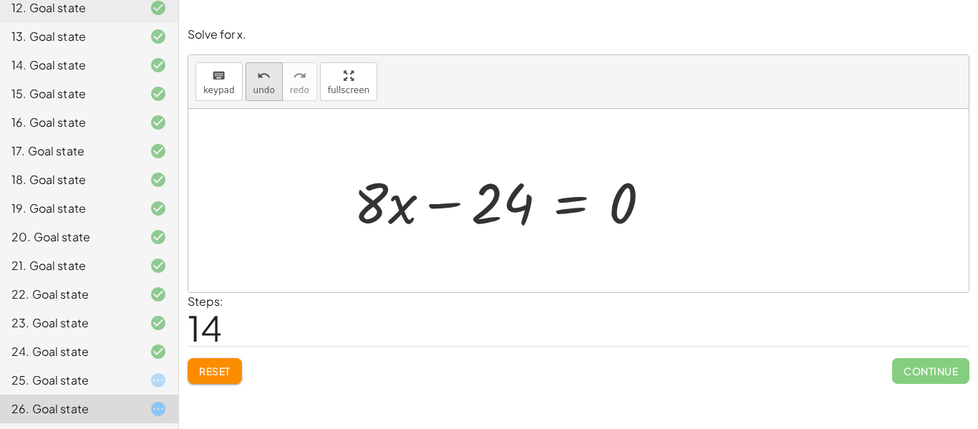
click at [257, 74] on icon "undo" at bounding box center [264, 75] width 14 height 17
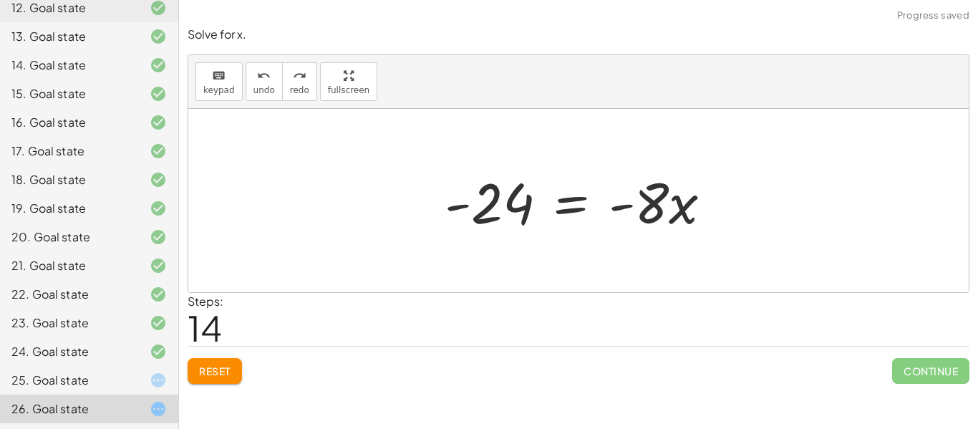
click at [468, 209] on div "− ( + 9 − · 4 · x ) + · 2 · x = + 15 − · 2 · x − 9 + · 4 · x + · 2 · x = + 15 −…" at bounding box center [578, 200] width 311 height 81
click at [457, 204] on div "− ( + 9 − · 4 · x ) + · 2 · x = + 15 − · 2 · x − 9 + · 4 · x + · 2 · x = + 15 −…" at bounding box center [578, 200] width 311 height 81
drag, startPoint x: 457, startPoint y: 204, endPoint x: 590, endPoint y: 213, distance: 132.8
click at [590, 213] on div "− ( + 9 − · 4 · x ) + · 2 · x = + 15 − · 2 · x − 9 + · 4 · x + · 2 · x = + 15 −…" at bounding box center [578, 200] width 311 height 81
click at [615, 203] on div at bounding box center [659, 201] width 263 height 74
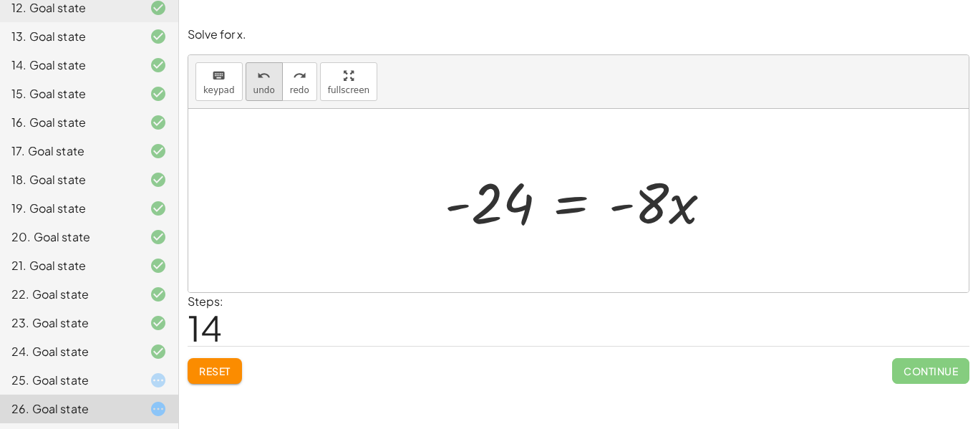
click at [246, 86] on button "undo undo" at bounding box center [264, 81] width 37 height 39
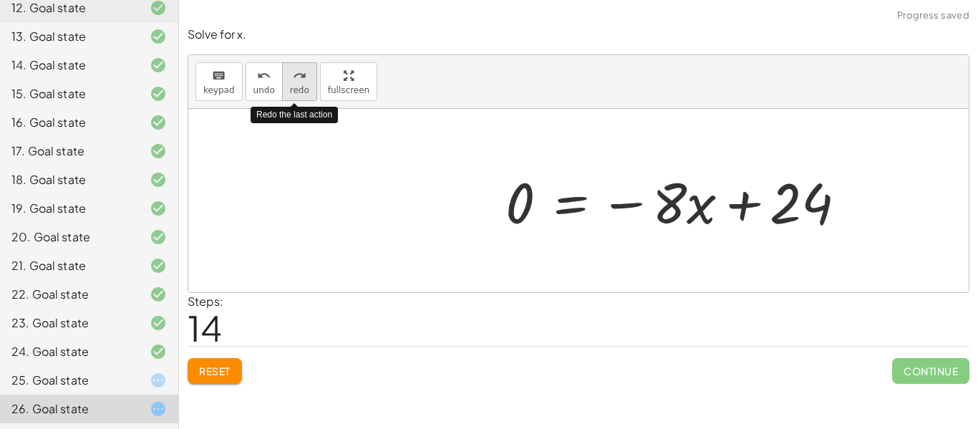
click at [304, 90] on button "redo redo" at bounding box center [299, 81] width 35 height 39
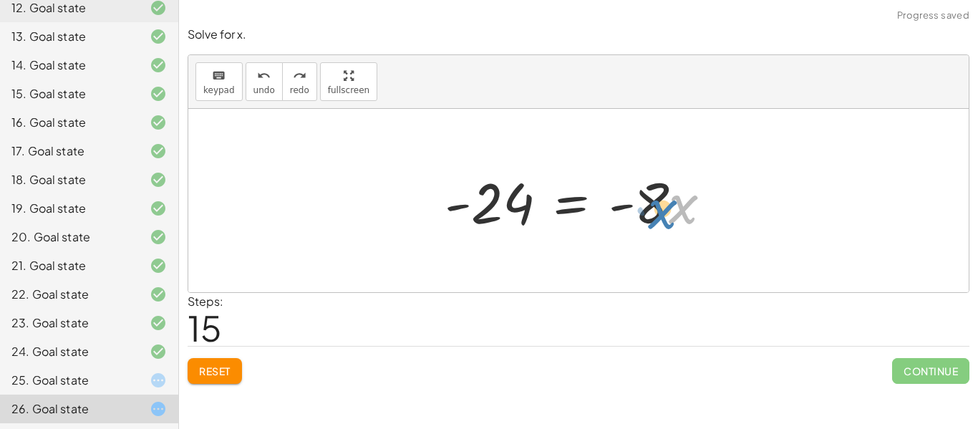
drag, startPoint x: 672, startPoint y: 211, endPoint x: 663, endPoint y: 207, distance: 9.6
click at [663, 207] on div at bounding box center [584, 201] width 294 height 74
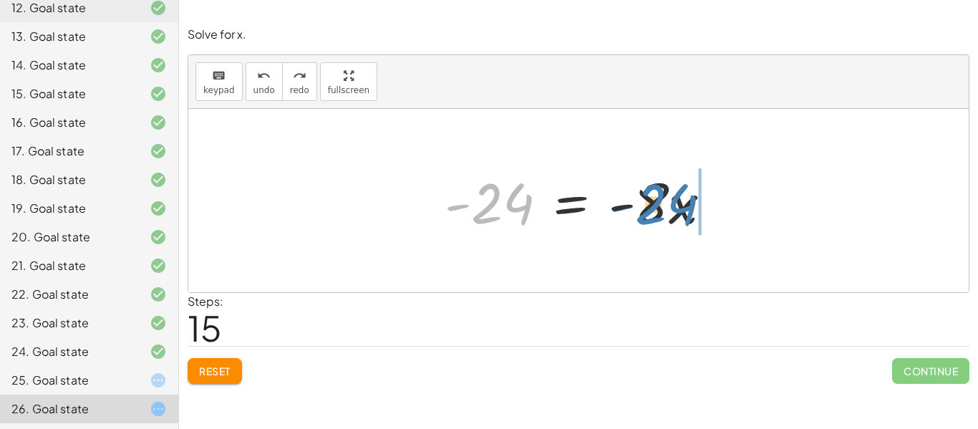
drag, startPoint x: 480, startPoint y: 207, endPoint x: 645, endPoint y: 207, distance: 165.4
click at [645, 207] on div at bounding box center [584, 201] width 294 height 74
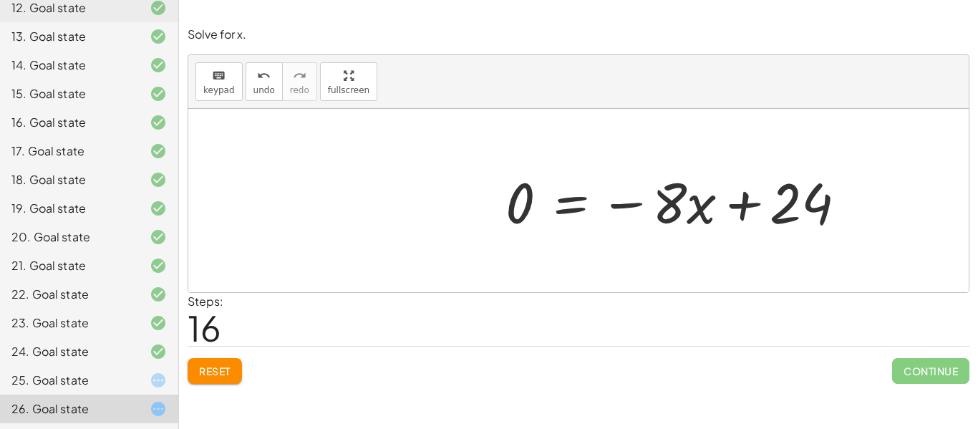
drag, startPoint x: 793, startPoint y: 210, endPoint x: 692, endPoint y: 207, distance: 101.7
click at [692, 207] on div "− ( + 9 − · 4 · x ) + · 2 · x = + 15 − · 2 · x − 9 + · 4 · x + · 2 · x = + 15 −…" at bounding box center [578, 200] width 780 height 183
drag, startPoint x: 811, startPoint y: 195, endPoint x: 725, endPoint y: 221, distance: 90.4
click at [725, 221] on div "− ( + 9 − · 4 · x ) + · 2 · x = + 15 − · 2 · x − 9 + · 4 · x + · 2 · x = + 15 −…" at bounding box center [578, 200] width 780 height 183
drag, startPoint x: 795, startPoint y: 200, endPoint x: 702, endPoint y: 210, distance: 93.7
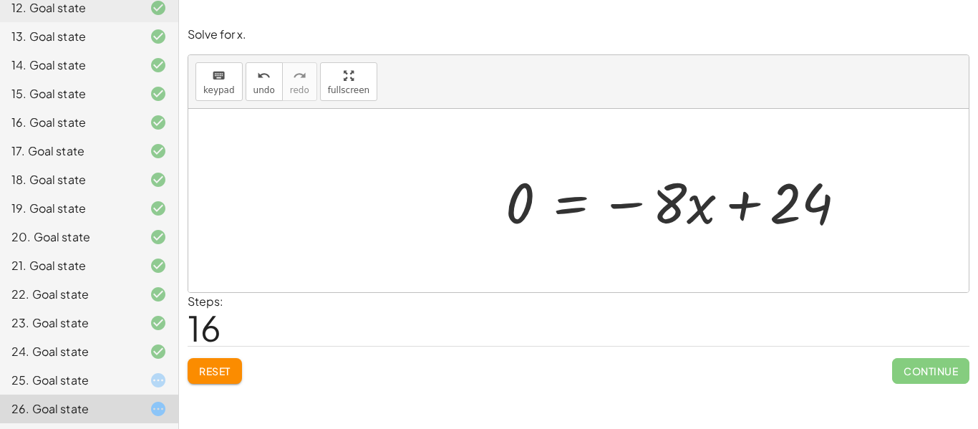
click at [702, 210] on div "− ( + 9 − · 4 · x ) + · 2 · x = + 15 − · 2 · x − 9 + · 4 · x + · 2 · x = + 15 −…" at bounding box center [578, 200] width 780 height 183
drag, startPoint x: 805, startPoint y: 208, endPoint x: 688, endPoint y: 226, distance: 118.0
click at [688, 226] on div "− ( + 9 − · 4 · x ) + · 2 · x = + 15 − · 2 · x − 9 + · 4 · x + · 2 · x = + 15 −…" at bounding box center [578, 200] width 780 height 183
drag, startPoint x: 796, startPoint y: 200, endPoint x: 745, endPoint y: 209, distance: 51.6
click at [745, 209] on div at bounding box center [578, 200] width 780 height 183
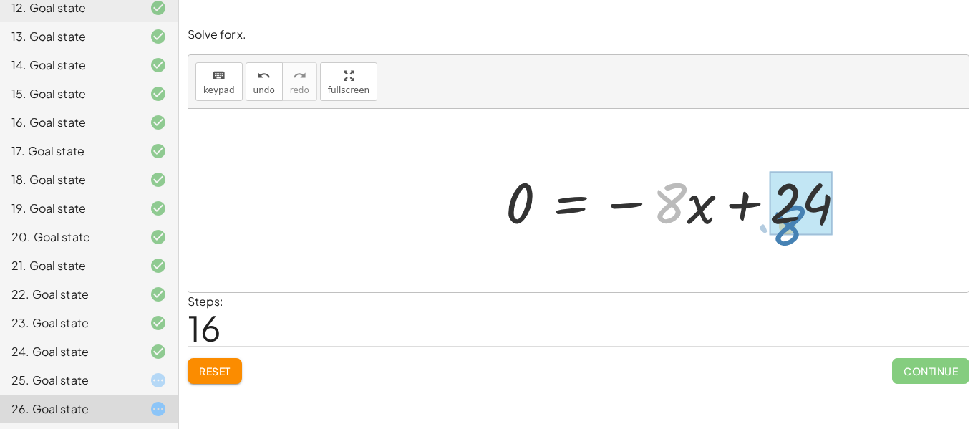
drag, startPoint x: 686, startPoint y: 203, endPoint x: 805, endPoint y: 223, distance: 120.6
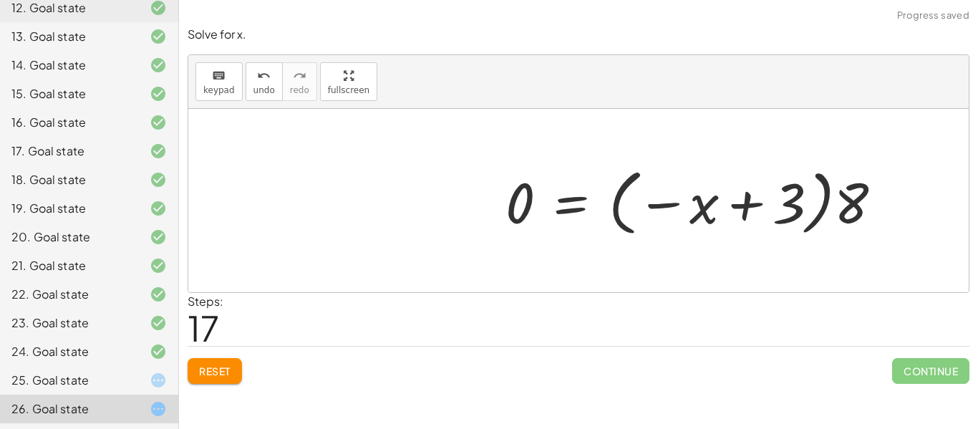
click at [198, 369] on button "Reset" at bounding box center [215, 371] width 54 height 26
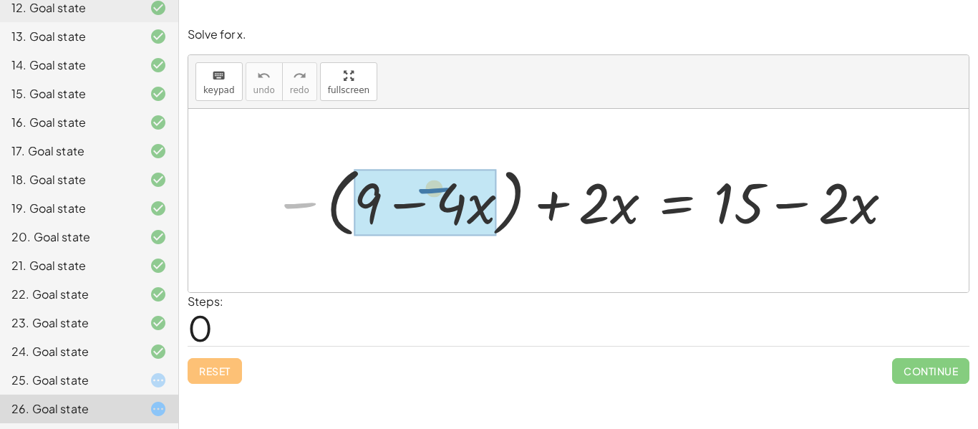
drag, startPoint x: 290, startPoint y: 212, endPoint x: 424, endPoint y: 196, distance: 134.8
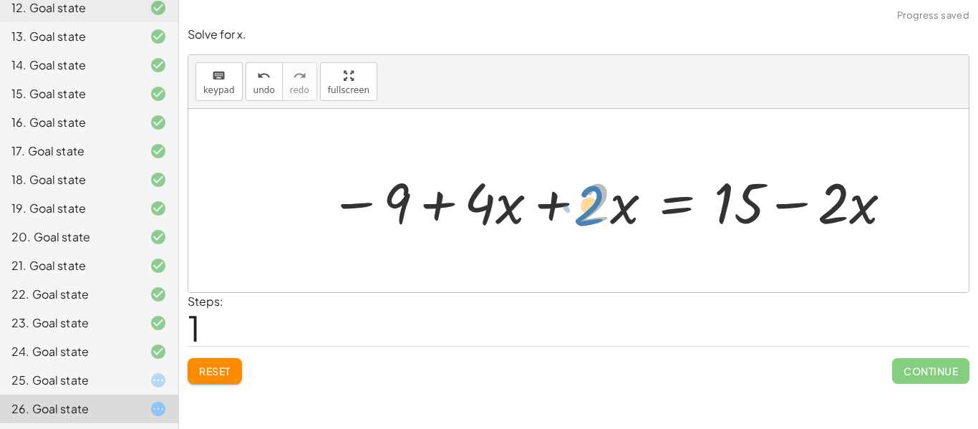
click at [588, 211] on div at bounding box center [611, 201] width 579 height 74
drag, startPoint x: 491, startPoint y: 175, endPoint x: 492, endPoint y: 188, distance: 13.6
click at [492, 188] on div at bounding box center [611, 201] width 579 height 74
drag, startPoint x: 478, startPoint y: 242, endPoint x: 506, endPoint y: 235, distance: 28.8
click at [506, 235] on div "− ( + 9 − · 4 · x ) + · 2 · x = + 15 − · 2 · x 9 · 4 · x + · 2 · x = + 15 − · 2…" at bounding box center [578, 200] width 780 height 183
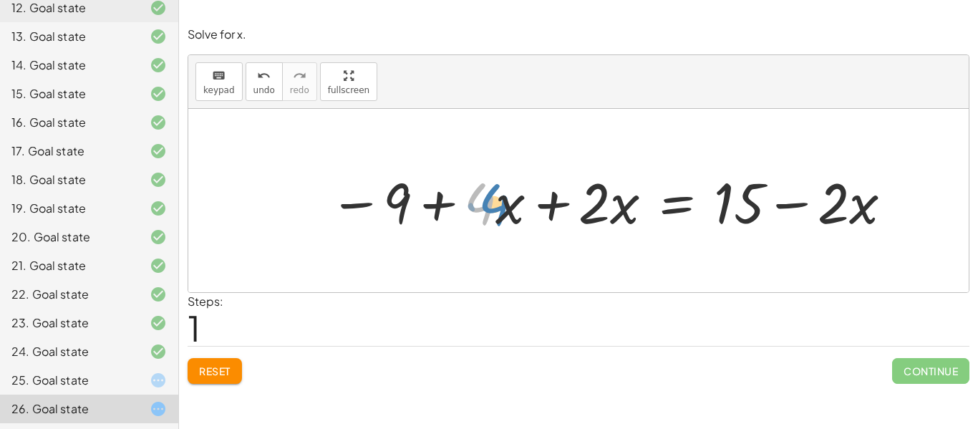
drag, startPoint x: 475, startPoint y: 232, endPoint x: 474, endPoint y: 213, distance: 18.6
click at [474, 213] on div at bounding box center [611, 201] width 579 height 74
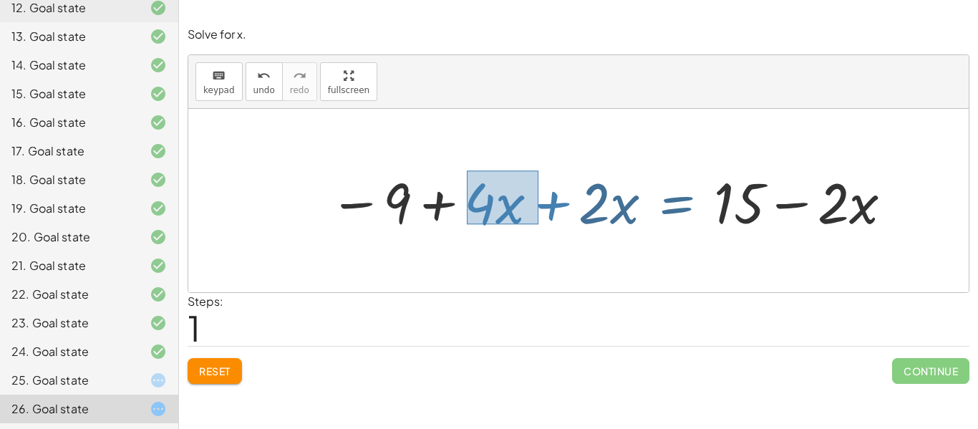
drag, startPoint x: 467, startPoint y: 224, endPoint x: 539, endPoint y: 166, distance: 92.7
click at [539, 166] on div at bounding box center [611, 201] width 579 height 74
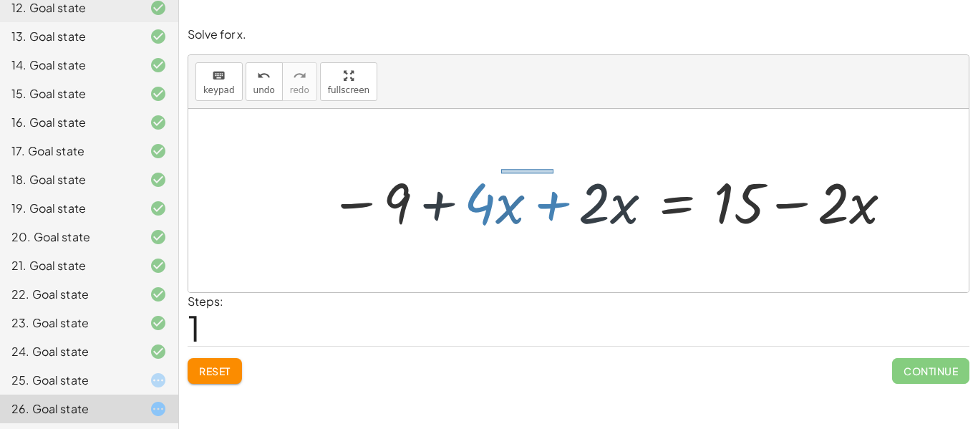
drag, startPoint x: 501, startPoint y: 173, endPoint x: 560, endPoint y: 170, distance: 58.8
click at [560, 170] on div at bounding box center [611, 201] width 579 height 74
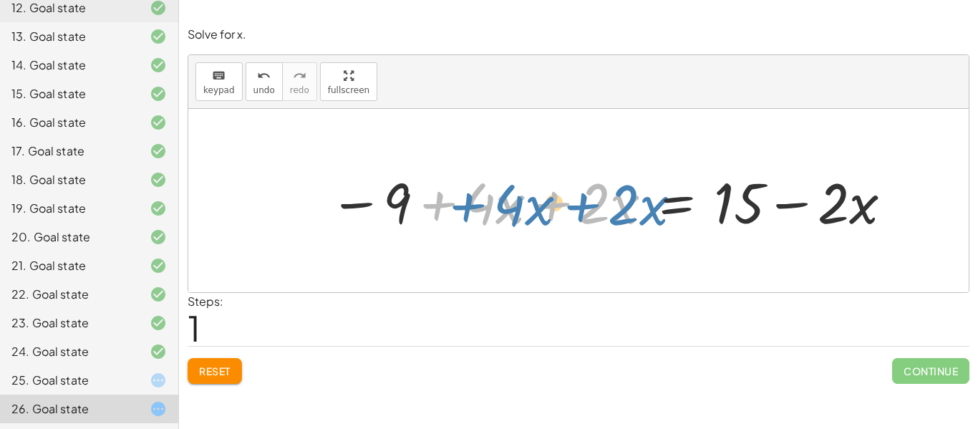
drag, startPoint x: 503, startPoint y: 218, endPoint x: 513, endPoint y: 205, distance: 15.8
click at [513, 205] on div at bounding box center [611, 201] width 579 height 74
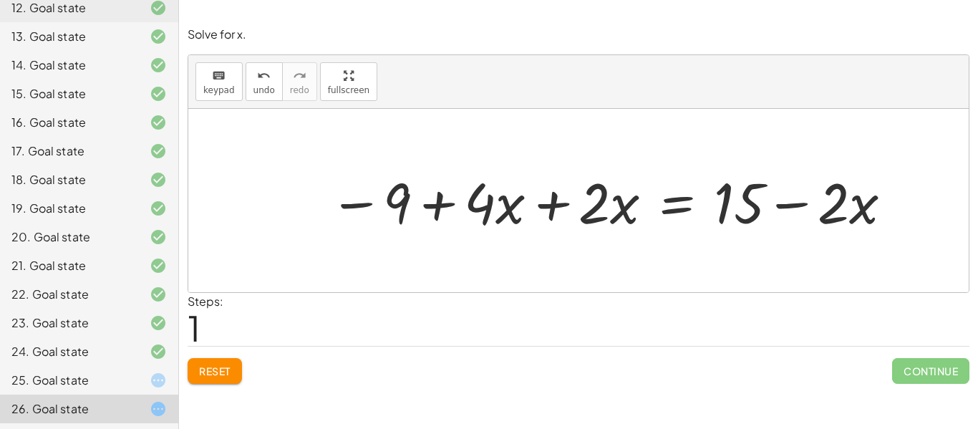
click at [504, 234] on div at bounding box center [611, 201] width 579 height 74
drag, startPoint x: 457, startPoint y: 184, endPoint x: 458, endPoint y: 198, distance: 13.7
click at [458, 198] on div at bounding box center [611, 201] width 579 height 74
drag, startPoint x: 360, startPoint y: 200, endPoint x: 463, endPoint y: 208, distance: 103.3
click at [463, 208] on div at bounding box center [611, 201] width 579 height 74
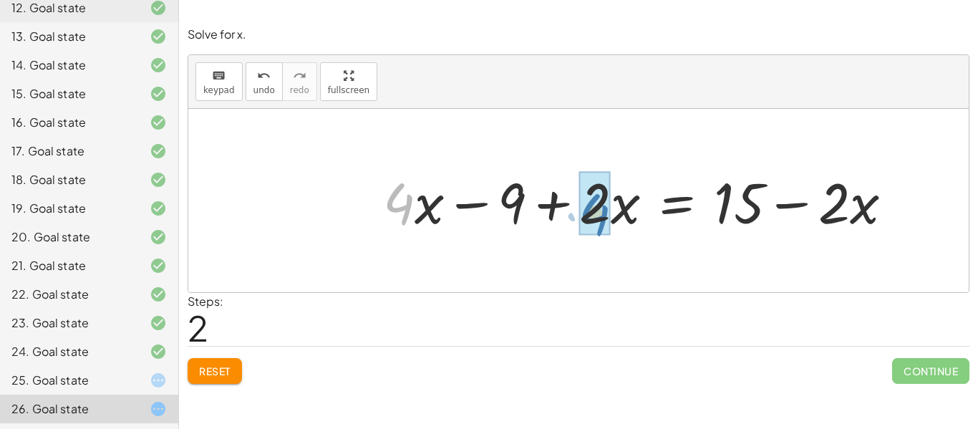
drag, startPoint x: 408, startPoint y: 206, endPoint x: 605, endPoint y: 215, distance: 197.1
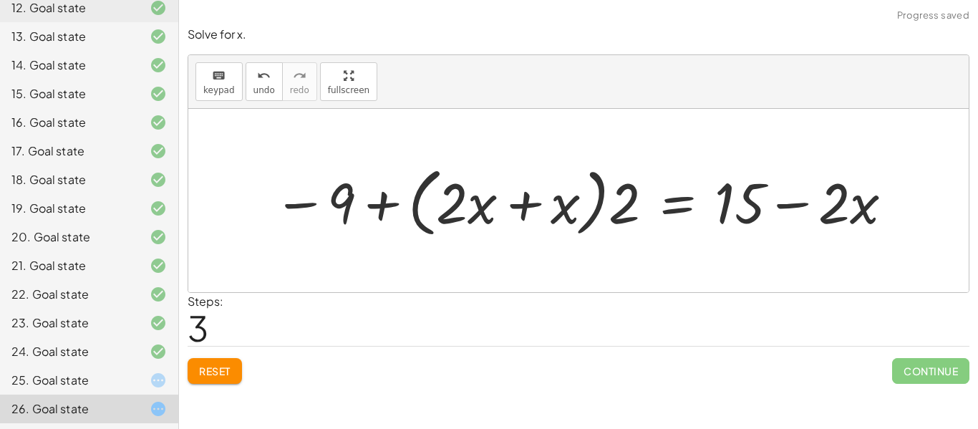
click at [214, 374] on span "Reset" at bounding box center [215, 370] width 32 height 13
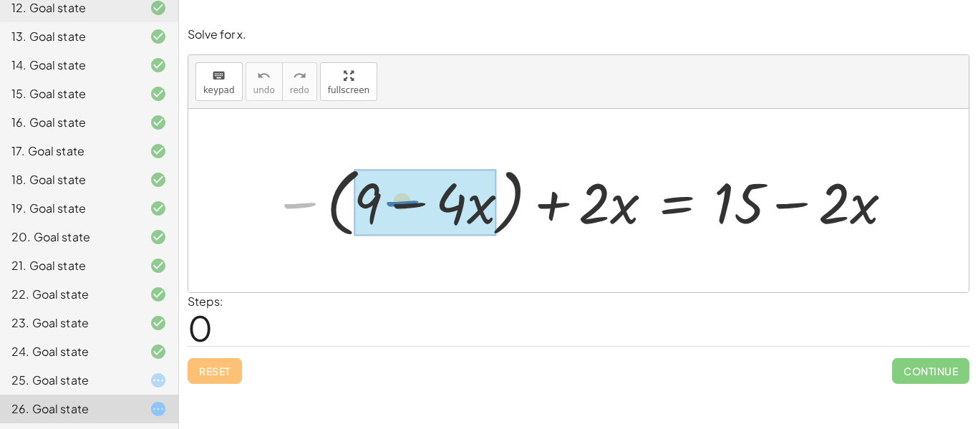
drag, startPoint x: 326, startPoint y: 190, endPoint x: 428, endPoint y: 188, distance: 102.4
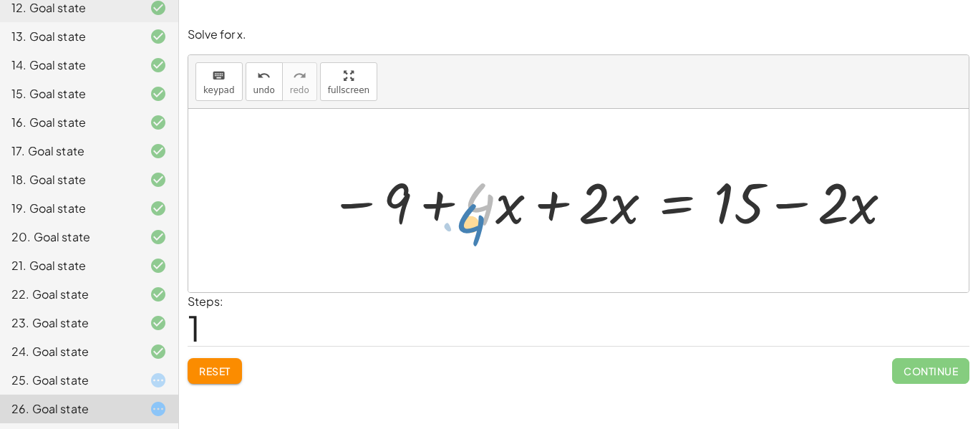
drag, startPoint x: 485, startPoint y: 224, endPoint x: 473, endPoint y: 242, distance: 22.1
click at [473, 242] on div "− ( + 9 − · 4 · x ) + · 2 · x = + 15 − · 2 · x · 4 9 · 4 · x + · 2 · x = + 15 −…" at bounding box center [578, 200] width 780 height 183
drag, startPoint x: 473, startPoint y: 180, endPoint x: 489, endPoint y: 175, distance: 16.5
click at [489, 175] on div at bounding box center [611, 201] width 579 height 74
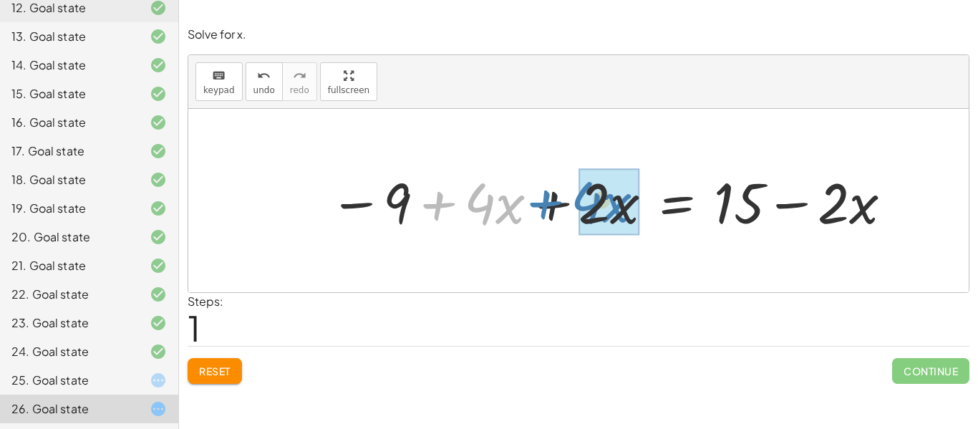
drag, startPoint x: 462, startPoint y: 172, endPoint x: 576, endPoint y: 166, distance: 114.7
click at [576, 166] on div at bounding box center [611, 201] width 579 height 74
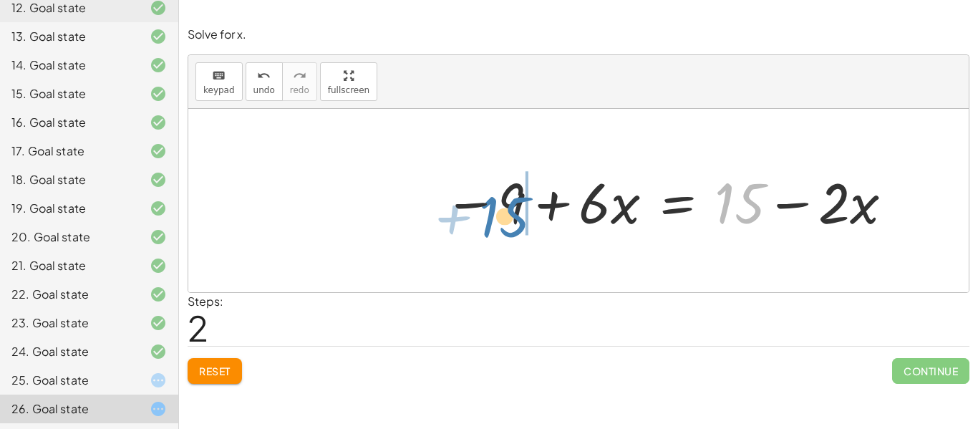
drag, startPoint x: 745, startPoint y: 199, endPoint x: 511, endPoint y: 215, distance: 234.7
click at [511, 215] on div at bounding box center [669, 201] width 465 height 74
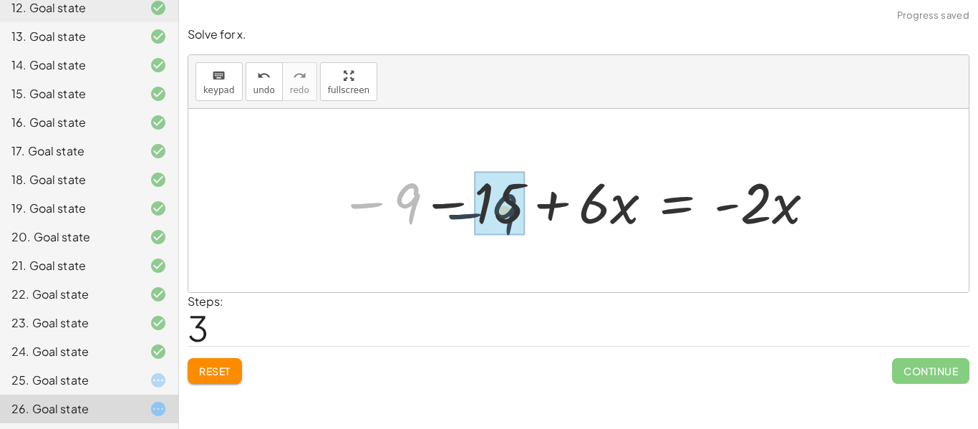
drag, startPoint x: 394, startPoint y: 205, endPoint x: 495, endPoint y: 215, distance: 100.8
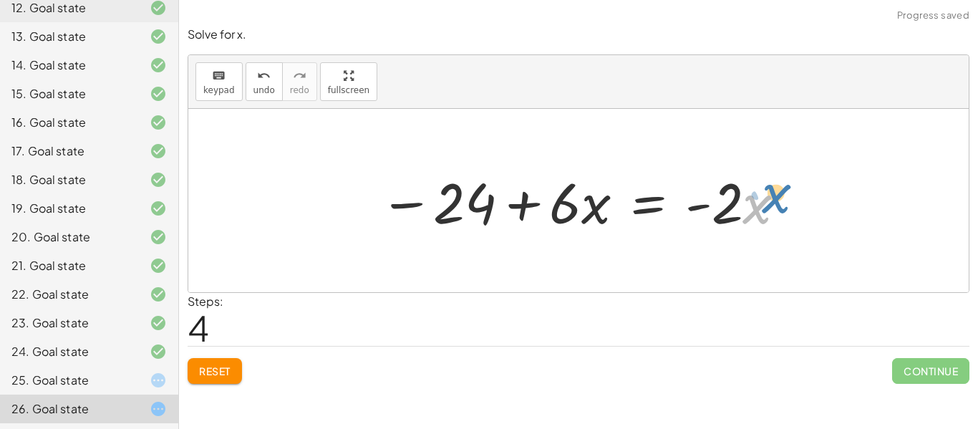
drag, startPoint x: 759, startPoint y: 200, endPoint x: 775, endPoint y: 194, distance: 16.8
click at [775, 194] on div at bounding box center [583, 201] width 422 height 74
drag, startPoint x: 576, startPoint y: 210, endPoint x: 586, endPoint y: 211, distance: 10.1
click at [586, 211] on div at bounding box center [583, 201] width 422 height 74
drag, startPoint x: 570, startPoint y: 213, endPoint x: 554, endPoint y: 208, distance: 16.3
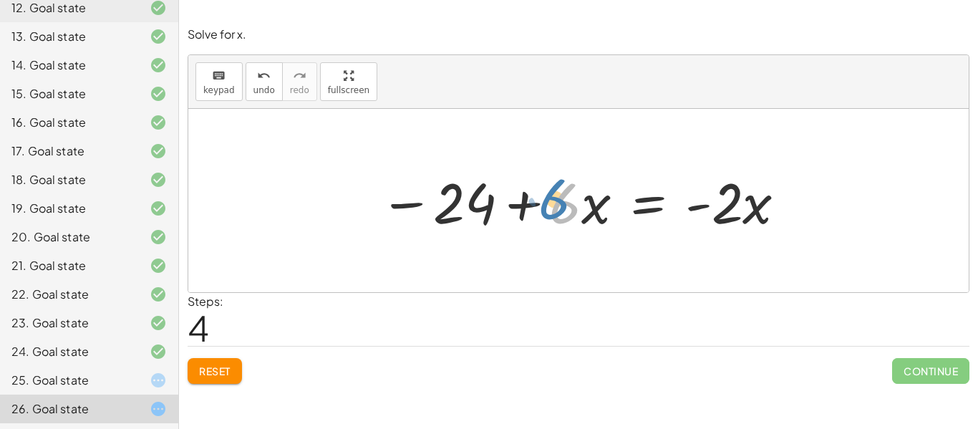
click at [554, 208] on div at bounding box center [583, 201] width 422 height 74
drag, startPoint x: 583, startPoint y: 226, endPoint x: 573, endPoint y: 229, distance: 10.4
click at [573, 229] on div at bounding box center [583, 201] width 422 height 74
drag, startPoint x: 561, startPoint y: 226, endPoint x: 571, endPoint y: 233, distance: 12.3
click at [571, 233] on div at bounding box center [583, 201] width 422 height 74
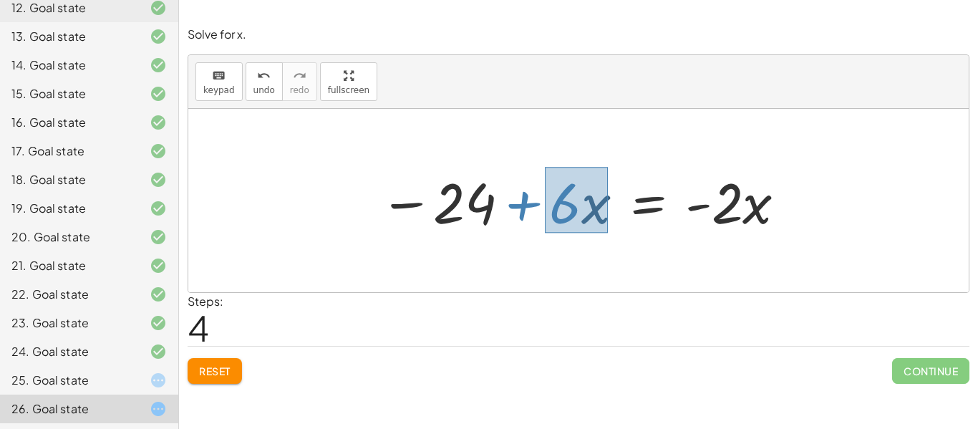
drag, startPoint x: 545, startPoint y: 167, endPoint x: 614, endPoint y: 233, distance: 95.7
click at [614, 233] on div at bounding box center [583, 201] width 422 height 74
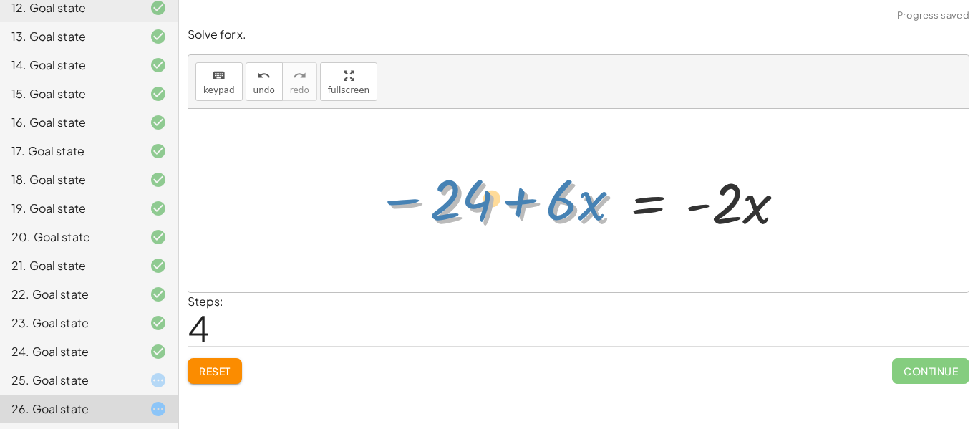
click at [578, 221] on div at bounding box center [583, 201] width 422 height 74
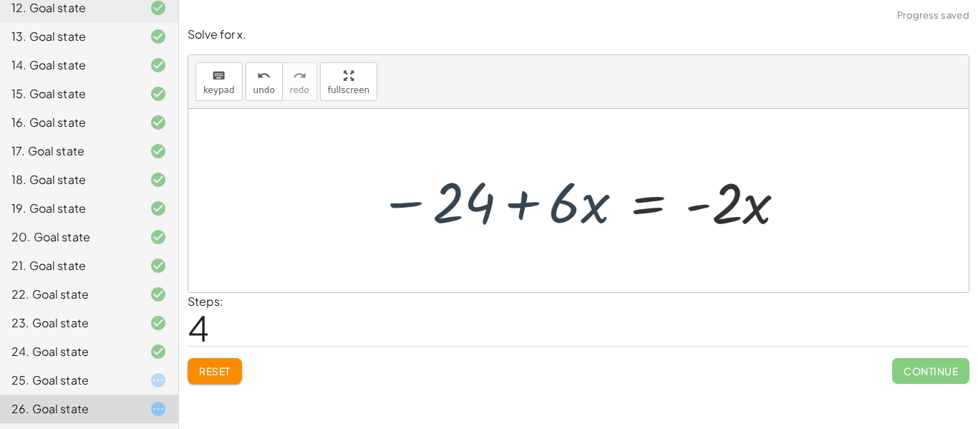
click at [548, 181] on div at bounding box center [583, 201] width 422 height 74
drag, startPoint x: 553, startPoint y: 125, endPoint x: 548, endPoint y: 218, distance: 93.2
click at [548, 218] on div "− ( + 9 − · 4 · x ) + · 2 · x = + 15 − · 2 · x − 9 + · 4 · x + · 2 · x = + 15 −…" at bounding box center [578, 200] width 780 height 183
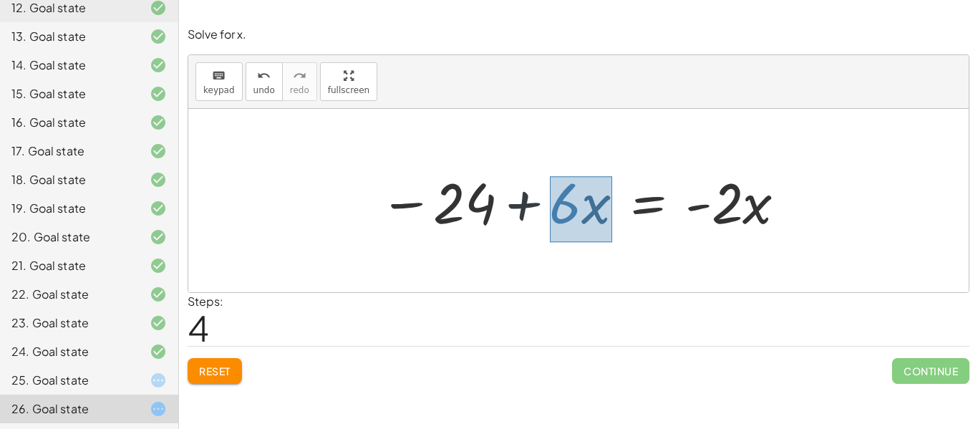
drag, startPoint x: 550, startPoint y: 176, endPoint x: 612, endPoint y: 242, distance: 90.7
click at [612, 242] on div "− ( + 9 − · 4 · x ) + · 2 · x = + 15 − · 2 · x − 9 + · 4 · x + · 2 · x = + 15 −…" at bounding box center [578, 200] width 780 height 183
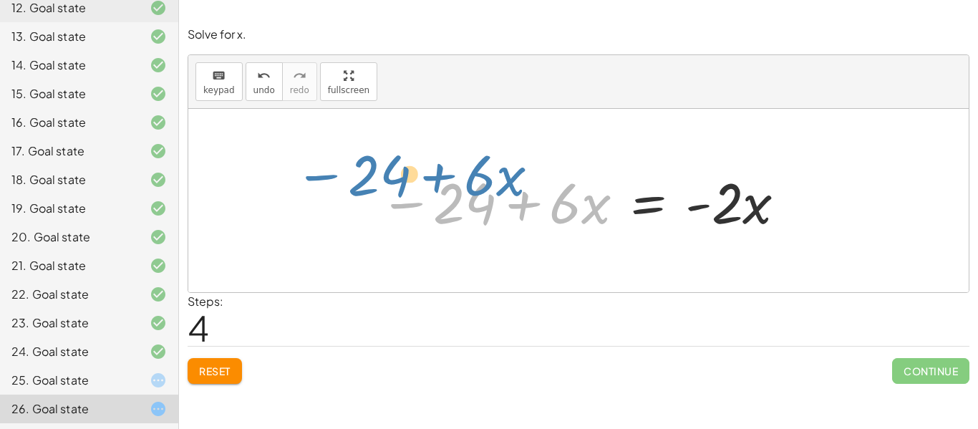
drag, startPoint x: 584, startPoint y: 217, endPoint x: 500, endPoint y: 194, distance: 86.8
click at [500, 194] on div at bounding box center [583, 201] width 422 height 74
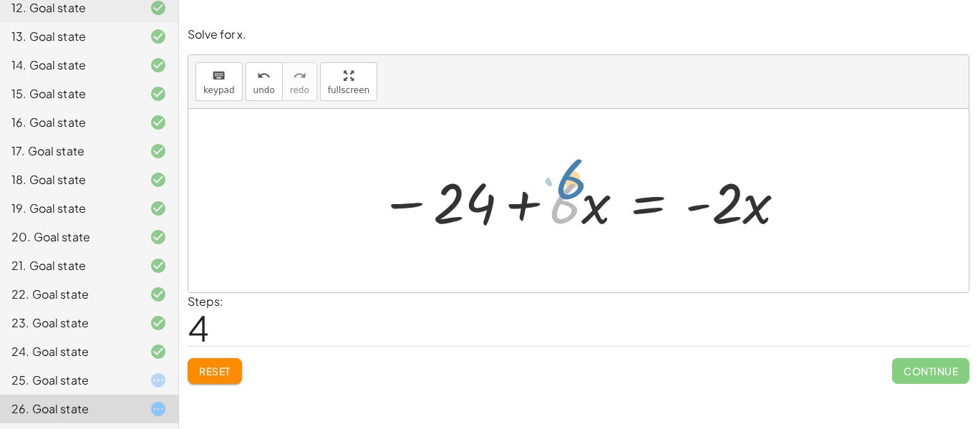
drag, startPoint x: 569, startPoint y: 205, endPoint x: 576, endPoint y: 191, distance: 15.7
click at [576, 191] on div at bounding box center [583, 201] width 422 height 74
drag, startPoint x: 619, startPoint y: 233, endPoint x: 549, endPoint y: 192, distance: 80.5
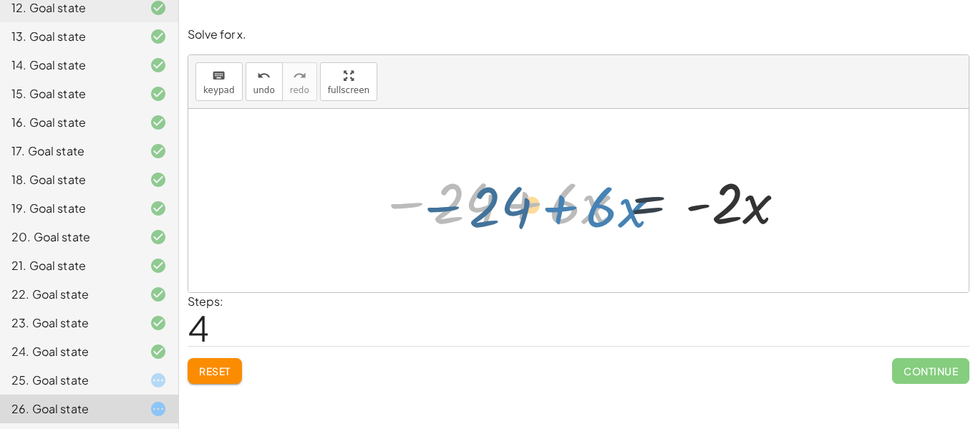
drag, startPoint x: 566, startPoint y: 208, endPoint x: 604, endPoint y: 211, distance: 37.4
click at [604, 211] on div at bounding box center [583, 201] width 422 height 74
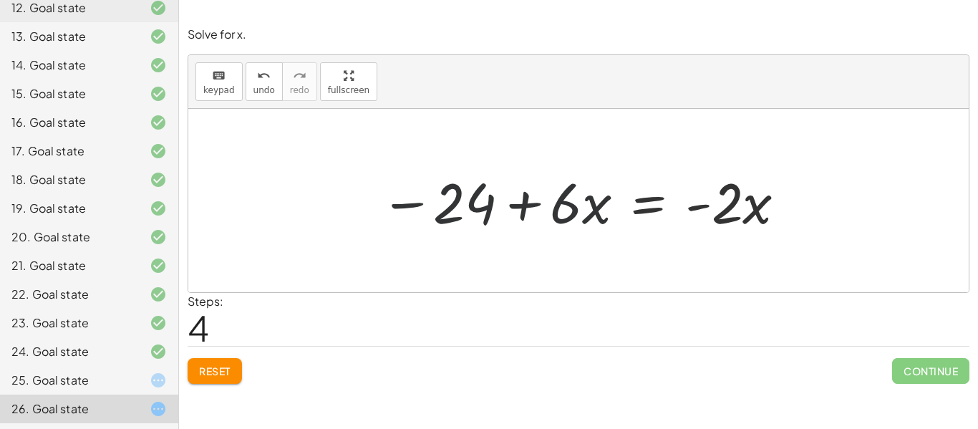
click at [594, 330] on div "Steps: 4" at bounding box center [579, 319] width 782 height 53
drag, startPoint x: 605, startPoint y: 228, endPoint x: 583, endPoint y: 203, distance: 33.5
click at [583, 203] on div at bounding box center [583, 201] width 422 height 74
drag, startPoint x: 569, startPoint y: 173, endPoint x: 596, endPoint y: 205, distance: 41.2
click at [596, 205] on div at bounding box center [583, 201] width 422 height 74
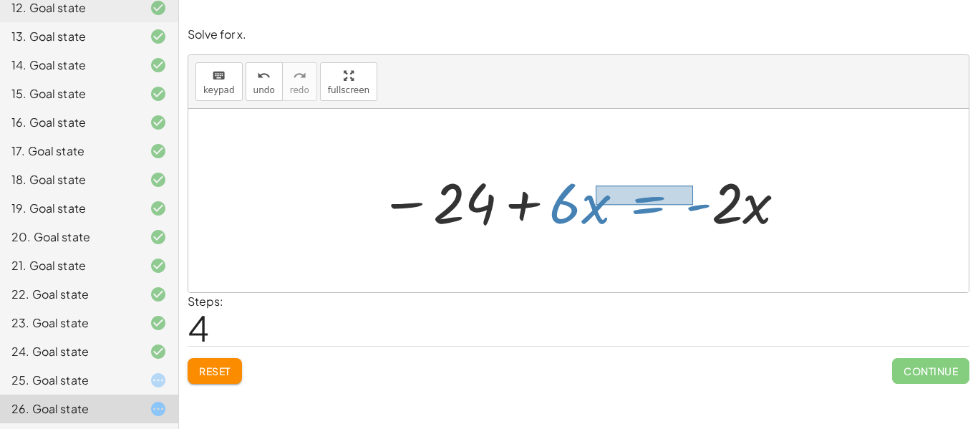
drag, startPoint x: 596, startPoint y: 205, endPoint x: 693, endPoint y: 185, distance: 99.3
click at [693, 185] on div at bounding box center [583, 201] width 422 height 74
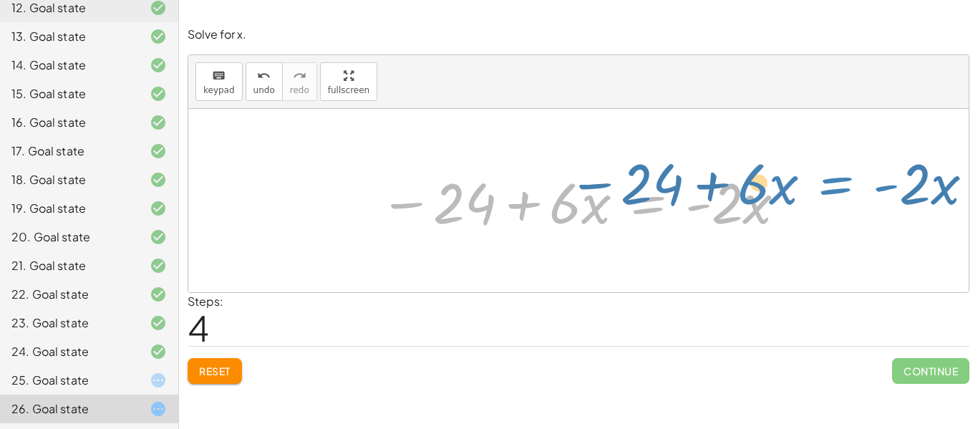
drag, startPoint x: 566, startPoint y: 203, endPoint x: 587, endPoint y: 186, distance: 26.5
click at [587, 186] on div at bounding box center [583, 201] width 422 height 74
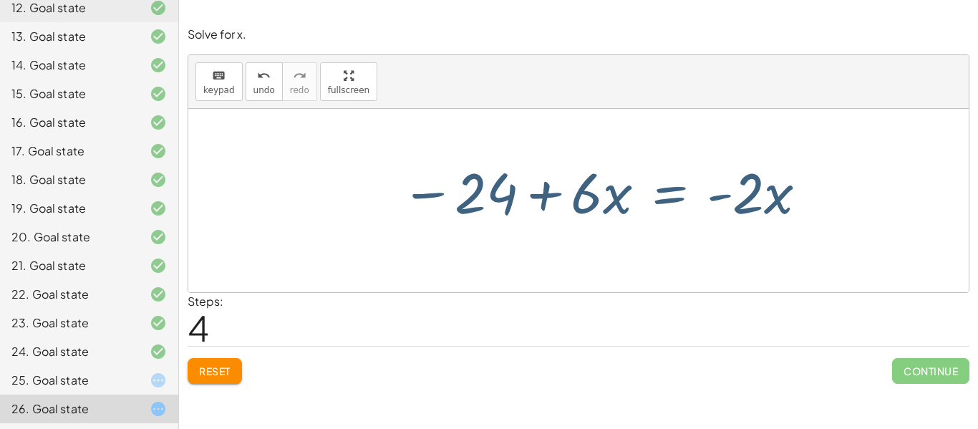
click at [587, 186] on div at bounding box center [583, 201] width 422 height 74
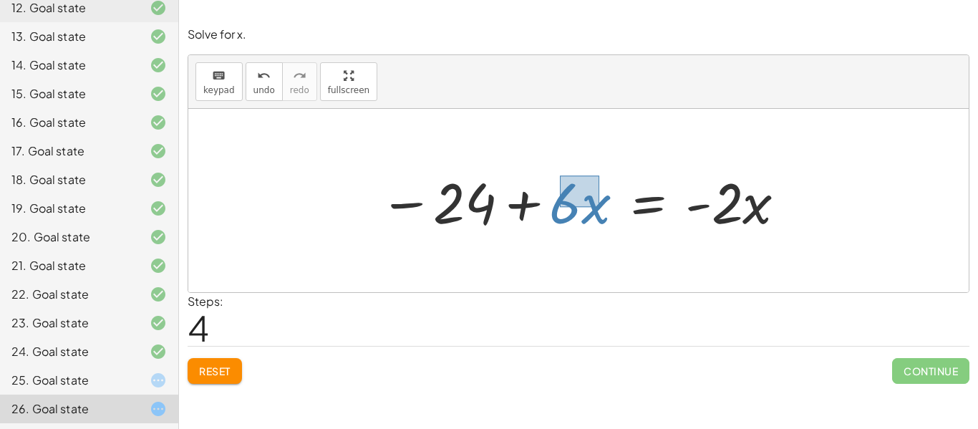
drag, startPoint x: 560, startPoint y: 175, endPoint x: 599, endPoint y: 207, distance: 50.4
click at [599, 207] on div at bounding box center [583, 201] width 422 height 74
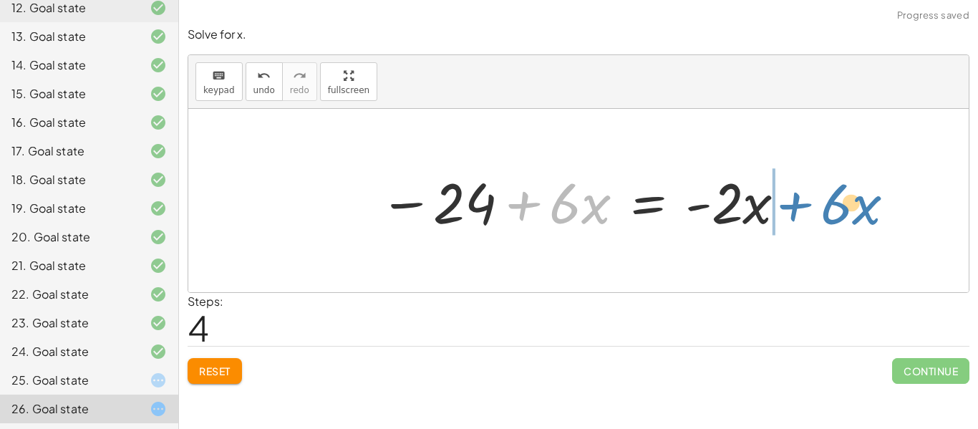
drag, startPoint x: 599, startPoint y: 207, endPoint x: 876, endPoint y: 210, distance: 276.4
click at [876, 210] on div "− ( + 9 − · 4 · x ) + · 2 · x = + 15 − · 2 · x − 9 + · 4 · x + · 2 · x = + 15 −…" at bounding box center [578, 200] width 780 height 183
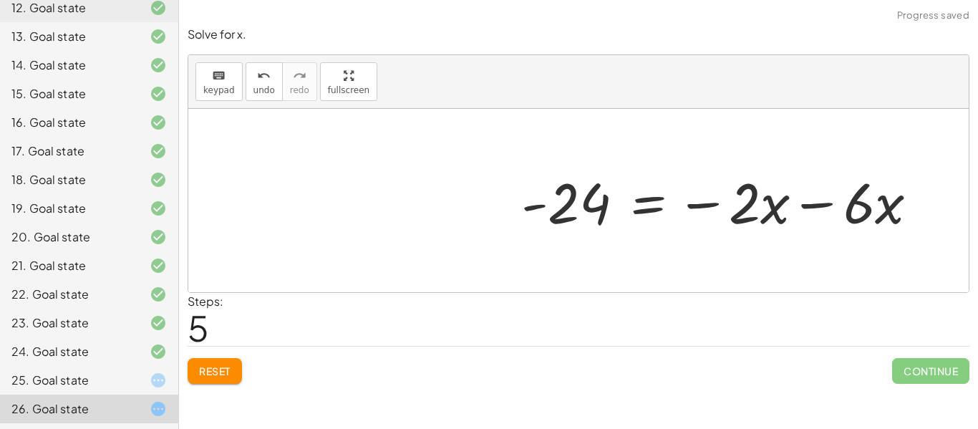
drag, startPoint x: 847, startPoint y: 206, endPoint x: 788, endPoint y: 185, distance: 62.9
click at [788, 185] on div "− ( + 9 − · 4 · x ) + · 2 · x = + 15 − · 2 · x − 9 + · 4 · x + · 2 · x = + 15 −…" at bounding box center [578, 200] width 780 height 183
drag, startPoint x: 859, startPoint y: 202, endPoint x: 753, endPoint y: 201, distance: 106.0
click at [753, 201] on div "− ( + 9 − · 4 · x ) + · 2 · x = + 15 − · 2 · x − 9 + · 4 · x + · 2 · x = + 15 −…" at bounding box center [578, 200] width 780 height 183
drag, startPoint x: 898, startPoint y: 218, endPoint x: 867, endPoint y: 193, distance: 39.7
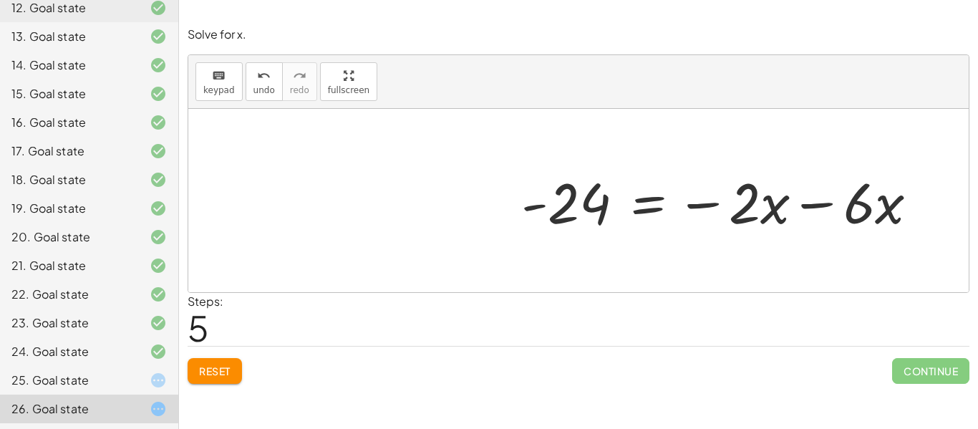
click at [867, 193] on div at bounding box center [578, 200] width 780 height 183
drag, startPoint x: 908, startPoint y: 219, endPoint x: 866, endPoint y: 191, distance: 50.0
click at [866, 191] on div at bounding box center [578, 200] width 780 height 183
drag, startPoint x: 850, startPoint y: 176, endPoint x: 875, endPoint y: 198, distance: 33.0
click at [875, 198] on div at bounding box center [578, 200] width 780 height 183
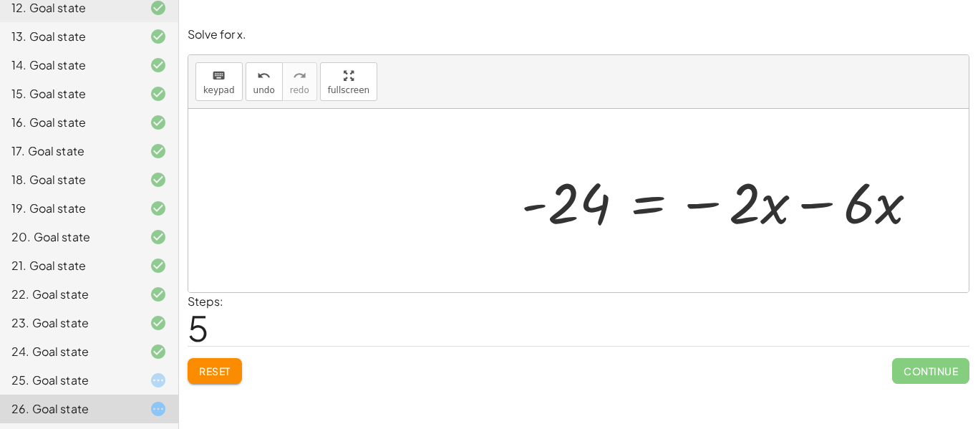
drag, startPoint x: 859, startPoint y: 201, endPoint x: 760, endPoint y: 188, distance: 100.4
click at [760, 188] on div "− ( + 9 − · 4 · x ) + · 2 · x = + 15 − · 2 · x − 9 + · 4 · x + · 2 · x = + 15 −…" at bounding box center [578, 200] width 780 height 183
drag, startPoint x: 876, startPoint y: 193, endPoint x: 785, endPoint y: 190, distance: 91.0
click at [785, 190] on div "− ( + 9 − · 4 · x ) + · 2 · x = + 15 − · 2 · x − 9 + · 4 · x + · 2 · x = + 15 −…" at bounding box center [578, 200] width 780 height 183
click at [851, 189] on div at bounding box center [578, 200] width 780 height 183
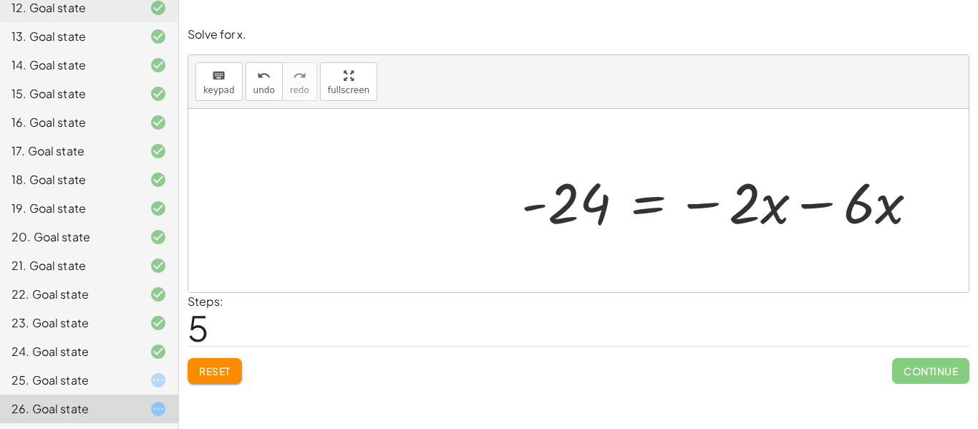
click at [851, 189] on div at bounding box center [578, 200] width 780 height 183
drag, startPoint x: 883, startPoint y: 191, endPoint x: 818, endPoint y: 209, distance: 68.3
click at [818, 209] on div at bounding box center [578, 200] width 780 height 183
drag, startPoint x: 848, startPoint y: 190, endPoint x: 856, endPoint y: 221, distance: 31.8
click at [856, 221] on div at bounding box center [578, 200] width 780 height 183
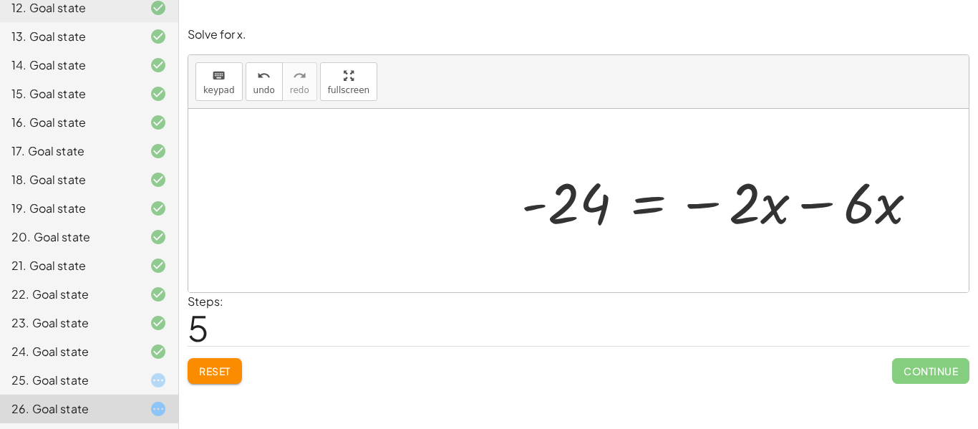
drag, startPoint x: 843, startPoint y: 172, endPoint x: 903, endPoint y: 221, distance: 77.8
click at [903, 221] on div at bounding box center [578, 200] width 780 height 183
click at [271, 87] on button "undo undo" at bounding box center [264, 81] width 37 height 39
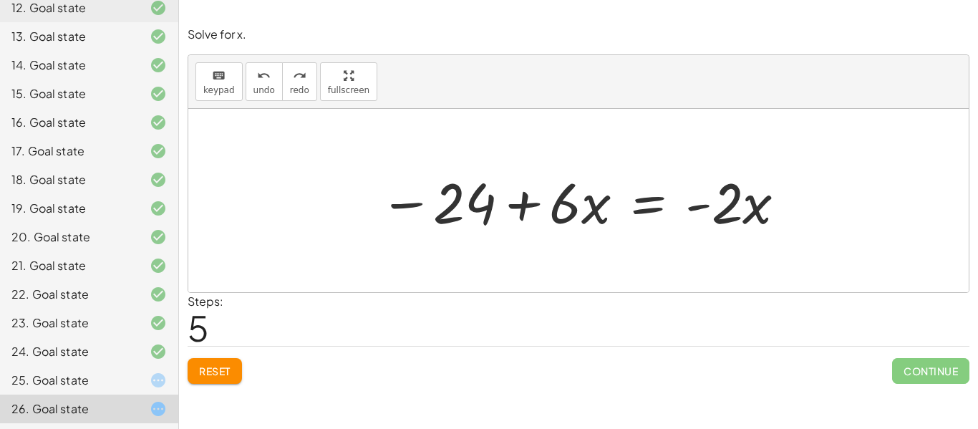
click at [599, 253] on div at bounding box center [578, 200] width 780 height 183
drag, startPoint x: 604, startPoint y: 228, endPoint x: 579, endPoint y: 205, distance: 33.4
click at [579, 205] on div at bounding box center [442, 201] width 422 height 74
click at [574, 205] on div at bounding box center [442, 201] width 422 height 74
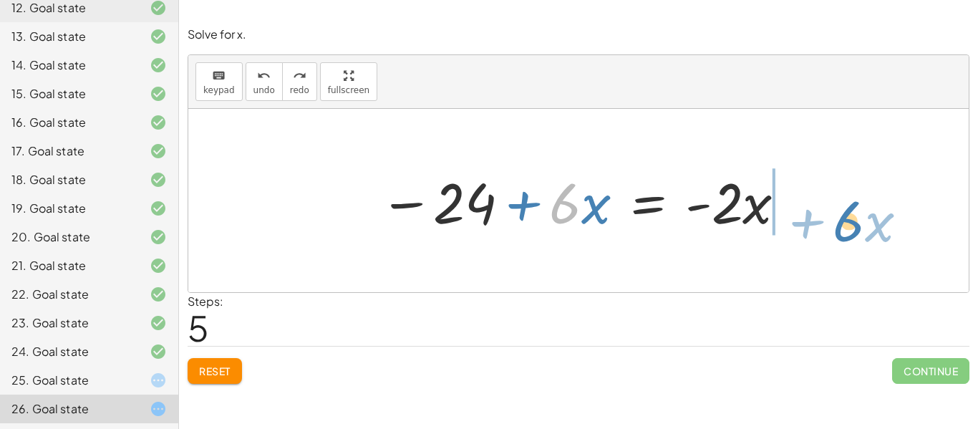
drag, startPoint x: 572, startPoint y: 201, endPoint x: 853, endPoint y: 218, distance: 281.8
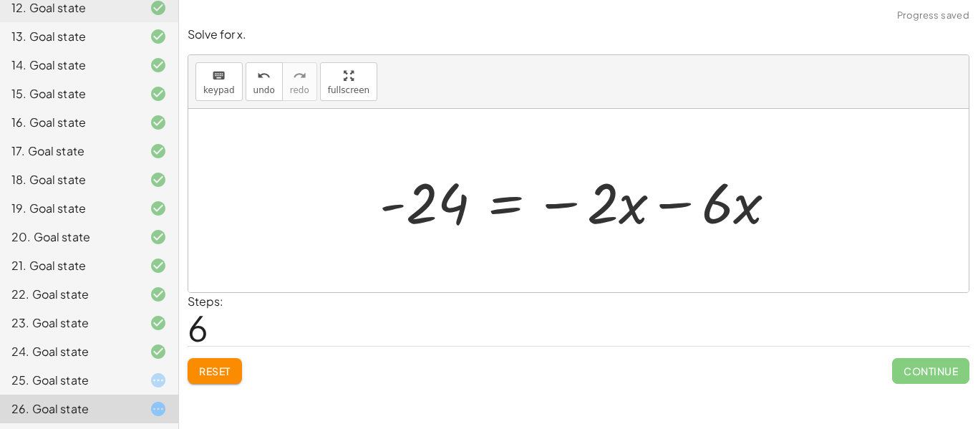
click at [723, 203] on div at bounding box center [583, 201] width 422 height 74
drag, startPoint x: 714, startPoint y: 207, endPoint x: 609, endPoint y: 215, distance: 104.9
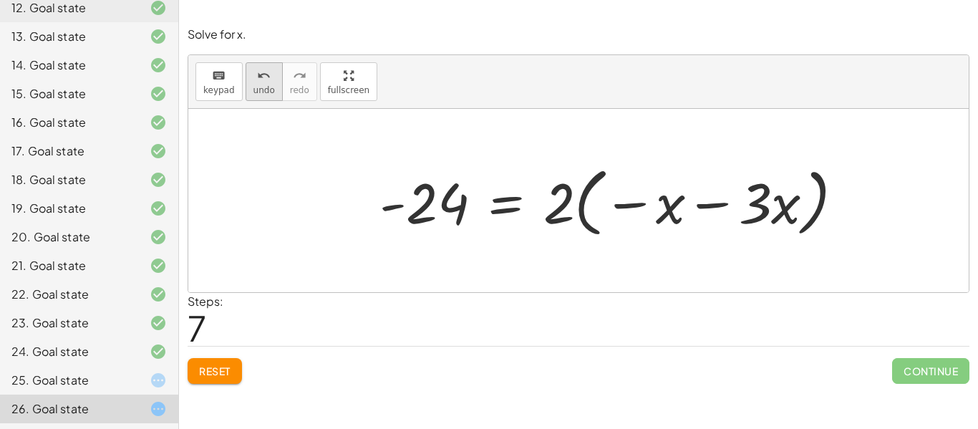
click at [259, 77] on icon "undo" at bounding box center [264, 75] width 14 height 17
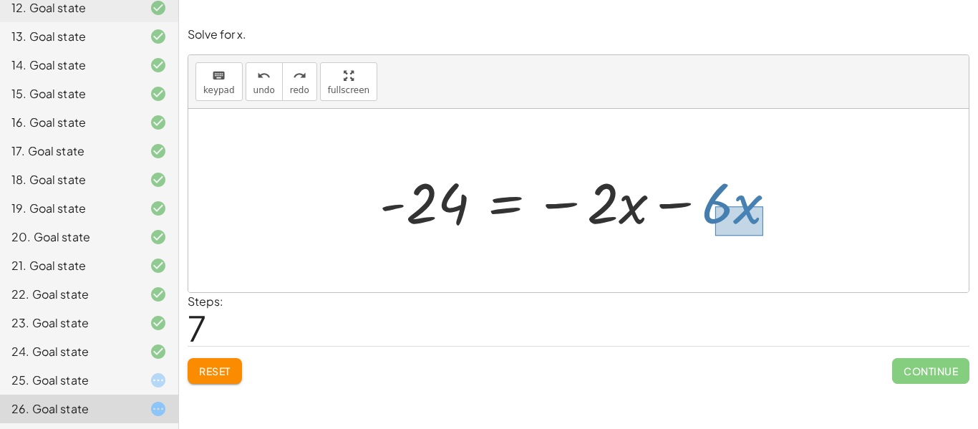
drag, startPoint x: 763, startPoint y: 236, endPoint x: 714, endPoint y: 206, distance: 56.8
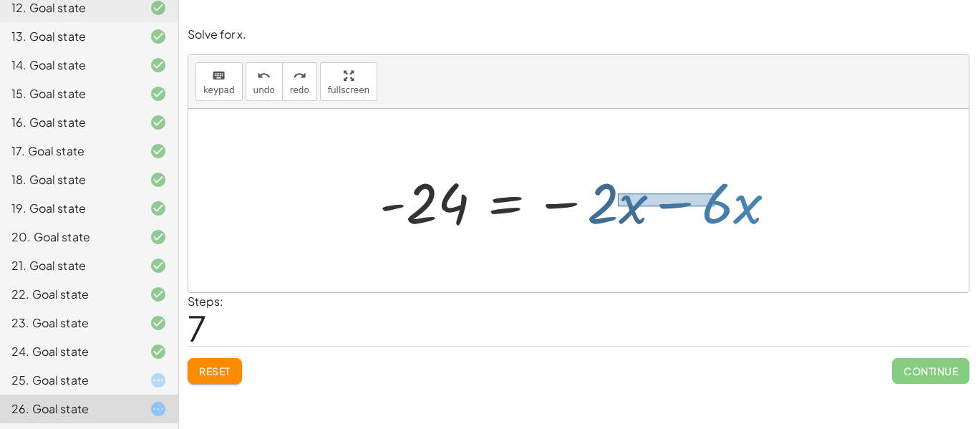
drag, startPoint x: 714, startPoint y: 206, endPoint x: 624, endPoint y: 190, distance: 92.4
click at [722, 218] on div at bounding box center [583, 201] width 422 height 74
click at [722, 247] on div at bounding box center [578, 200] width 780 height 183
click at [707, 246] on div at bounding box center [578, 200] width 780 height 183
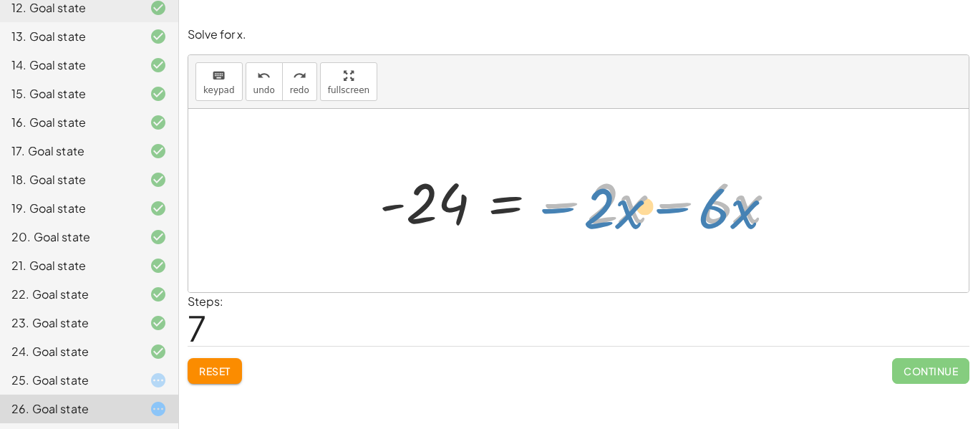
click at [744, 224] on div at bounding box center [583, 201] width 422 height 74
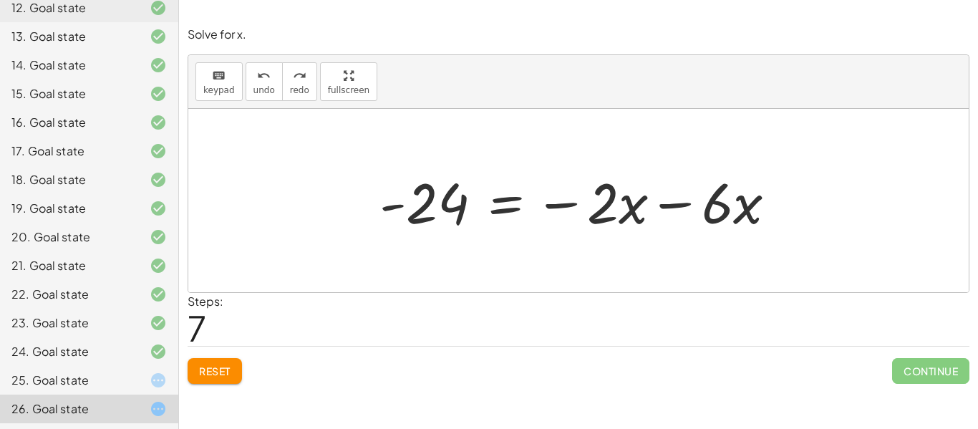
click at [762, 236] on div at bounding box center [583, 201] width 422 height 74
drag, startPoint x: 762, startPoint y: 236, endPoint x: 717, endPoint y: 194, distance: 60.8
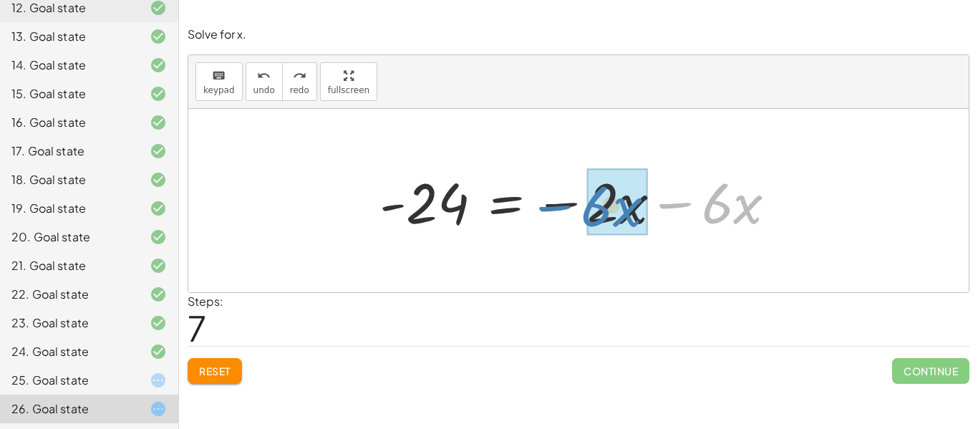
drag, startPoint x: 717, startPoint y: 194, endPoint x: 597, endPoint y: 197, distance: 120.3
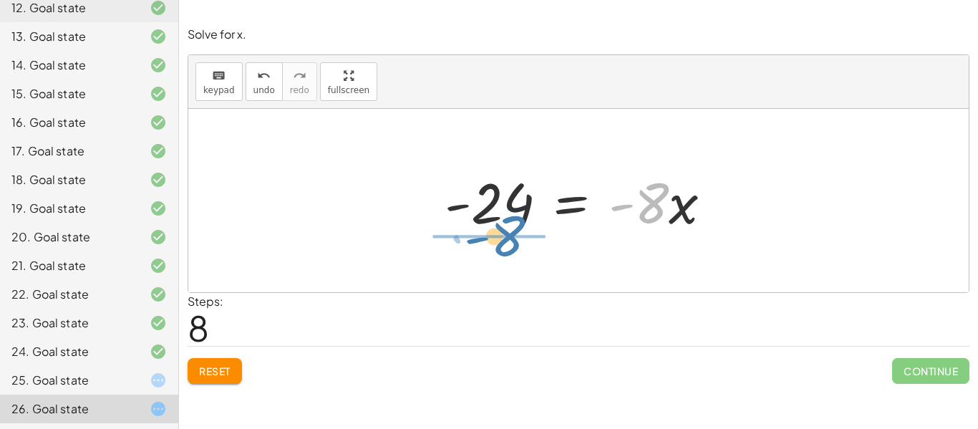
drag, startPoint x: 654, startPoint y: 194, endPoint x: 509, endPoint y: 226, distance: 148.2
click at [509, 226] on div at bounding box center [584, 201] width 294 height 74
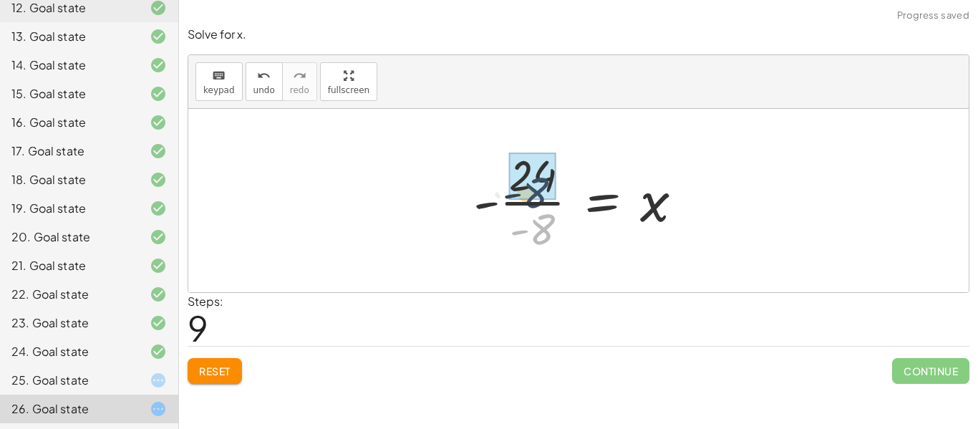
drag, startPoint x: 536, startPoint y: 226, endPoint x: 527, endPoint y: 181, distance: 45.4
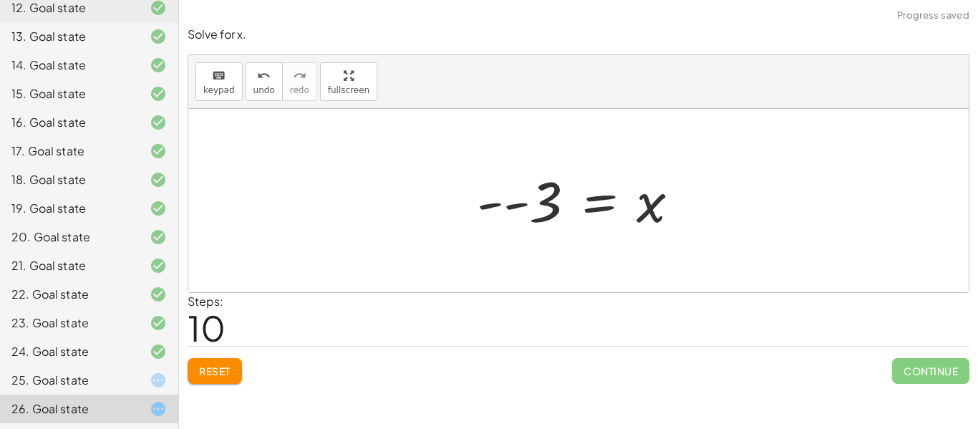
click at [496, 205] on div at bounding box center [584, 200] width 228 height 71
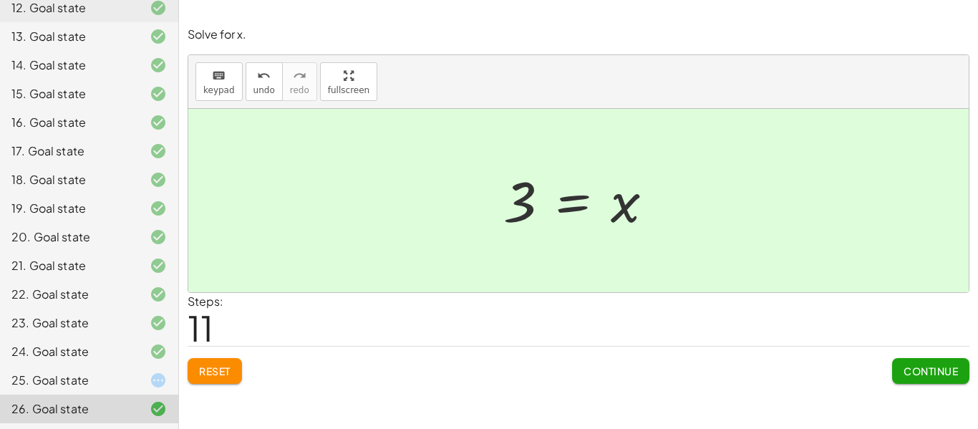
click at [898, 372] on button "Continue" at bounding box center [930, 371] width 77 height 26
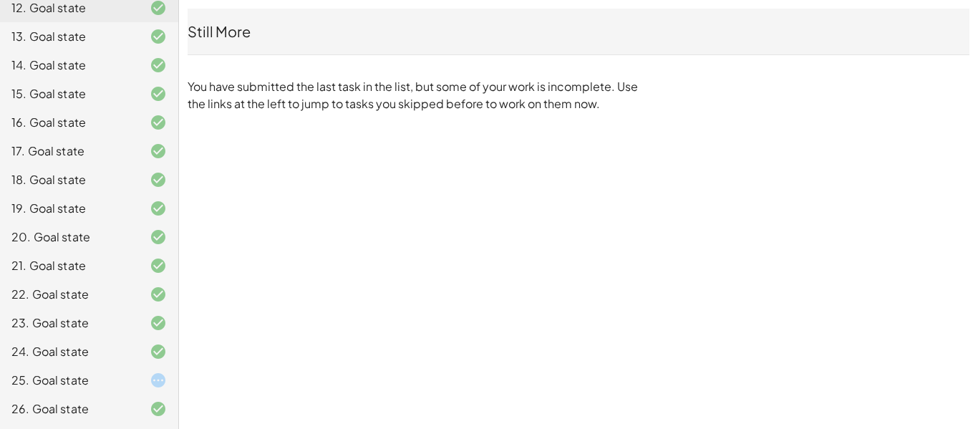
click at [129, 379] on div at bounding box center [147, 380] width 40 height 17
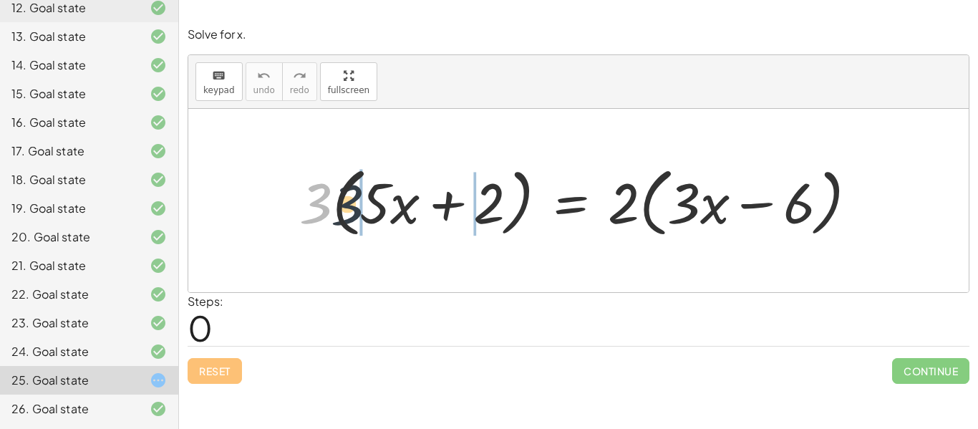
drag, startPoint x: 310, startPoint y: 221, endPoint x: 379, endPoint y: 221, distance: 69.4
click at [379, 221] on div at bounding box center [583, 201] width 583 height 82
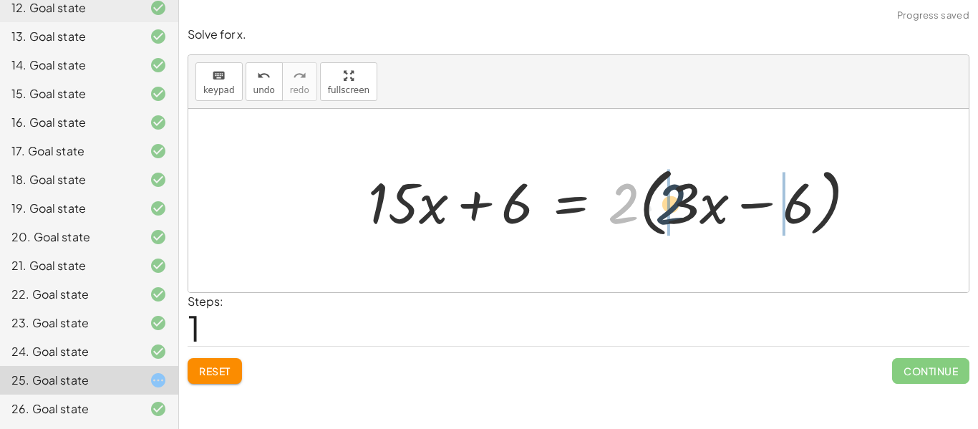
drag, startPoint x: 628, startPoint y: 210, endPoint x: 681, endPoint y: 211, distance: 53.0
click at [681, 211] on div at bounding box center [618, 201] width 515 height 82
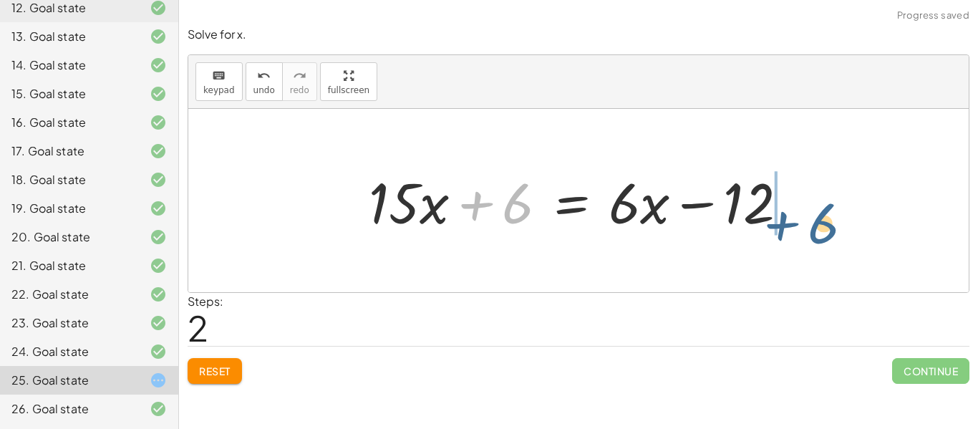
drag, startPoint x: 517, startPoint y: 208, endPoint x: 835, endPoint y: 222, distance: 318.9
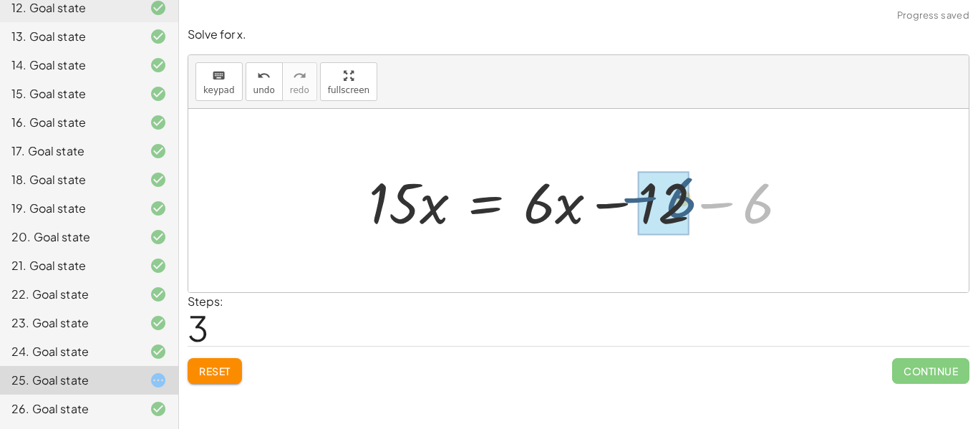
drag, startPoint x: 754, startPoint y: 203, endPoint x: 677, endPoint y: 198, distance: 77.5
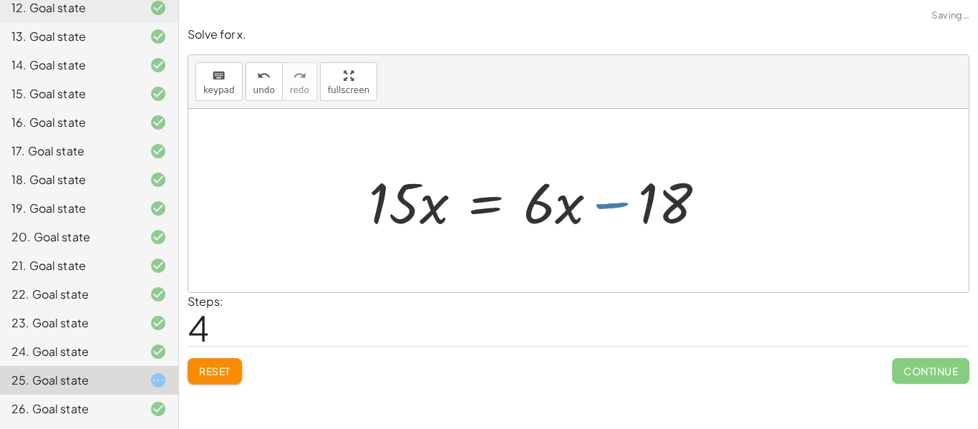
click at [533, 192] on div at bounding box center [543, 201] width 363 height 74
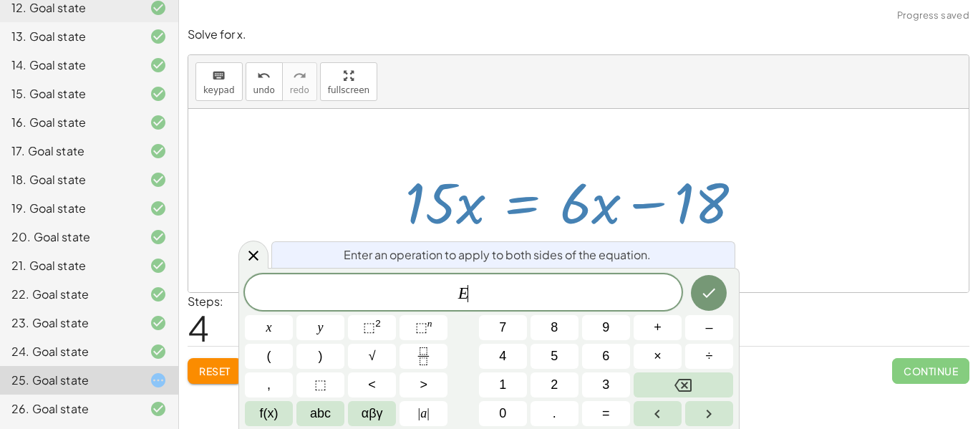
scroll to position [6, 0]
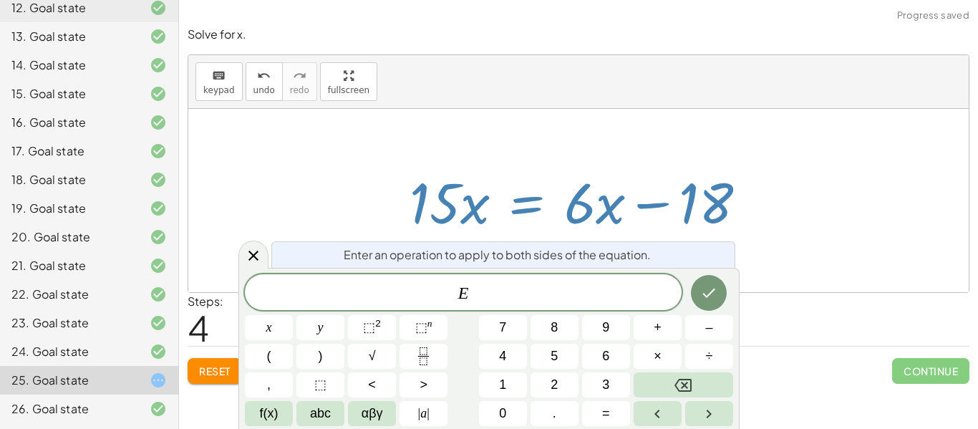
click at [566, 188] on div at bounding box center [583, 201] width 363 height 74
click at [823, 264] on div at bounding box center [578, 200] width 780 height 183
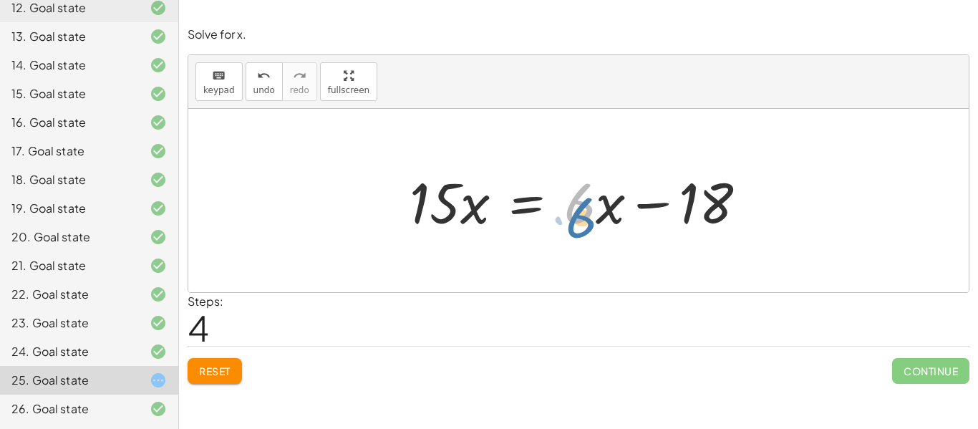
drag, startPoint x: 562, startPoint y: 169, endPoint x: 566, endPoint y: 180, distance: 11.6
click at [566, 180] on div at bounding box center [583, 201] width 363 height 74
drag, startPoint x: 568, startPoint y: 163, endPoint x: 614, endPoint y: 231, distance: 82.0
click at [614, 231] on div at bounding box center [583, 201] width 363 height 74
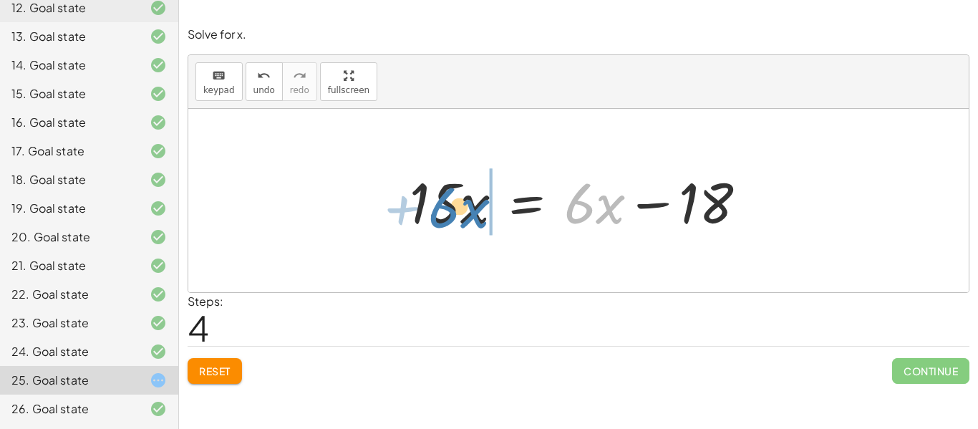
drag, startPoint x: 604, startPoint y: 209, endPoint x: 468, endPoint y: 213, distance: 135.4
click at [468, 213] on div at bounding box center [583, 201] width 363 height 74
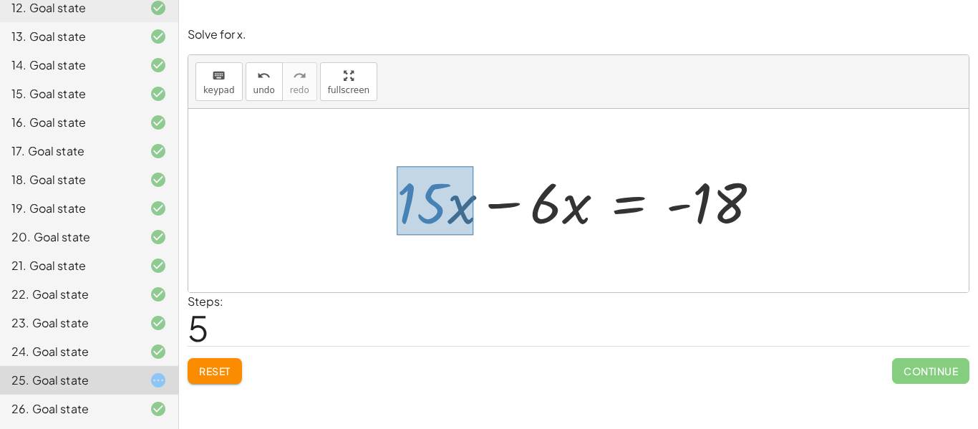
drag, startPoint x: 397, startPoint y: 166, endPoint x: 473, endPoint y: 234, distance: 102.4
click at [473, 234] on div at bounding box center [583, 201] width 389 height 74
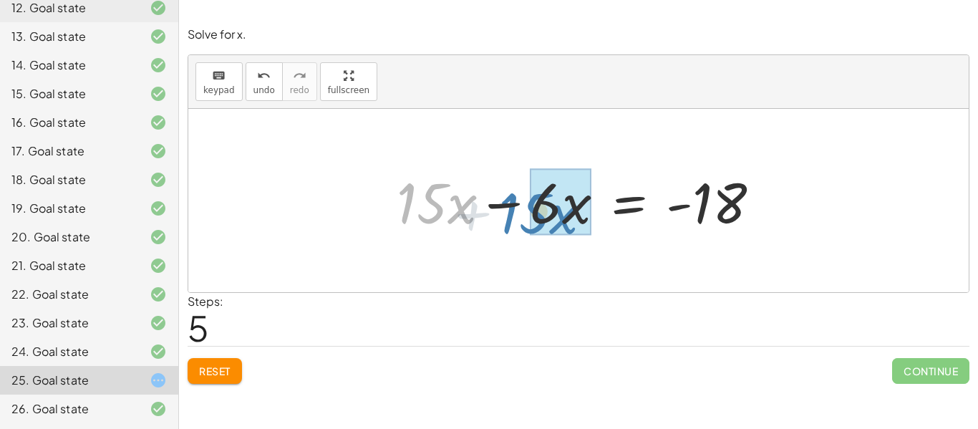
drag, startPoint x: 438, startPoint y: 208, endPoint x: 553, endPoint y: 214, distance: 115.4
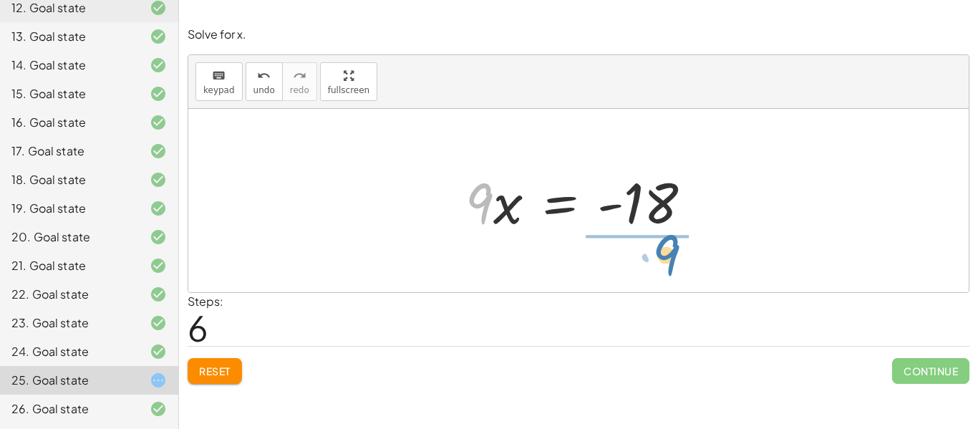
drag, startPoint x: 488, startPoint y: 191, endPoint x: 664, endPoint y: 247, distance: 184.8
click at [664, 247] on div "· 3 · ( + · 5 · x + 2 ) = · 2 · ( + · 3 · x − 6 ) + · 3 · 5 · x + · 3 · 2 = · 2…" at bounding box center [578, 200] width 780 height 183
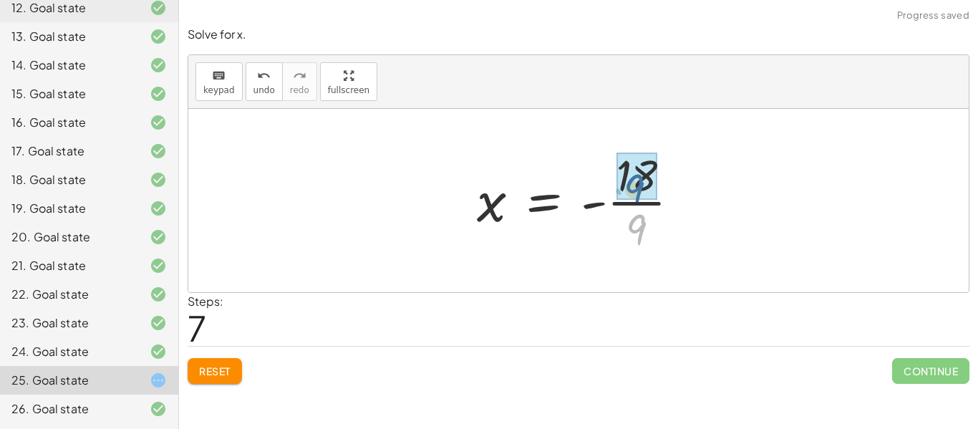
drag, startPoint x: 638, startPoint y: 223, endPoint x: 635, endPoint y: 182, distance: 41.6
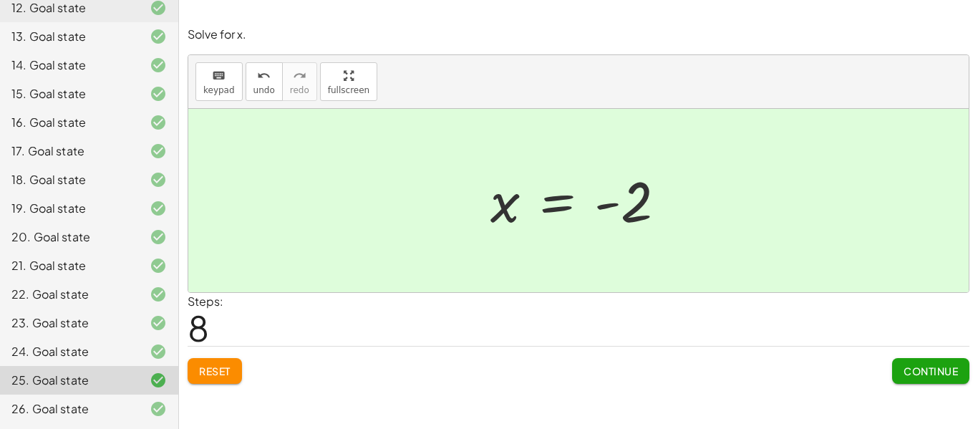
click at [931, 379] on button "Continue" at bounding box center [930, 371] width 77 height 26
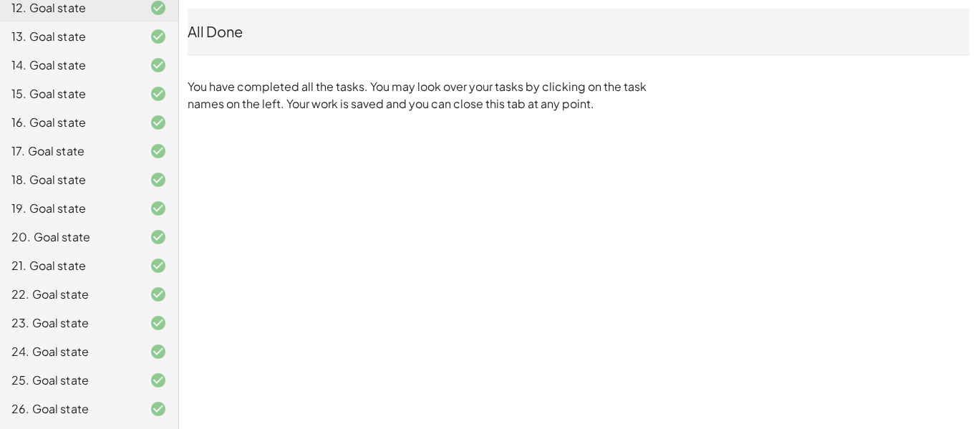
click at [599, 27] on div "All Done" at bounding box center [579, 31] width 782 height 20
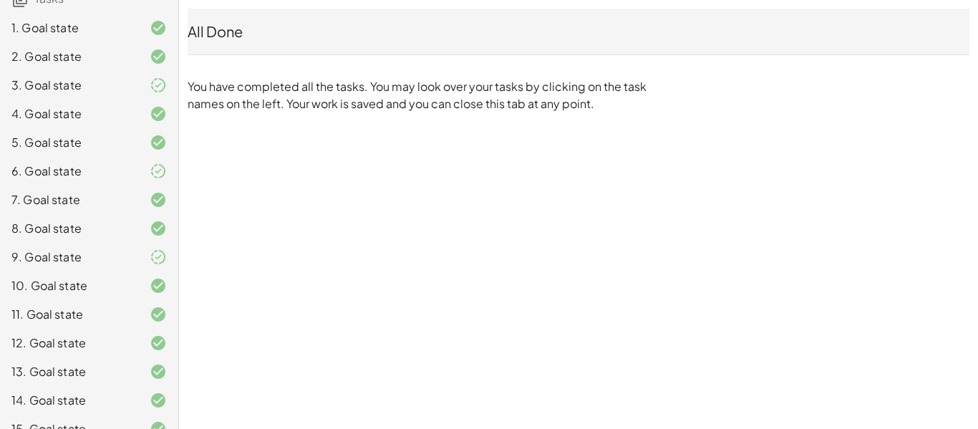
scroll to position [0, 0]
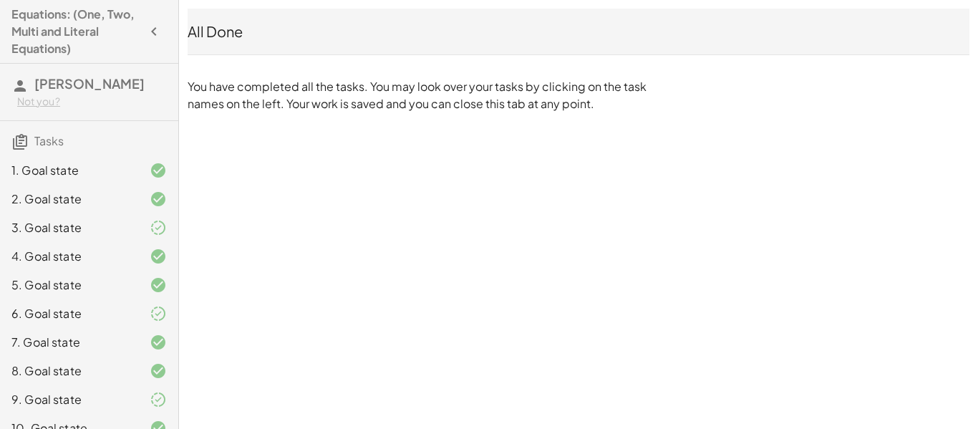
click at [130, 222] on div at bounding box center [147, 227] width 40 height 17
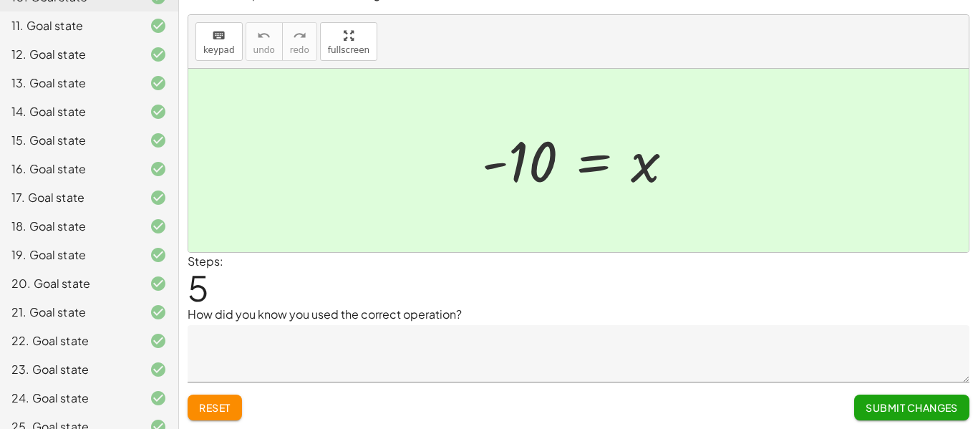
scroll to position [478, 0]
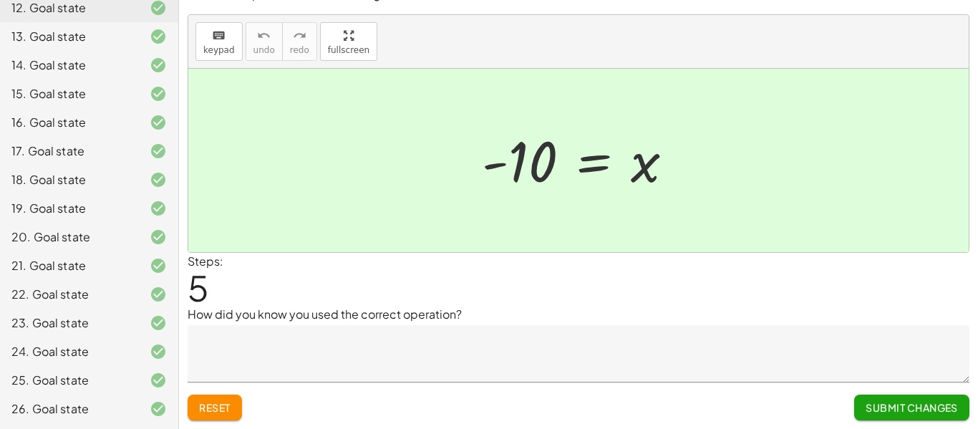
click at [50, 412] on div "26. Goal state" at bounding box center [68, 408] width 115 height 17
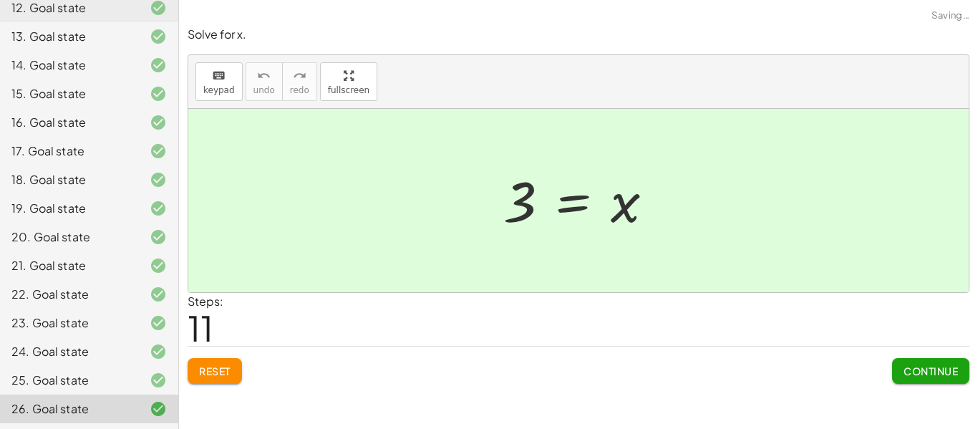
scroll to position [0, 0]
click at [939, 365] on span "Continue" at bounding box center [930, 370] width 54 height 13
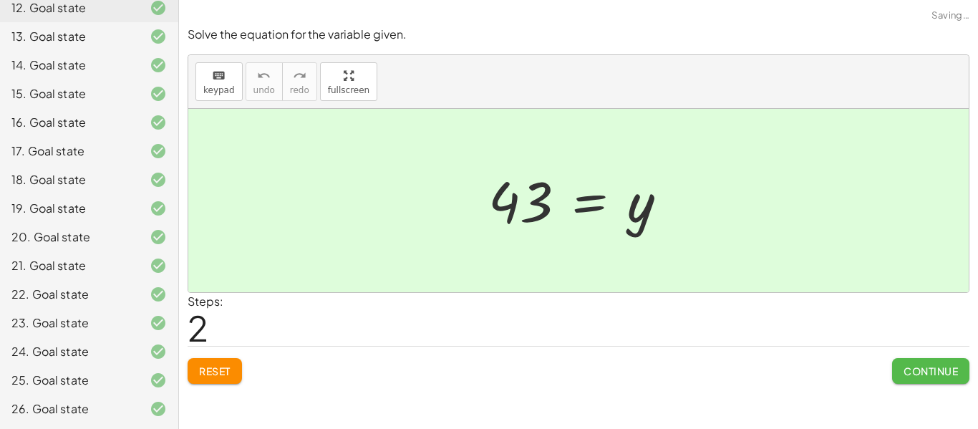
click at [939, 365] on span "Continue" at bounding box center [930, 370] width 54 height 13
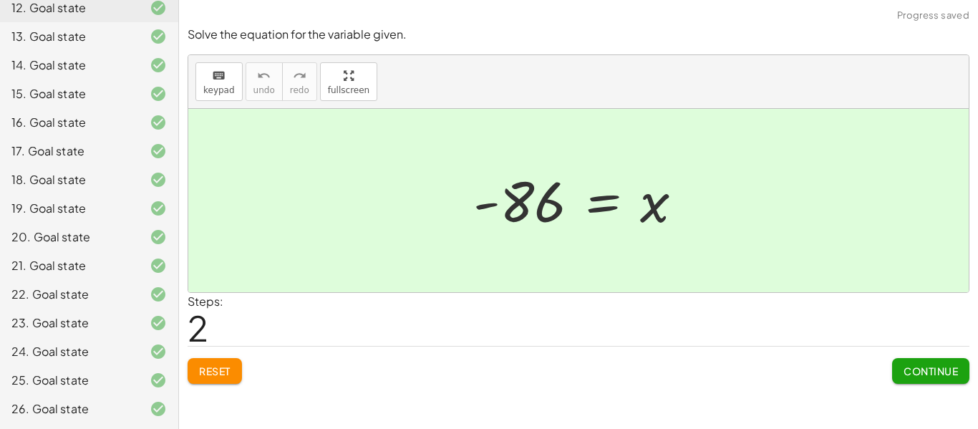
click at [939, 366] on span "Continue" at bounding box center [930, 370] width 54 height 13
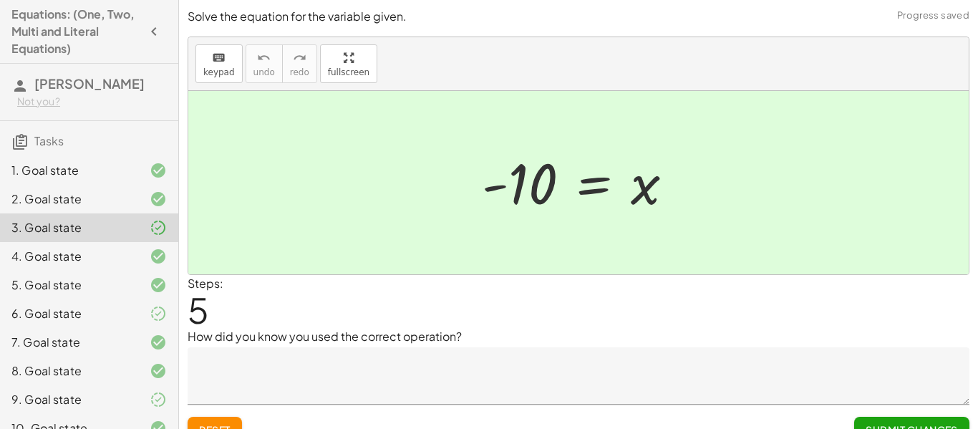
click at [150, 34] on icon "button" at bounding box center [153, 31] width 17 height 17
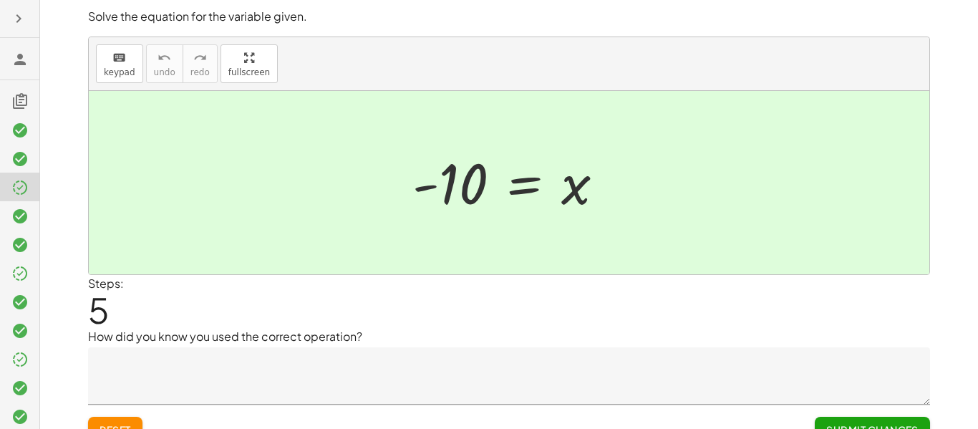
click at [18, 21] on icon "button" at bounding box center [18, 18] width 17 height 17
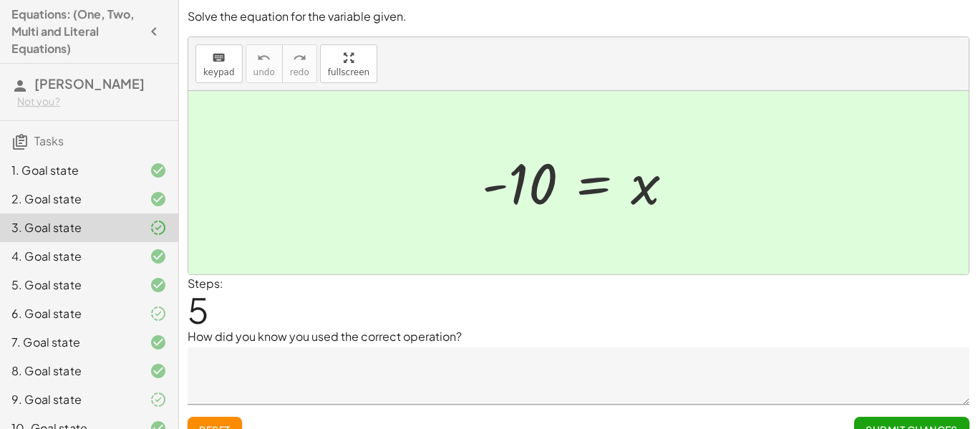
click at [152, 32] on icon "button" at bounding box center [153, 31] width 17 height 17
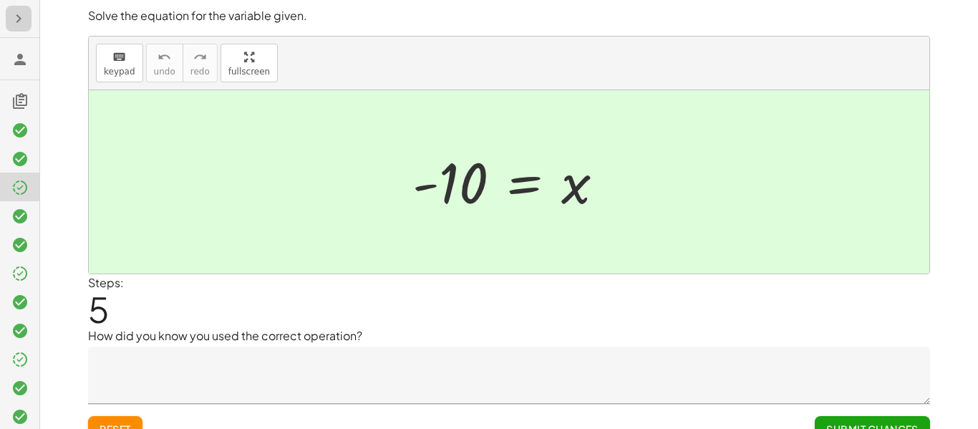
scroll to position [22, 0]
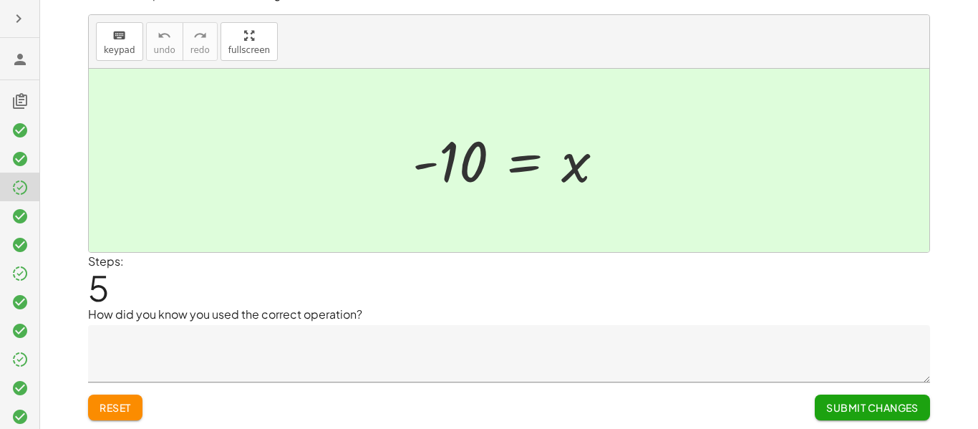
click at [9, 9] on button "button" at bounding box center [19, 19] width 26 height 26
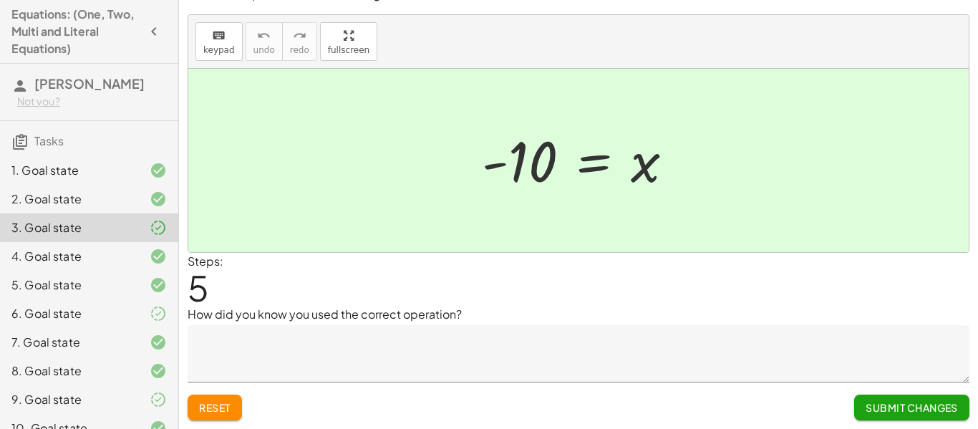
click at [89, 86] on span "[PERSON_NAME]" at bounding box center [89, 83] width 110 height 16
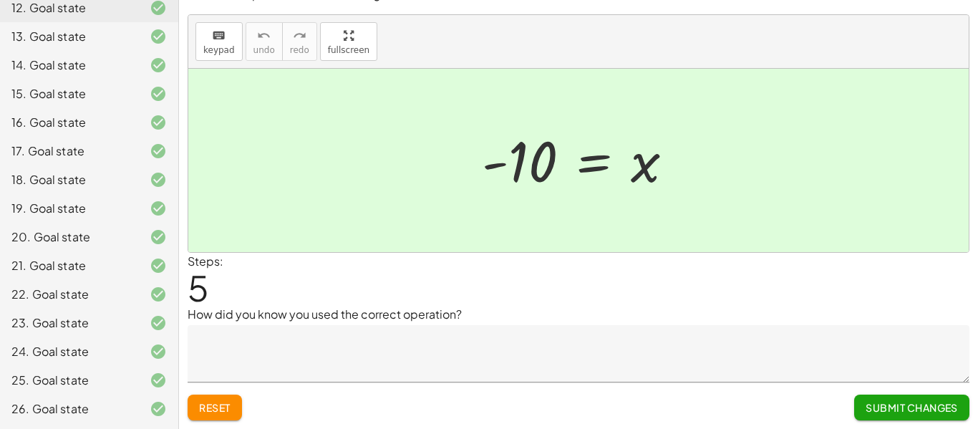
click at [548, 233] on div at bounding box center [578, 160] width 780 height 183
click at [0, 0] on div "Solve the equation for the variable given. keyboard keypad undo undo redo redo …" at bounding box center [0, 0] width 0 height 0
click at [916, 413] on span "Submit Changes" at bounding box center [912, 407] width 92 height 13
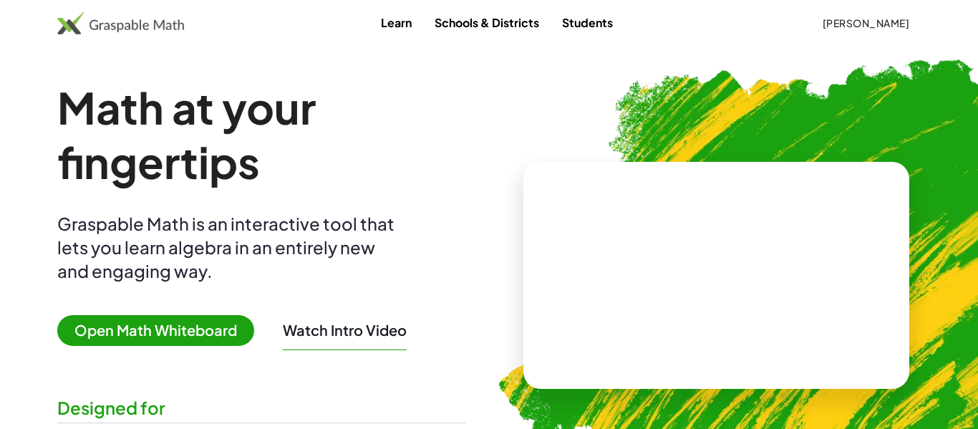
click at [614, 26] on link "Students" at bounding box center [588, 22] width 74 height 26
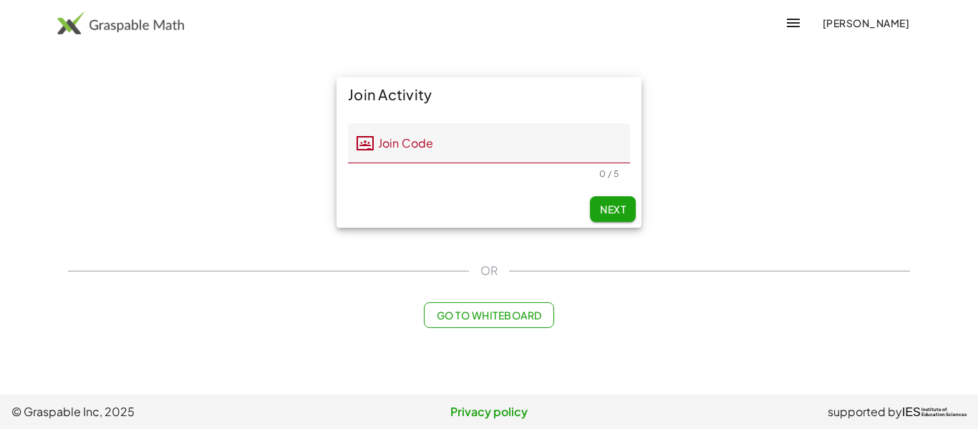
click at [100, 27] on img at bounding box center [120, 22] width 127 height 23
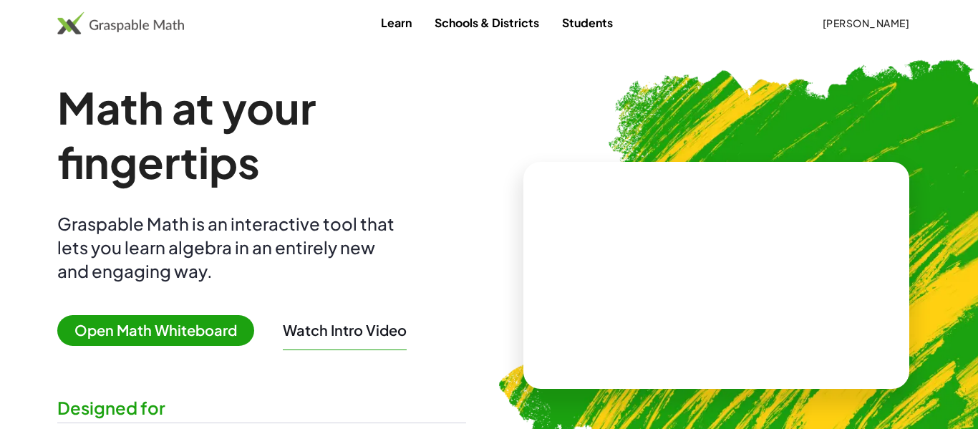
click at [878, 26] on span "[PERSON_NAME]" at bounding box center [865, 22] width 87 height 13
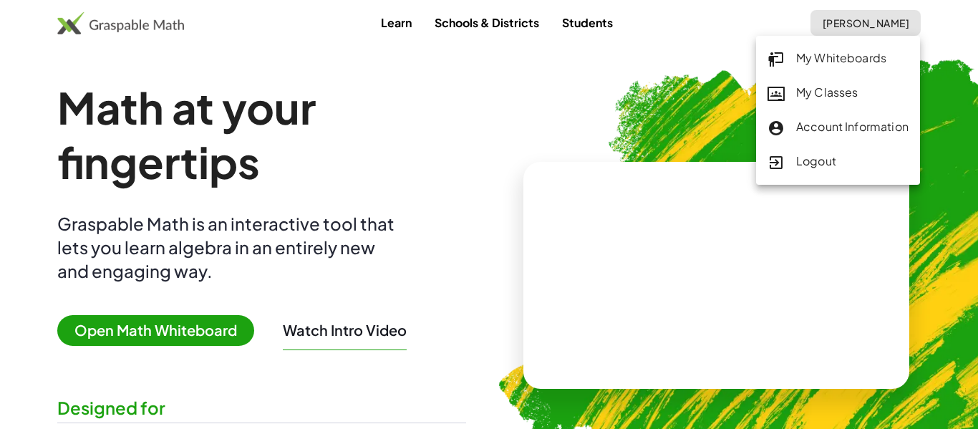
click at [829, 97] on div "My Classes" at bounding box center [837, 93] width 141 height 19
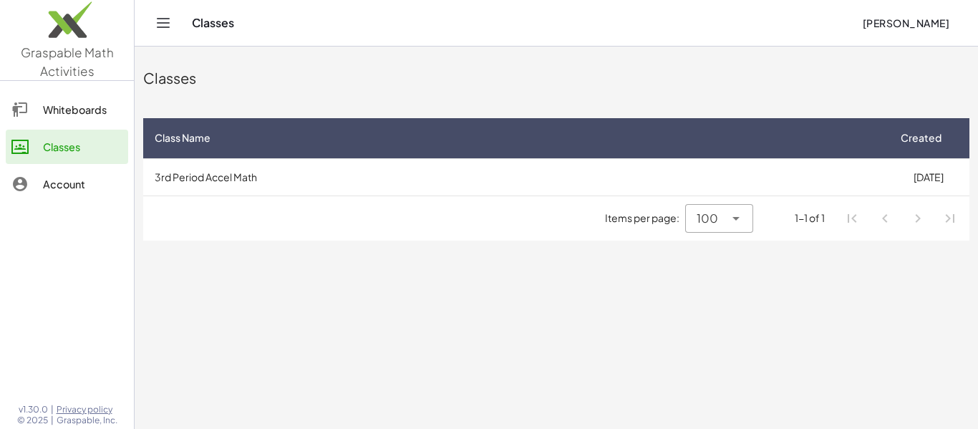
click at [103, 112] on div "Whiteboards" at bounding box center [82, 109] width 79 height 17
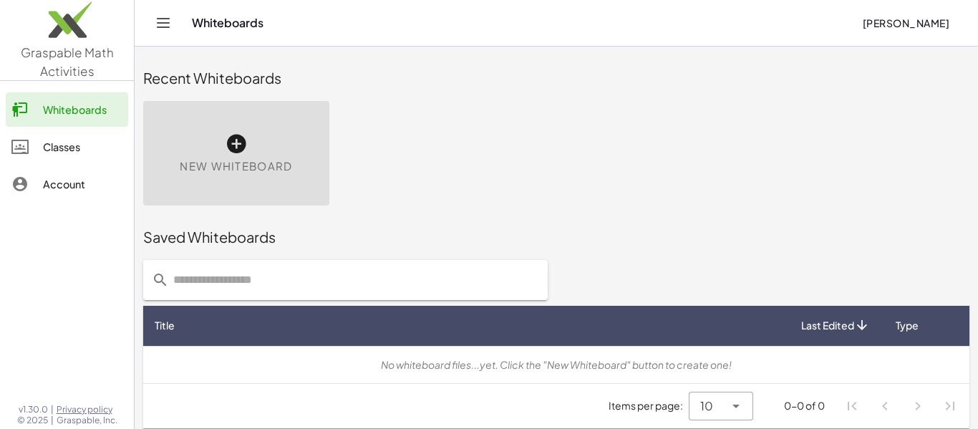
scroll to position [8, 0]
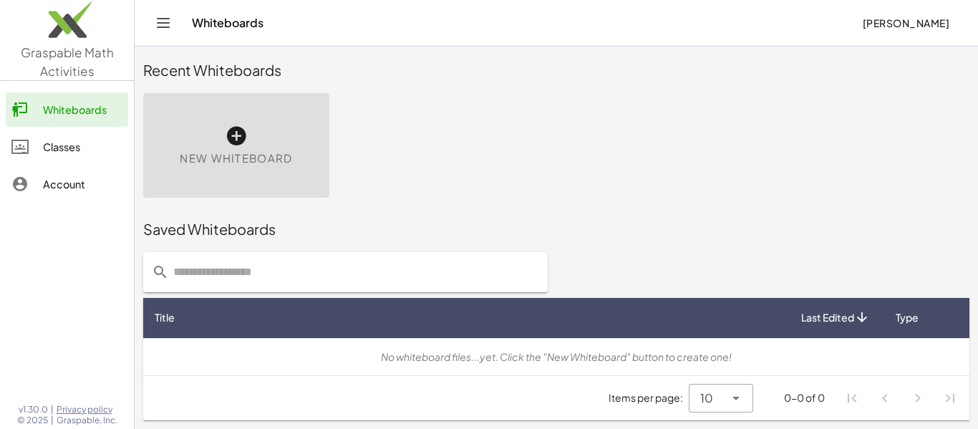
click at [89, 157] on link "Classes" at bounding box center [67, 147] width 122 height 34
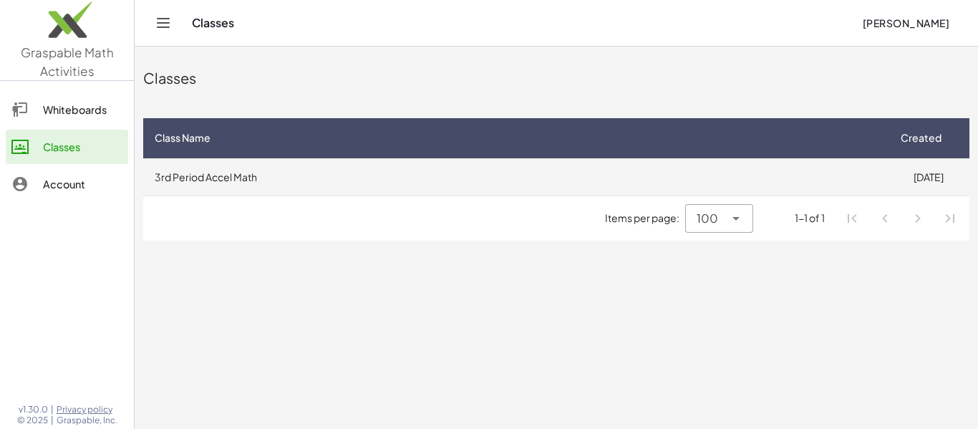
click at [902, 185] on td "8/5/2025" at bounding box center [928, 176] width 82 height 37
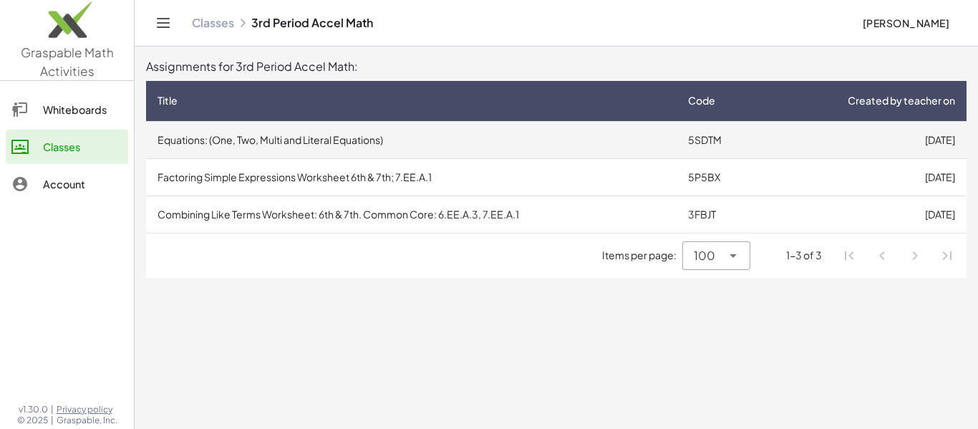
click at [876, 144] on td "8/18/2025" at bounding box center [866, 139] width 200 height 37
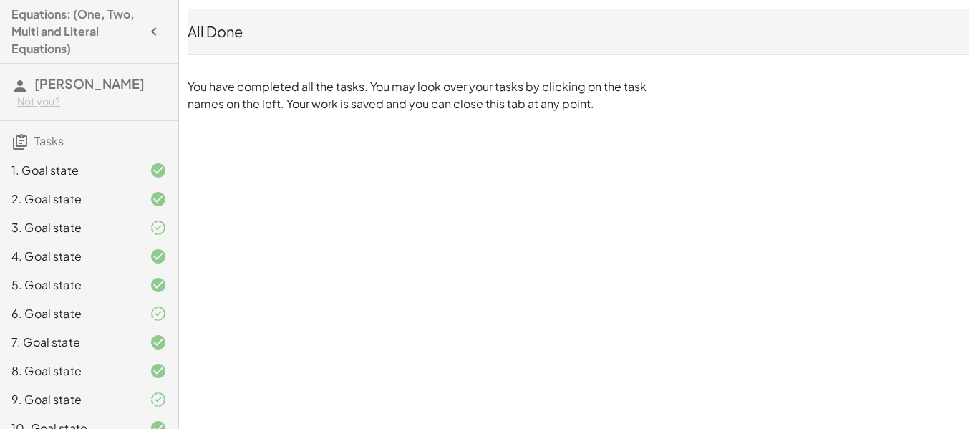
click at [0, 0] on div "Equations: (One, Two, Multi and Literal Equations) Bhakti Patel Not you? Tasks …" at bounding box center [0, 0] width 0 height 0
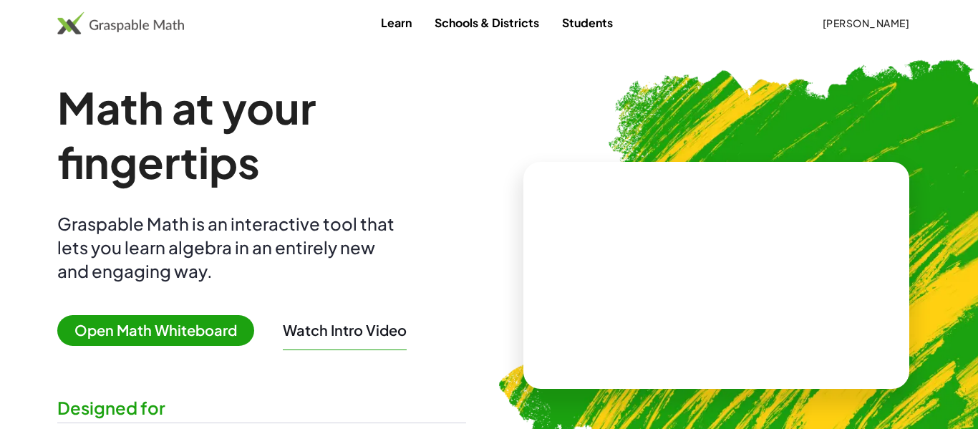
click at [872, 19] on span "[PERSON_NAME]" at bounding box center [865, 22] width 87 height 13
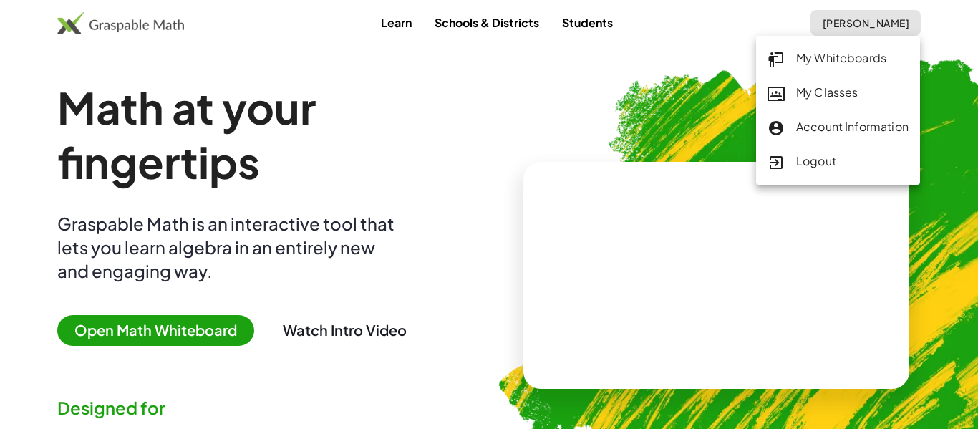
click at [838, 92] on div "My Classes" at bounding box center [837, 93] width 141 height 19
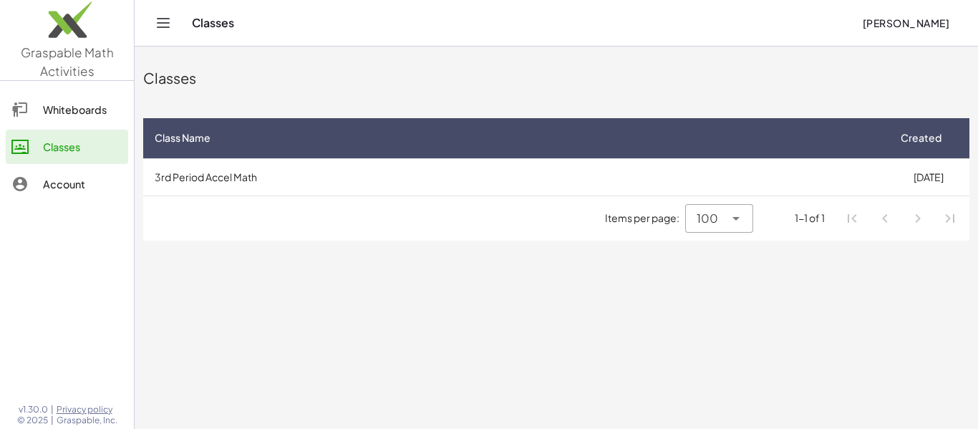
click at [95, 153] on div "Classes" at bounding box center [82, 146] width 79 height 17
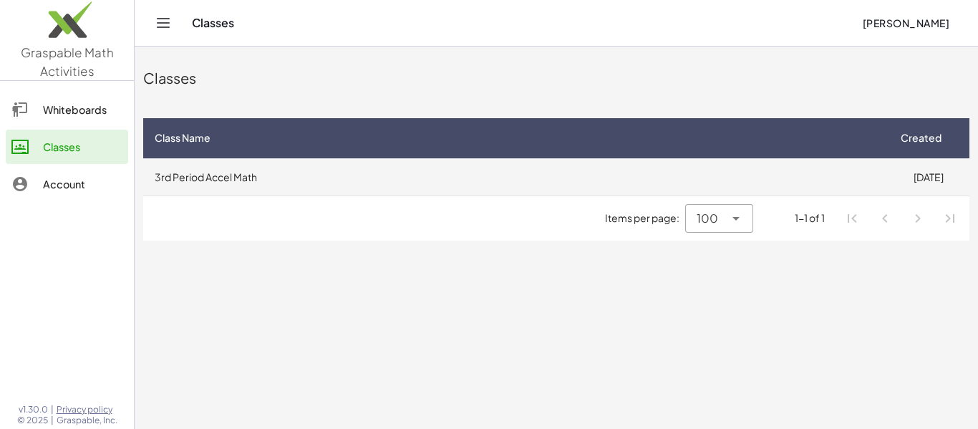
click at [186, 178] on td "3rd Period Accel Math" at bounding box center [515, 176] width 744 height 37
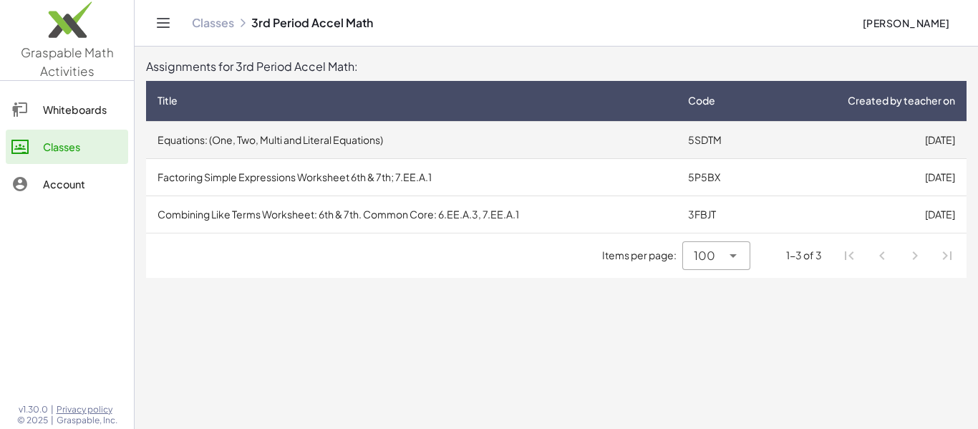
click at [595, 151] on td "Equations: (One, Two, Multi and Literal Equations)" at bounding box center [411, 139] width 531 height 37
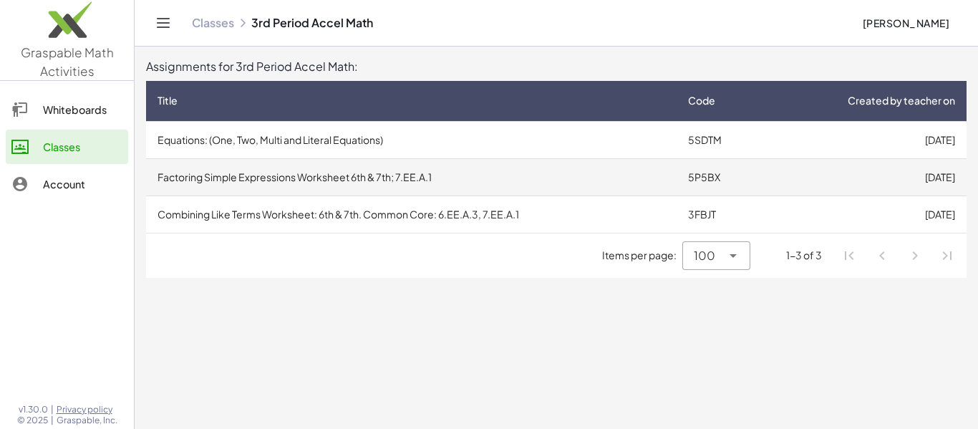
click at [413, 190] on td "Factoring Simple Expressions Worksheet 6th & 7th; 7.EE.A.1" at bounding box center [411, 176] width 531 height 37
click at [720, 186] on td "5P5BX" at bounding box center [721, 176] width 89 height 37
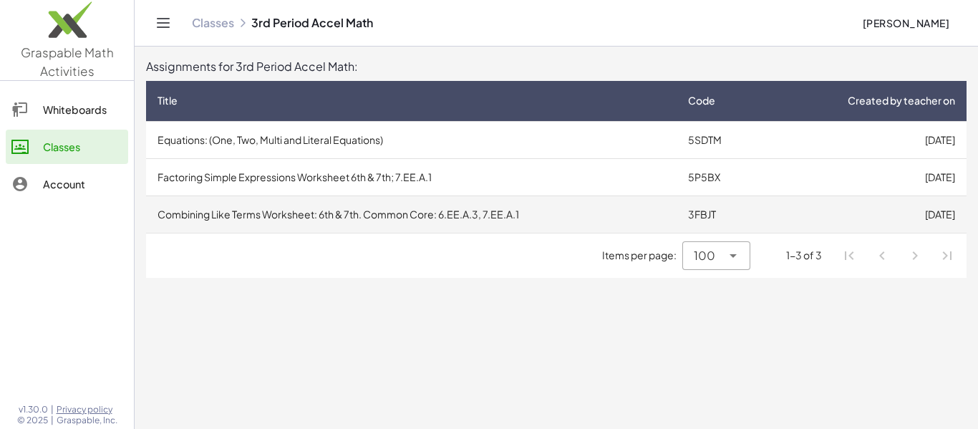
click at [573, 212] on td "Combining Like Terms Worksheet: 6th & 7th. Common Core: 6.EE.A.3, 7.EE.A.1" at bounding box center [411, 213] width 531 height 37
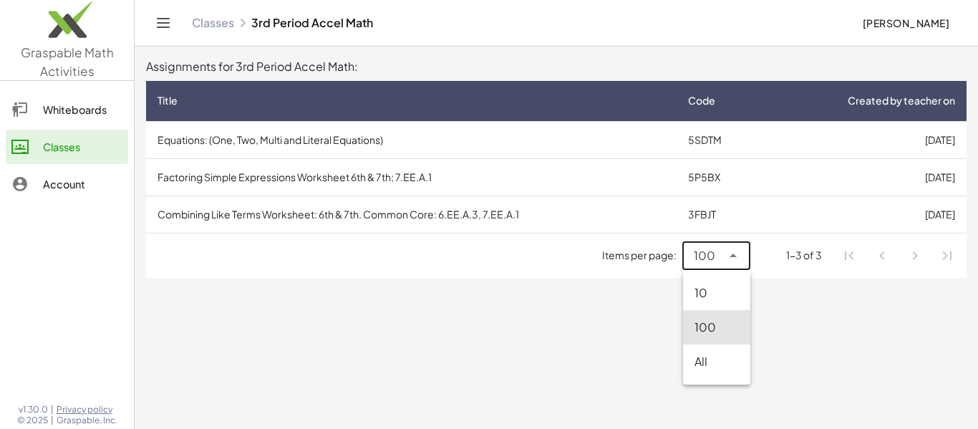
click at [725, 264] on div at bounding box center [732, 255] width 20 height 29
click at [777, 307] on main "Assignments for 3rd Period Accel Math: Title Code Created by teacher on Equatio…" at bounding box center [556, 214] width 843 height 429
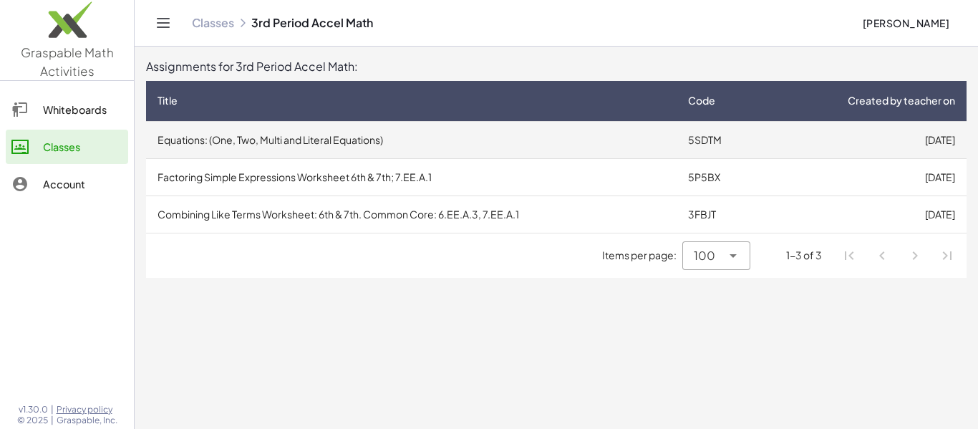
click at [649, 134] on td "Equations: (One, Two, Multi and Literal Equations)" at bounding box center [411, 139] width 531 height 37
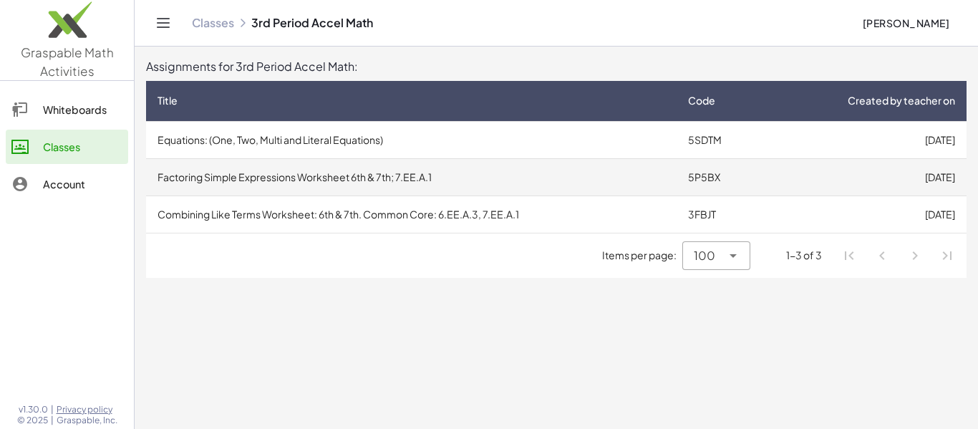
click at [253, 189] on td "Factoring Simple Expressions Worksheet 6th & 7th; 7.EE.A.1" at bounding box center [411, 176] width 531 height 37
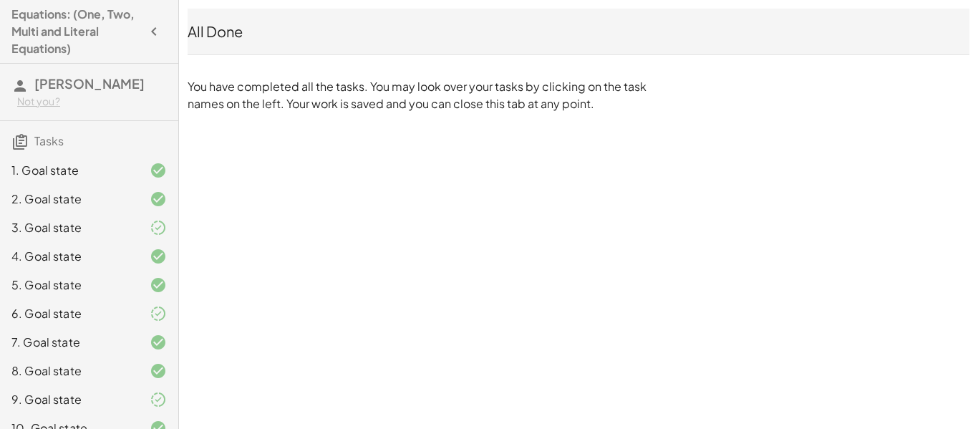
click at [0, 0] on div "Equations: (One, Two, Multi and Literal Equations) Bhakti Patel Not you? Tasks …" at bounding box center [0, 0] width 0 height 0
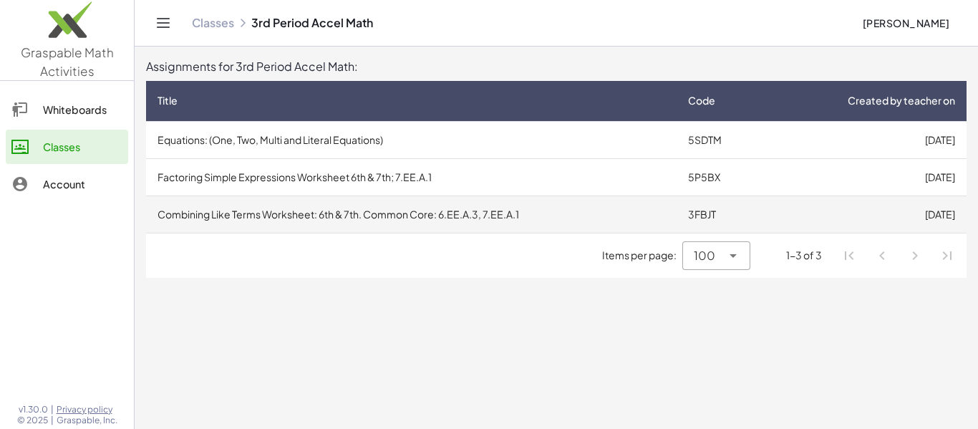
click at [658, 200] on td "Combining Like Terms Worksheet: 6th & 7th. Common Core: 6.EE.A.3, 7.EE.A.1" at bounding box center [411, 213] width 531 height 37
